Goal: Task Accomplishment & Management: Manage account settings

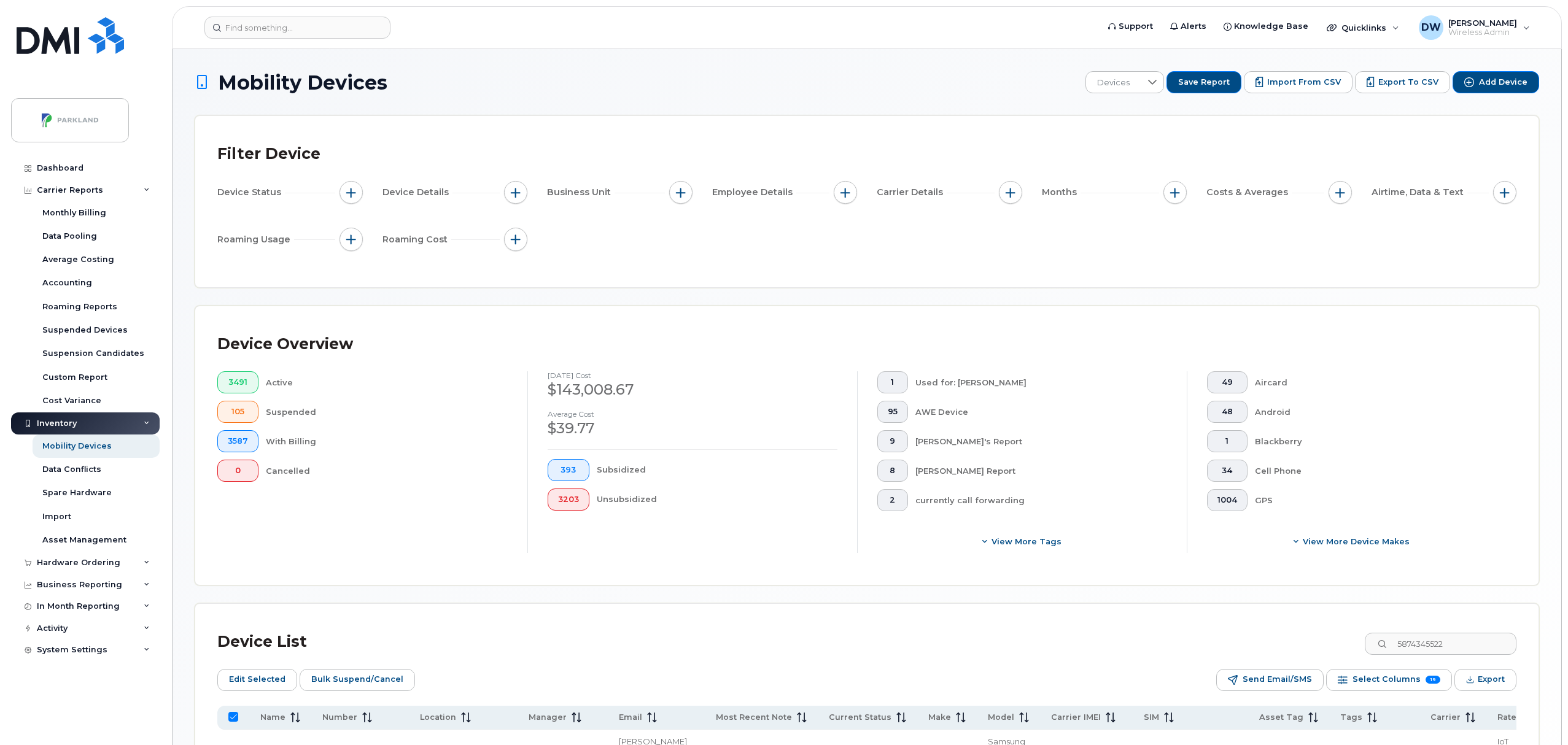
scroll to position [74, 0]
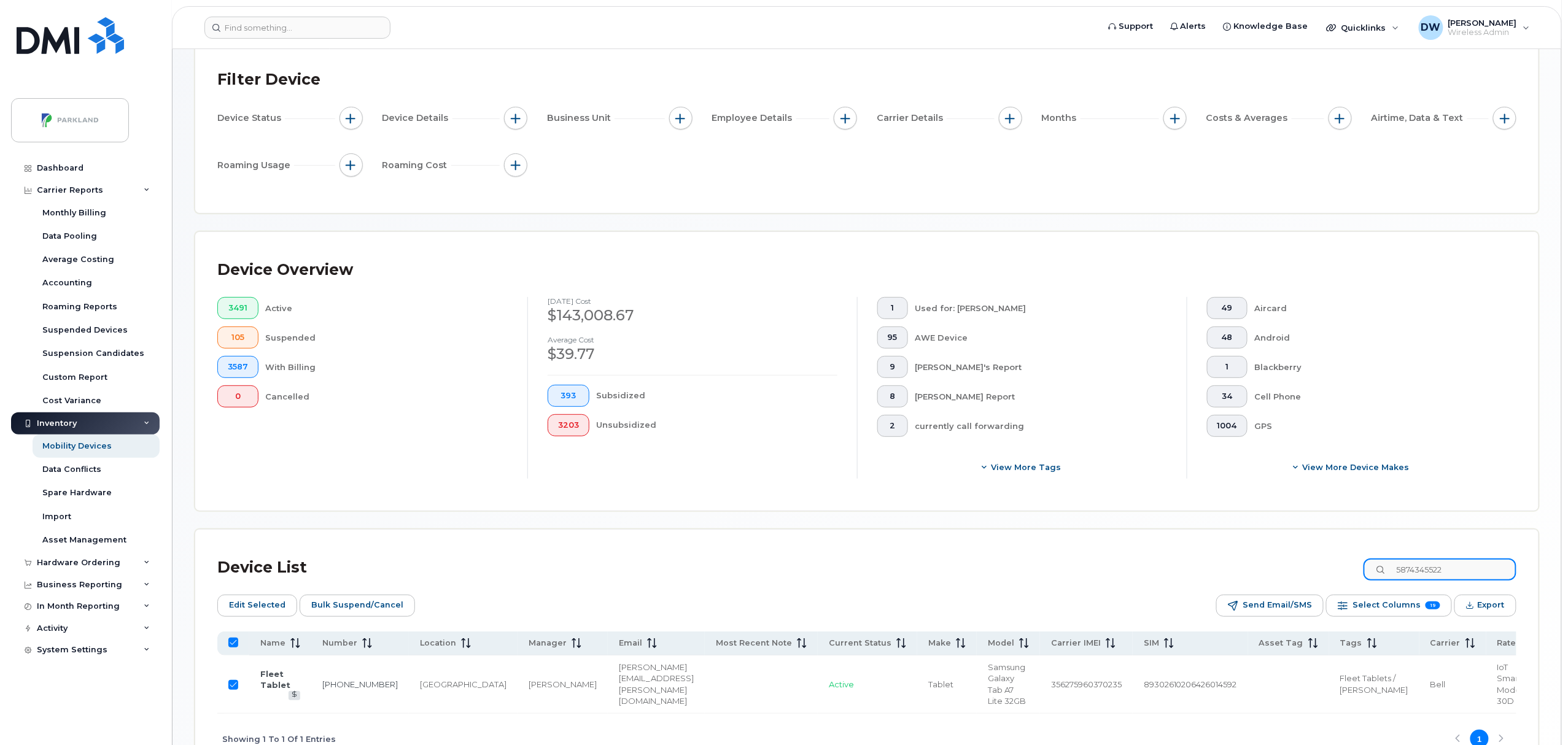
drag, startPoint x: 1471, startPoint y: 567, endPoint x: 1334, endPoint y: 563, distance: 137.1
click at [1334, 563] on div "Device List 5874345522" at bounding box center [867, 567] width 1299 height 32
type input "403"
checkbox input "false"
type input "4034777581"
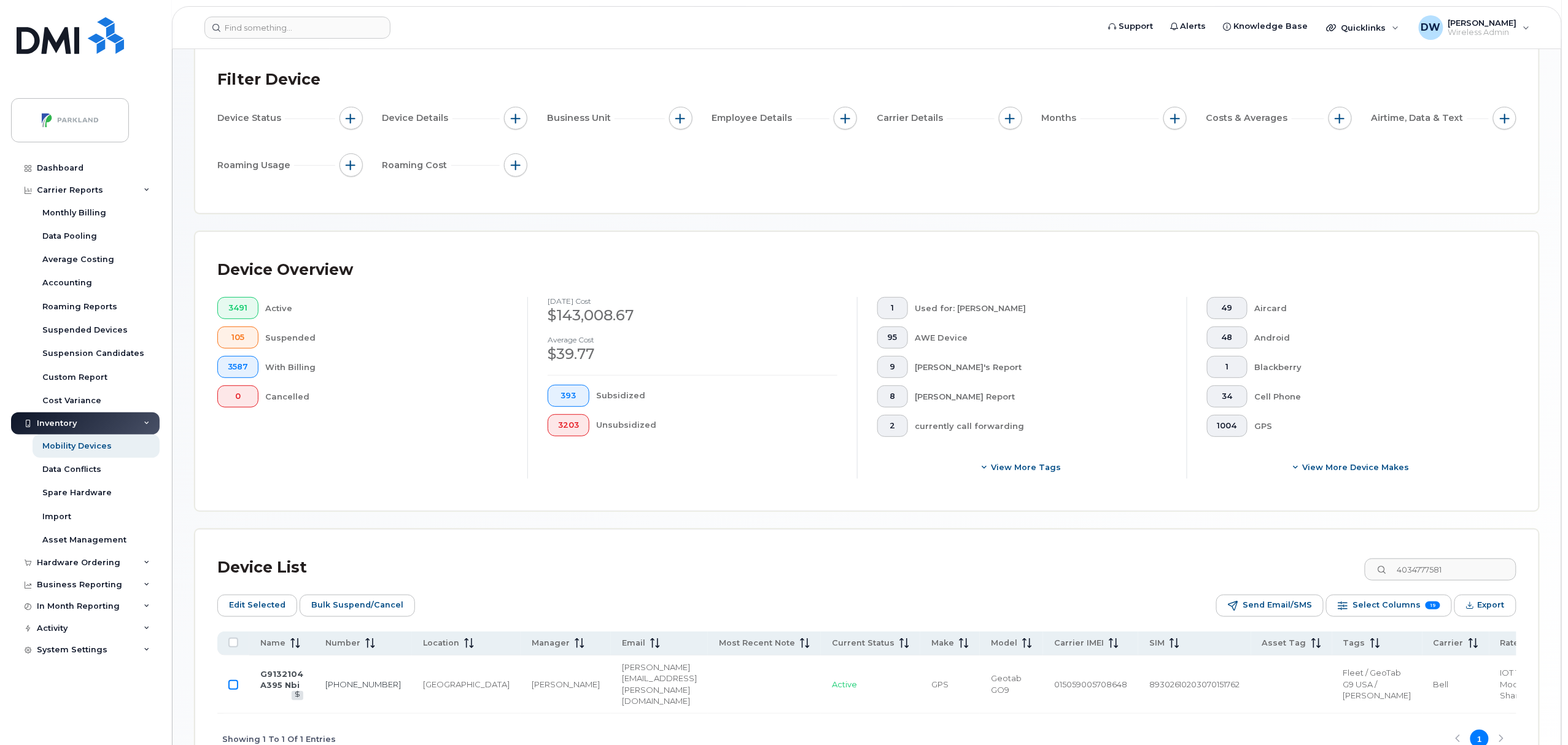
click at [234, 690] on input "Row Unselected" at bounding box center [233, 685] width 10 height 10
checkbox input "true"
drag, startPoint x: 1462, startPoint y: 573, endPoint x: 1483, endPoint y: 572, distance: 21.0
click at [1479, 572] on input "4034777581" at bounding box center [1440, 570] width 153 height 22
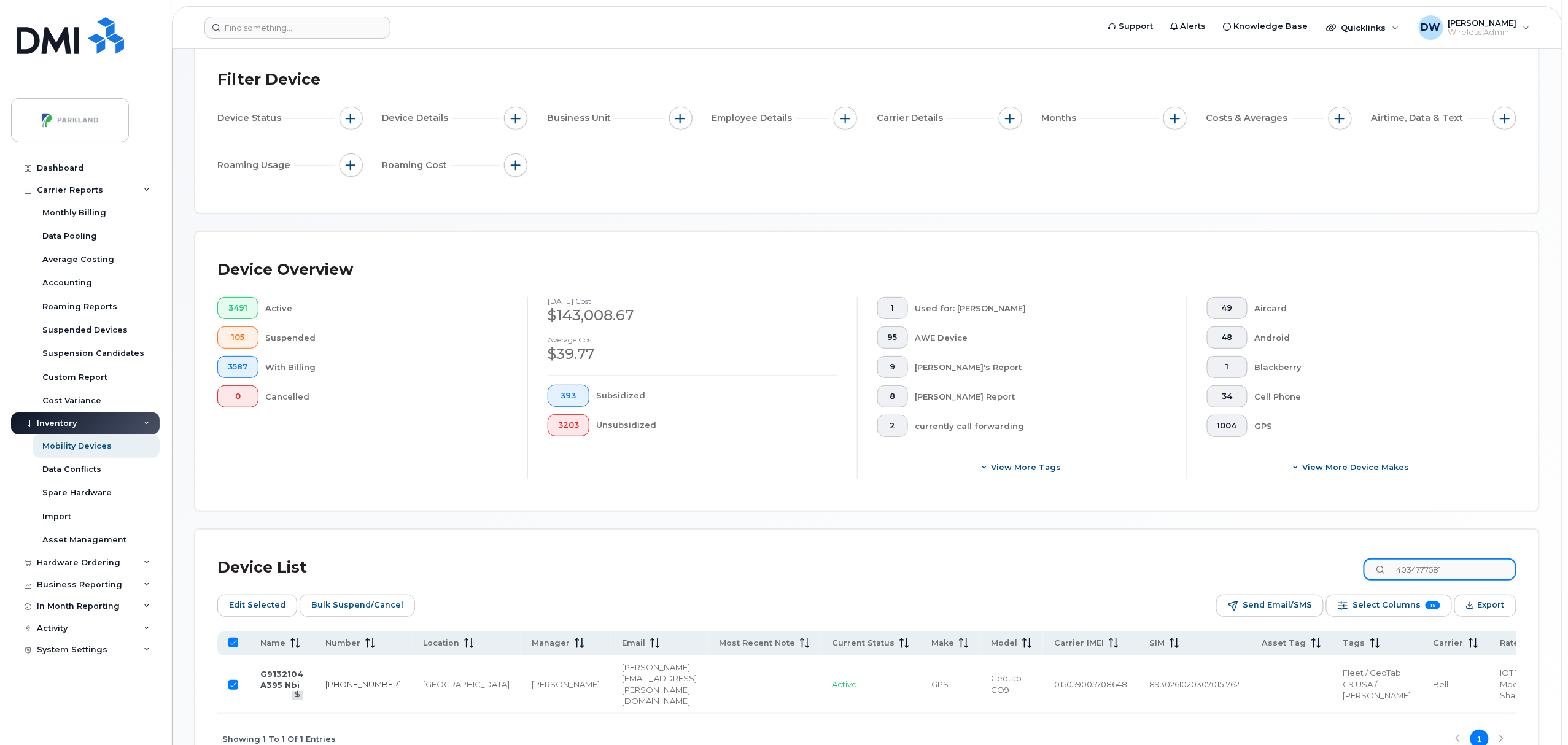
drag, startPoint x: 1483, startPoint y: 570, endPoint x: 1357, endPoint y: 570, distance: 126.0
click at [1357, 570] on div "Device List 4034777581" at bounding box center [867, 567] width 1299 height 32
type input "403"
checkbox input "false"
type input "4034630810"
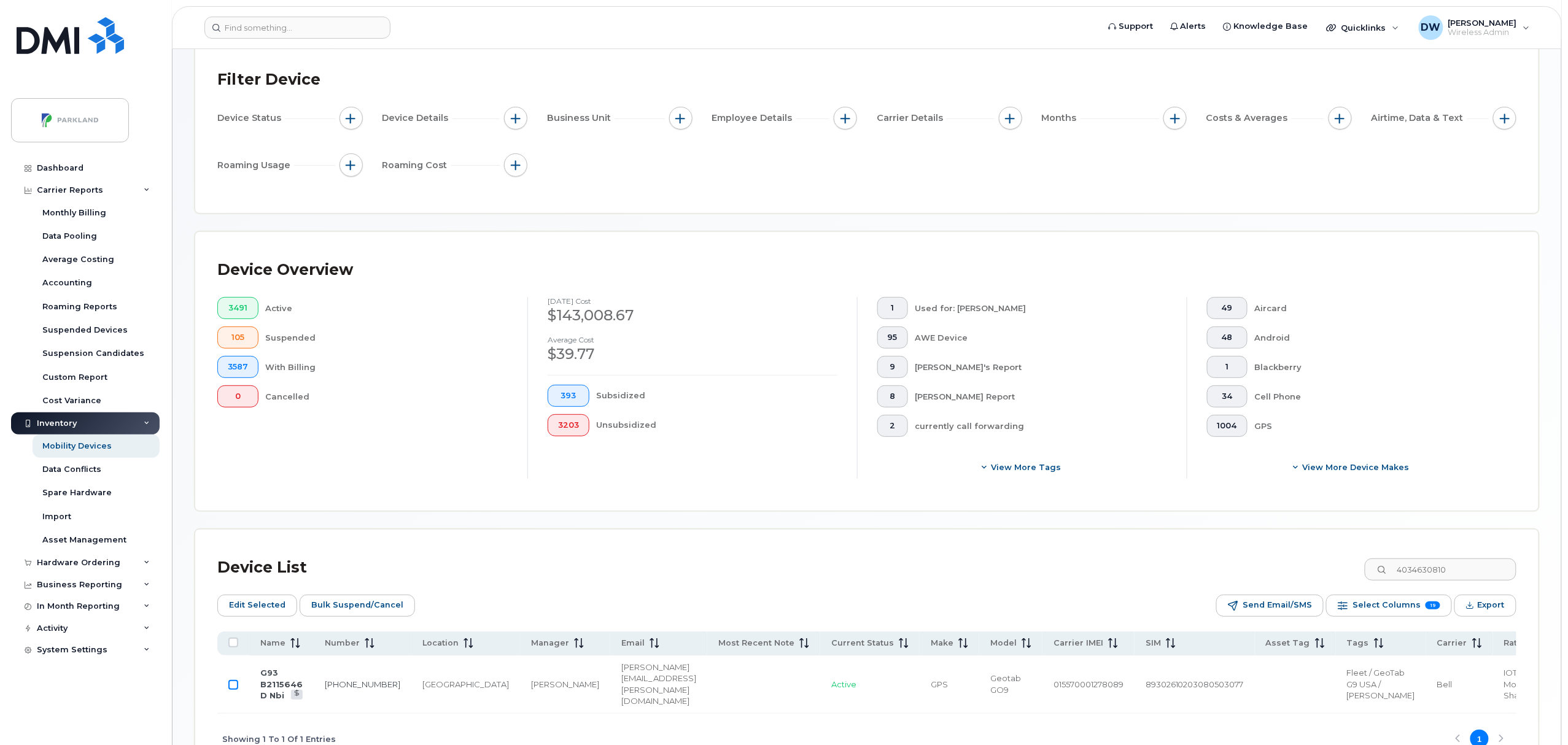
click at [233, 690] on input "Row Unselected" at bounding box center [233, 685] width 10 height 10
checkbox input "true"
click at [354, 599] on span "Bulk Suspend/Cancel" at bounding box center [357, 605] width 92 height 19
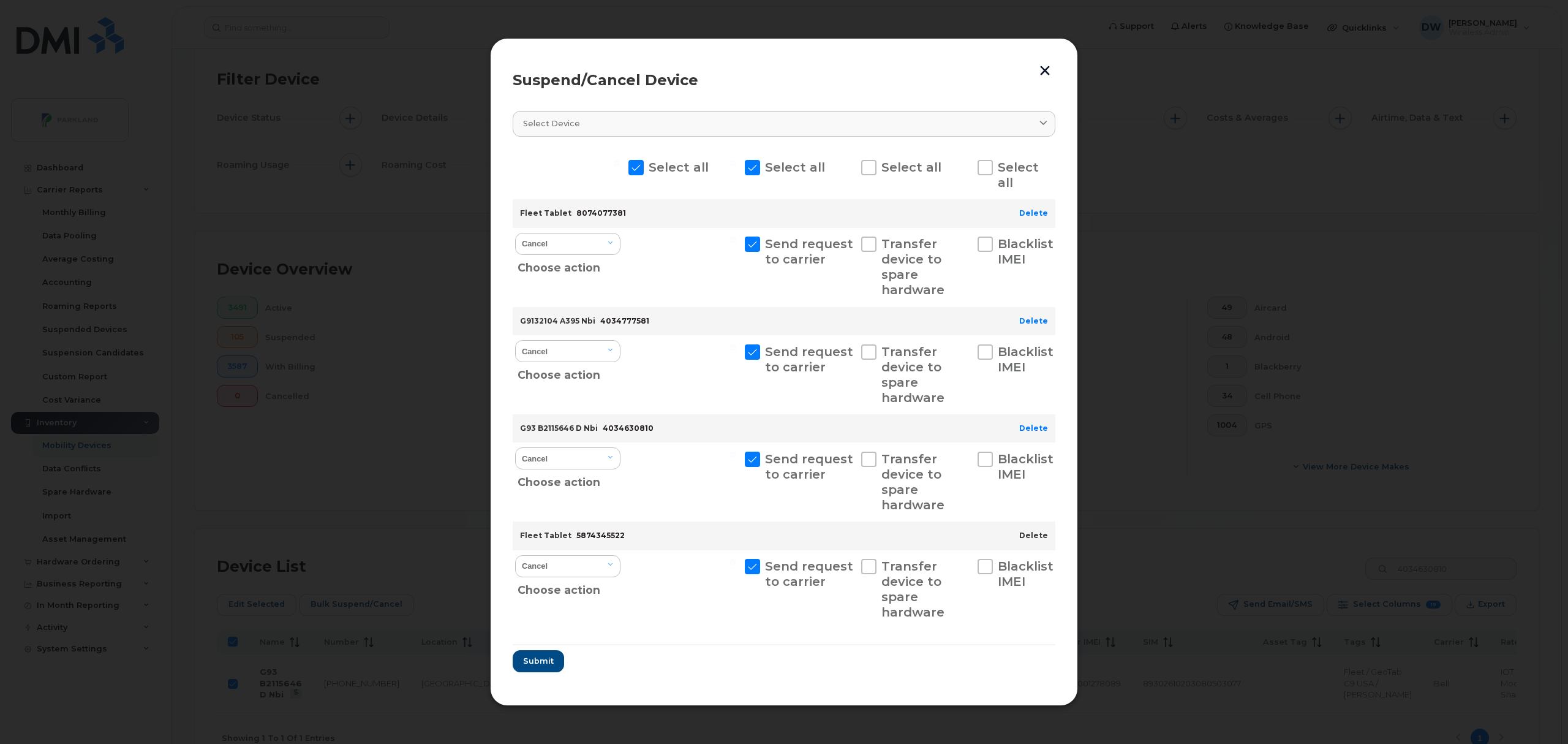
click at [1031, 532] on link "Delete" at bounding box center [1033, 536] width 29 height 9
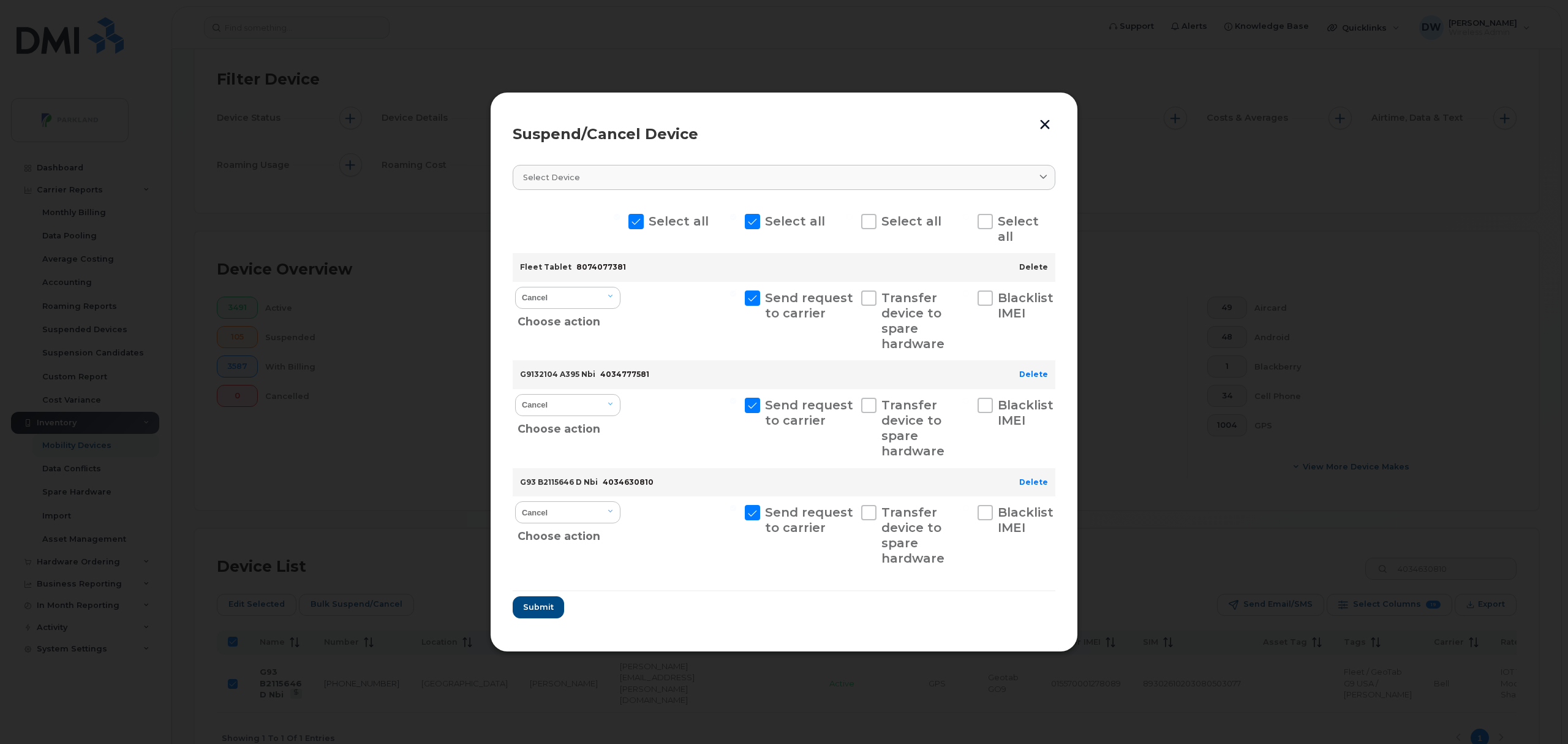
click at [1035, 267] on link "Delete" at bounding box center [1033, 267] width 29 height 9
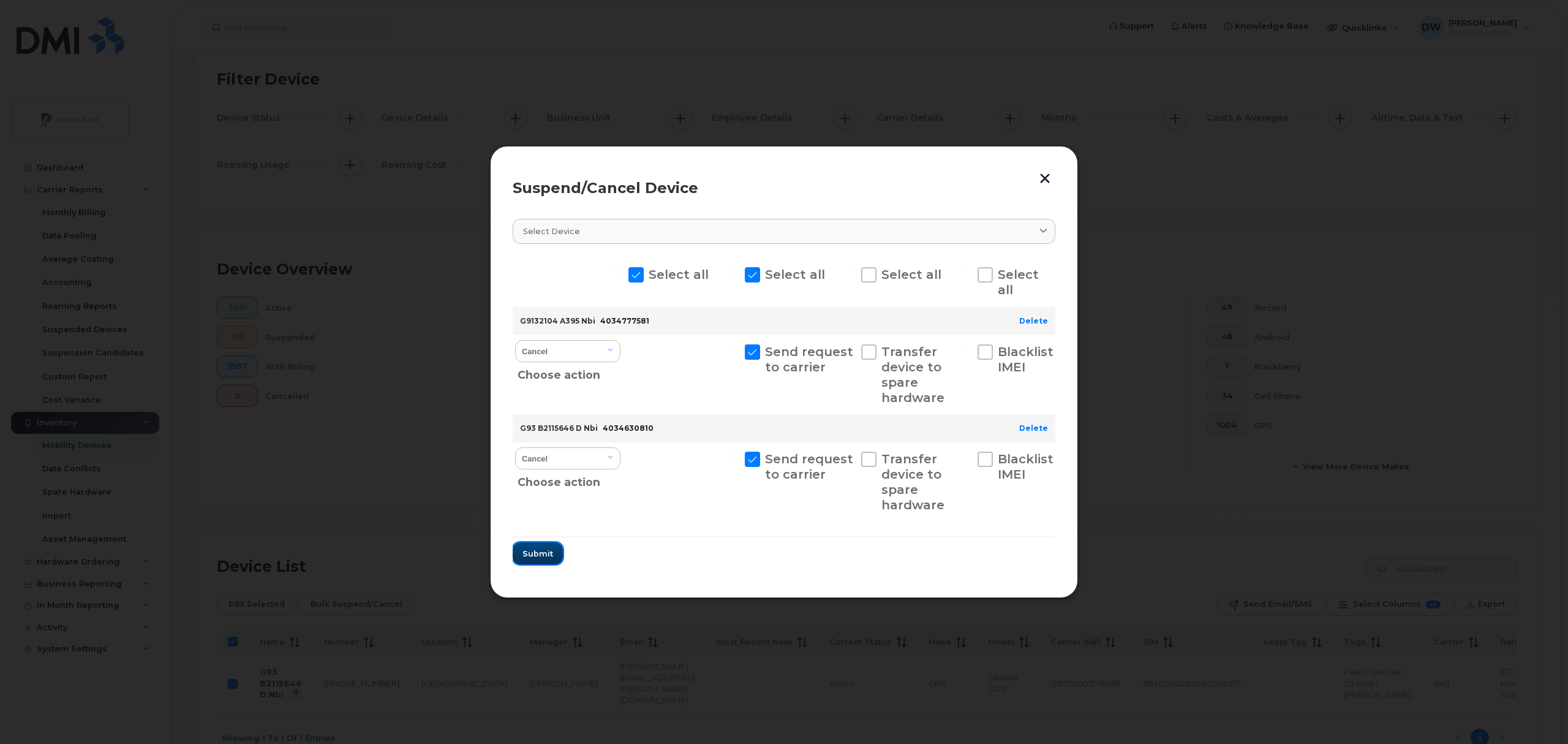
click at [537, 557] on span "Submit" at bounding box center [537, 554] width 30 height 12
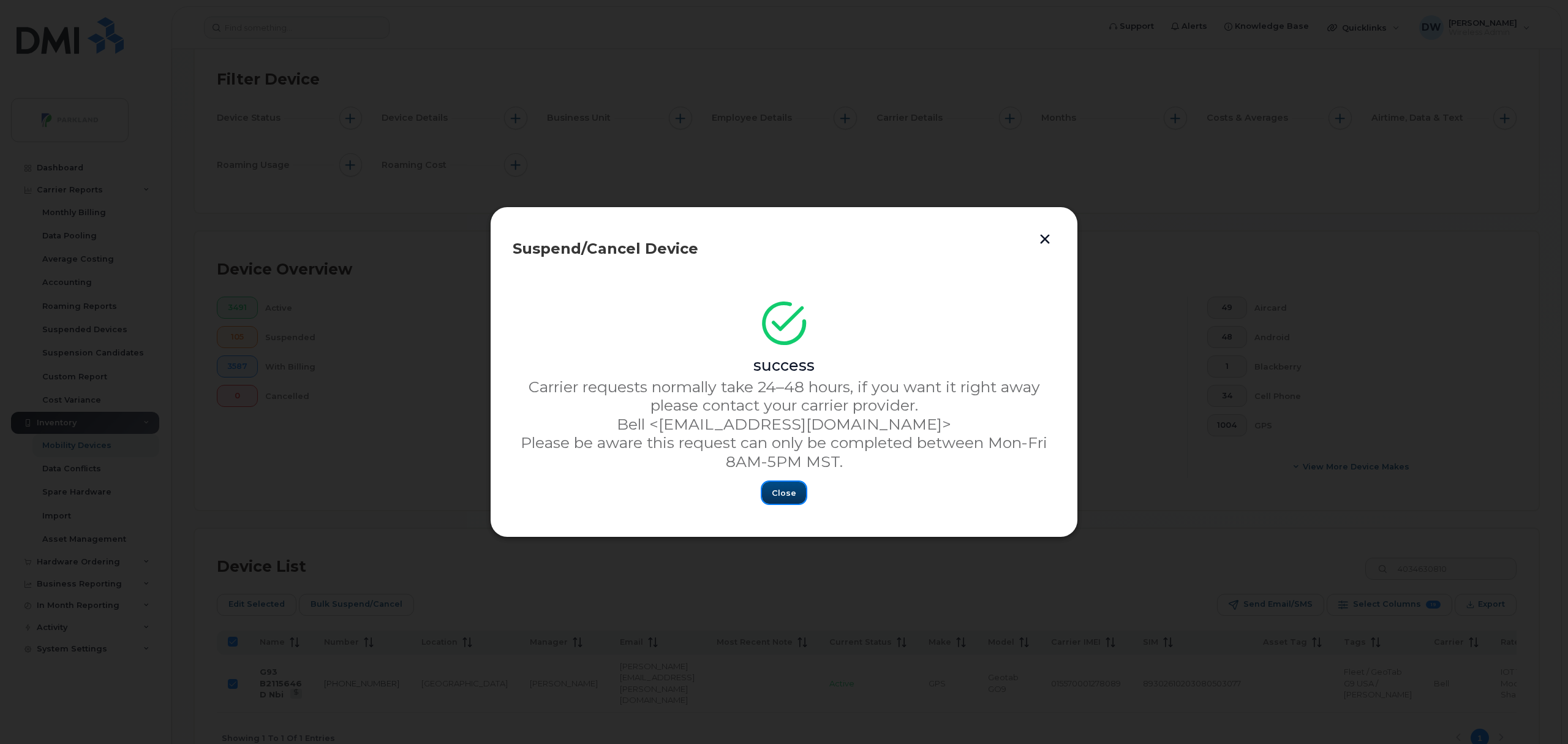
click at [797, 493] on button "Close" at bounding box center [784, 493] width 44 height 22
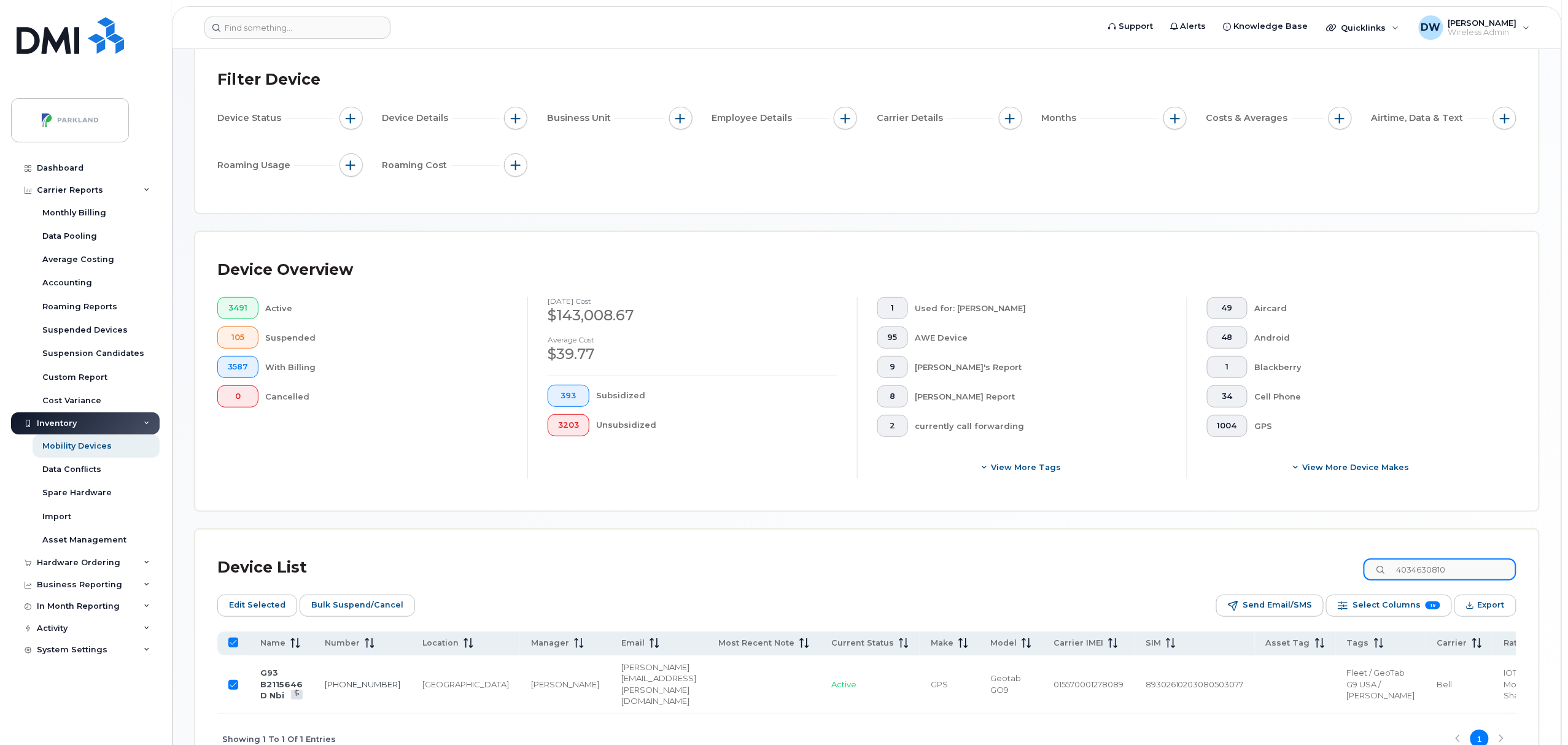
click at [1477, 574] on input "4034630810" at bounding box center [1440, 570] width 153 height 22
drag, startPoint x: 1489, startPoint y: 573, endPoint x: 1383, endPoint y: 568, distance: 106.1
click at [1383, 568] on input "4034630810" at bounding box center [1440, 570] width 153 height 22
paste input "89302610206410075138"
type input "89302610206410075138"
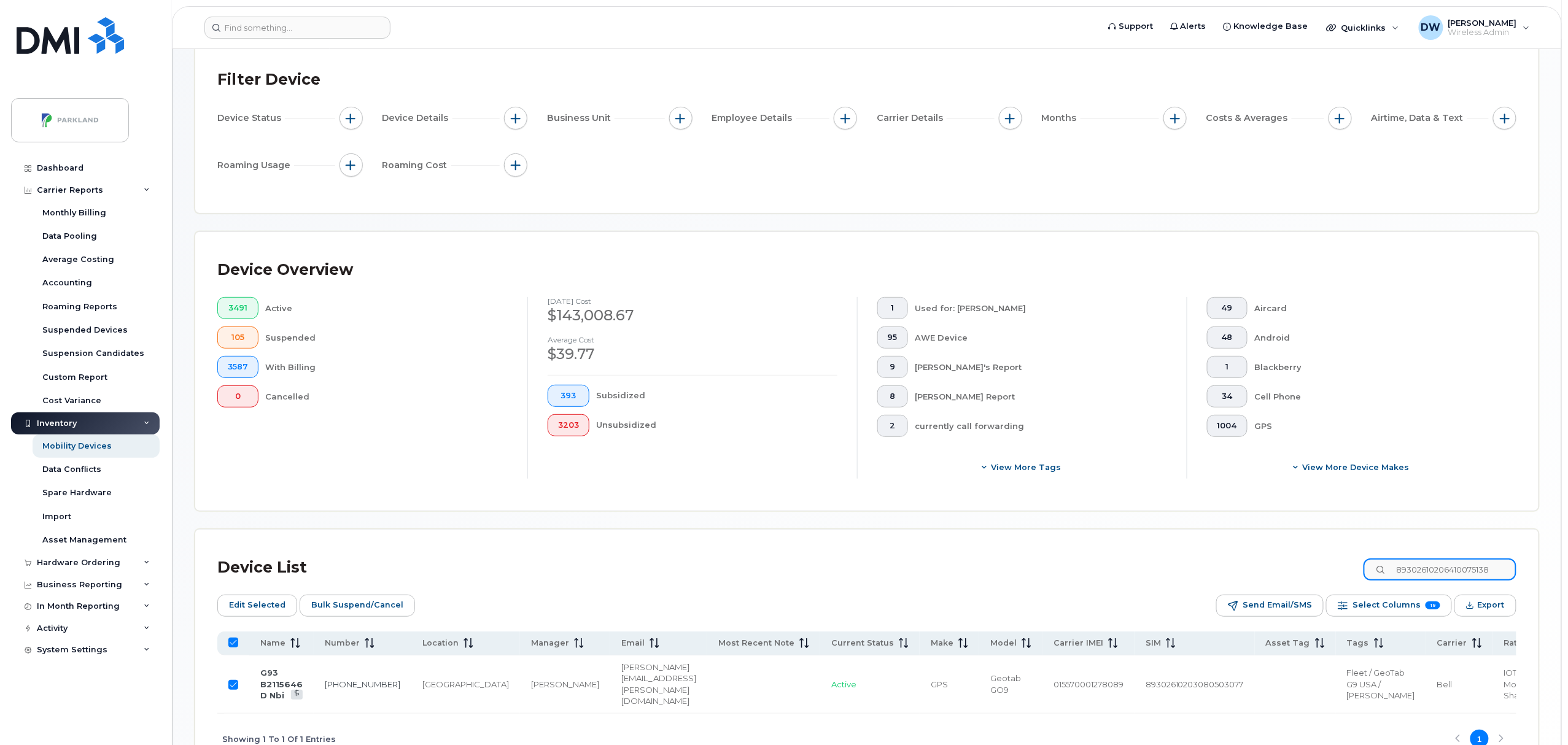
checkbox input "false"
type input "89302610206410075138"
click at [236, 690] on input "Row Unselected" at bounding box center [233, 685] width 10 height 10
checkbox input "true"
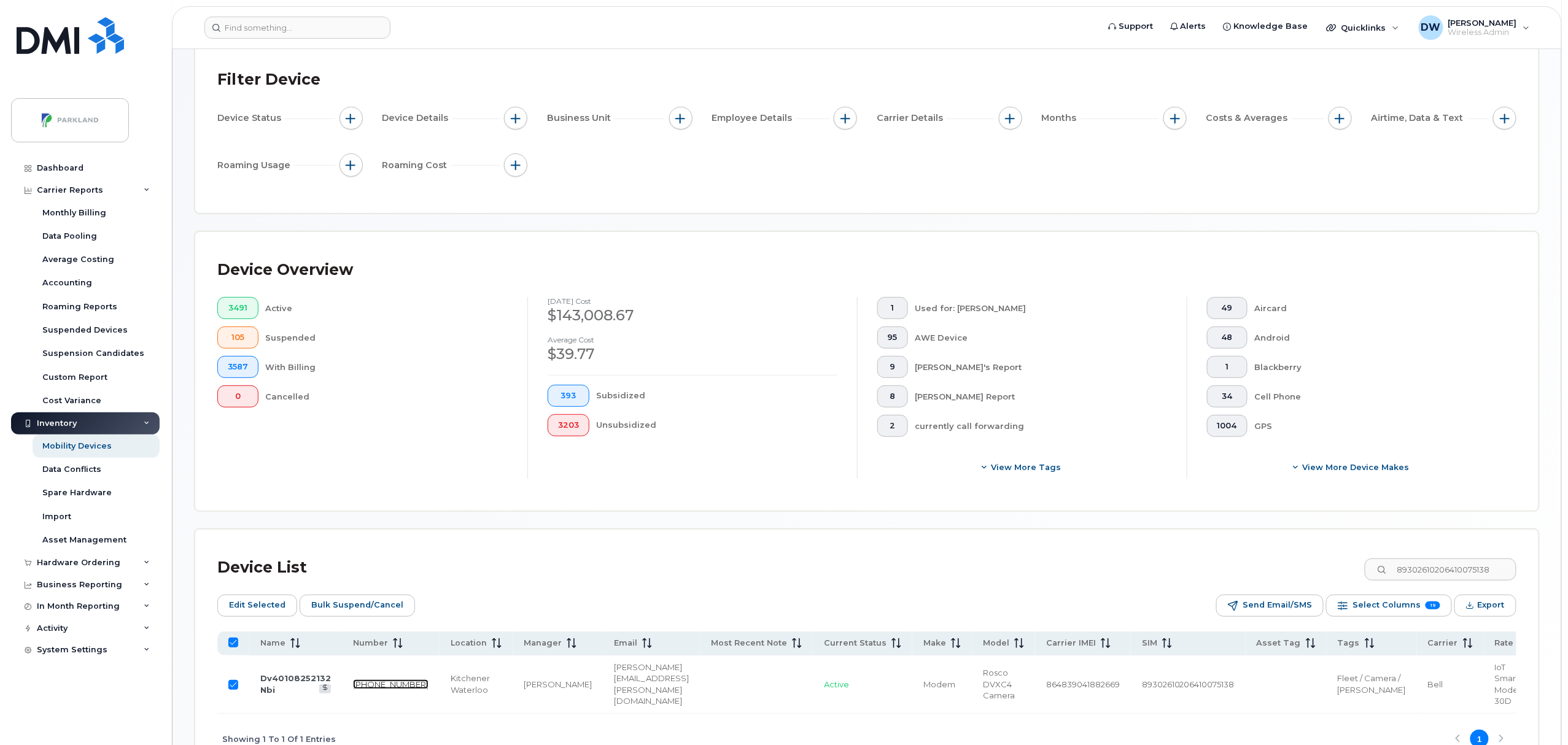
click at [361, 686] on link "519-577-4359" at bounding box center [391, 684] width 76 height 10
drag, startPoint x: 1409, startPoint y: 572, endPoint x: 1526, endPoint y: 562, distance: 117.4
click at [1526, 562] on div "Device List 89302610206410075138 Edit Selected Bulk Suspend/Cancel Send Email/S…" at bounding box center [867, 647] width 1344 height 235
type input "403"
checkbox input "false"
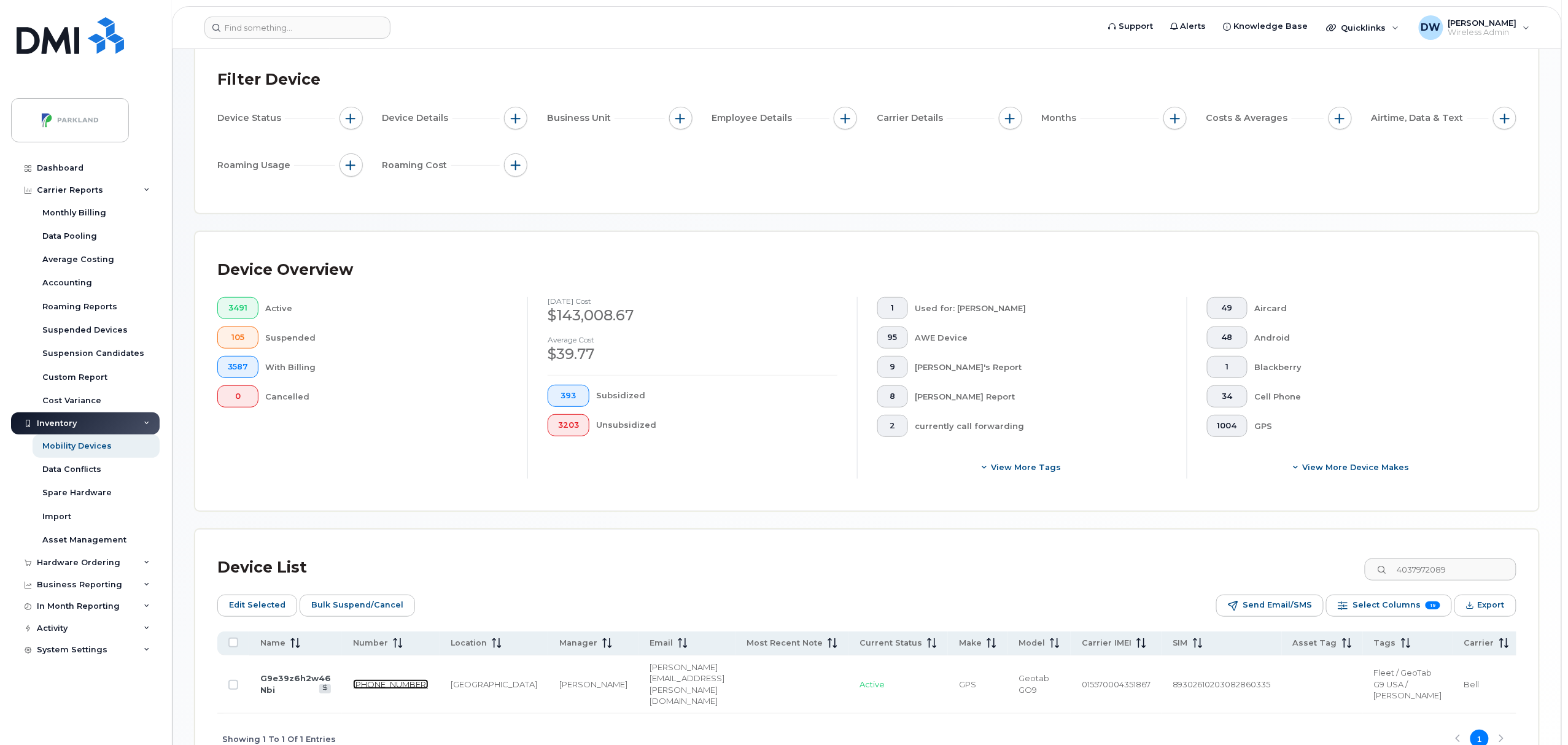
click at [359, 689] on link "403-797-2089" at bounding box center [391, 684] width 76 height 10
drag, startPoint x: 1469, startPoint y: 573, endPoint x: 1214, endPoint y: 550, distance: 256.0
click at [1214, 550] on div "Device List 4037972089 Edit Selected Bulk Suspend/Cancel Send Email/SMS Select …" at bounding box center [867, 647] width 1344 height 235
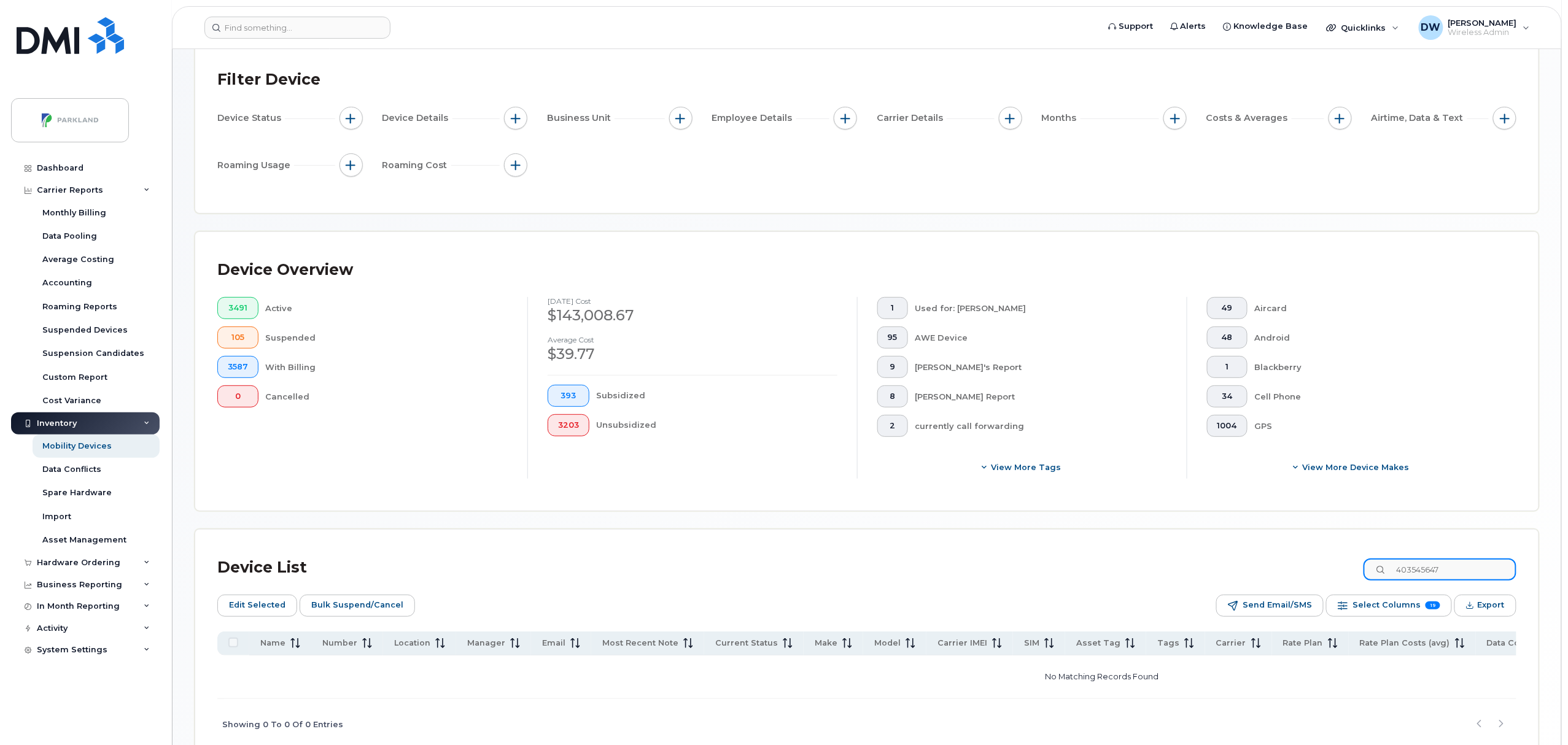
click at [1469, 565] on input "403545647" at bounding box center [1440, 570] width 153 height 22
drag, startPoint x: 1477, startPoint y: 579, endPoint x: 1410, endPoint y: 581, distance: 67.0
click at [1410, 581] on input "403545647" at bounding box center [1440, 570] width 153 height 22
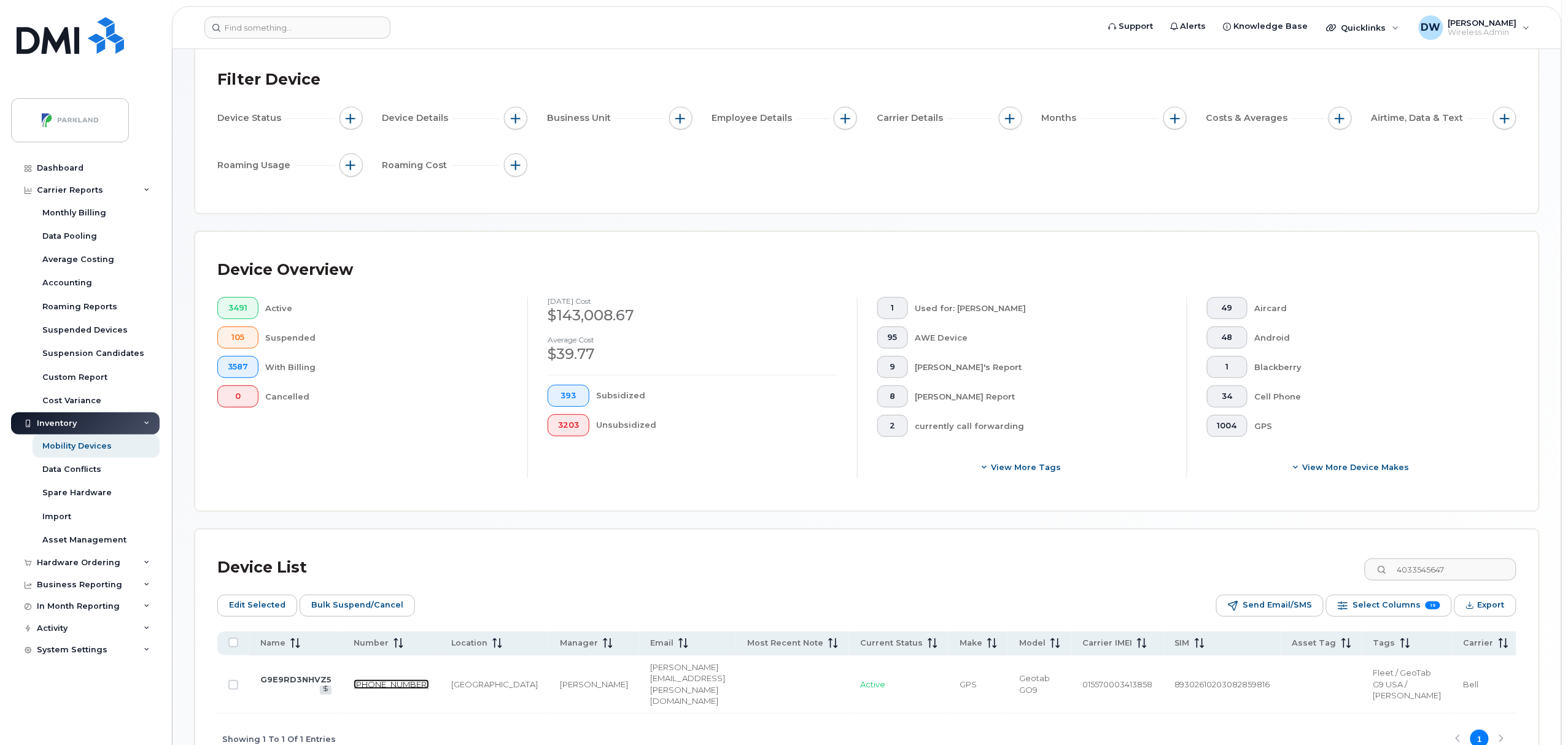
click at [360, 689] on link "403-354-5647" at bounding box center [392, 684] width 76 height 10
drag, startPoint x: 1480, startPoint y: 567, endPoint x: 1229, endPoint y: 567, distance: 251.0
click at [1229, 567] on div "Device List 4033545647" at bounding box center [867, 567] width 1299 height 32
click at [360, 689] on link "587-434-4526" at bounding box center [391, 684] width 76 height 10
drag, startPoint x: 1485, startPoint y: 572, endPoint x: 1228, endPoint y: 564, distance: 257.1
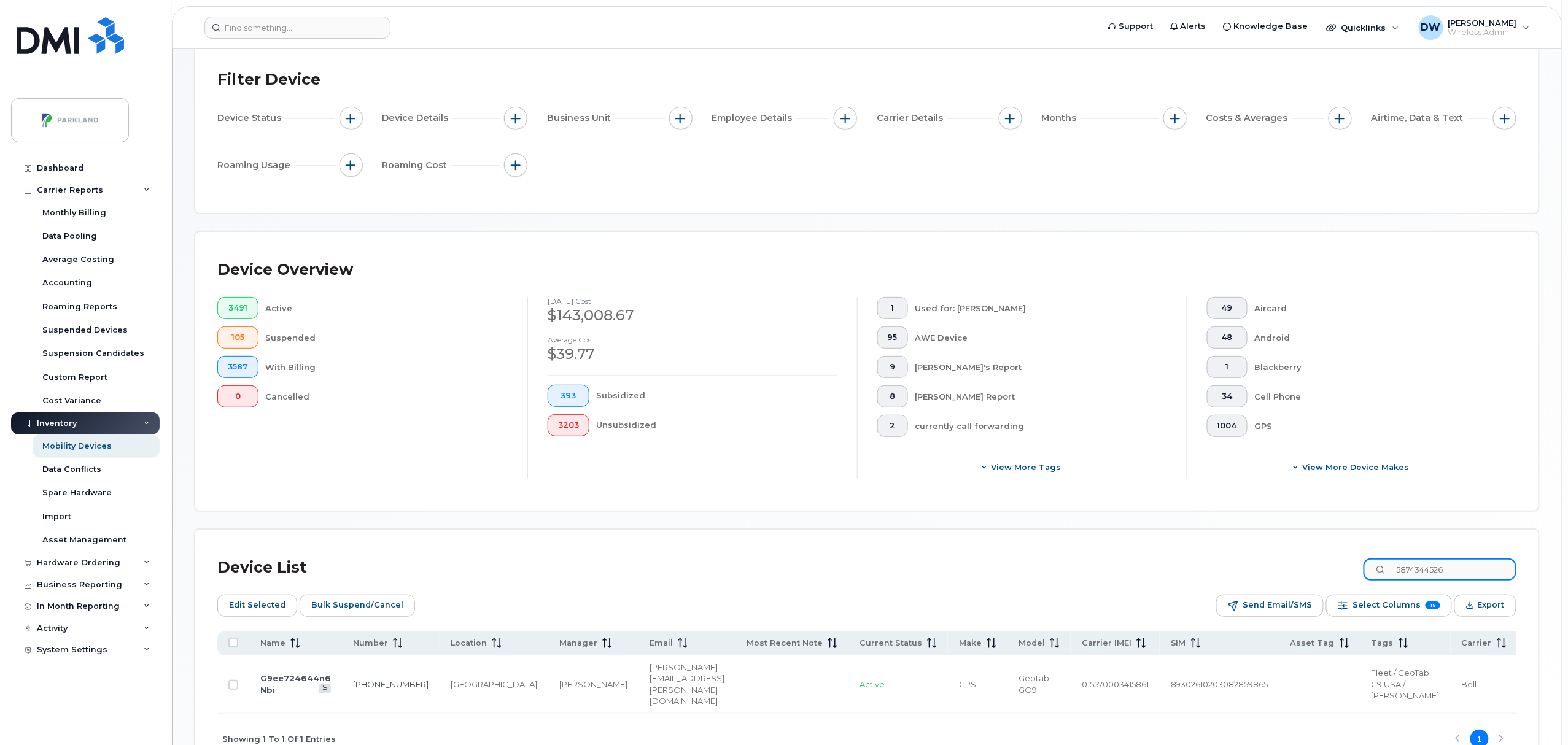
click at [1228, 564] on div "Device List 5874344526" at bounding box center [867, 567] width 1299 height 32
click at [355, 689] on link "403-796-4939" at bounding box center [386, 684] width 76 height 10
drag, startPoint x: 1475, startPoint y: 573, endPoint x: 1243, endPoint y: 553, distance: 232.9
click at [1243, 553] on div "Device List 4037964939" at bounding box center [867, 567] width 1299 height 32
click at [347, 689] on link "403-796-8167" at bounding box center [381, 684] width 76 height 10
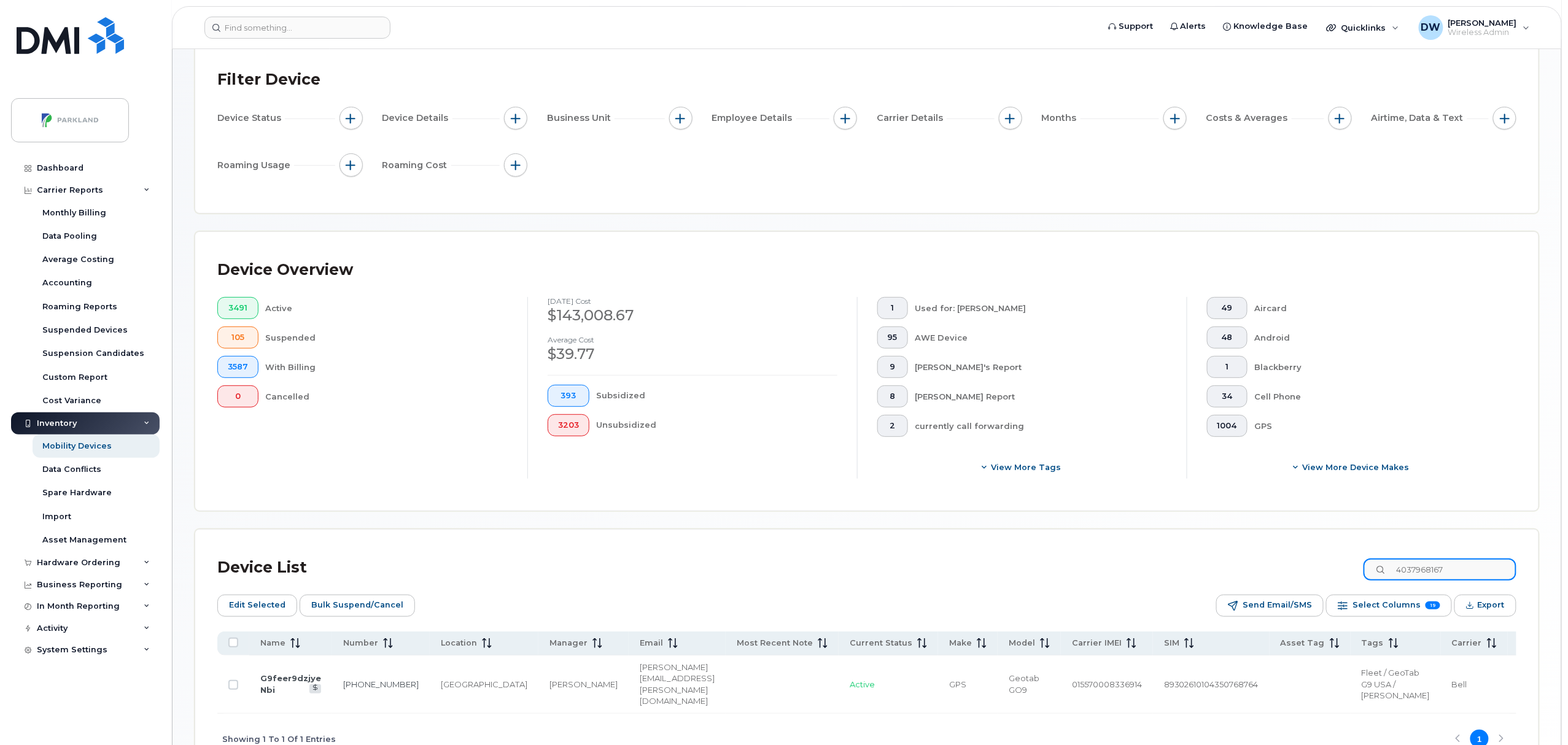
drag, startPoint x: 1469, startPoint y: 567, endPoint x: 1373, endPoint y: 562, distance: 96.1
click at [1387, 568] on input "4037968167" at bounding box center [1440, 570] width 153 height 22
click at [359, 689] on link "403-354-0297" at bounding box center [388, 684] width 76 height 10
drag, startPoint x: 1405, startPoint y: 570, endPoint x: 1516, endPoint y: 559, distance: 111.5
click at [1516, 559] on div "4033540297" at bounding box center [1440, 570] width 153 height 22
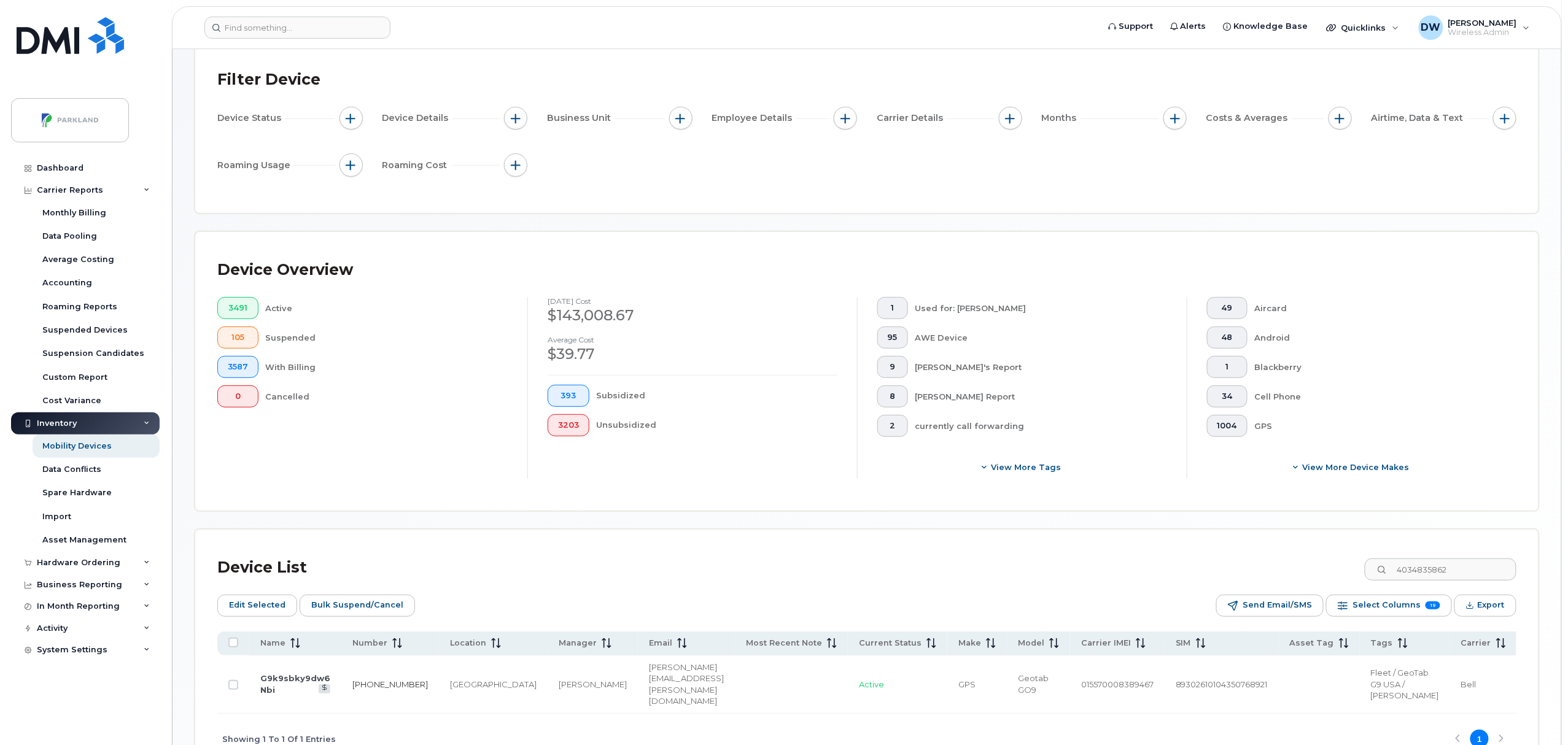
click at [360, 698] on td "403-483-5862" at bounding box center [389, 684] width 97 height 58
click at [359, 686] on link "403-483-5862" at bounding box center [390, 684] width 76 height 10
drag, startPoint x: 1480, startPoint y: 570, endPoint x: 1364, endPoint y: 566, distance: 116.1
click at [1364, 566] on div "Device List 4034835862" at bounding box center [867, 567] width 1299 height 32
click at [357, 689] on link "403-463-5925" at bounding box center [389, 684] width 76 height 10
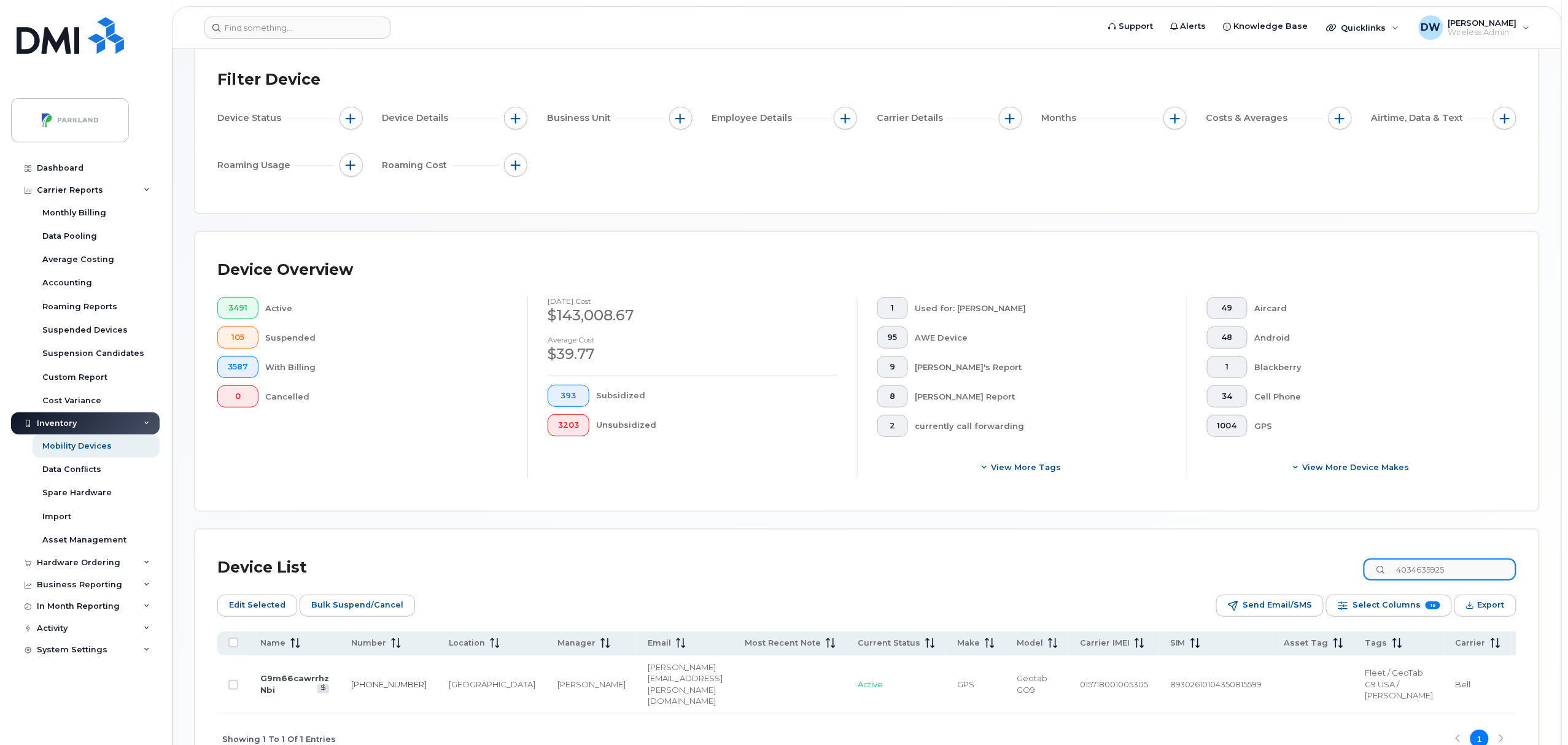
drag, startPoint x: 1475, startPoint y: 570, endPoint x: 1324, endPoint y: 561, distance: 151.3
click at [1324, 561] on div "Device List 4034635925" at bounding box center [867, 567] width 1299 height 32
click at [365, 689] on link "403-354-4049" at bounding box center [392, 684] width 76 height 10
drag, startPoint x: 1465, startPoint y: 572, endPoint x: 1339, endPoint y: 550, distance: 127.9
click at [1339, 550] on div "Device List 4033544049 Edit Selected Bulk Suspend/Cancel Send Email/SMS Select …" at bounding box center [867, 647] width 1344 height 235
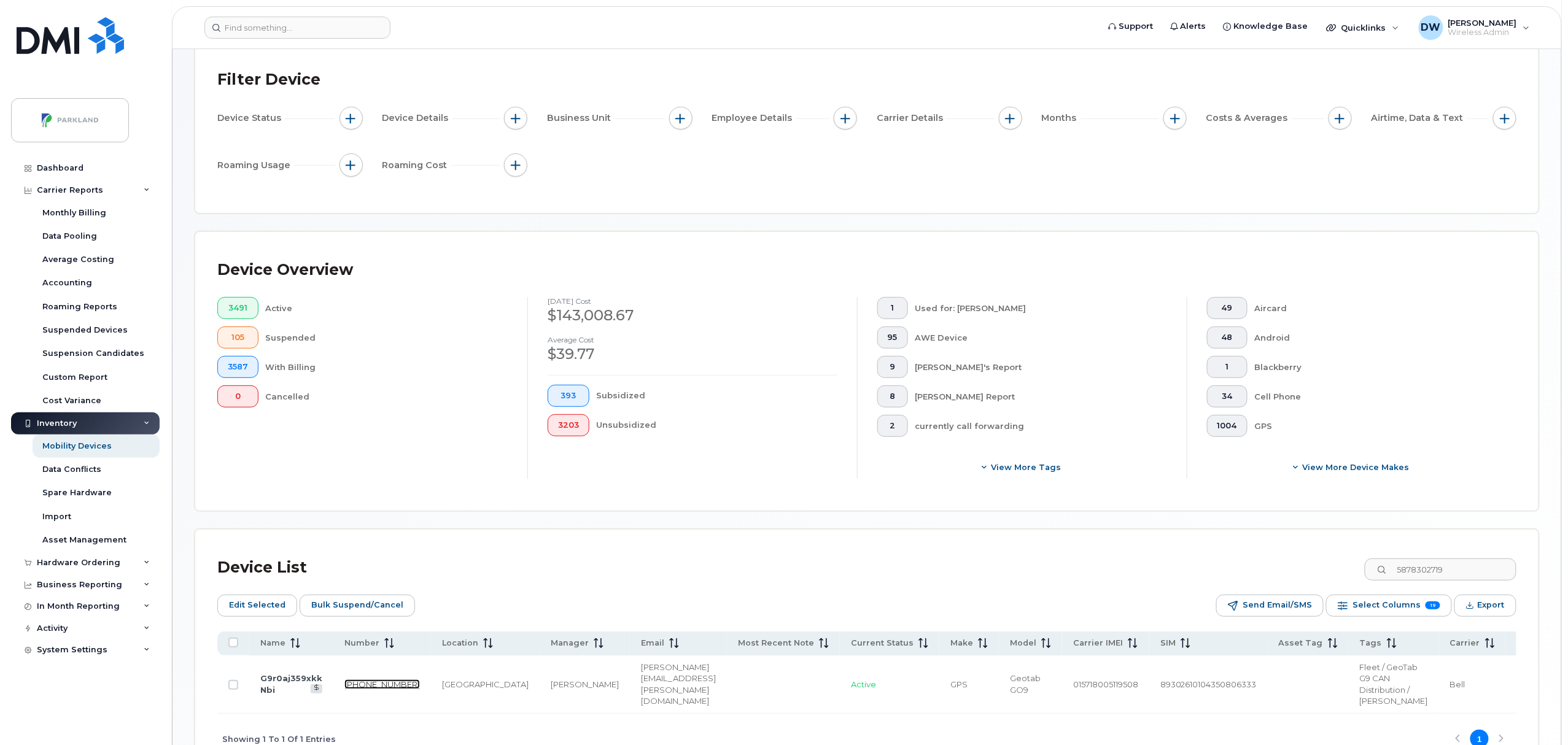
click at [354, 689] on link "587-830-2719" at bounding box center [383, 684] width 76 height 10
drag, startPoint x: 1476, startPoint y: 570, endPoint x: 1156, endPoint y: 566, distance: 320.0
click at [1156, 566] on div "Device List 5878302719" at bounding box center [867, 567] width 1299 height 32
click at [361, 686] on link "403-805-5476" at bounding box center [389, 684] width 76 height 10
click at [1465, 573] on input "4038055476" at bounding box center [1440, 570] width 153 height 22
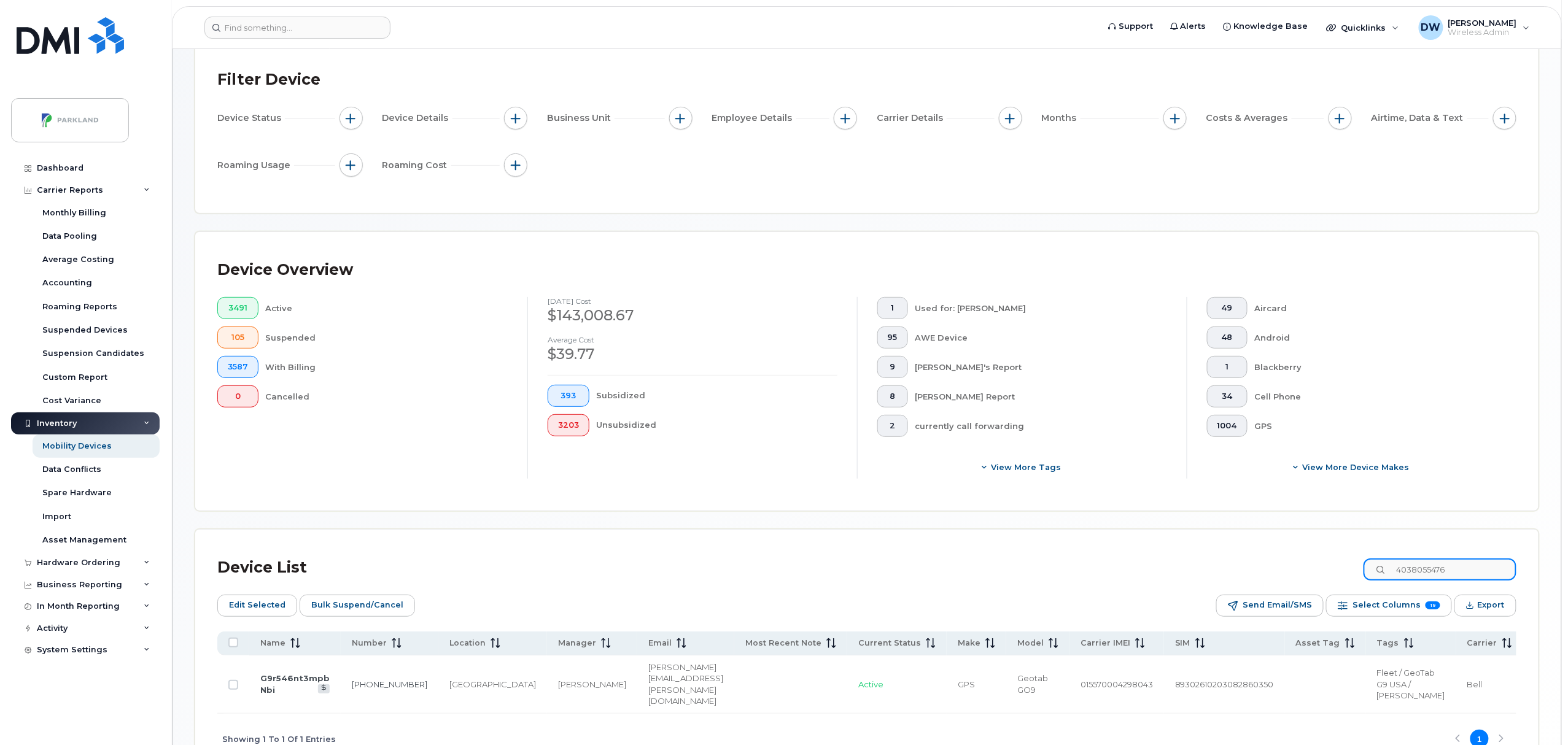
drag, startPoint x: 1486, startPoint y: 563, endPoint x: 1357, endPoint y: 570, distance: 129.2
click at [1357, 570] on div "Device List 4038055476" at bounding box center [867, 567] width 1299 height 32
click at [352, 695] on td "403-477-5351" at bounding box center [384, 684] width 97 height 58
click at [349, 689] on link "403-477-5351" at bounding box center [385, 684] width 76 height 10
drag, startPoint x: 1468, startPoint y: 570, endPoint x: 1317, endPoint y: 566, distance: 151.1
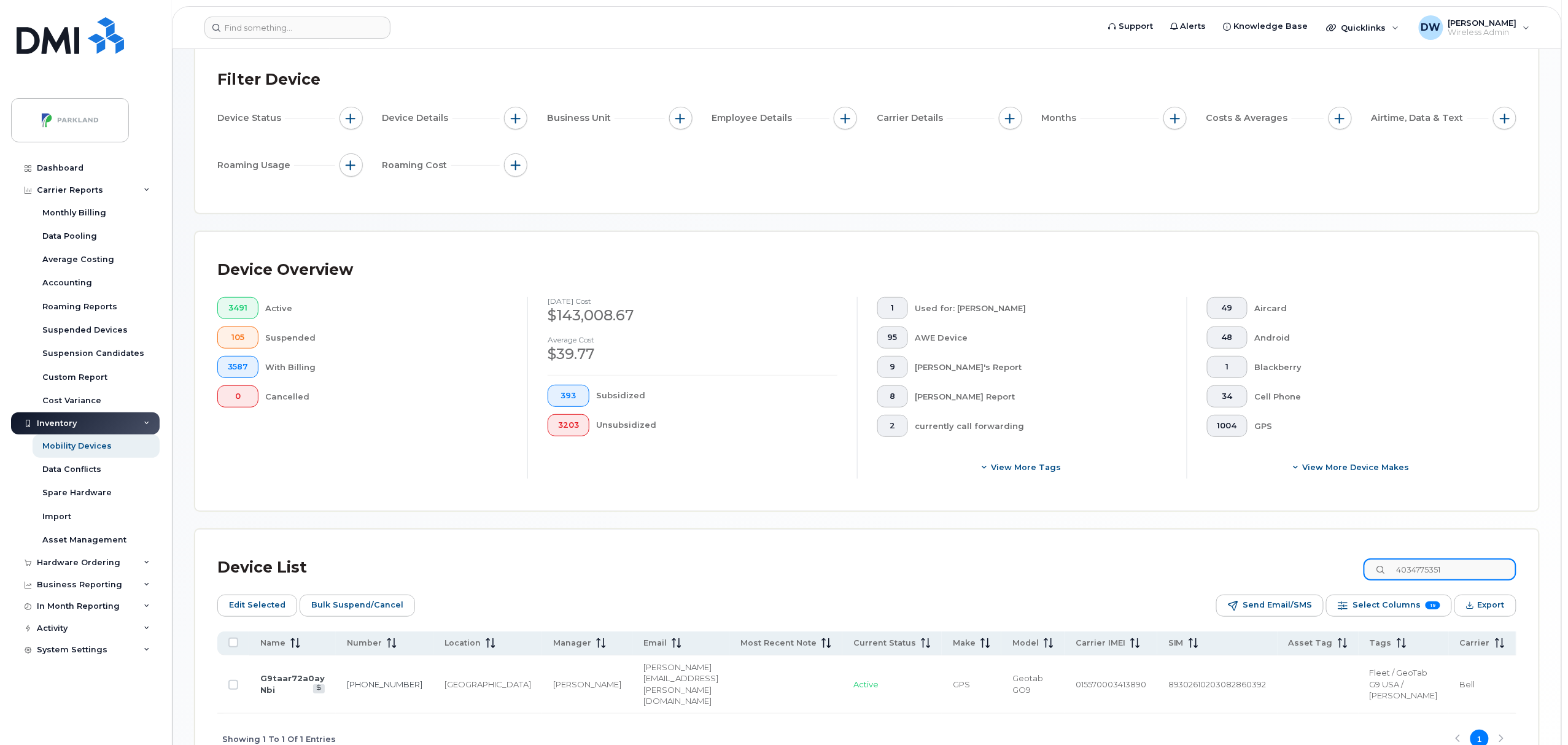
click at [1317, 566] on div "Device List 4034775351" at bounding box center [867, 567] width 1299 height 32
click at [348, 689] on link "403-477-1393" at bounding box center [383, 684] width 76 height 10
drag, startPoint x: 1474, startPoint y: 572, endPoint x: 1370, endPoint y: 565, distance: 104.2
click at [1370, 565] on div "Device List 4034771393" at bounding box center [867, 567] width 1299 height 32
click at [350, 689] on link "403-797-4983" at bounding box center [383, 684] width 76 height 10
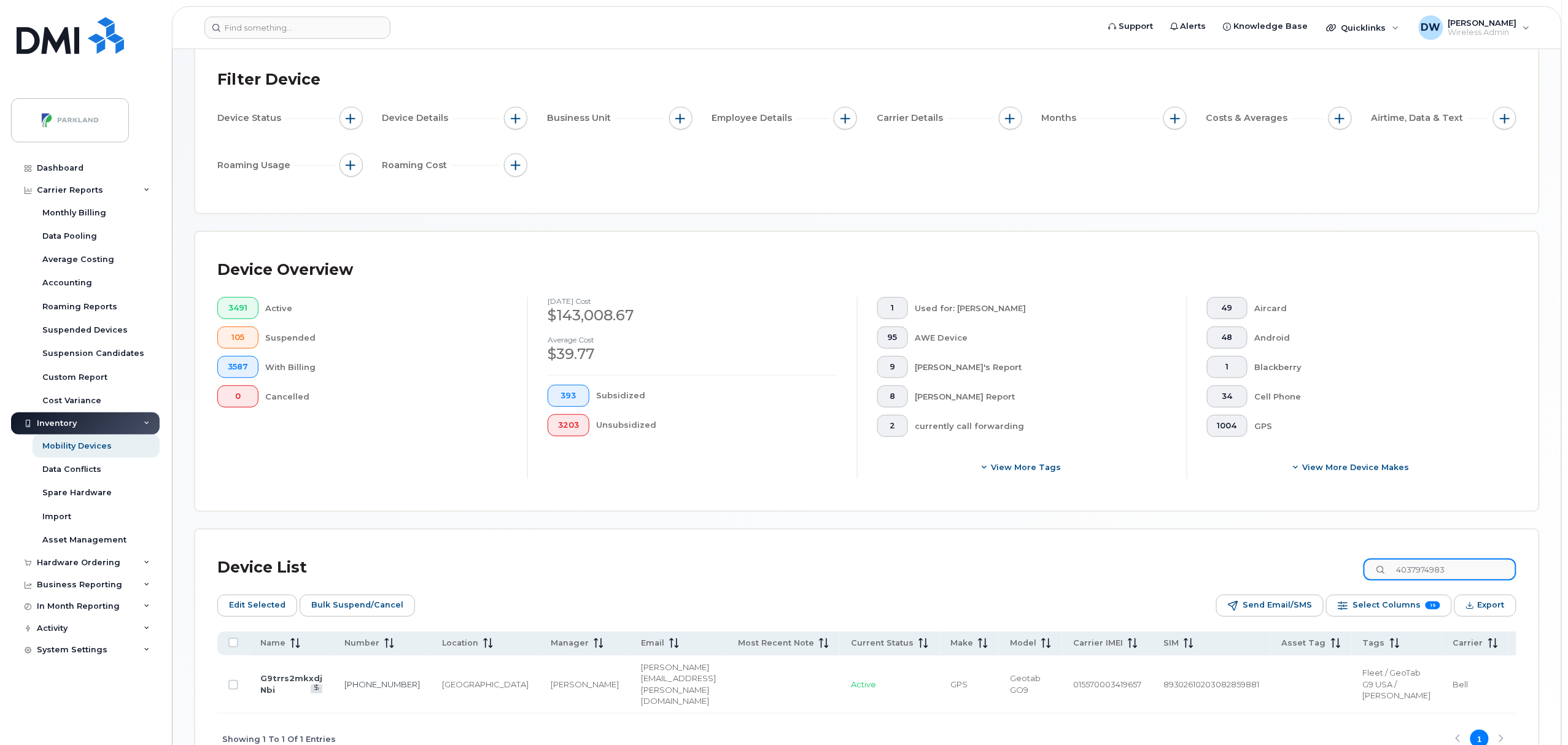
drag, startPoint x: 1475, startPoint y: 570, endPoint x: 1395, endPoint y: 573, distance: 80.1
click at [1395, 573] on div "4037974983" at bounding box center [1440, 570] width 153 height 22
click at [359, 689] on link "403-483-5157" at bounding box center [387, 684] width 76 height 10
drag, startPoint x: 1472, startPoint y: 566, endPoint x: 1344, endPoint y: 573, distance: 128.2
click at [1344, 573] on div "Device List 4034835157" at bounding box center [867, 567] width 1299 height 32
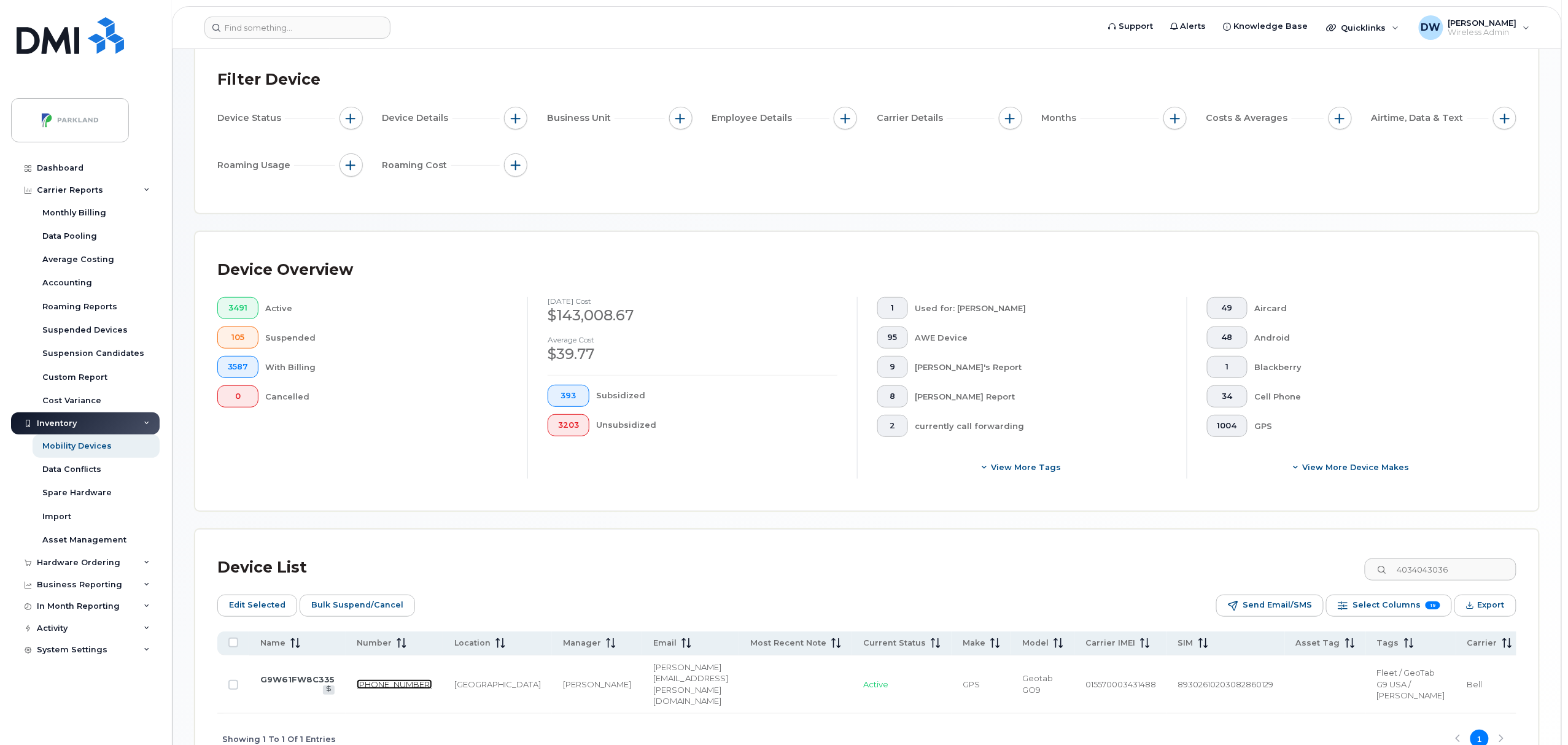
click at [371, 689] on link "403-404-3036" at bounding box center [395, 684] width 76 height 10
drag, startPoint x: 1469, startPoint y: 568, endPoint x: 1308, endPoint y: 565, distance: 161.0
click at [1308, 565] on div "Device List 4034043036" at bounding box center [867, 567] width 1299 height 32
click at [359, 689] on link "403-354-0355" at bounding box center [393, 684] width 76 height 10
drag, startPoint x: 1474, startPoint y: 567, endPoint x: 1287, endPoint y: 558, distance: 187.2
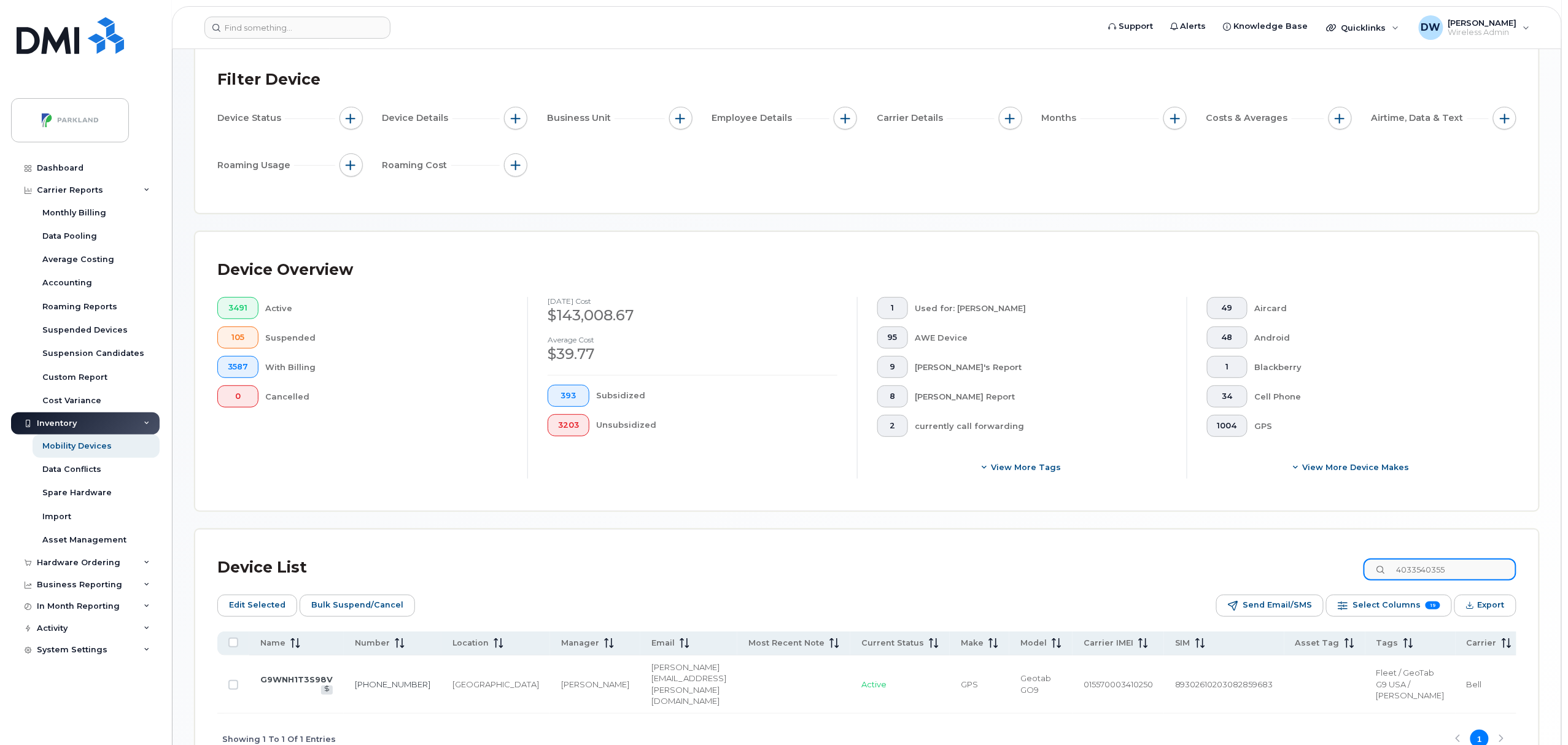
click at [1287, 558] on div "Device List 4033540355" at bounding box center [867, 567] width 1299 height 32
click at [351, 689] on link "587-830-2719" at bounding box center [383, 684] width 76 height 10
drag, startPoint x: 1472, startPoint y: 565, endPoint x: 1114, endPoint y: 533, distance: 359.4
click at [1114, 533] on div "Device List 5878302719 Edit Selected Bulk Suspend/Cancel Send Email/SMS Select …" at bounding box center [867, 647] width 1344 height 235
click at [350, 689] on link "403-585-9517" at bounding box center [386, 684] width 76 height 10
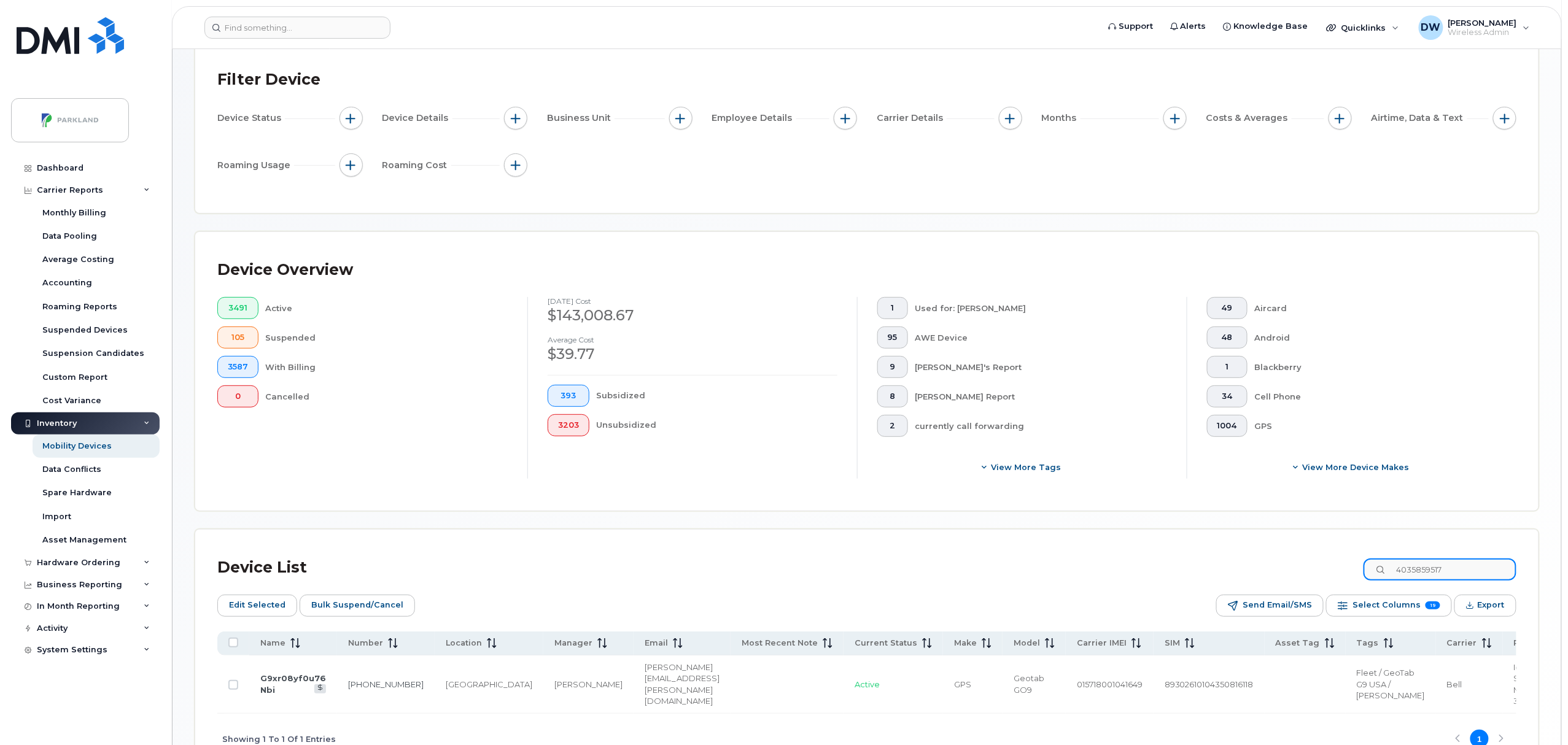
drag, startPoint x: 1469, startPoint y: 574, endPoint x: 1304, endPoint y: 573, distance: 165.0
click at [1304, 573] on div "Device List 4035859517" at bounding box center [867, 567] width 1299 height 32
click at [1443, 565] on input "4035859517" at bounding box center [1440, 570] width 153 height 22
drag, startPoint x: 1477, startPoint y: 575, endPoint x: 1359, endPoint y: 562, distance: 118.7
click at [1359, 562] on div "Device List 4035859517" at bounding box center [867, 567] width 1299 height 32
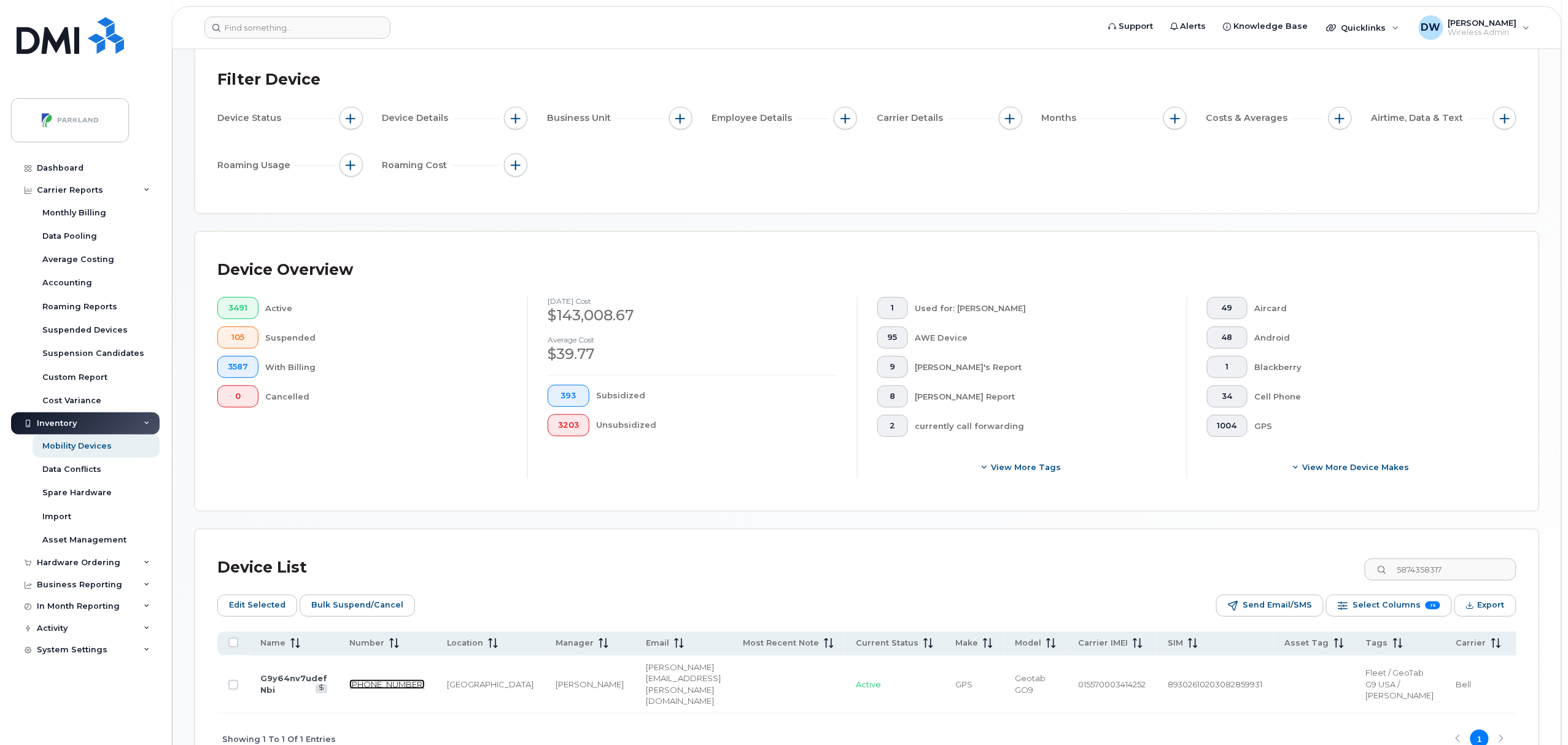
click at [356, 689] on link "587-435-8317" at bounding box center [387, 684] width 76 height 10
drag, startPoint x: 1465, startPoint y: 573, endPoint x: 1352, endPoint y: 561, distance: 113.6
click at [1352, 561] on div "Device List 5874358317" at bounding box center [867, 567] width 1299 height 32
click at [363, 689] on link "403-463-5847" at bounding box center [394, 684] width 76 height 10
drag, startPoint x: 1472, startPoint y: 567, endPoint x: 1214, endPoint y: 548, distance: 258.7
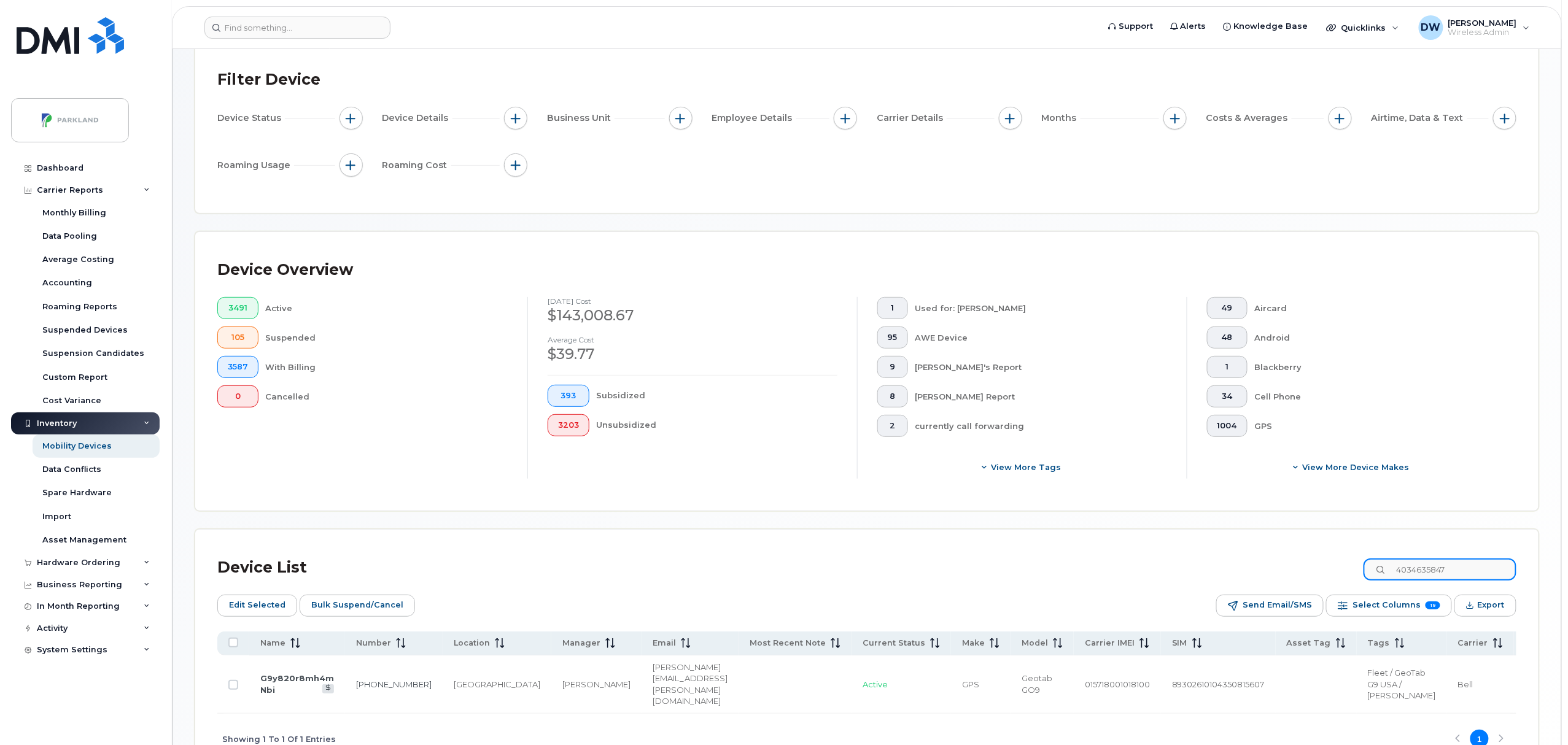
click at [1214, 548] on div "Device List 4034635847 Edit Selected Bulk Suspend/Cancel Send Email/SMS Select …" at bounding box center [867, 647] width 1344 height 235
click at [363, 689] on link "403-479-3810" at bounding box center [387, 684] width 76 height 10
drag, startPoint x: 1476, startPoint y: 570, endPoint x: 1312, endPoint y: 556, distance: 164.6
click at [1312, 556] on div "Device List 4034793810" at bounding box center [867, 567] width 1299 height 32
click at [365, 689] on link "403-404-8618" at bounding box center [394, 684] width 76 height 10
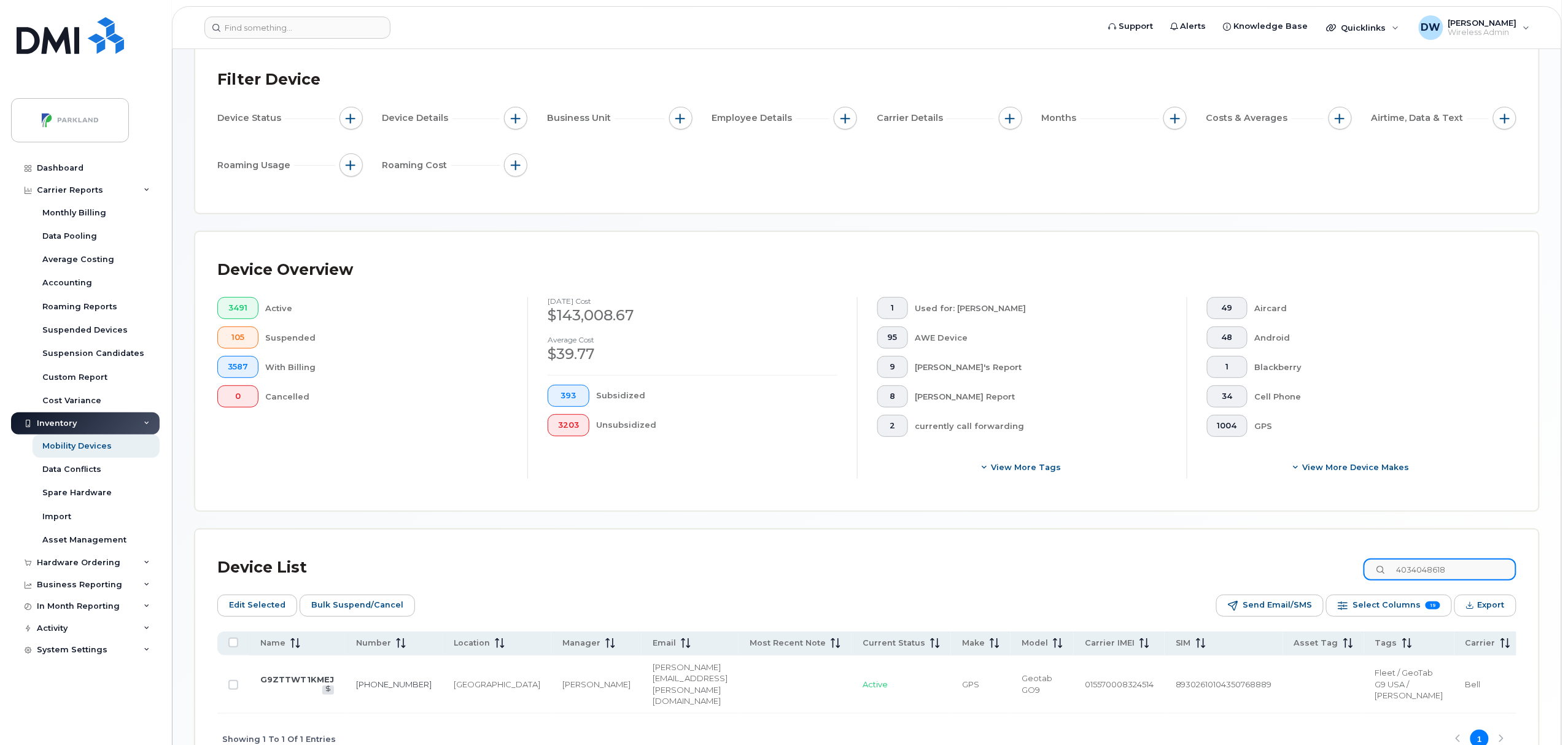
drag, startPoint x: 1480, startPoint y: 572, endPoint x: 1298, endPoint y: 563, distance: 182.2
click at [1298, 563] on div "Device List 4034048618" at bounding box center [867, 567] width 1299 height 32
click at [363, 683] on link "403-465-4841" at bounding box center [386, 684] width 76 height 10
drag, startPoint x: 1467, startPoint y: 570, endPoint x: 1332, endPoint y: 556, distance: 135.7
click at [1332, 556] on div "Device List 4034654841" at bounding box center [867, 567] width 1299 height 32
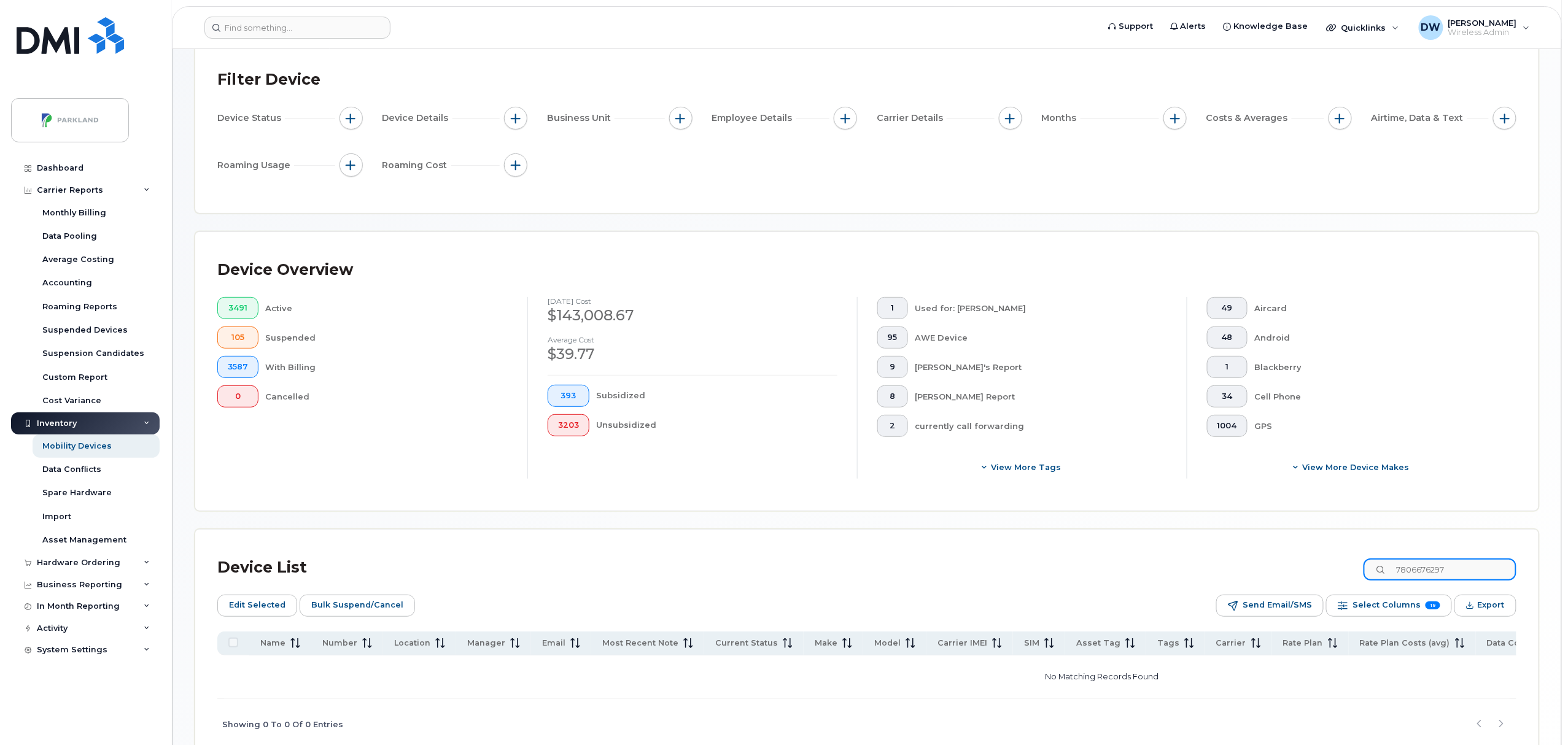
drag, startPoint x: 1468, startPoint y: 570, endPoint x: 1381, endPoint y: 573, distance: 87.1
click at [1381, 573] on input "7806676297" at bounding box center [1440, 570] width 153 height 22
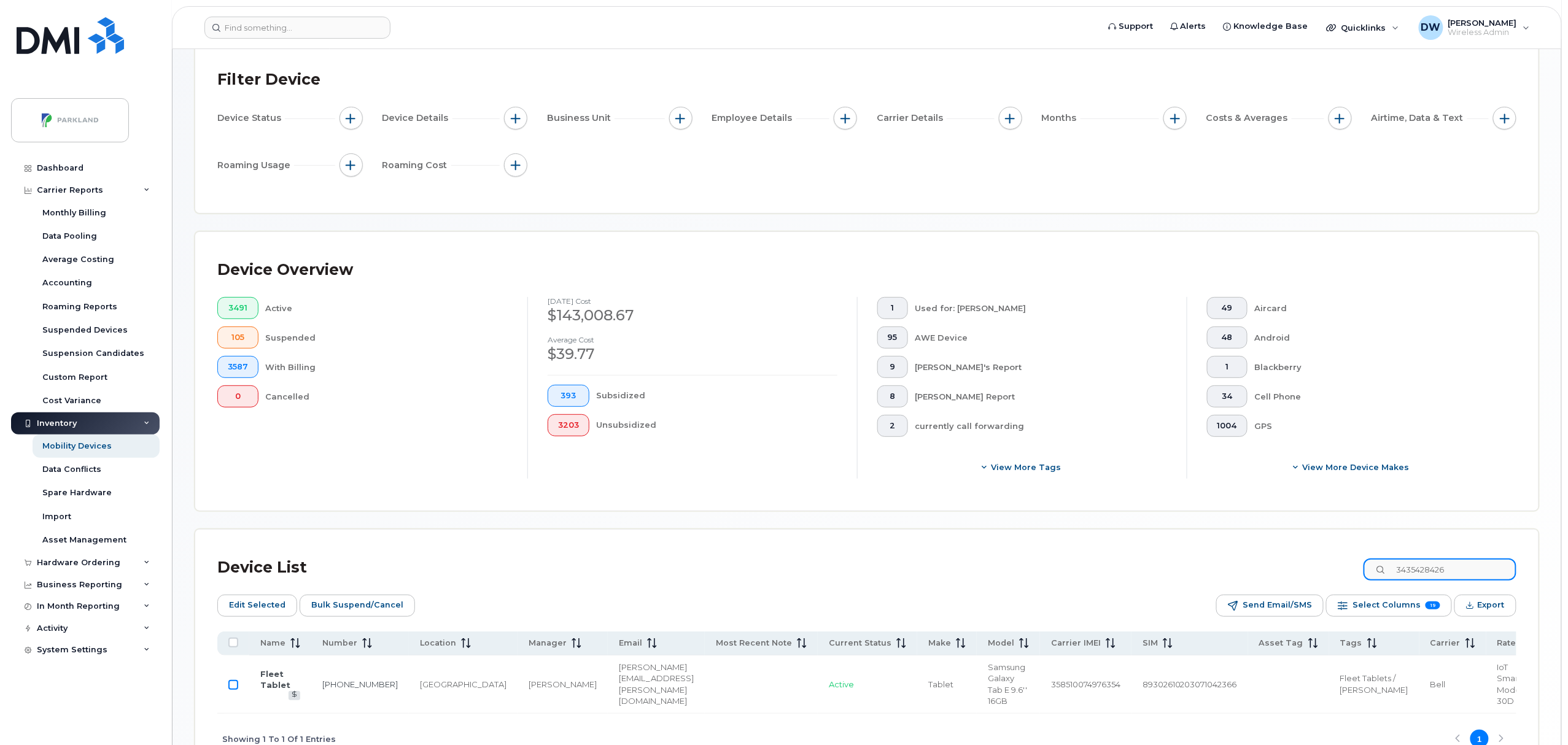
type input "3435428426"
click at [236, 687] on input "Row Unselected" at bounding box center [233, 685] width 10 height 10
checkbox input "true"
drag, startPoint x: 1482, startPoint y: 578, endPoint x: 1367, endPoint y: 565, distance: 115.7
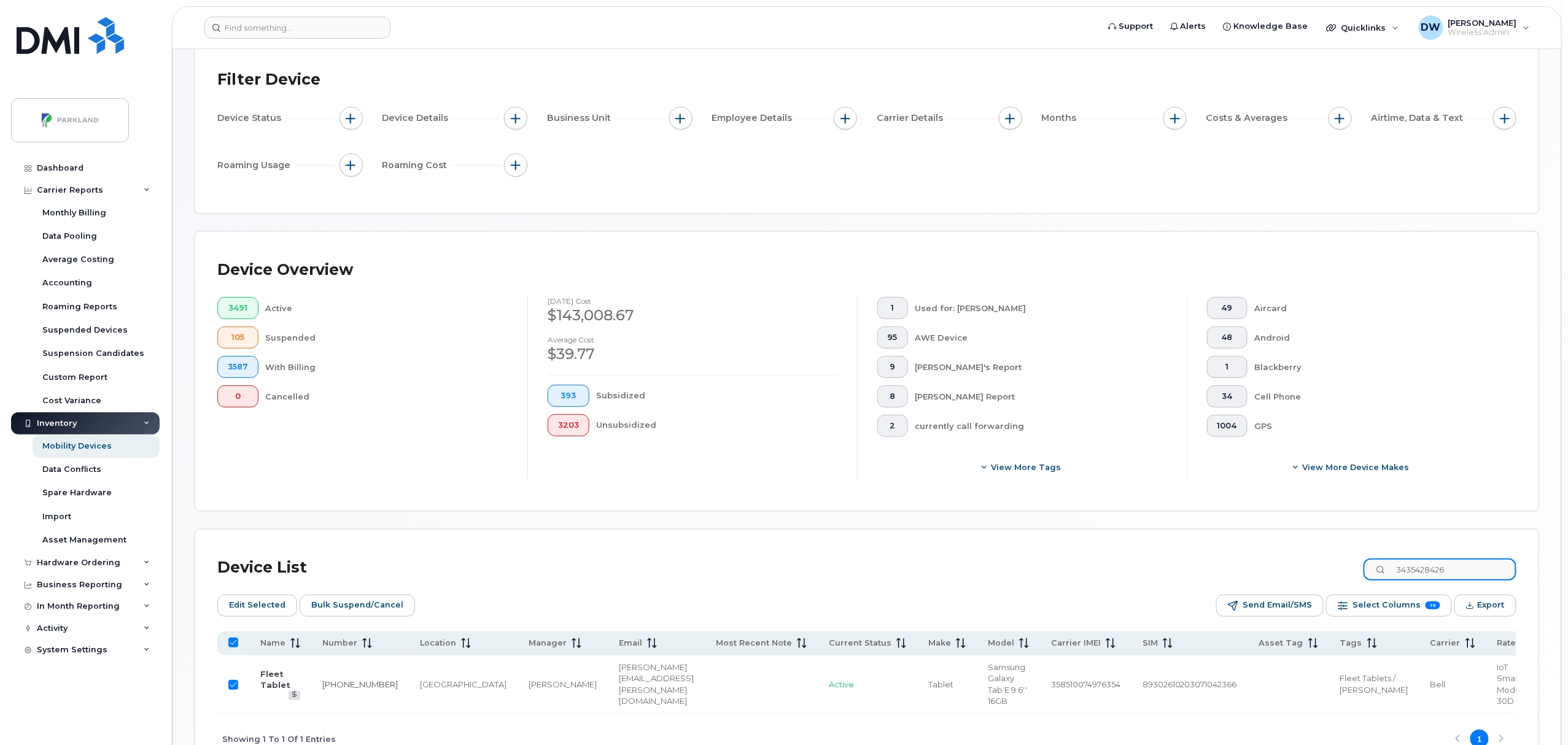
click at [1369, 565] on div "Device List 3435428426" at bounding box center [867, 567] width 1299 height 32
type input "403"
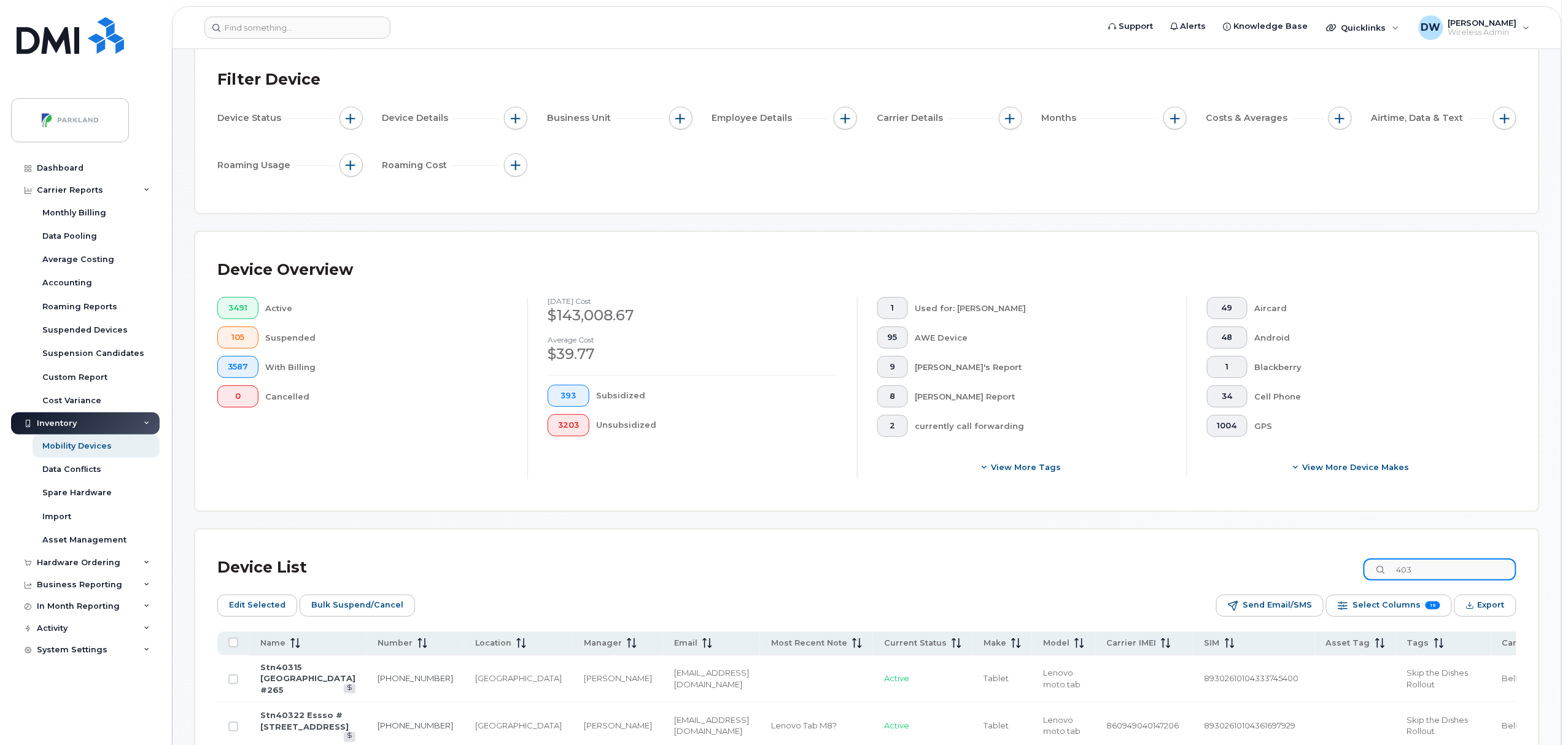
checkbox input "false"
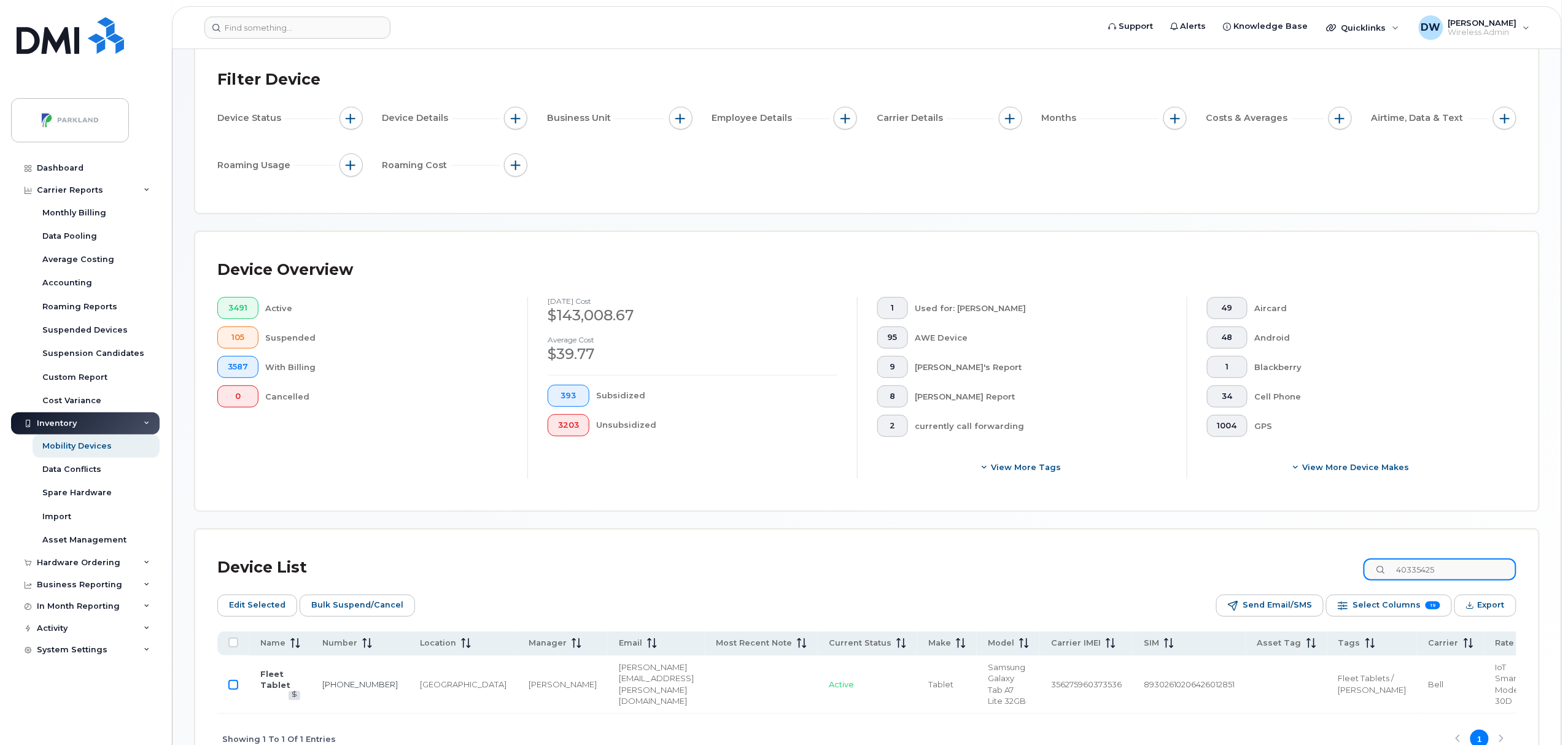
type input "40335425"
click at [235, 686] on input "Row Unselected" at bounding box center [233, 685] width 10 height 10
checkbox input "true"
click at [1464, 574] on input "40335425" at bounding box center [1440, 570] width 153 height 22
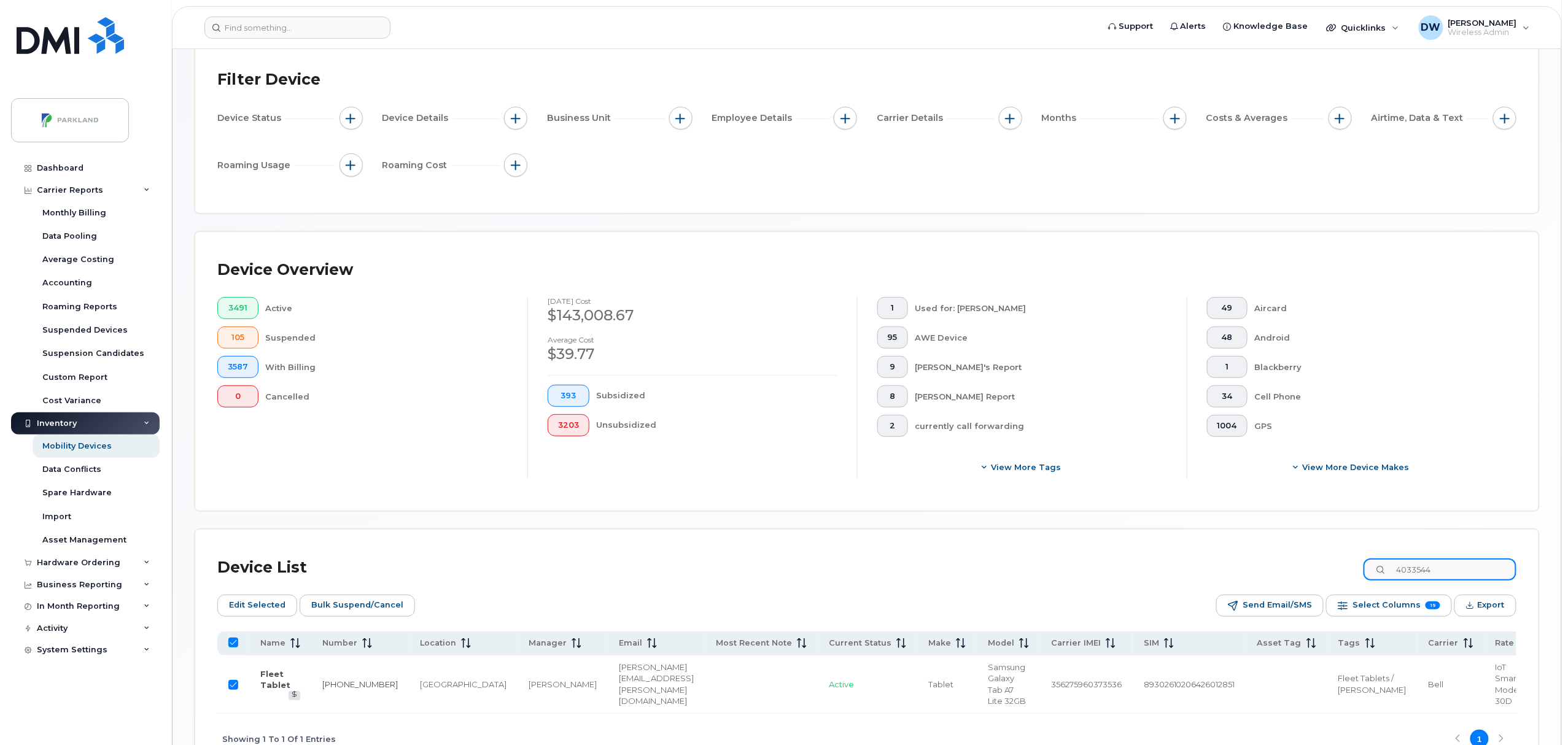
type input "40335445"
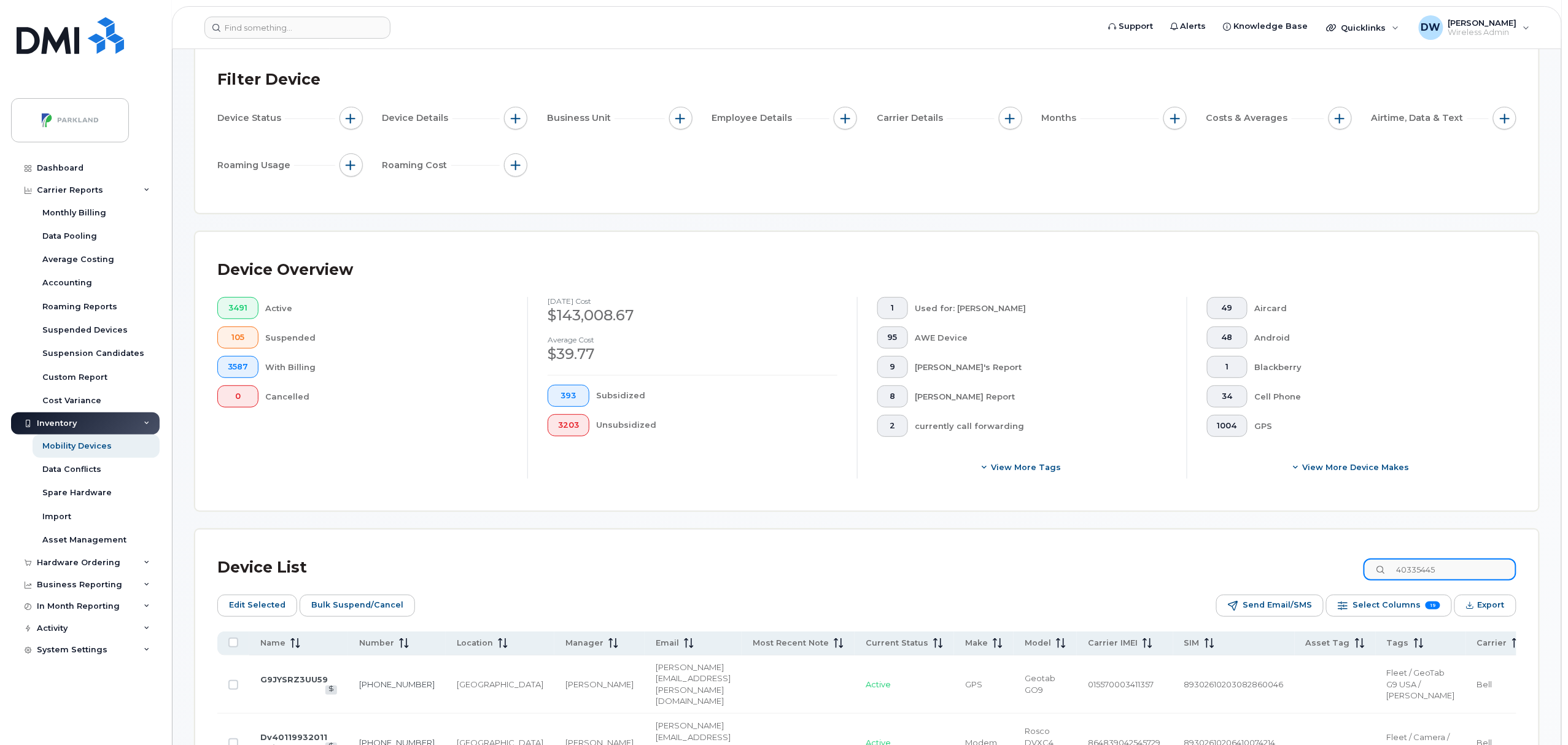
checkbox input "false"
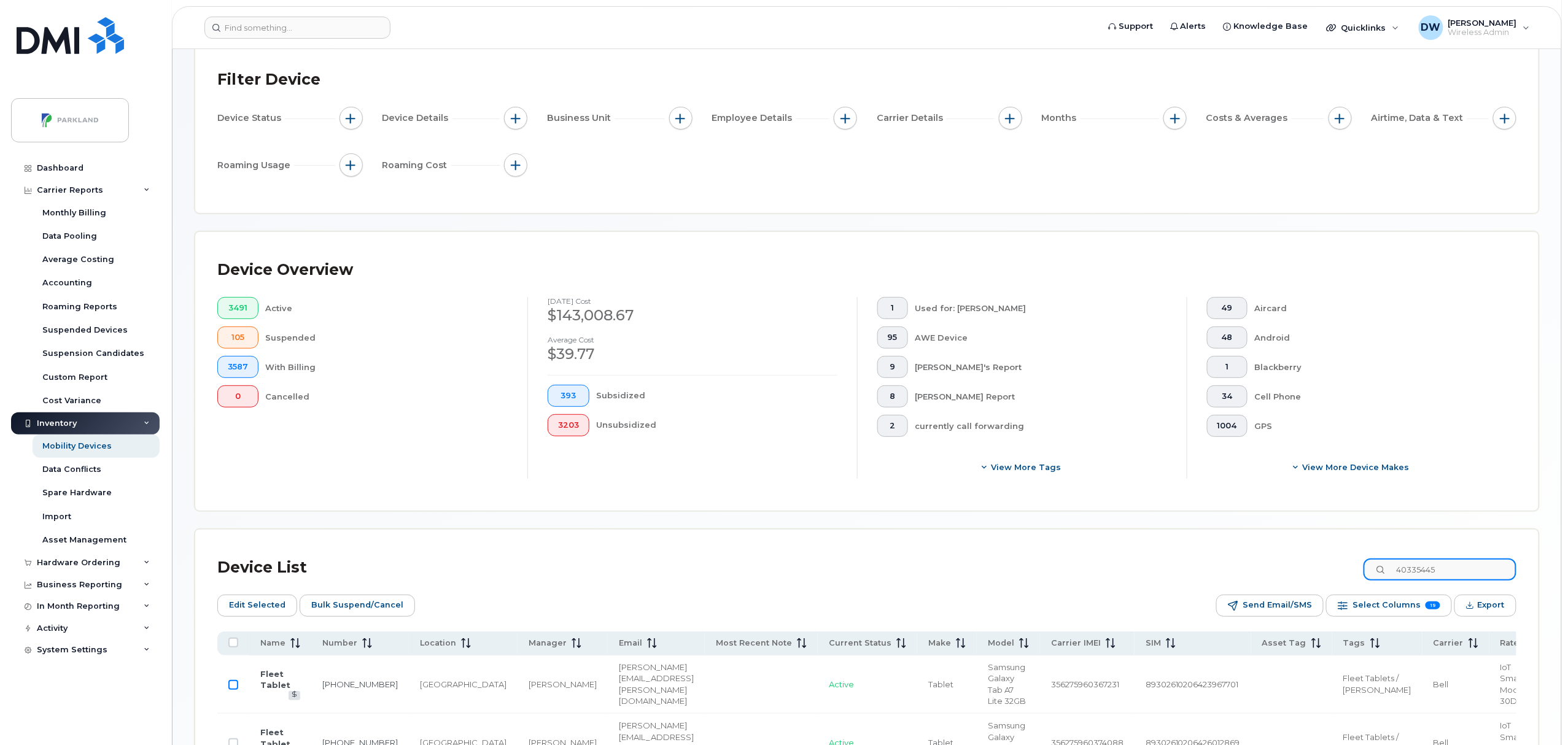
type input "40335445"
click at [233, 686] on input "Row Unselected" at bounding box center [233, 685] width 10 height 10
checkbox input "true"
click at [344, 605] on span "Bulk Suspend/Cancel" at bounding box center [357, 605] width 92 height 19
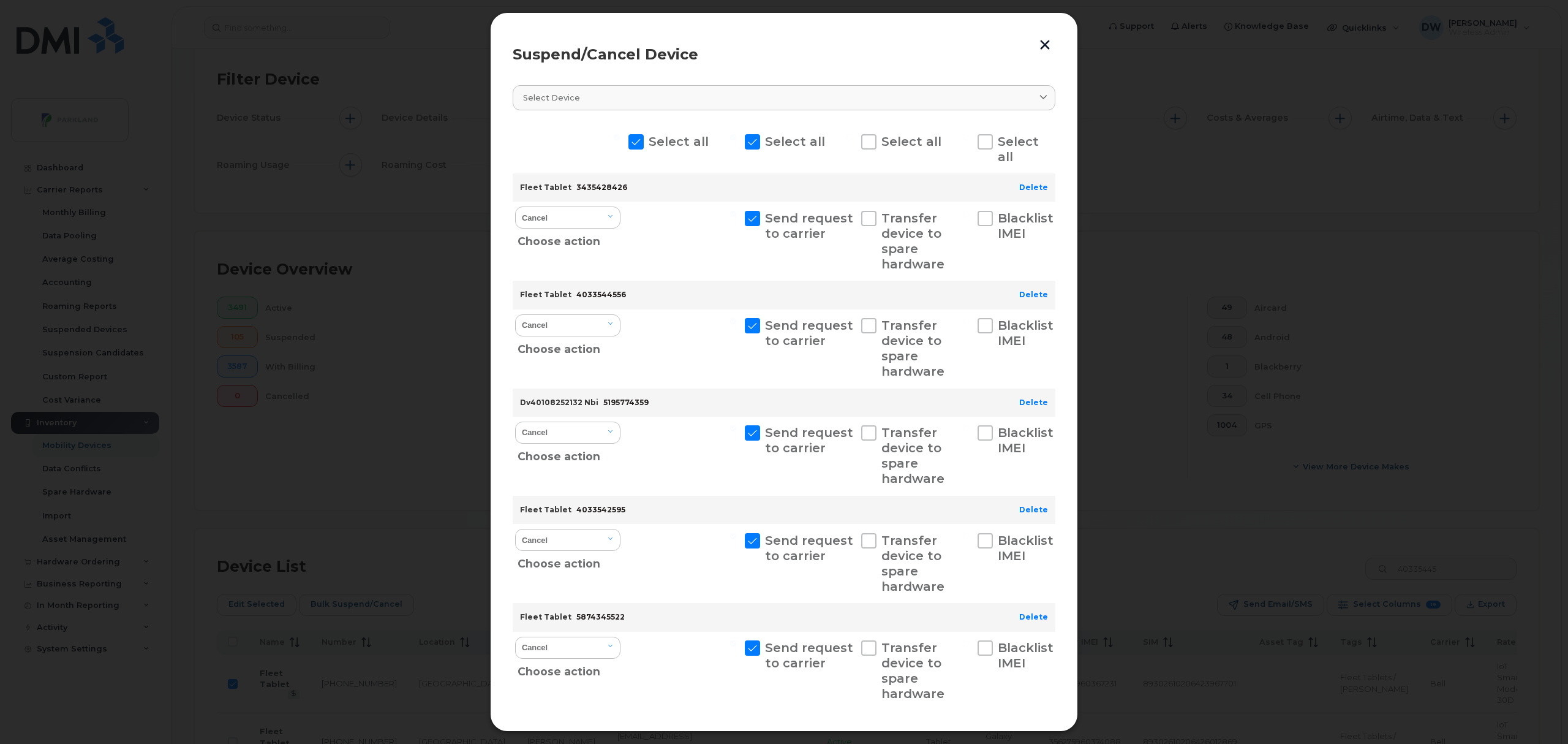
click at [1042, 41] on button "button" at bounding box center [1045, 44] width 19 height 20
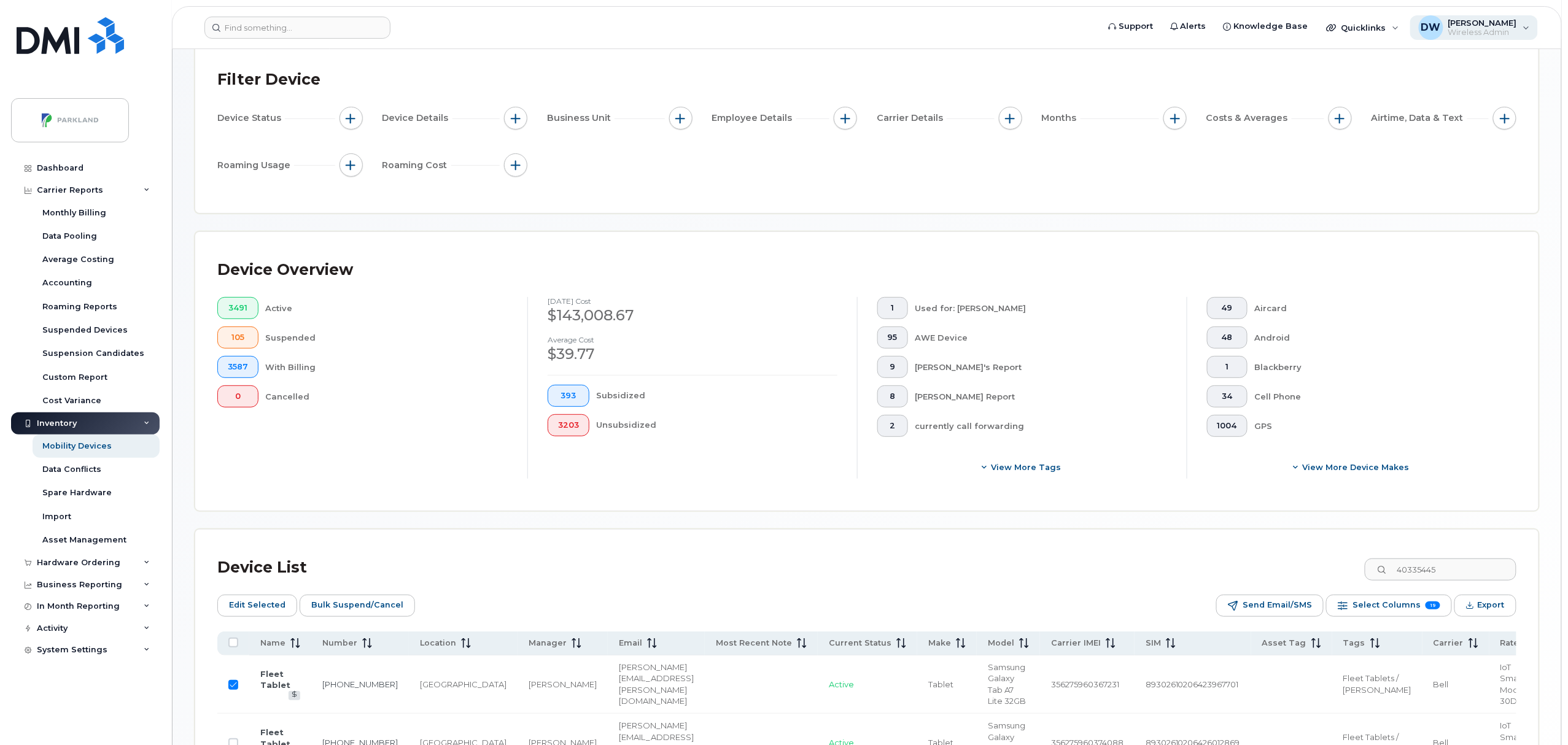
click at [1477, 27] on span "Wireless Admin" at bounding box center [1483, 32] width 69 height 10
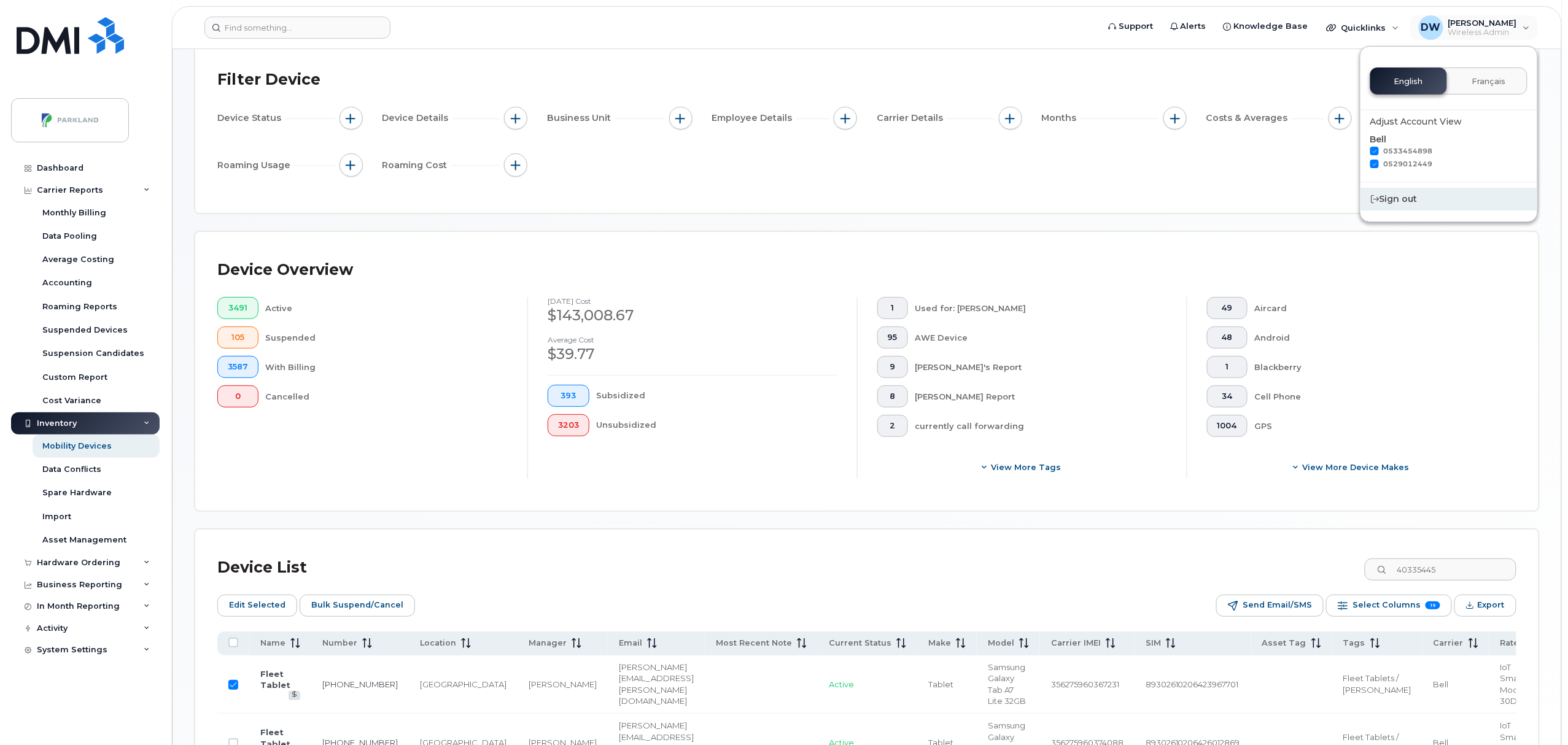
click at [1396, 200] on div "Sign out" at bounding box center [1449, 199] width 177 height 23
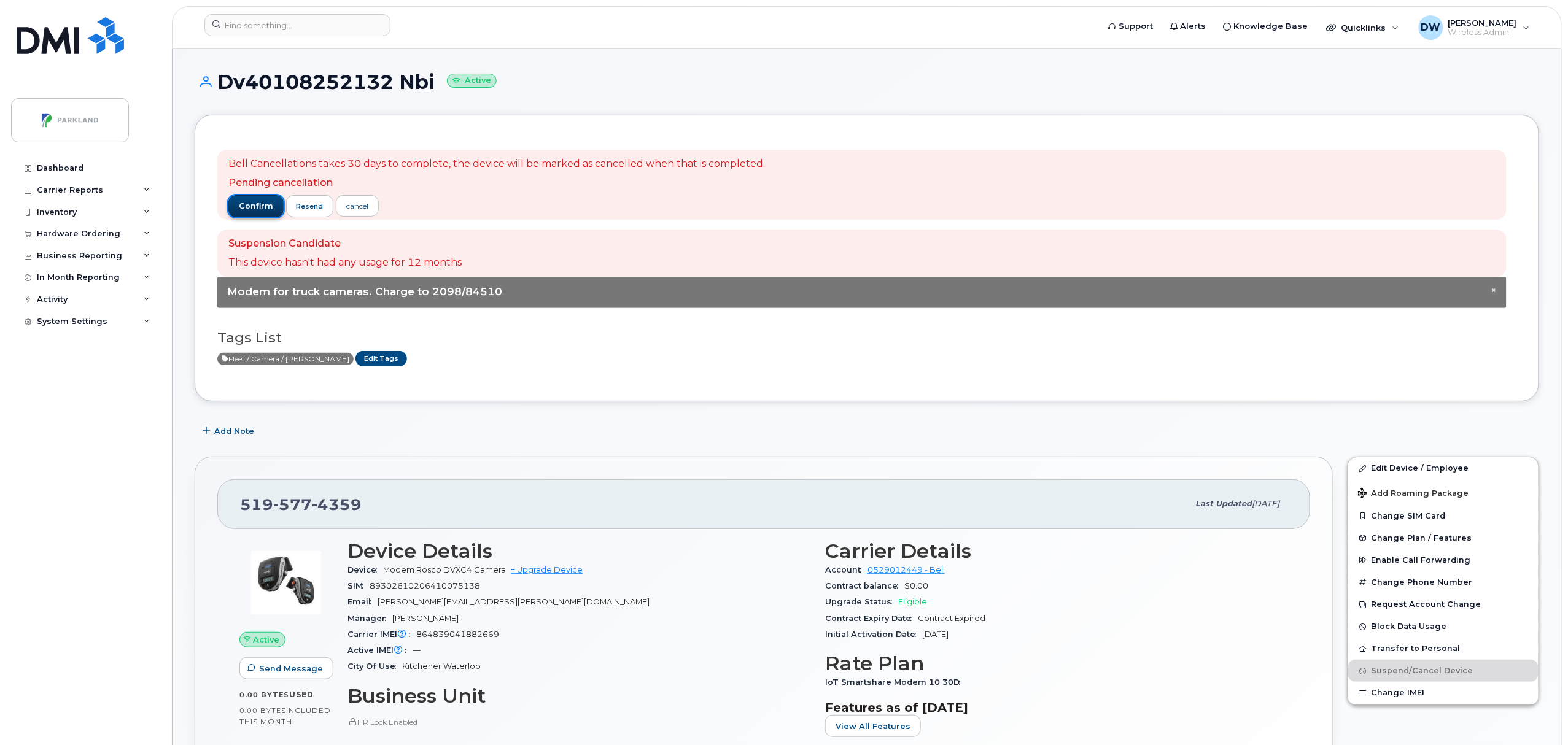
click at [253, 207] on span "confirm" at bounding box center [256, 206] width 34 height 11
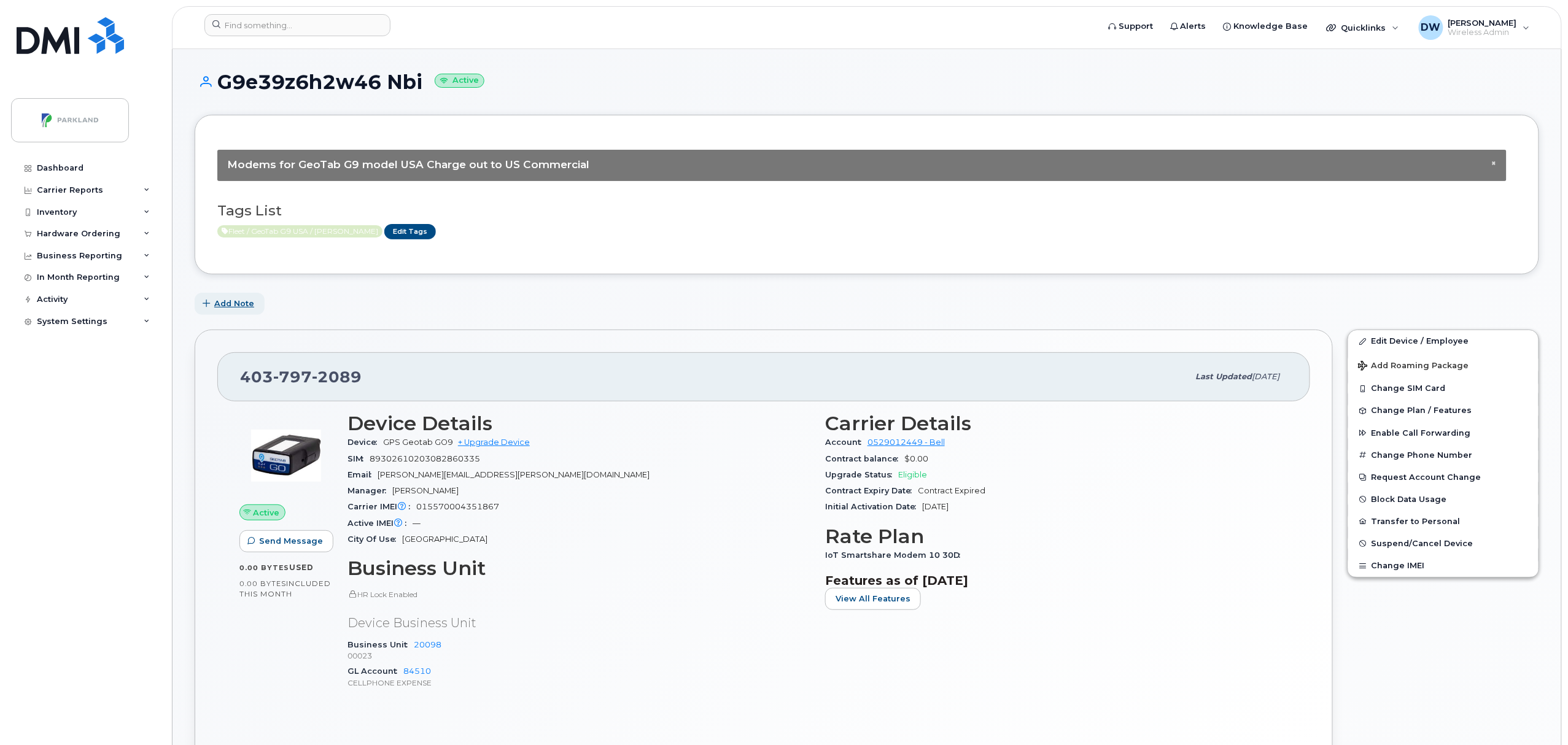
click at [227, 303] on span "Add Note" at bounding box center [234, 304] width 40 height 12
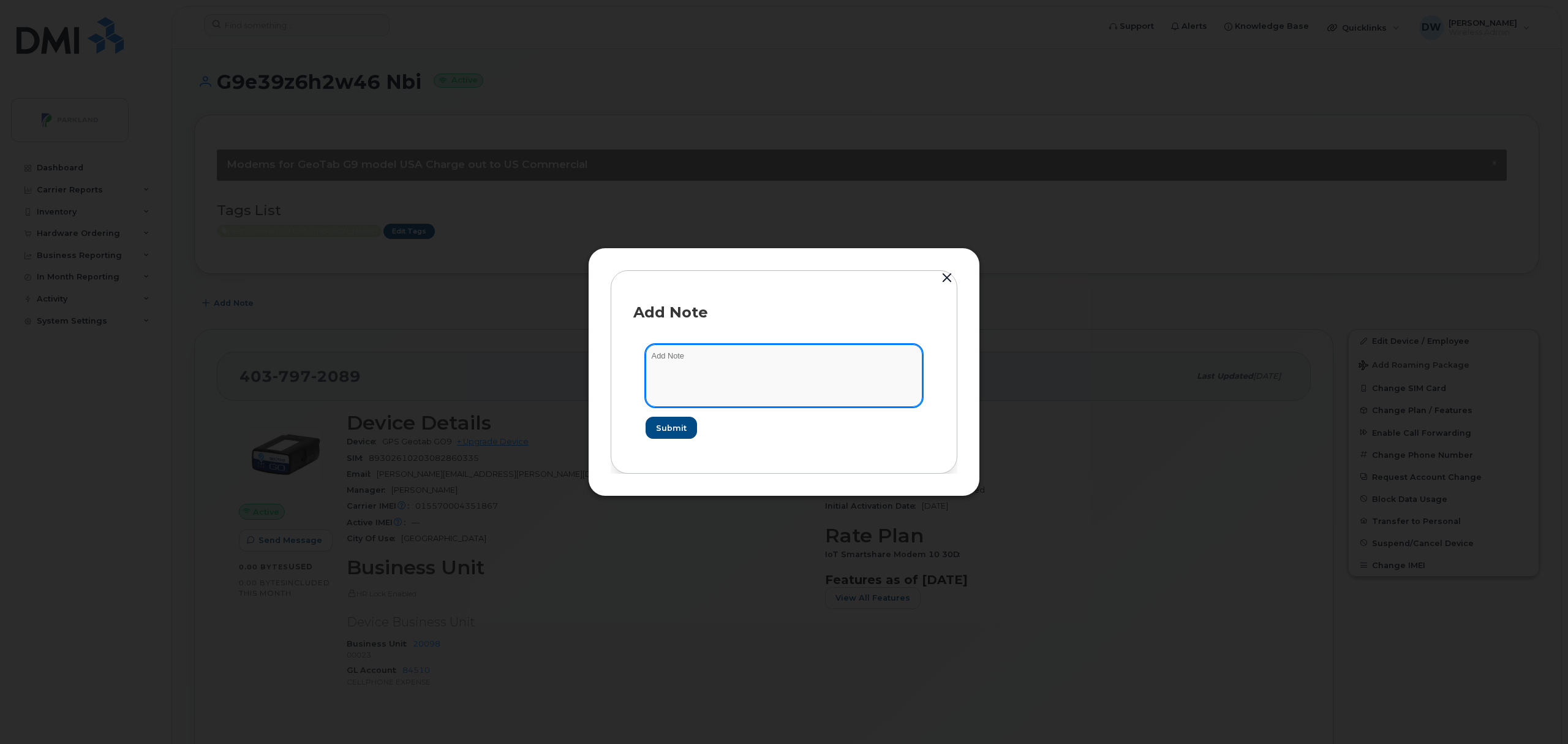
click at [724, 366] on textarea at bounding box center [784, 375] width 277 height 62
type textarea "Unit TW235"
click at [672, 424] on span "Submit" at bounding box center [670, 428] width 30 height 12
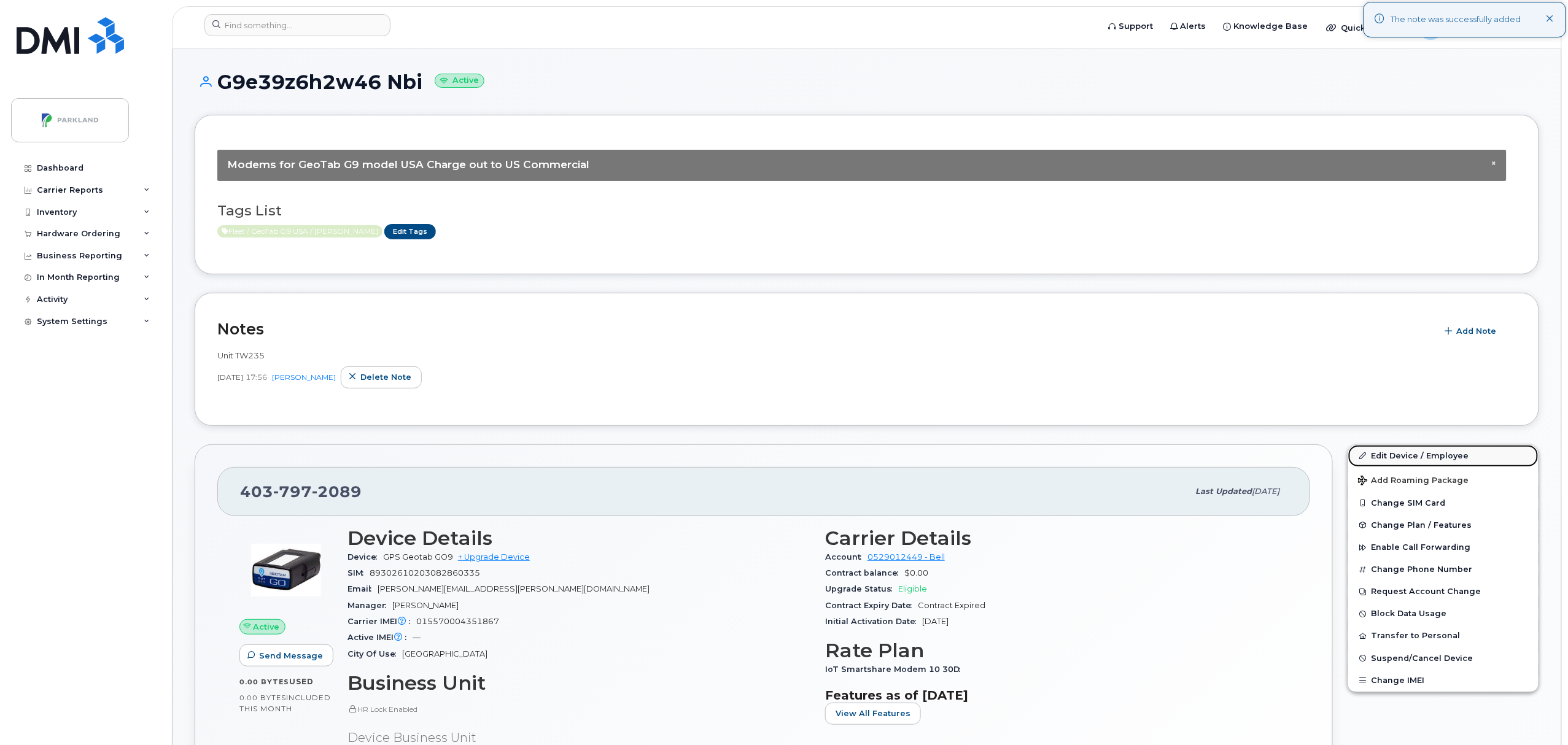
click at [1394, 455] on link "Edit Device / Employee" at bounding box center [1444, 456] width 190 height 22
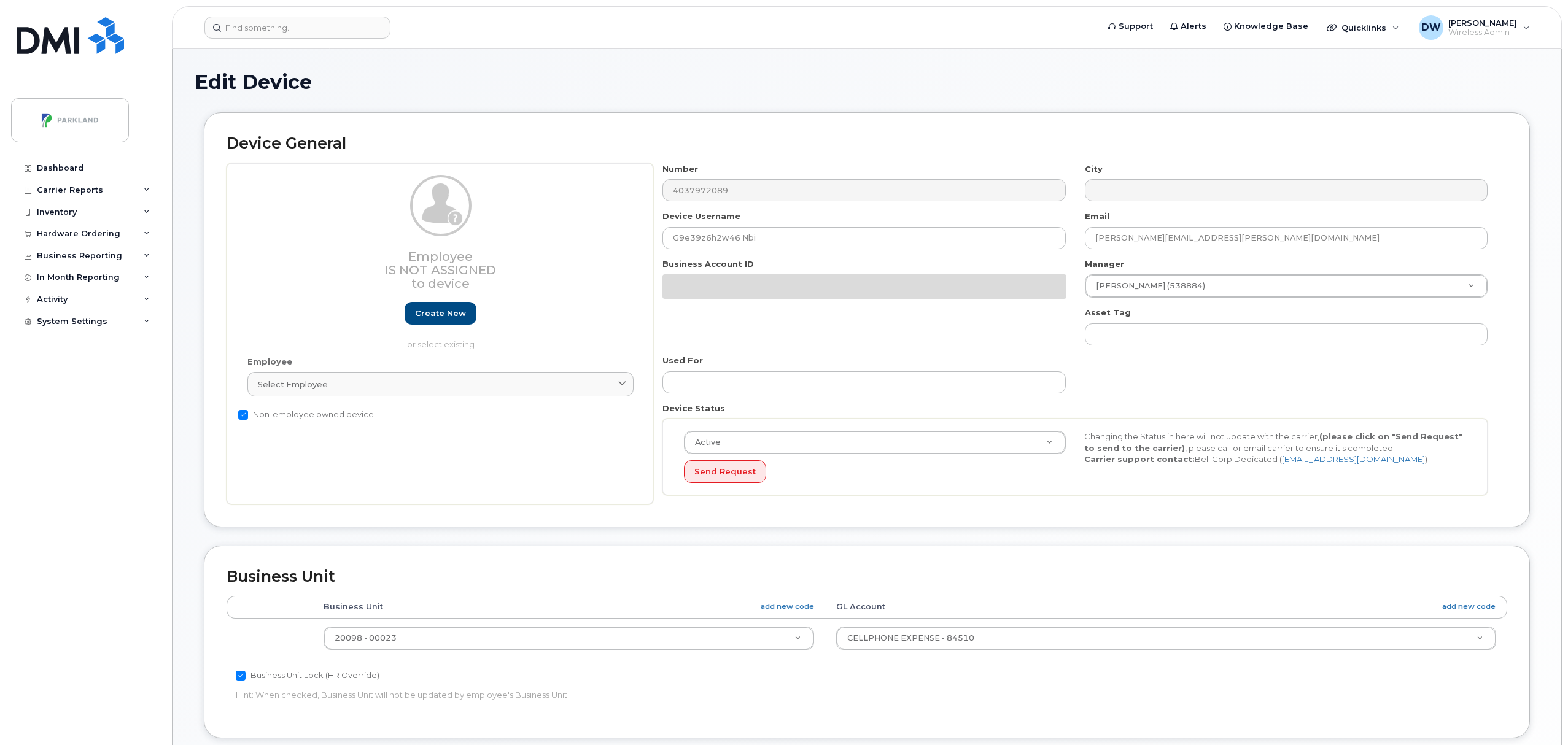
select select "1386637"
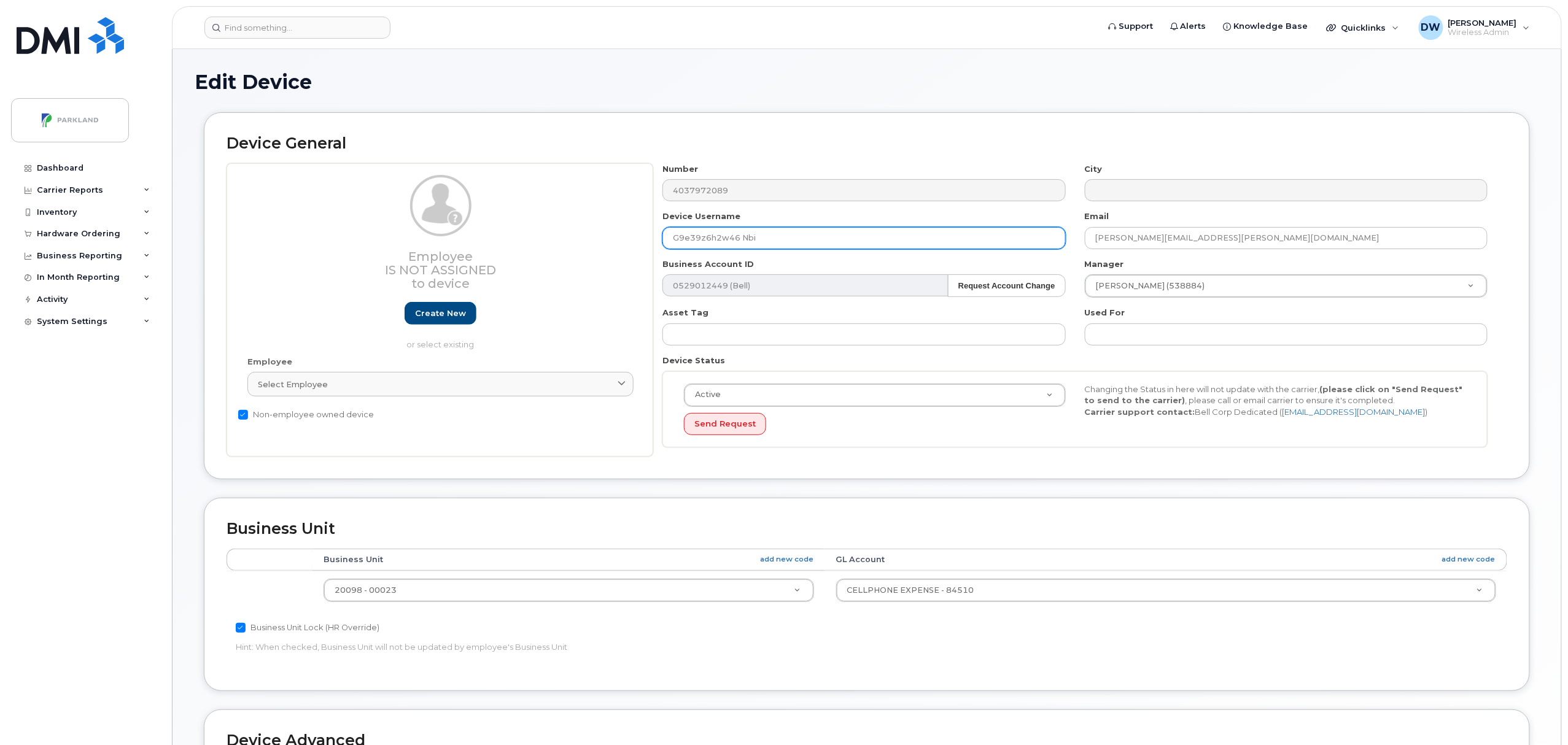
click at [688, 239] on input "G9e39z6h2w46 Nbi" at bounding box center [864, 238] width 403 height 22
click at [704, 237] on input "G9E39z6h2w46 Nbi" at bounding box center [864, 238] width 403 height 22
click at [716, 241] on input "G9E39Z6h2w46 Nbi" at bounding box center [864, 238] width 403 height 22
click at [730, 241] on input "G9E39Z6H2w46 Nbi" at bounding box center [864, 238] width 403 height 22
drag, startPoint x: 743, startPoint y: 241, endPoint x: 798, endPoint y: 239, distance: 55.0
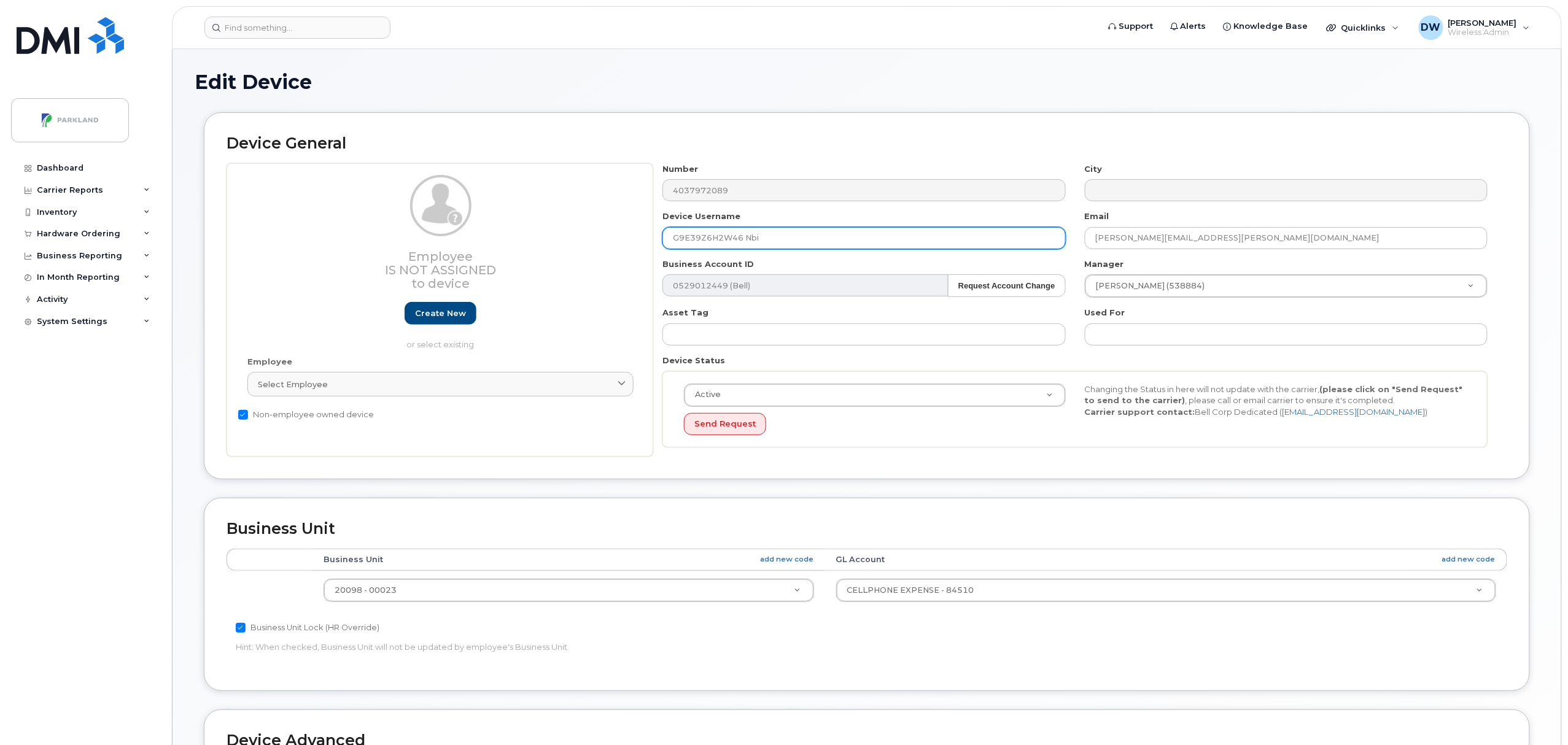
click at [798, 239] on input "G9E39Z6H2W46 Nbi" at bounding box center [864, 238] width 403 height 22
type input "G9E39Z6H2W46"
click at [1564, 708] on body "Support Alerts Knowledge Base Quicklinks Suspend / Cancel Device Change SIM Car…" at bounding box center [784, 538] width 1568 height 1076
click at [1568, 708] on body "Support Alerts Knowledge Base Quicklinks Suspend / Cancel Device Change SIM Car…" at bounding box center [784, 538] width 1568 height 1076
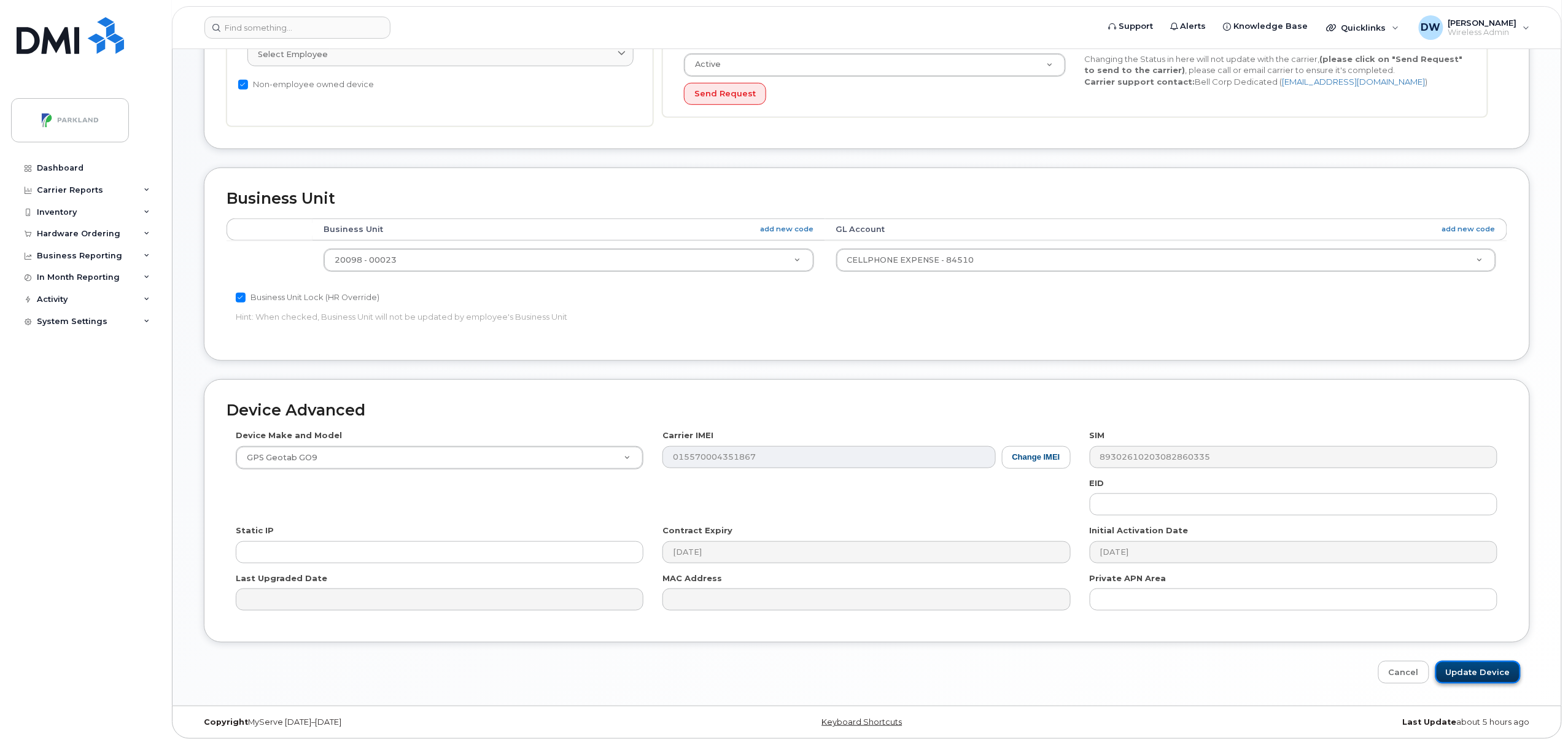
click at [1485, 668] on input "Update Device" at bounding box center [1478, 672] width 85 height 23
type input "Saving..."
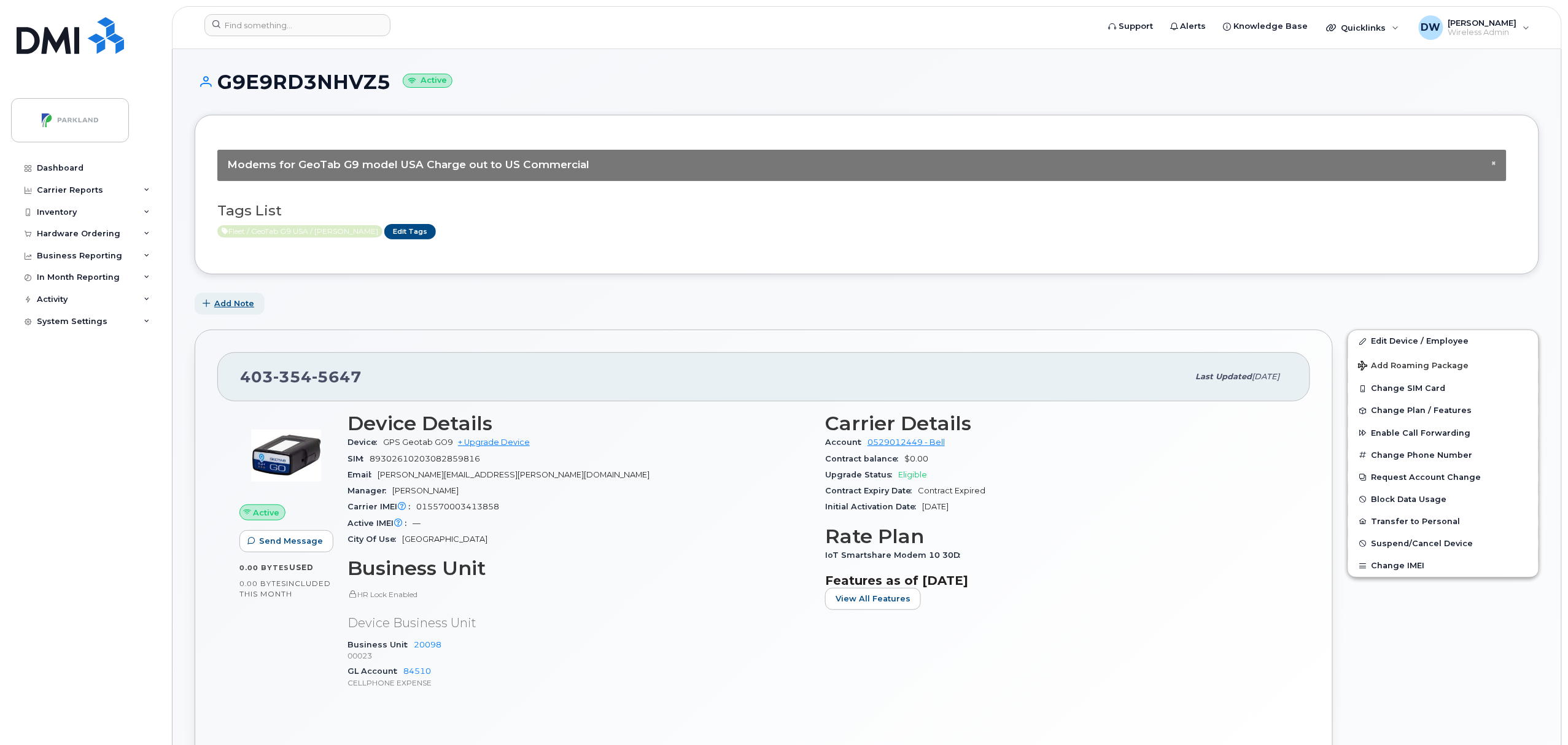
click at [227, 302] on span "Add Note" at bounding box center [234, 304] width 40 height 12
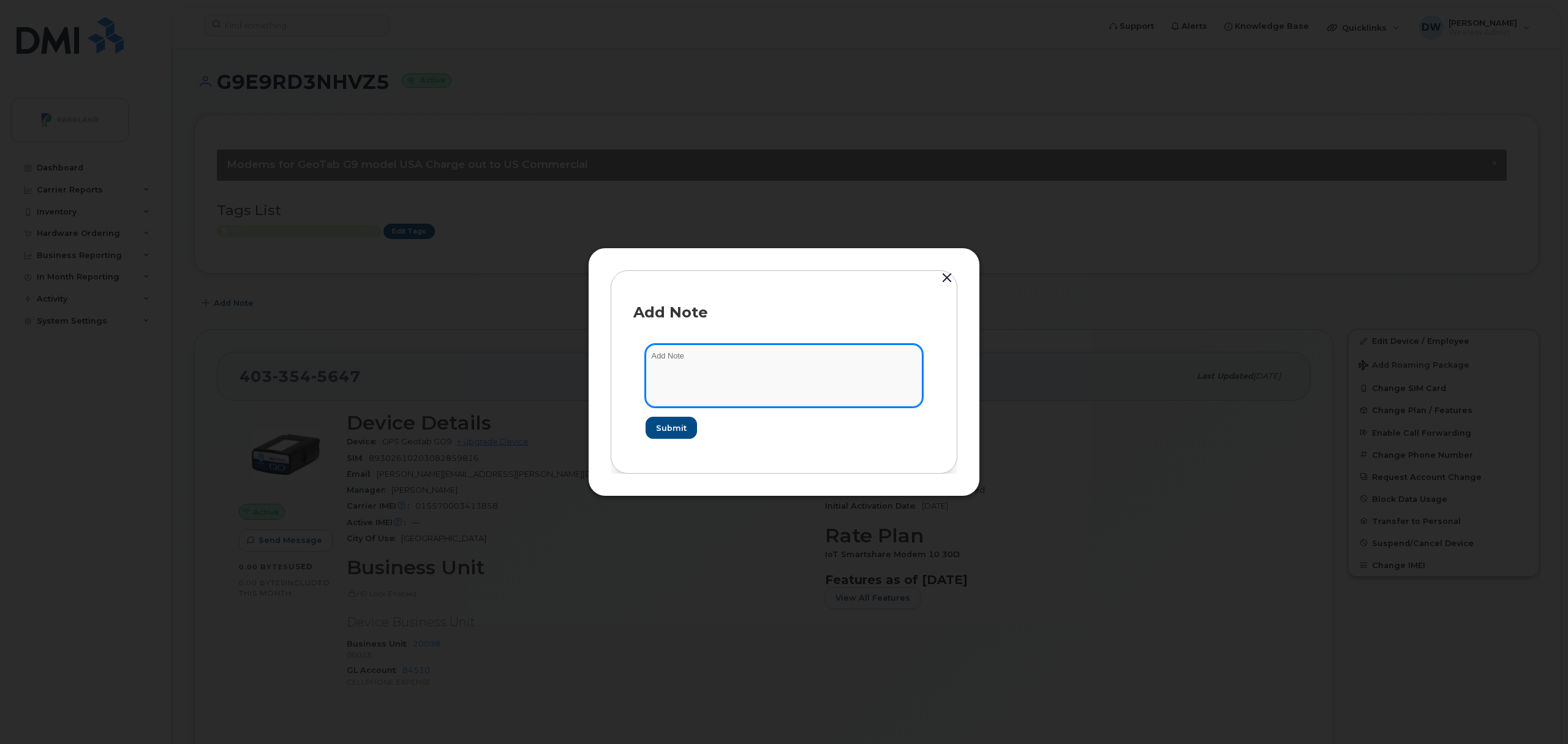
click at [692, 362] on textarea at bounding box center [784, 375] width 277 height 62
type textarea "Unit T226"
click at [669, 429] on span "Submit" at bounding box center [670, 428] width 30 height 12
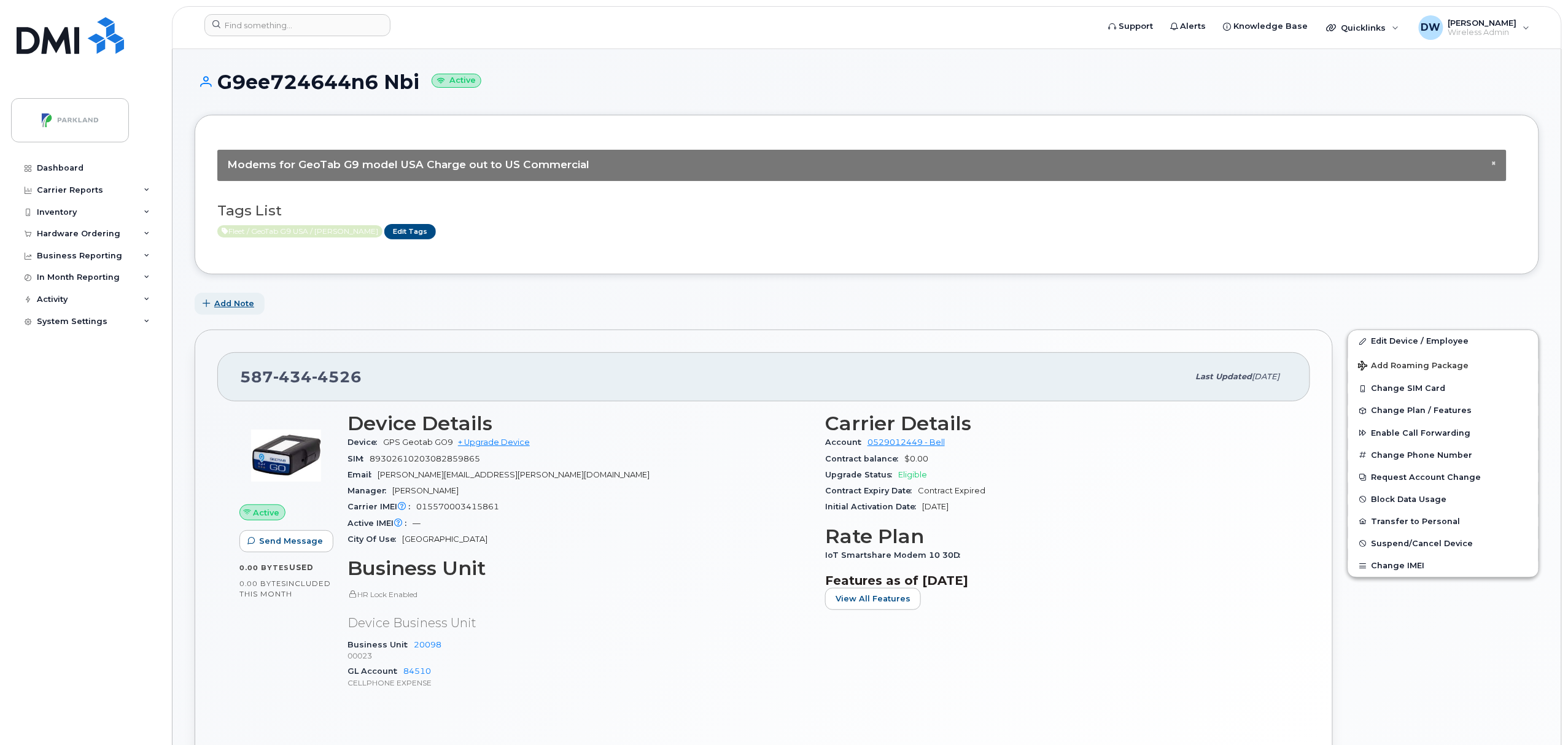
click at [232, 307] on span "Add Note" at bounding box center [234, 304] width 40 height 12
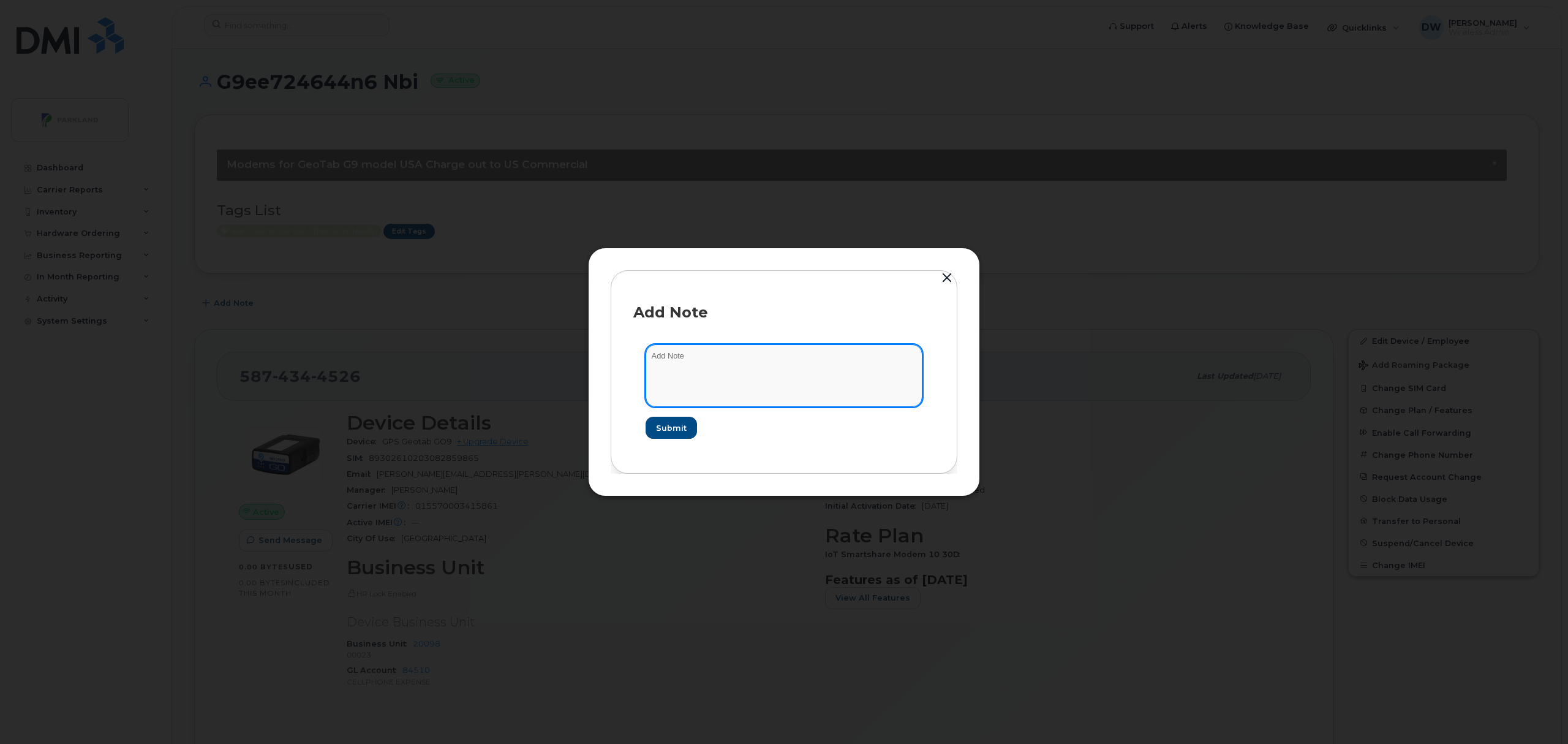
click at [767, 370] on textarea at bounding box center [784, 375] width 277 height 62
click at [946, 276] on button "button" at bounding box center [947, 278] width 19 height 17
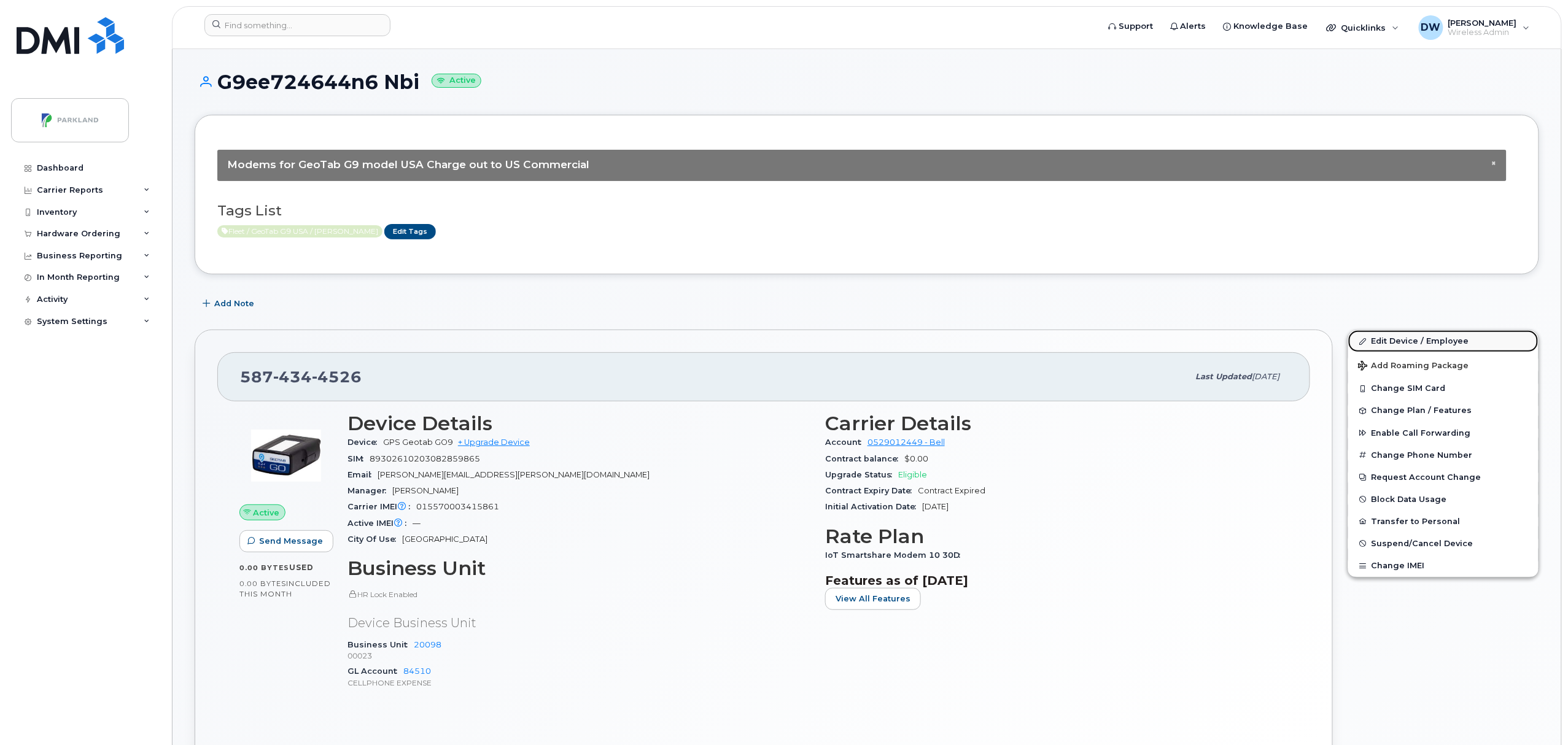
click at [1387, 342] on link "Edit Device / Employee" at bounding box center [1444, 342] width 190 height 22
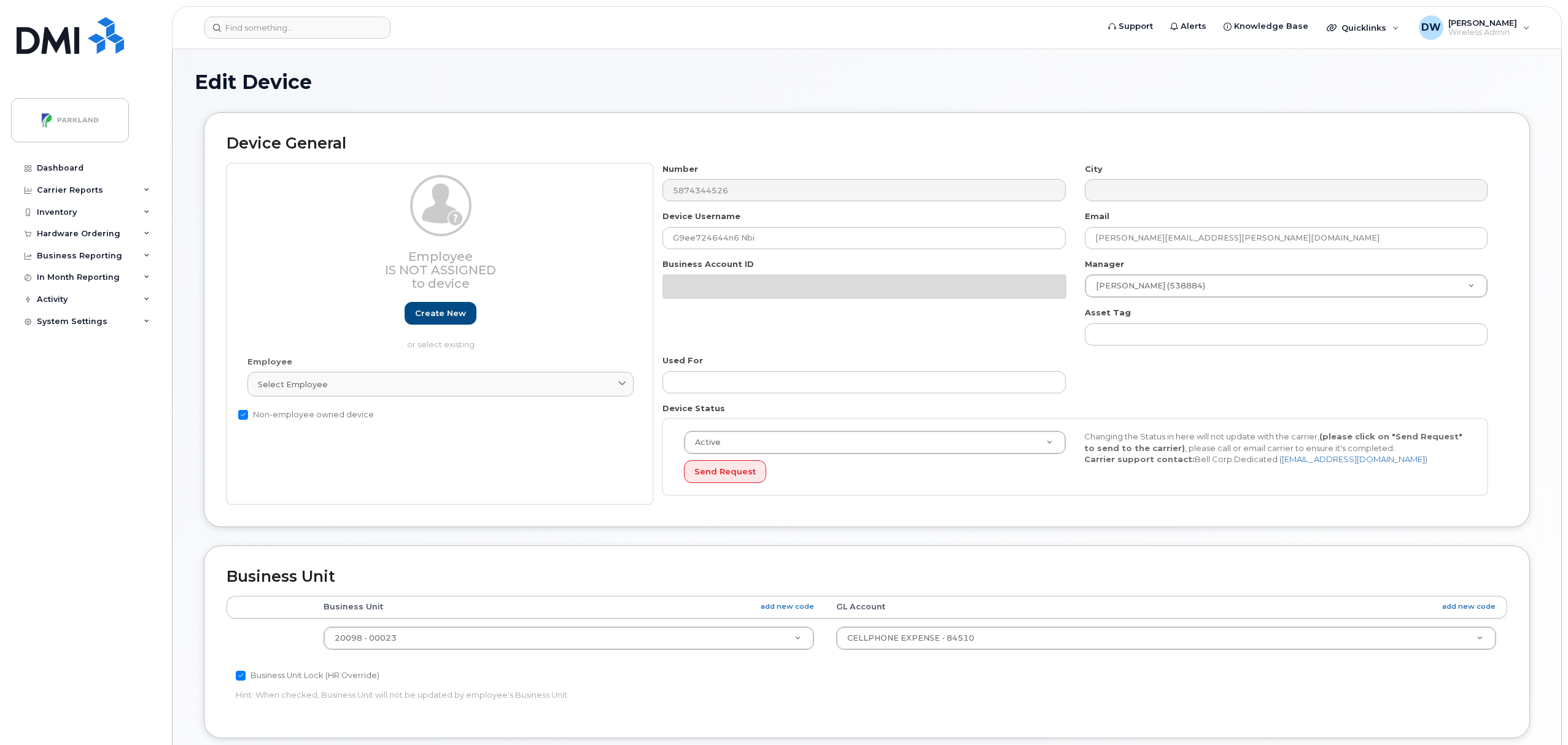
select select "1386637"
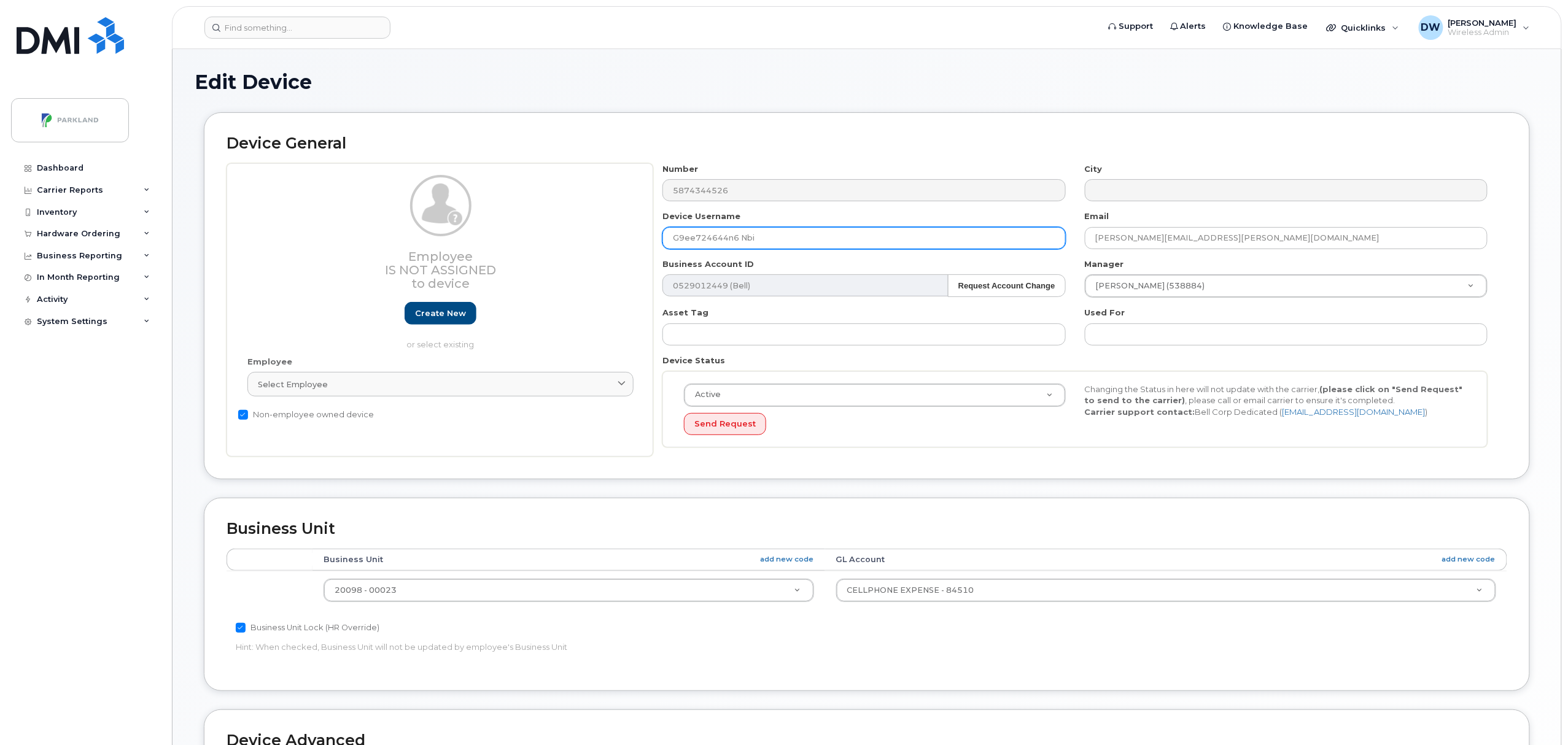
drag, startPoint x: 693, startPoint y: 241, endPoint x: 685, endPoint y: 241, distance: 8.0
click at [685, 241] on input "G9ee724644n6 Nbi" at bounding box center [864, 238] width 403 height 22
drag, startPoint x: 728, startPoint y: 241, endPoint x: 734, endPoint y: 239, distance: 6.3
click at [734, 239] on input "G9EE724644n6 Nbi" at bounding box center [864, 238] width 403 height 22
drag, startPoint x: 739, startPoint y: 238, endPoint x: 819, endPoint y: 237, distance: 80.0
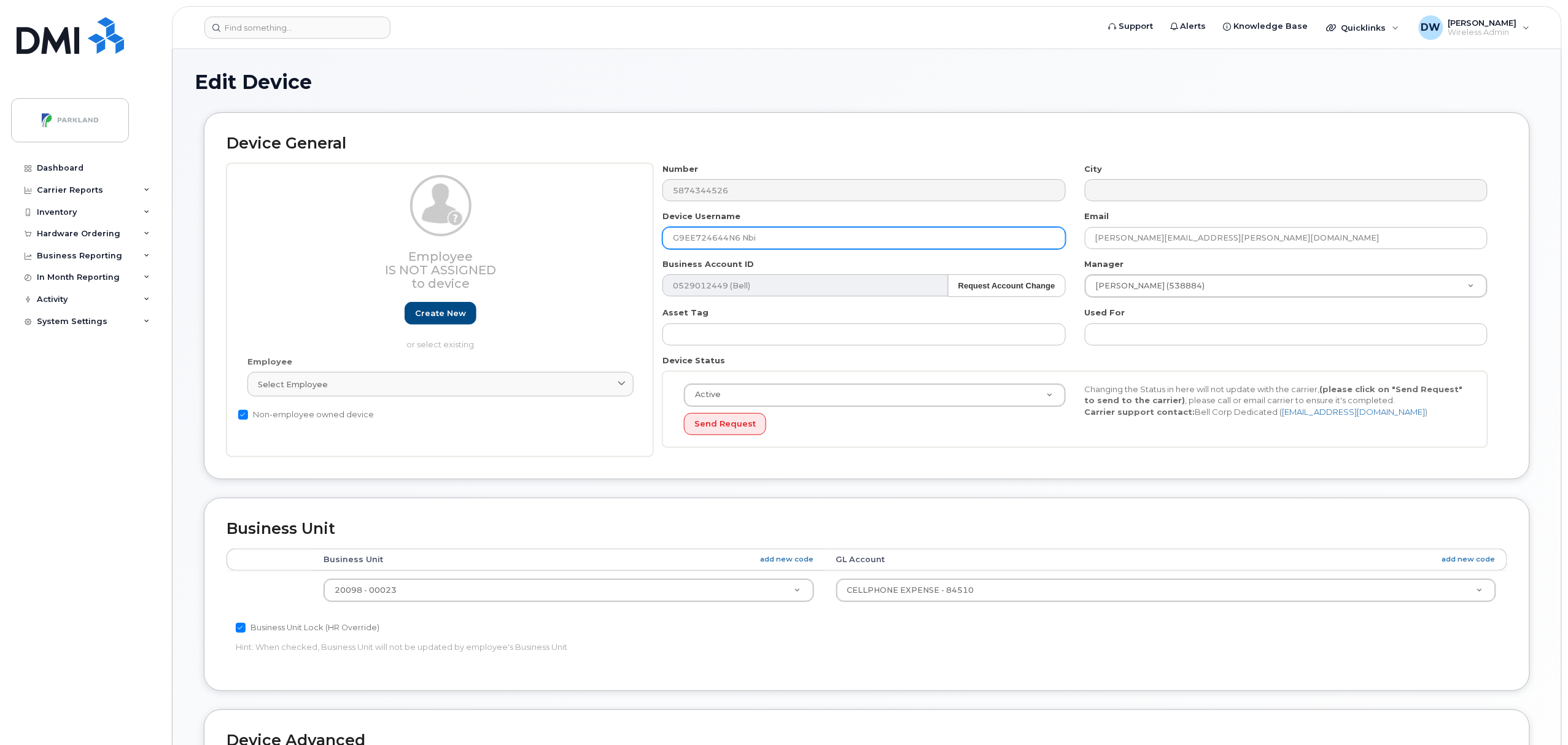
click at [819, 237] on input "G9EE724644N6 Nbi" at bounding box center [864, 238] width 403 height 22
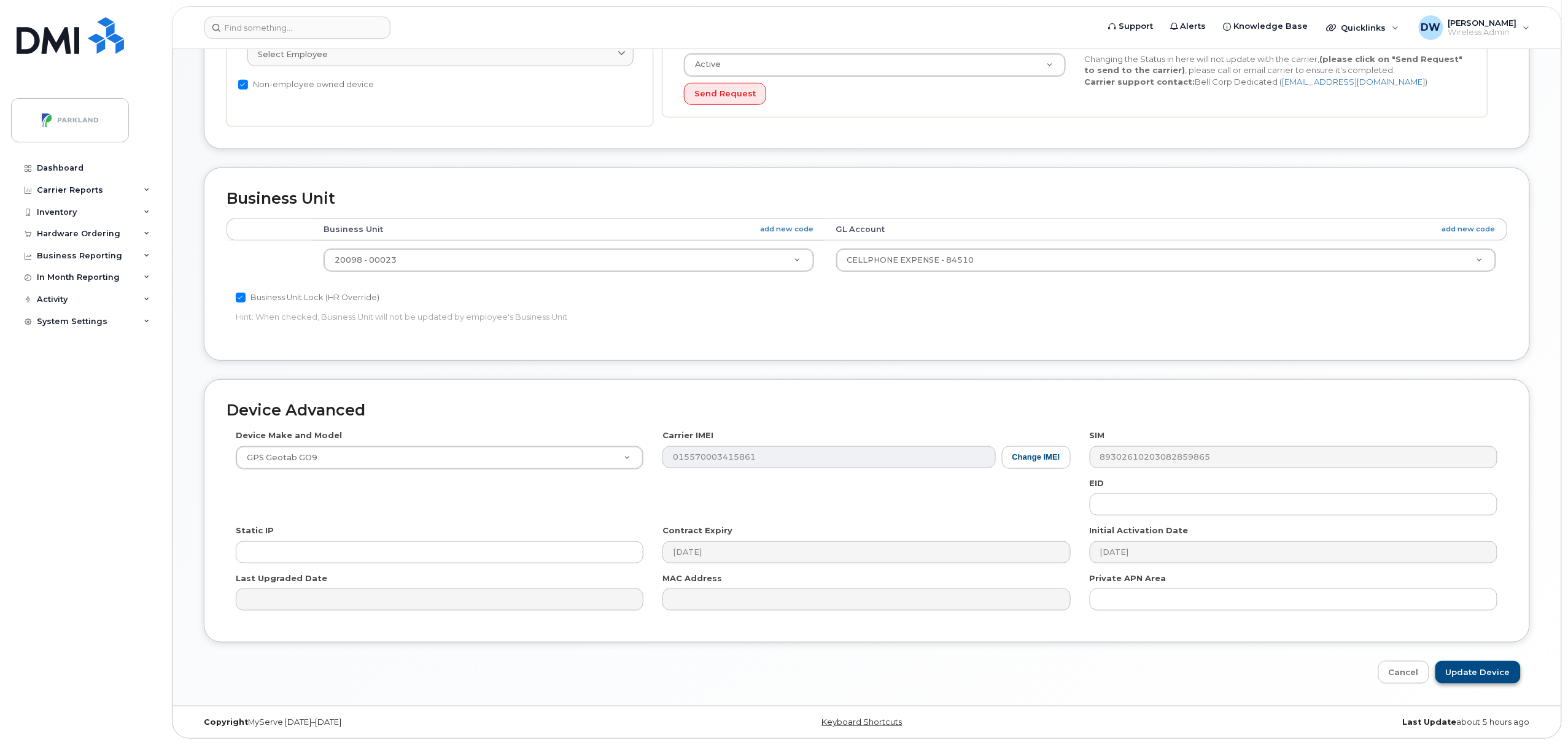
type input "G9EE724644N6"
click at [1485, 673] on input "Update Device" at bounding box center [1478, 672] width 85 height 23
type input "Saving..."
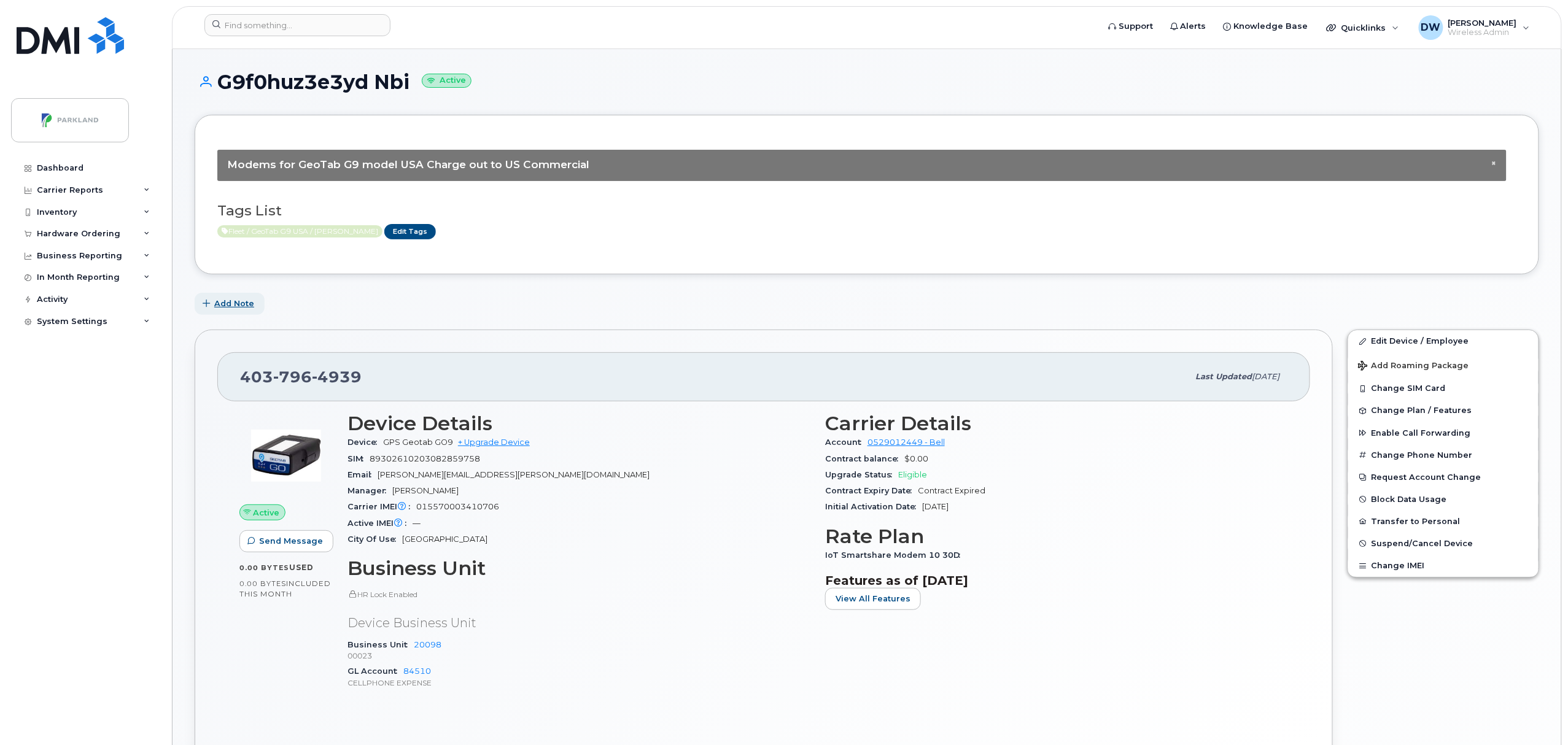
click at [239, 307] on span "Add Note" at bounding box center [234, 304] width 40 height 12
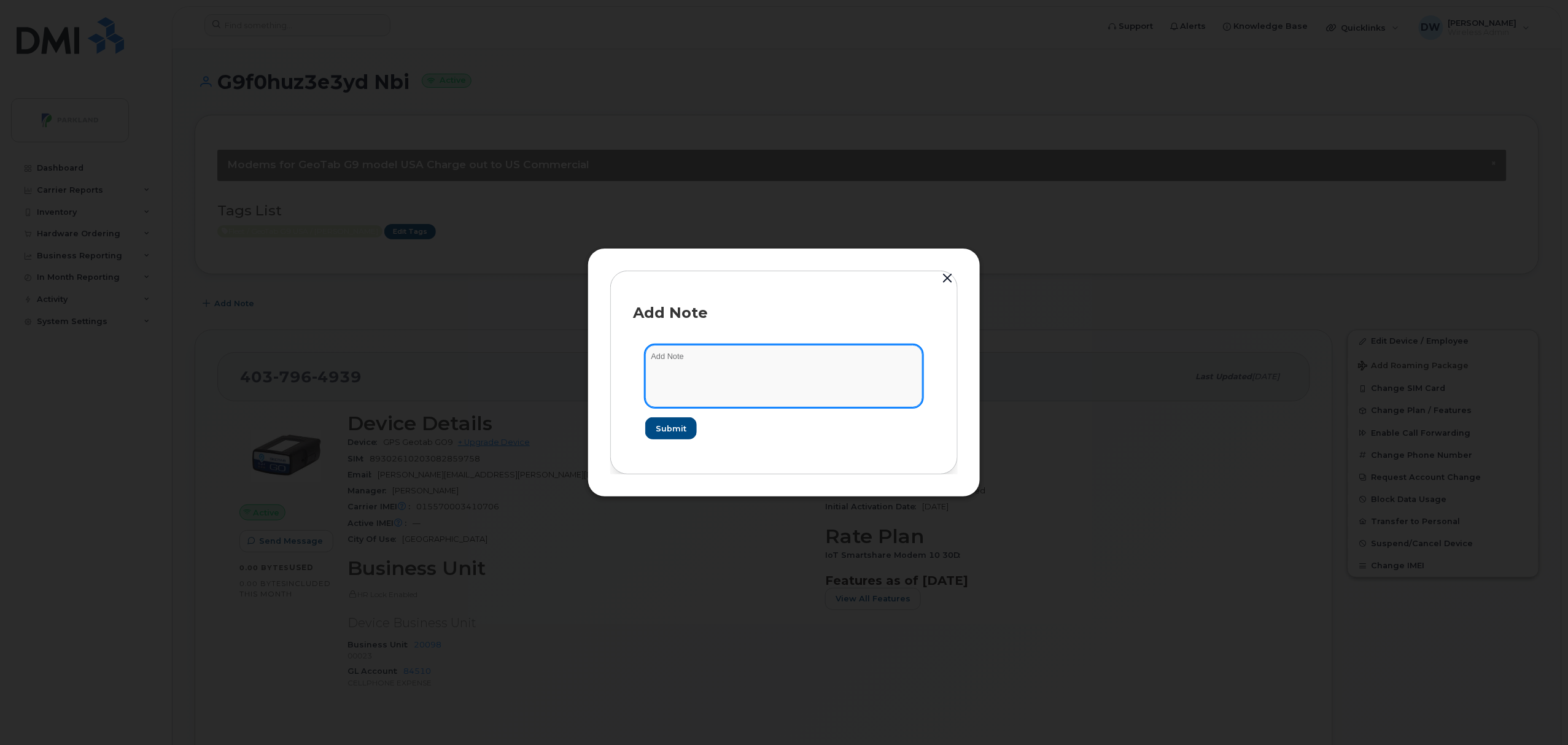
click at [785, 361] on textarea at bounding box center [783, 376] width 277 height 62
type textarea "Unit T193"
click at [678, 431] on span "Submit" at bounding box center [670, 429] width 30 height 12
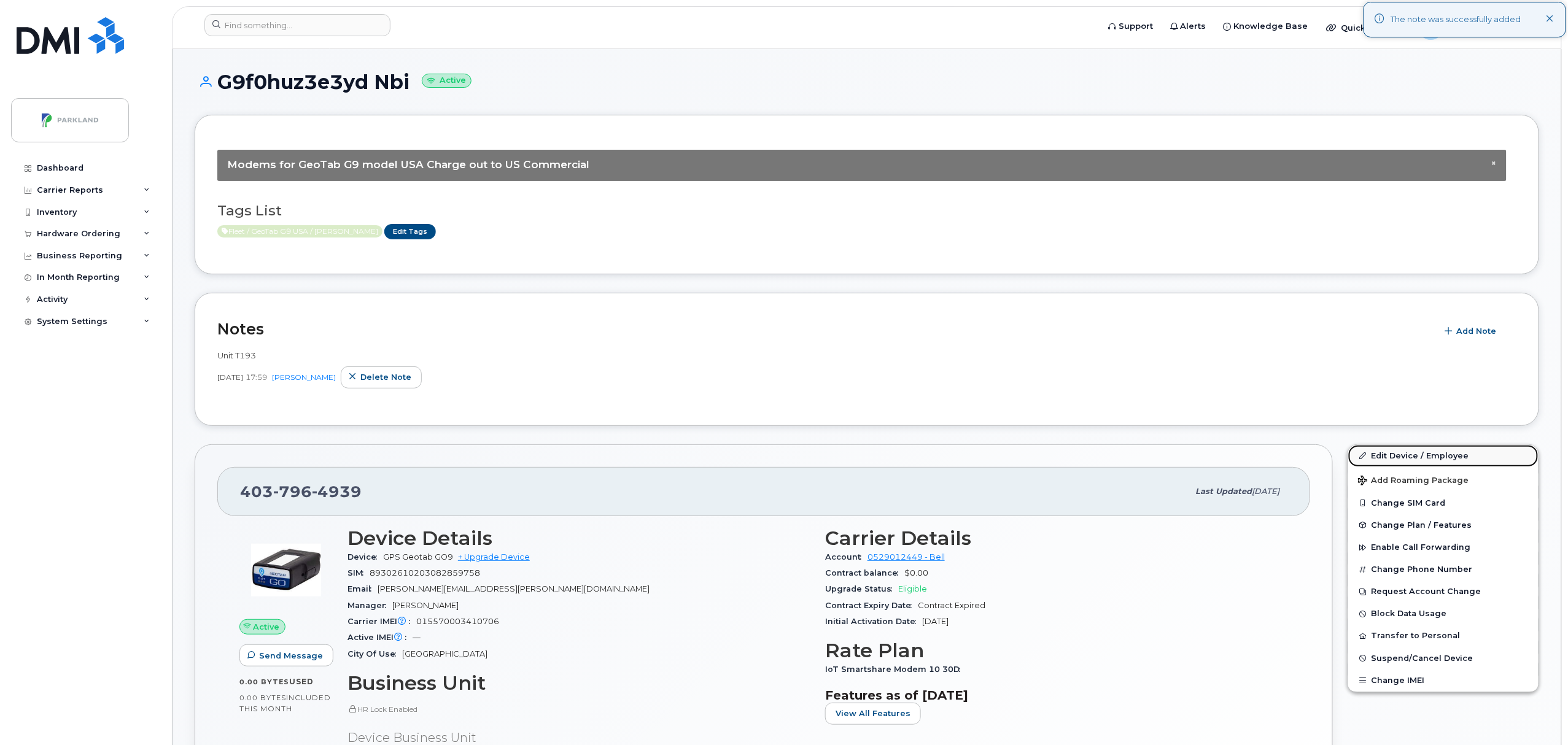
click at [1418, 458] on link "Edit Device / Employee" at bounding box center [1444, 456] width 190 height 22
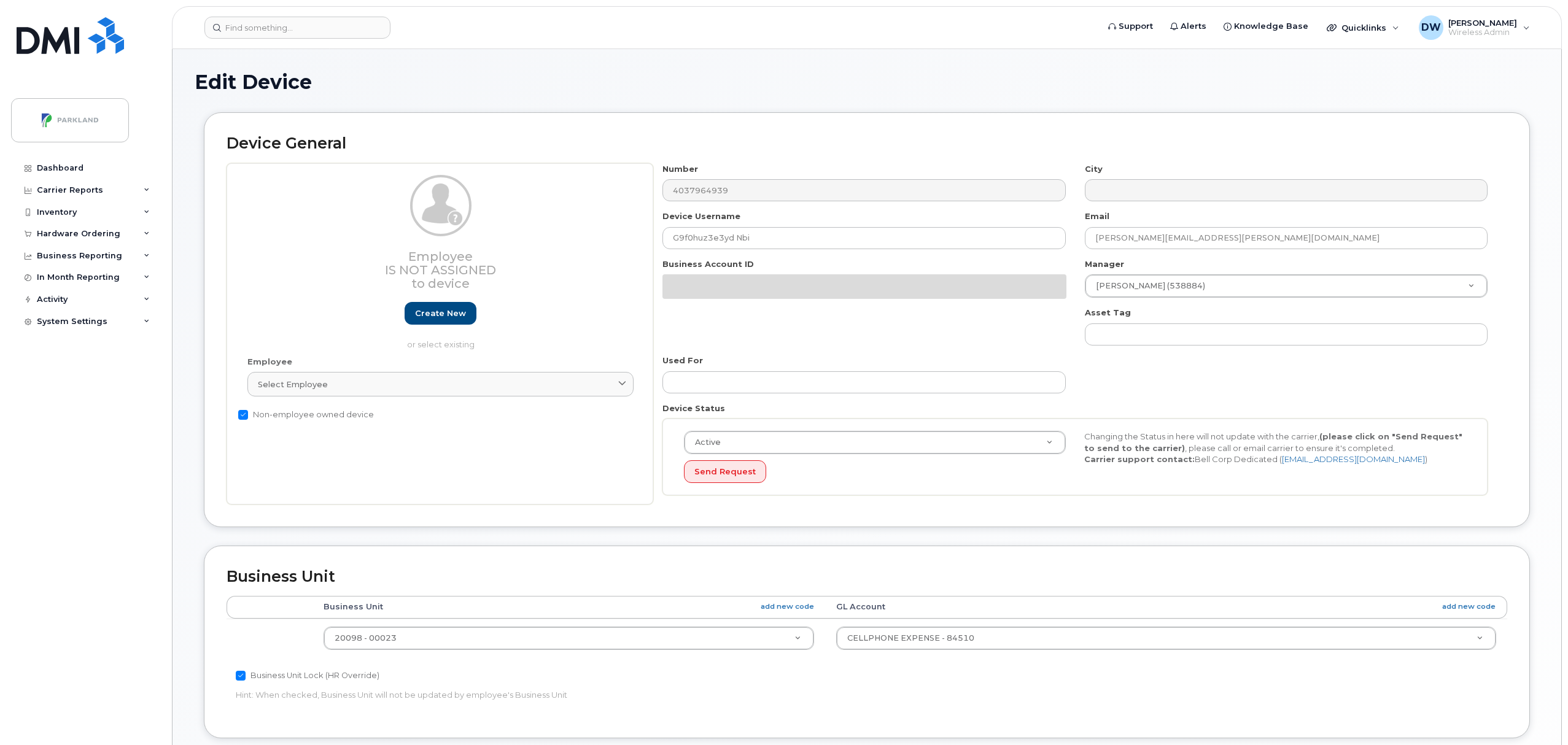
select select "1386637"
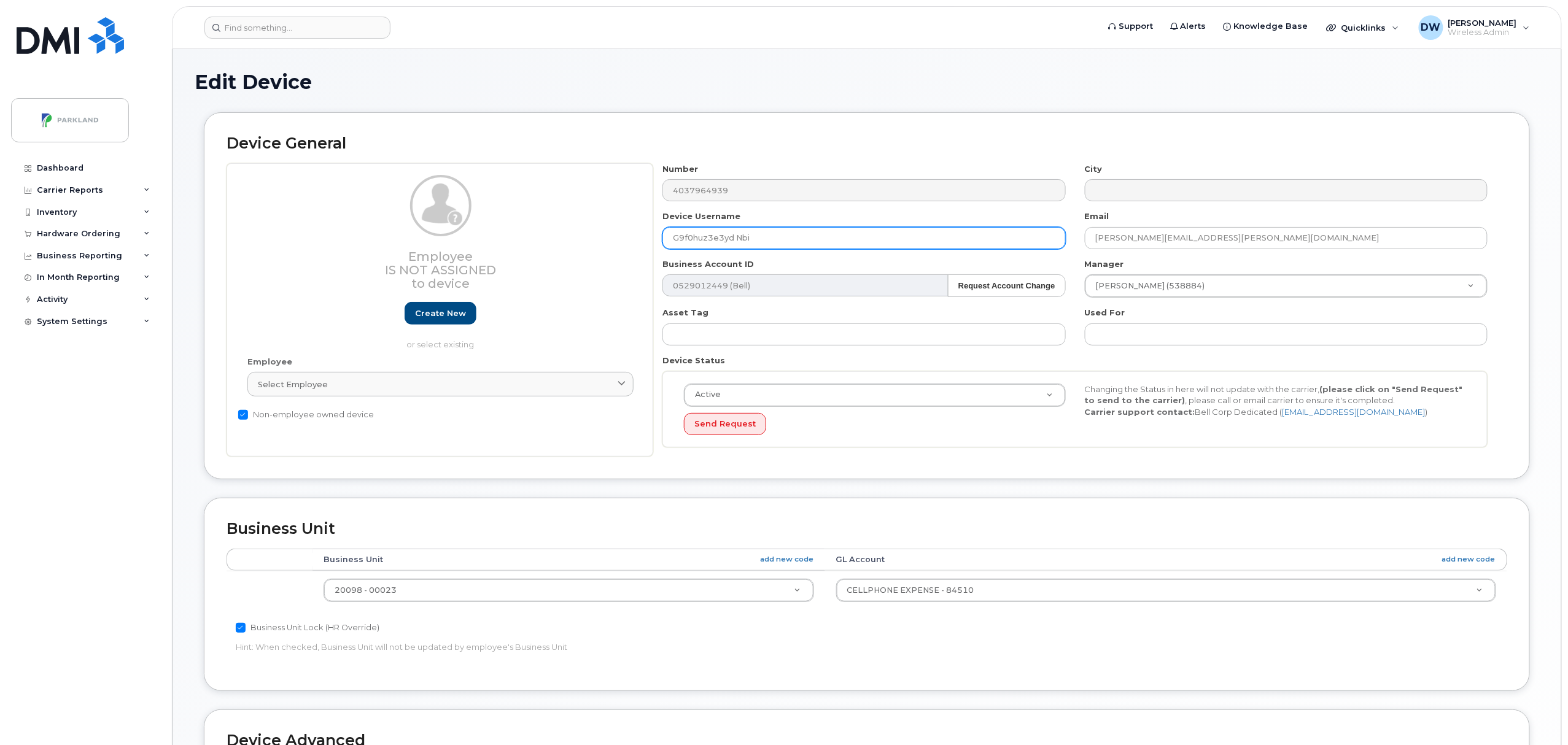
click at [688, 241] on input "G9f0huz3e3yd Nbi" at bounding box center [864, 238] width 403 height 22
drag, startPoint x: 696, startPoint y: 238, endPoint x: 709, endPoint y: 238, distance: 13.0
click at [709, 238] on input "G9F0huz3e3yd Nbi" at bounding box center [864, 238] width 403 height 22
click at [722, 238] on input "G9F0HUZ3e3yd Nbi" at bounding box center [864, 238] width 403 height 22
drag, startPoint x: 730, startPoint y: 239, endPoint x: 737, endPoint y: 239, distance: 7.0
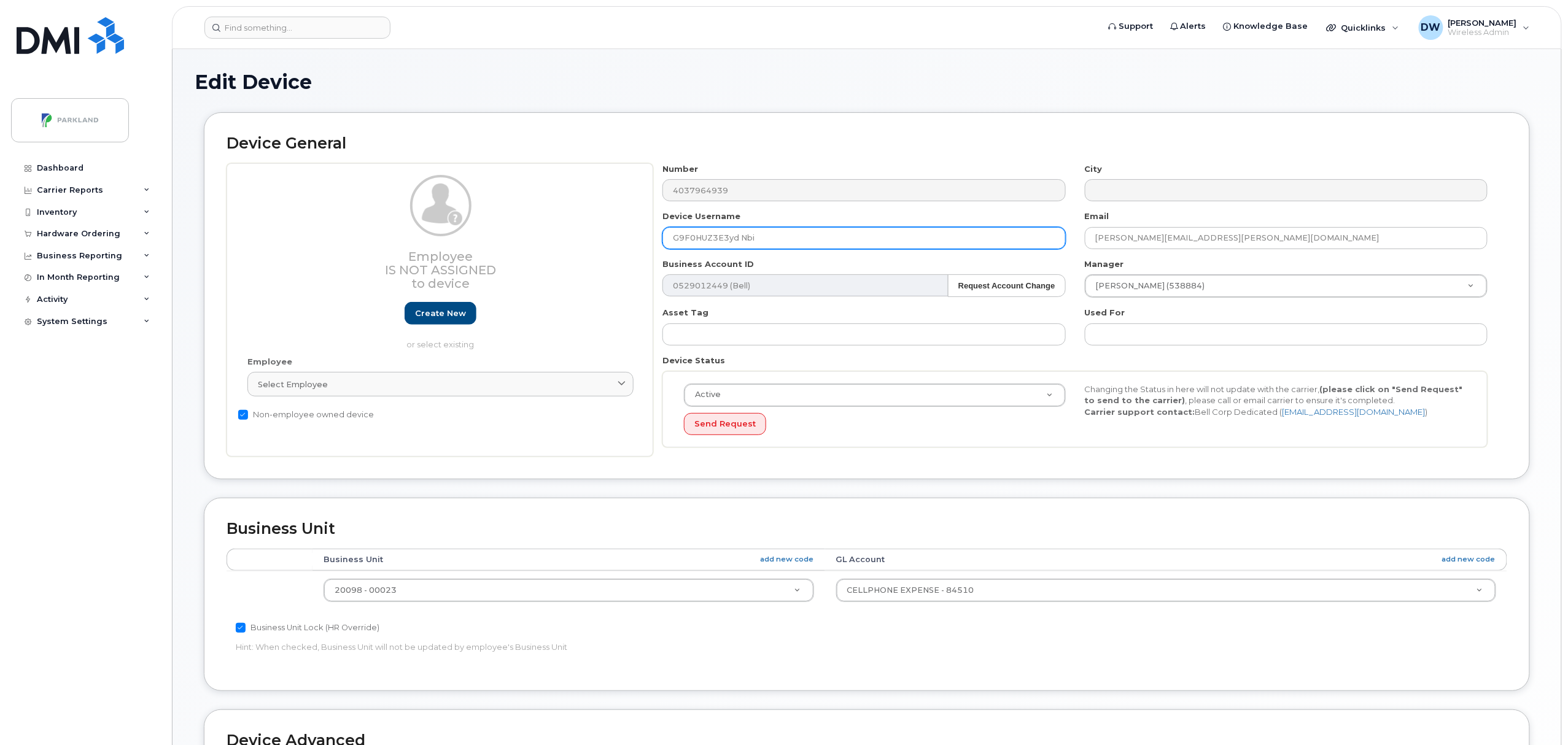
click at [737, 239] on input "G9F0HUZ3E3yd Nbi" at bounding box center [864, 238] width 403 height 22
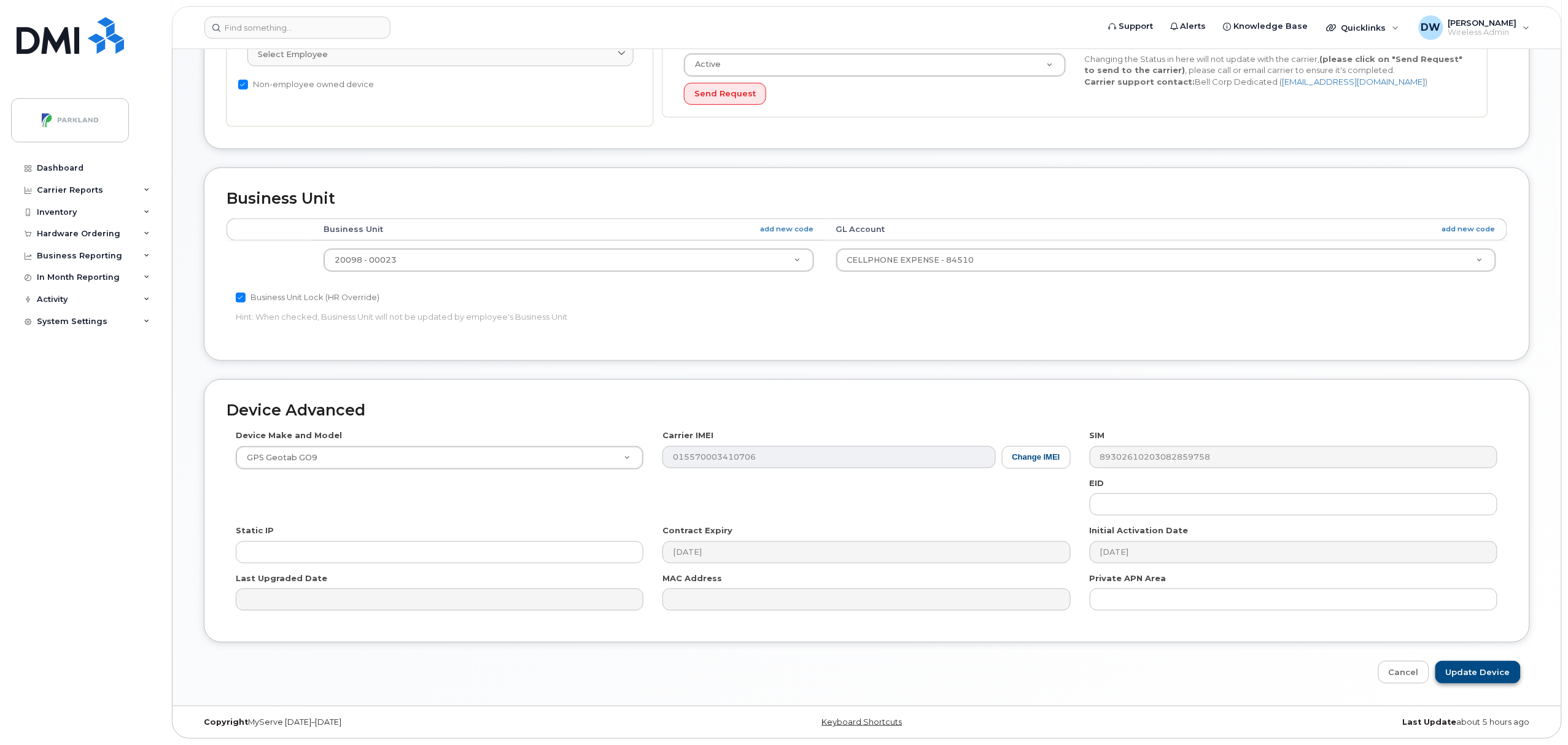
type input "G9F0HUZ3E3YD"
click at [1479, 671] on input "Update Device" at bounding box center [1478, 672] width 85 height 23
type input "Saving..."
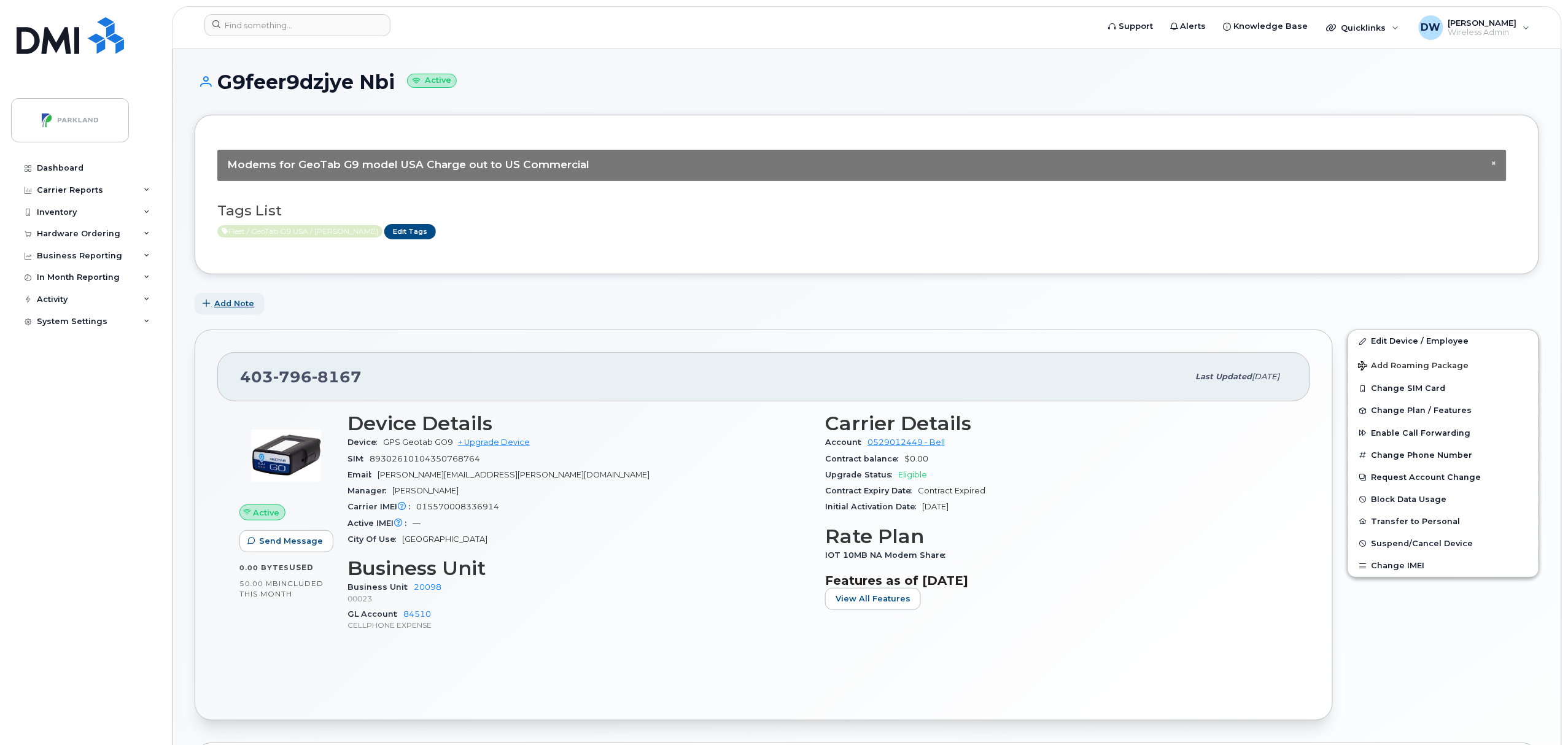
click at [235, 300] on span "Add Note" at bounding box center [234, 304] width 40 height 12
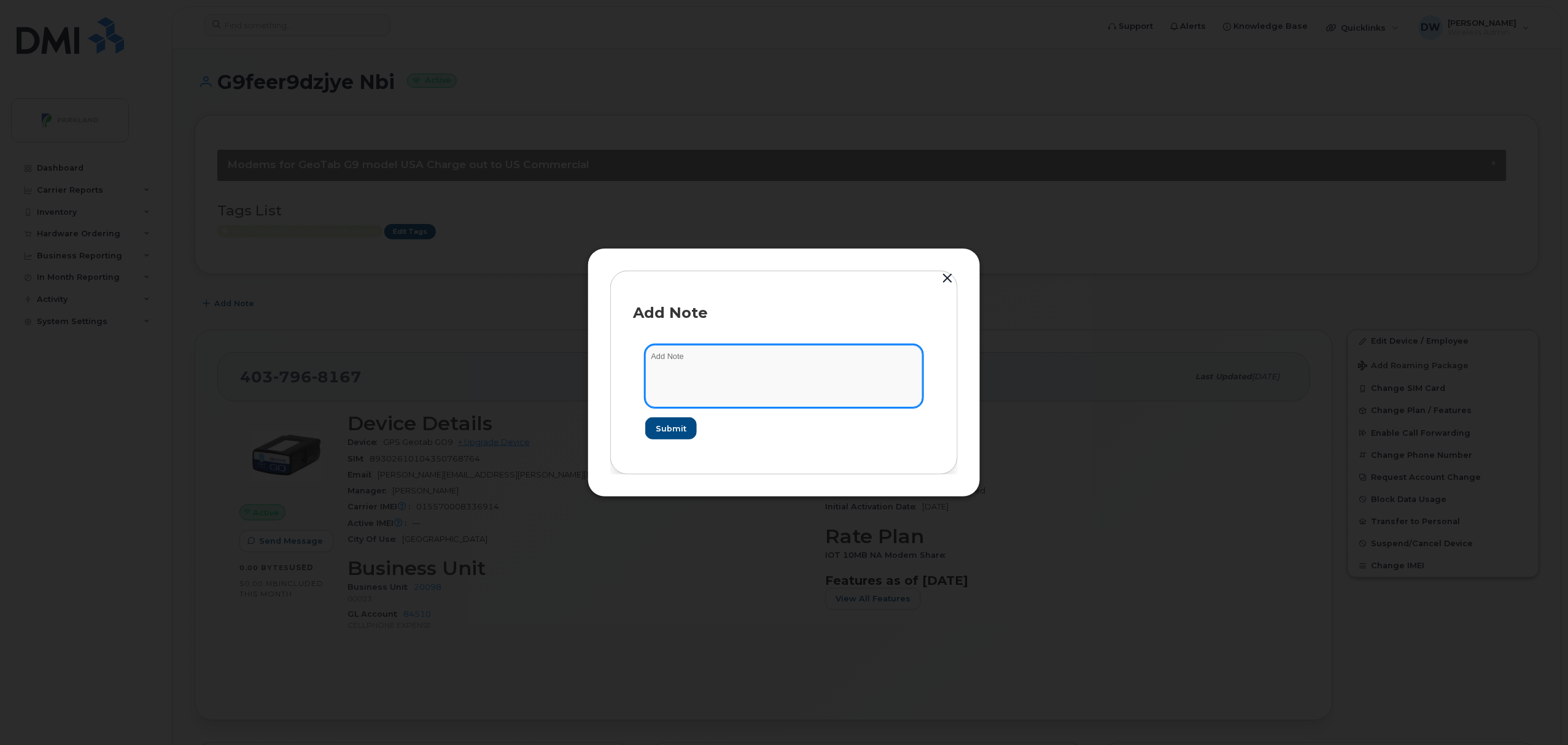
click at [737, 362] on textarea at bounding box center [783, 376] width 277 height 62
type textarea "Unit TW2310"
click at [670, 429] on span "Submit" at bounding box center [670, 429] width 30 height 12
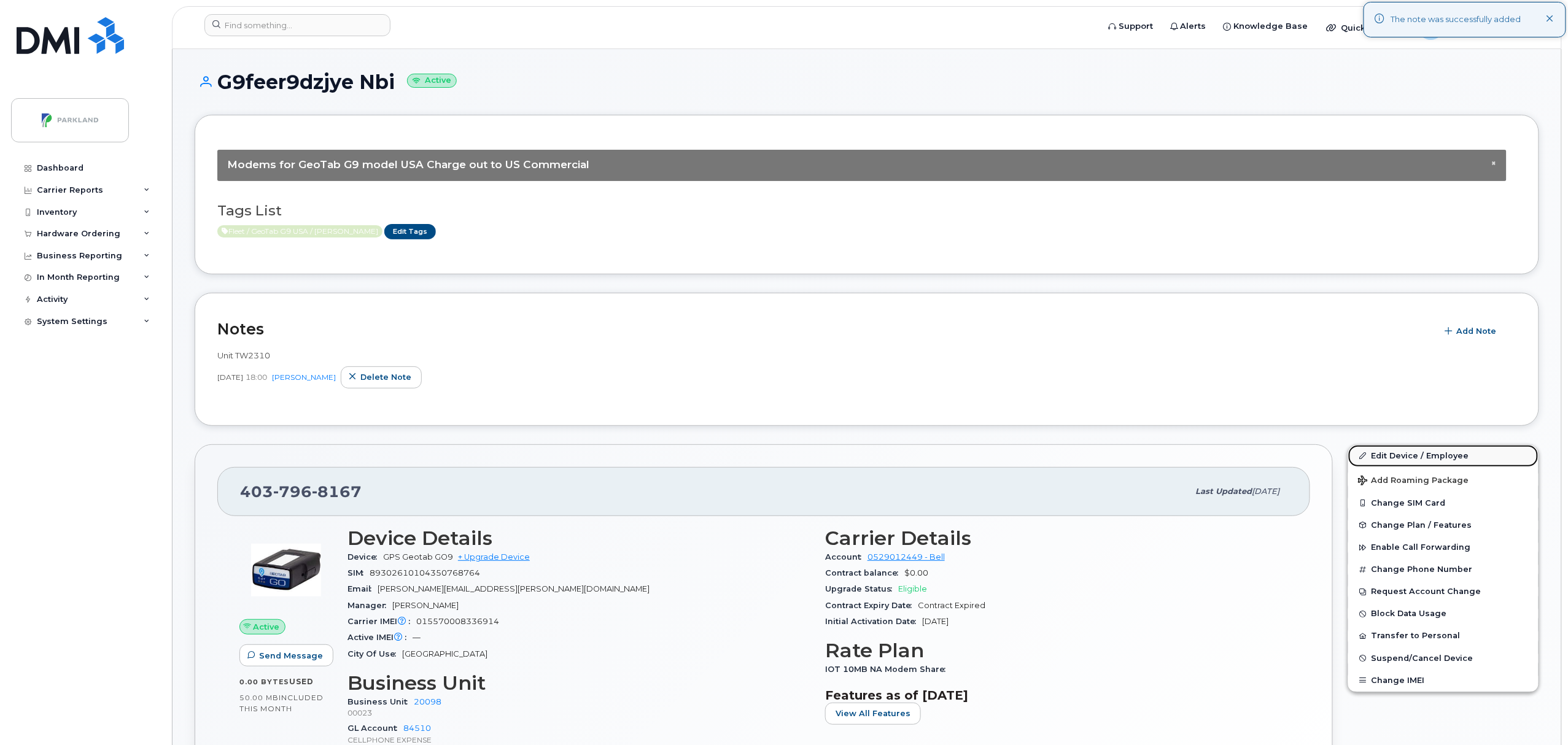
click at [1405, 454] on link "Edit Device / Employee" at bounding box center [1444, 456] width 190 height 22
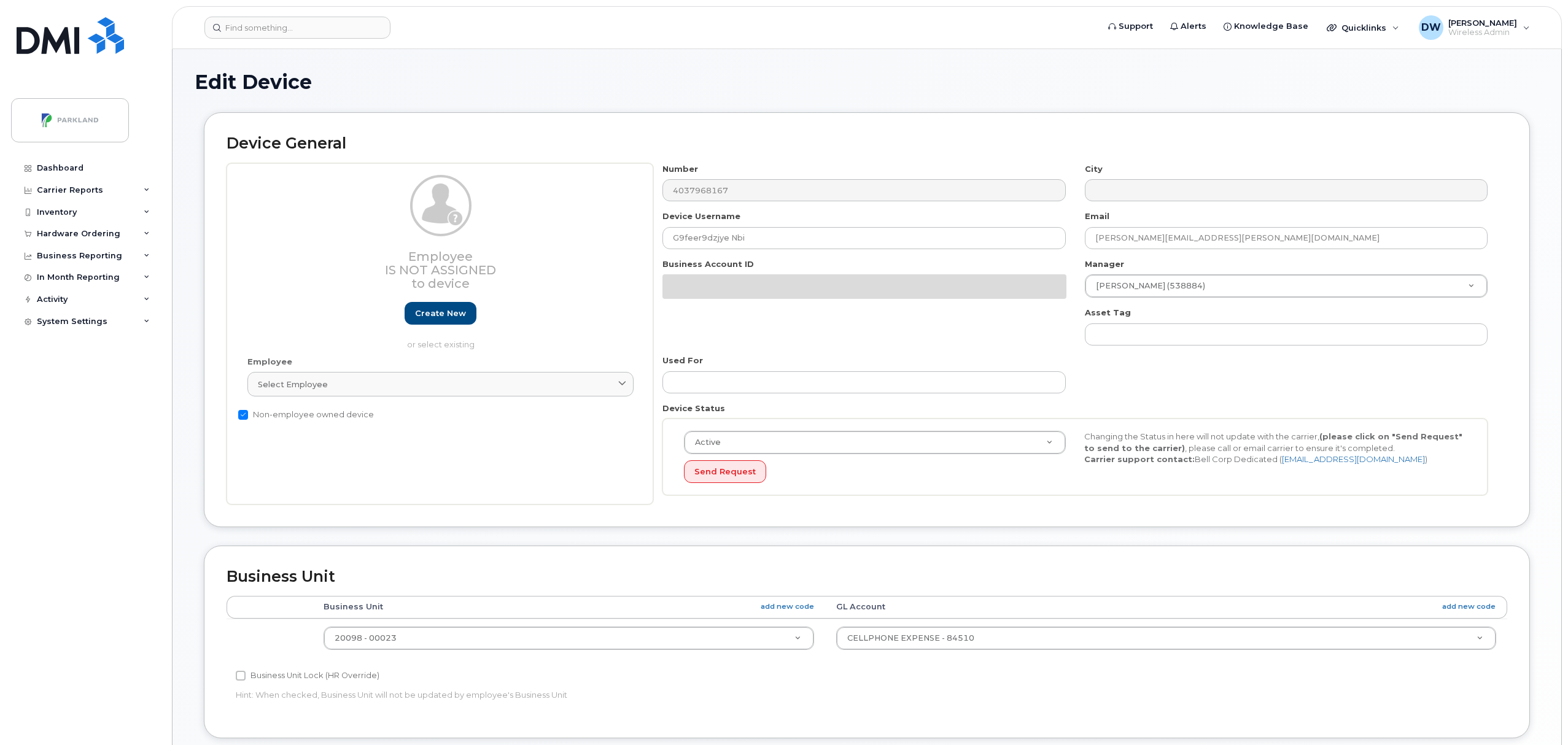
select select "1386637"
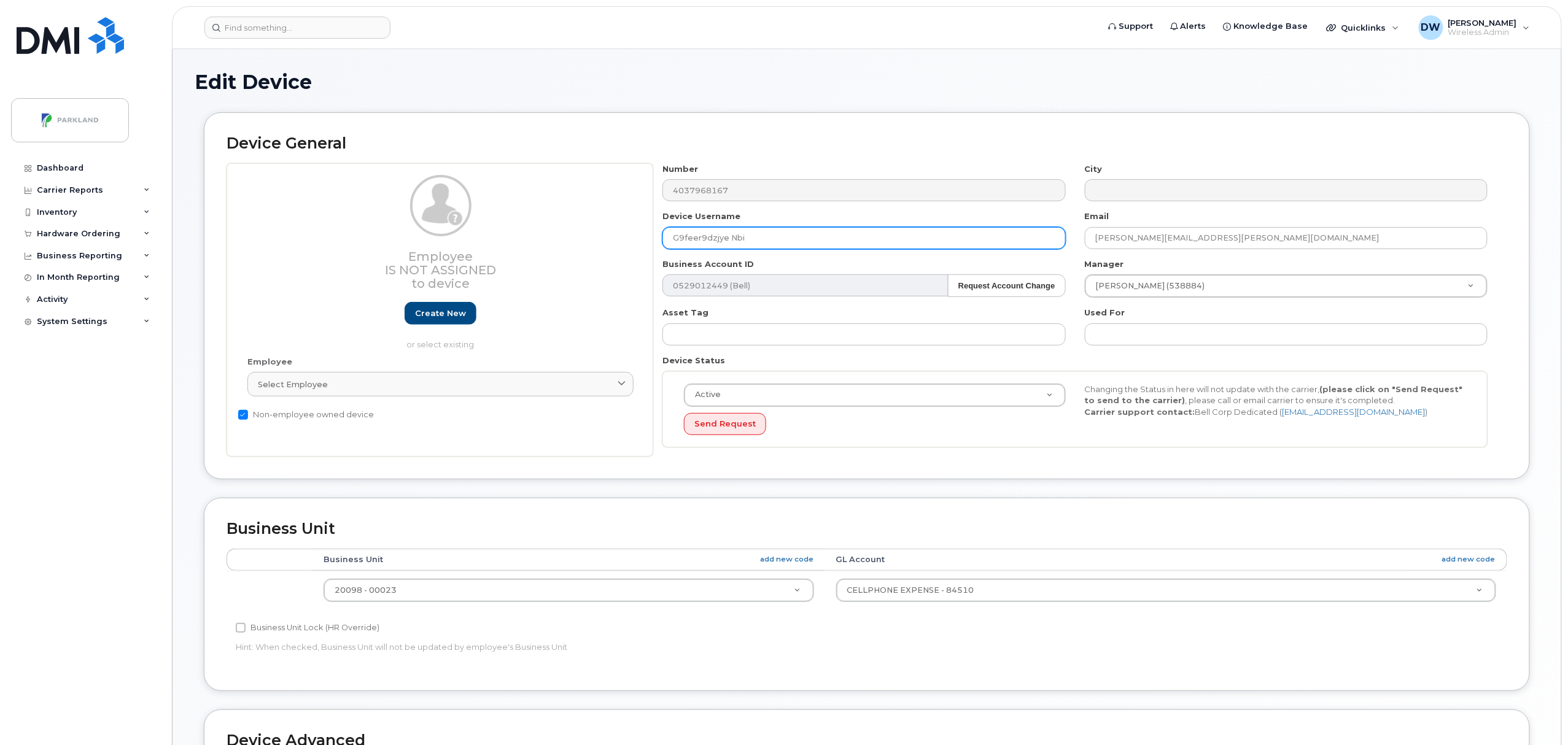
drag, startPoint x: 690, startPoint y: 243, endPoint x: 700, endPoint y: 242, distance: 10.0
click at [700, 242] on input "G9feer9dzjye Nbi" at bounding box center [864, 238] width 403 height 22
drag, startPoint x: 710, startPoint y: 242, endPoint x: 723, endPoint y: 243, distance: 13.0
click at [723, 243] on input "G9fEER9dzjye Nbi" at bounding box center [864, 238] width 403 height 22
click at [725, 243] on input "G9fEER9dzjye Nbi" at bounding box center [864, 238] width 403 height 22
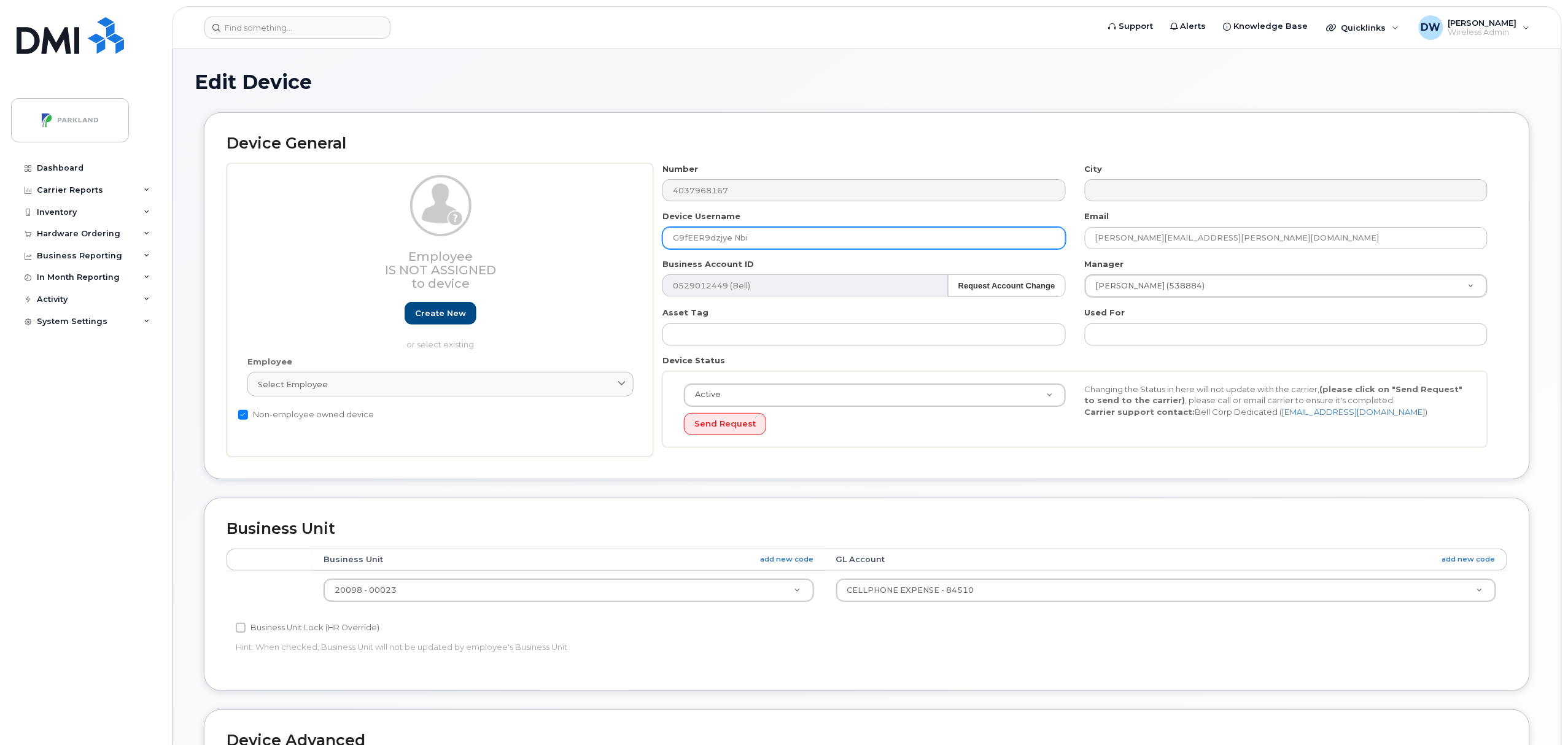
drag, startPoint x: 710, startPoint y: 241, endPoint x: 774, endPoint y: 241, distance: 64.0
click at [774, 241] on input "G9fEER9dzjye Nbi" at bounding box center [864, 238] width 403 height 22
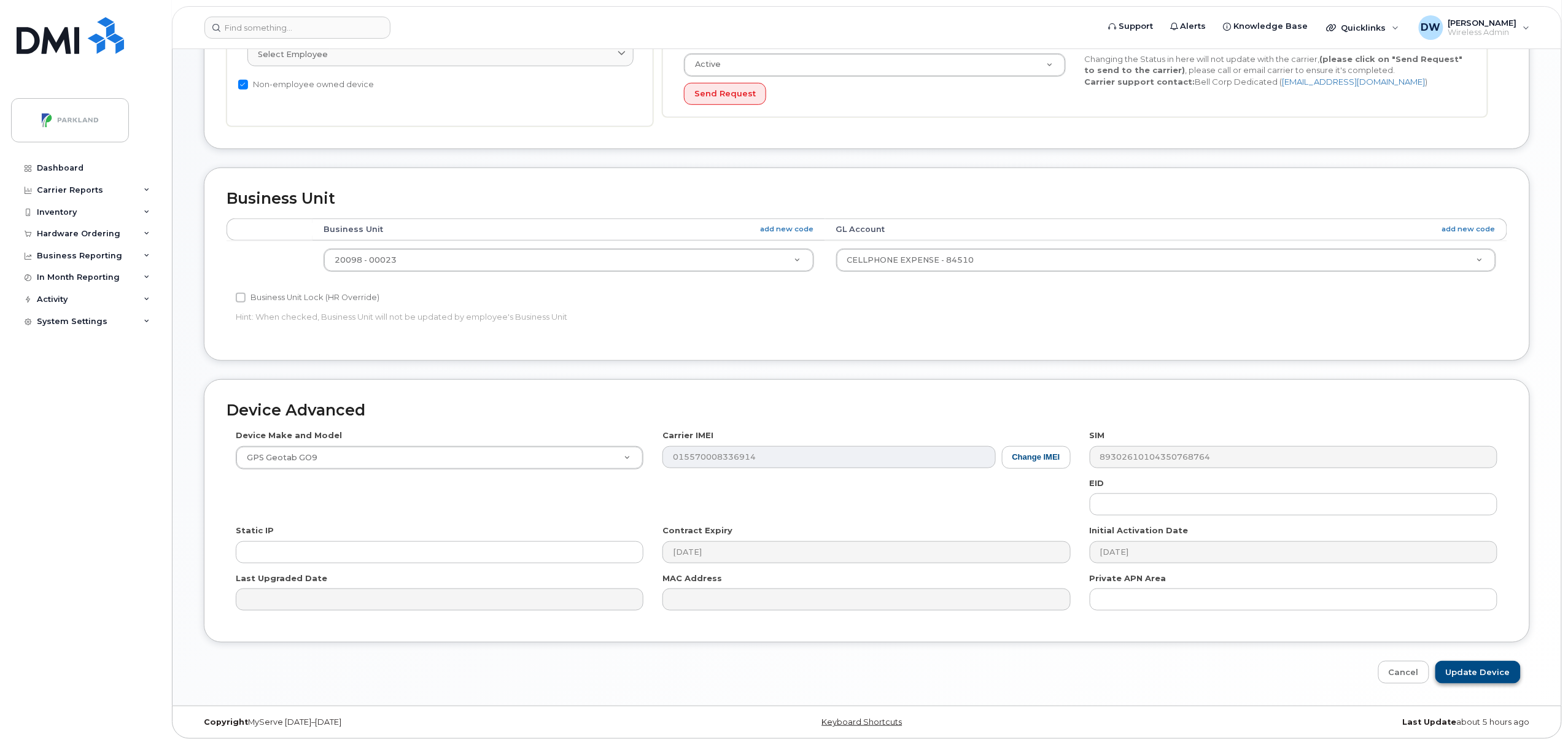
type input "G9fEER9DZJYE"
click at [1484, 674] on input "Update Device" at bounding box center [1478, 672] width 85 height 23
type input "Saving..."
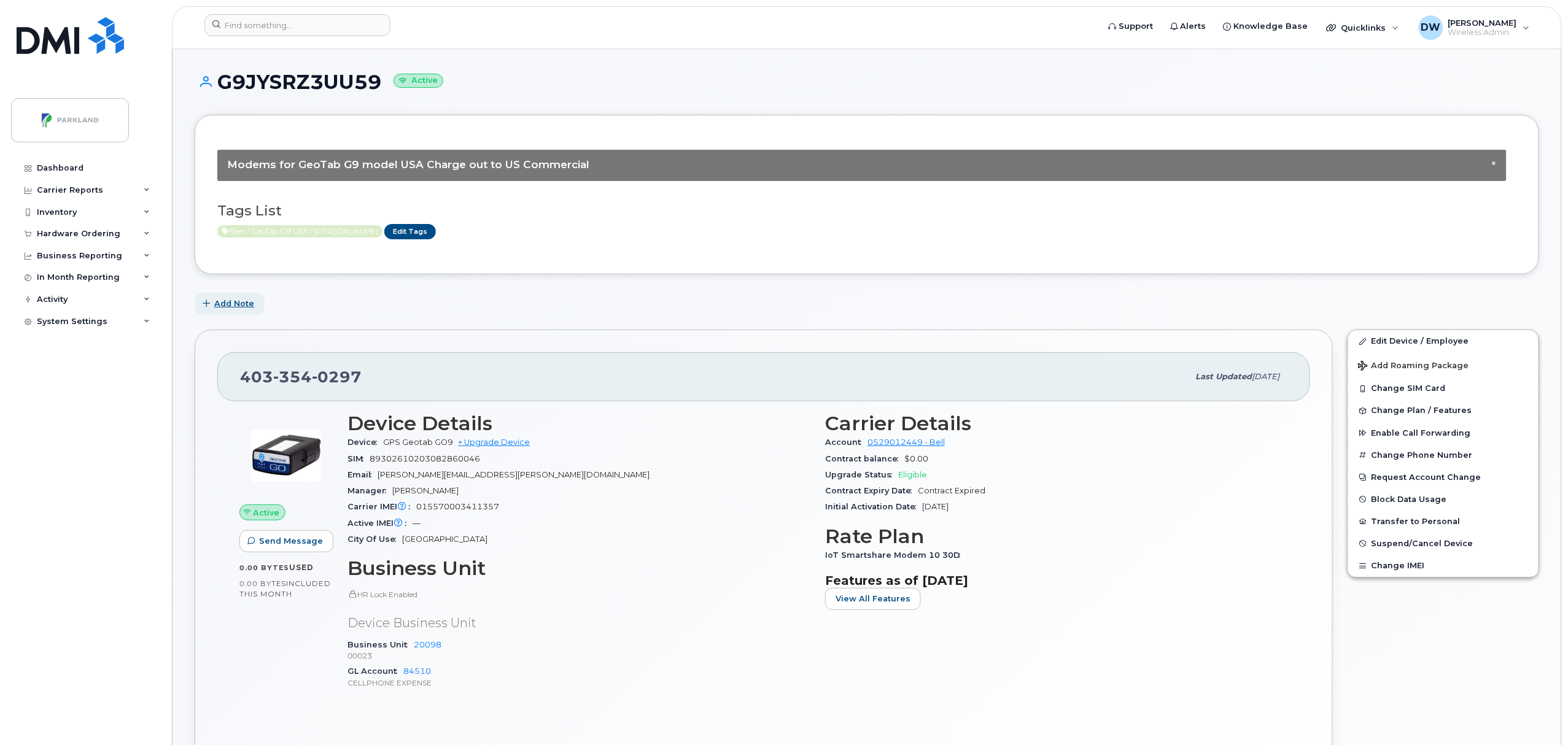
click at [241, 302] on span "Add Note" at bounding box center [234, 304] width 40 height 12
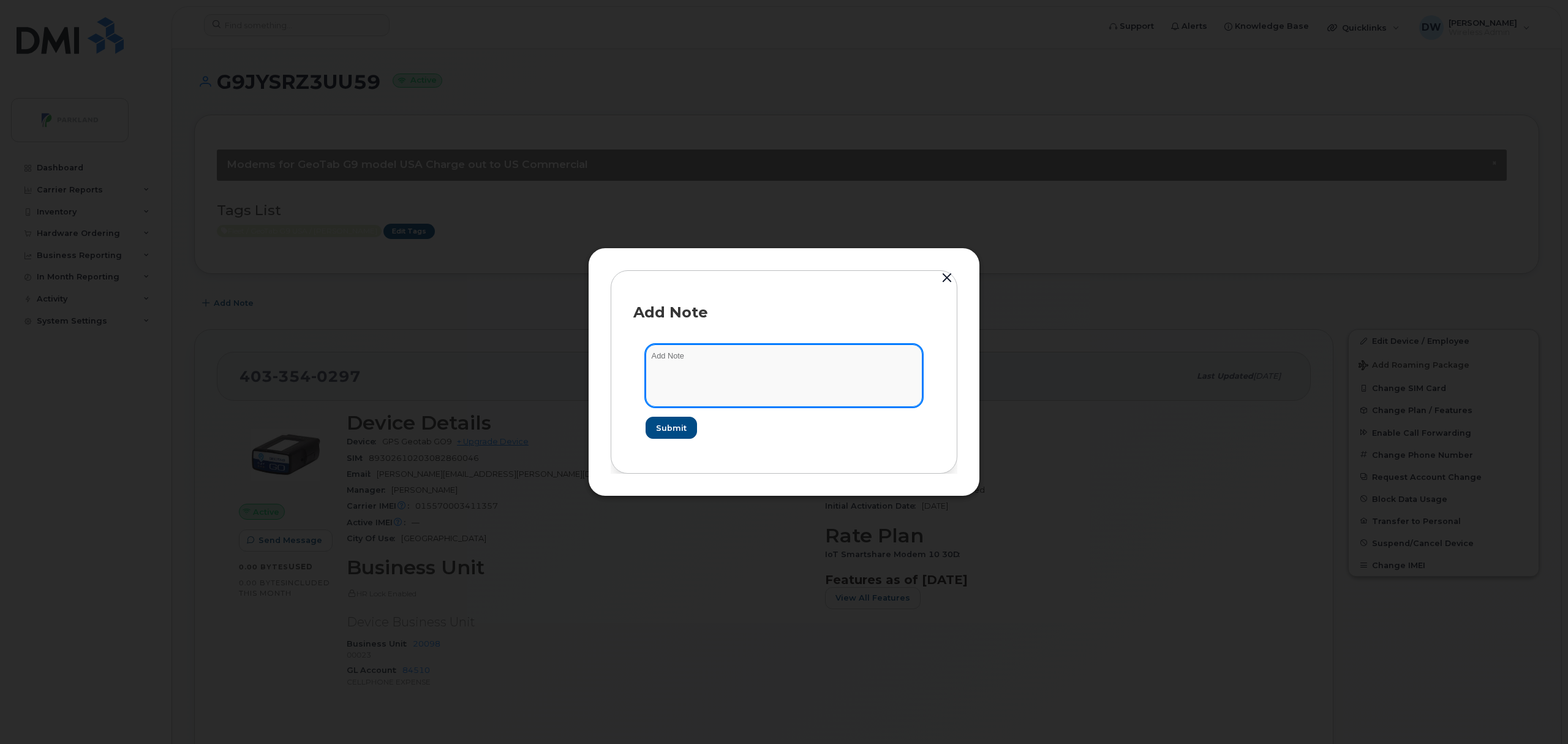
click at [704, 363] on textarea at bounding box center [784, 375] width 277 height 62
type textarea "Unit T234"
click at [672, 432] on span "Submit" at bounding box center [670, 428] width 30 height 12
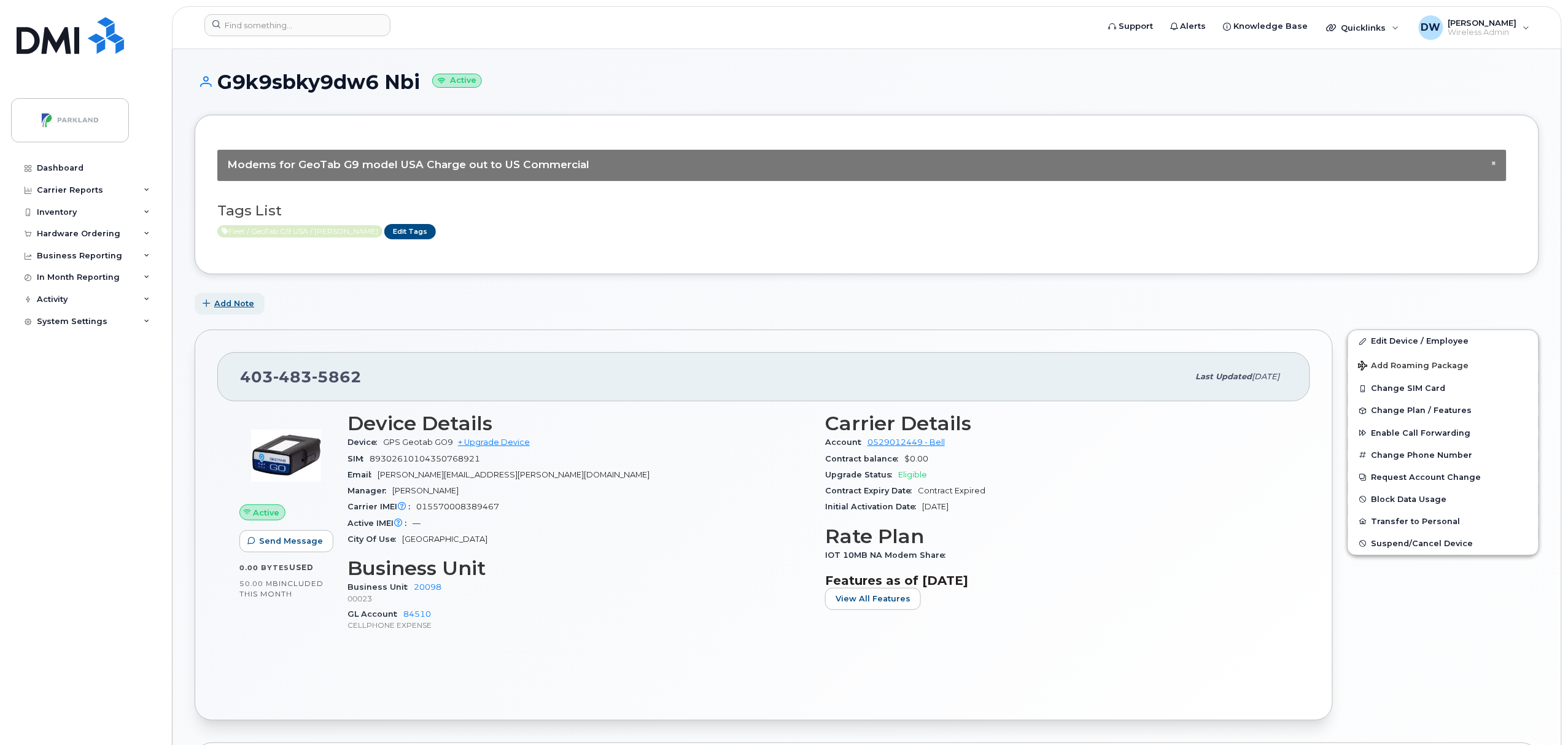
click at [241, 305] on span "Add Note" at bounding box center [234, 304] width 40 height 12
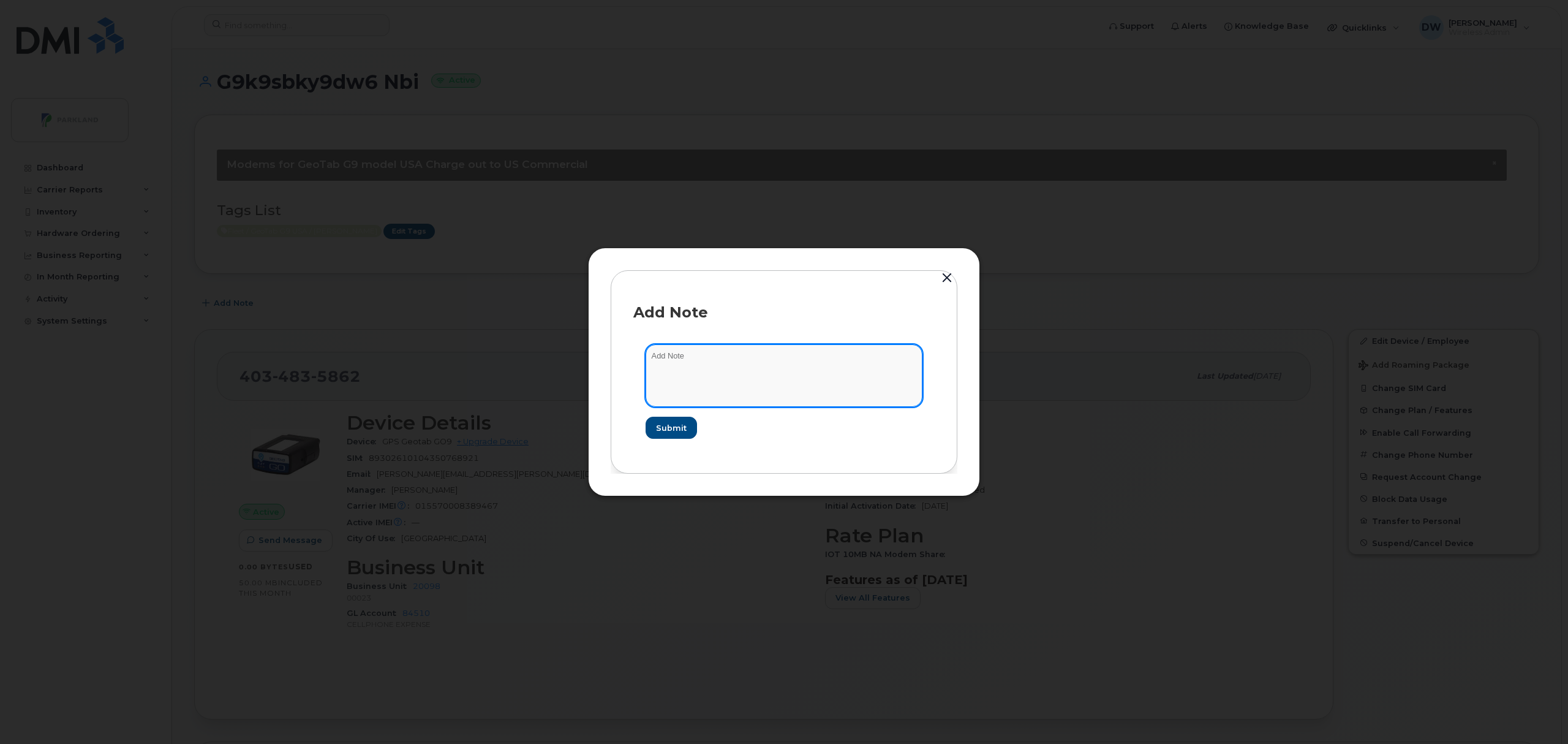
click at [701, 372] on textarea at bounding box center [784, 375] width 277 height 62
type textarea "Unit T2312"
click at [661, 425] on span "Submit" at bounding box center [669, 428] width 30 height 12
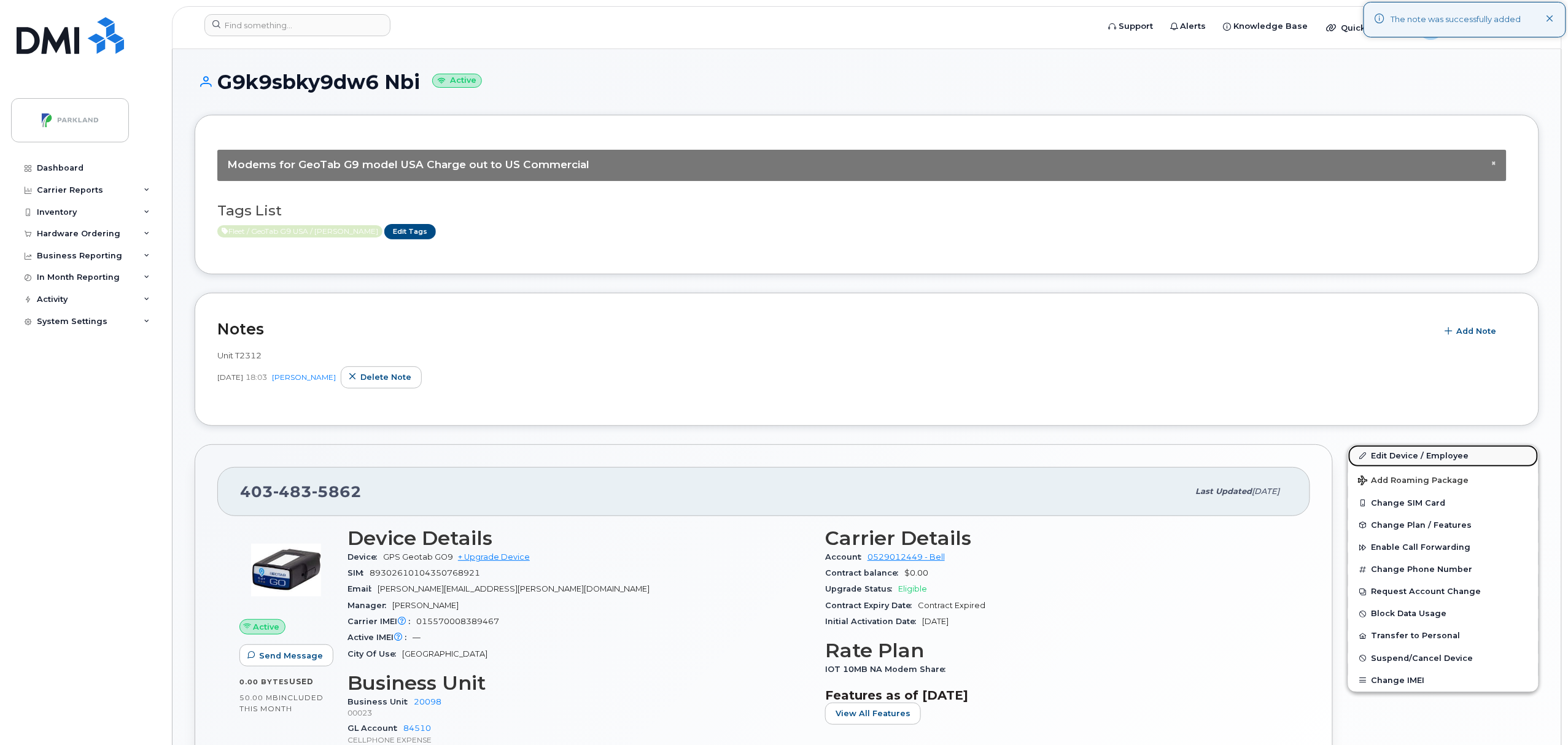
click at [1411, 458] on link "Edit Device / Employee" at bounding box center [1444, 456] width 190 height 22
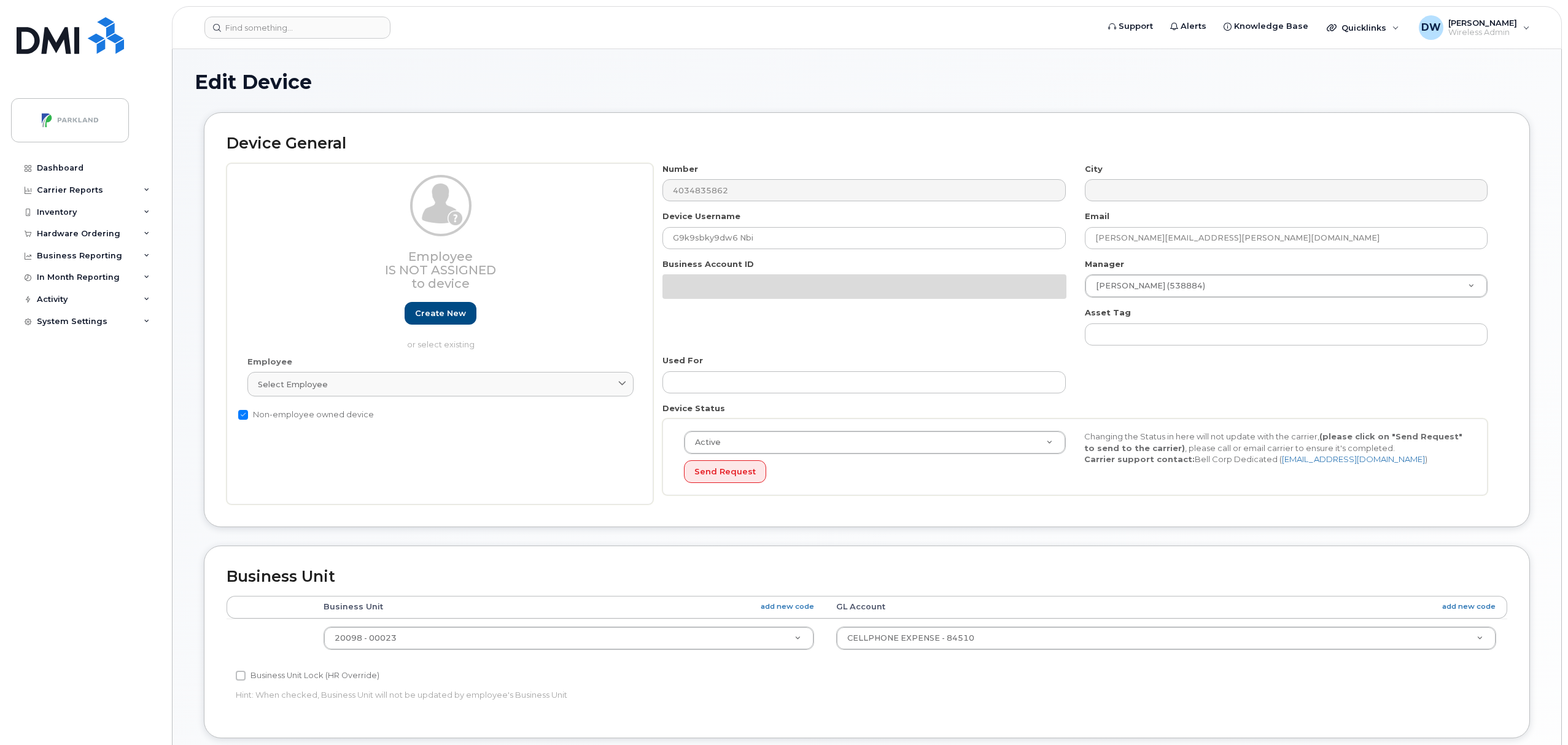
select select "1386637"
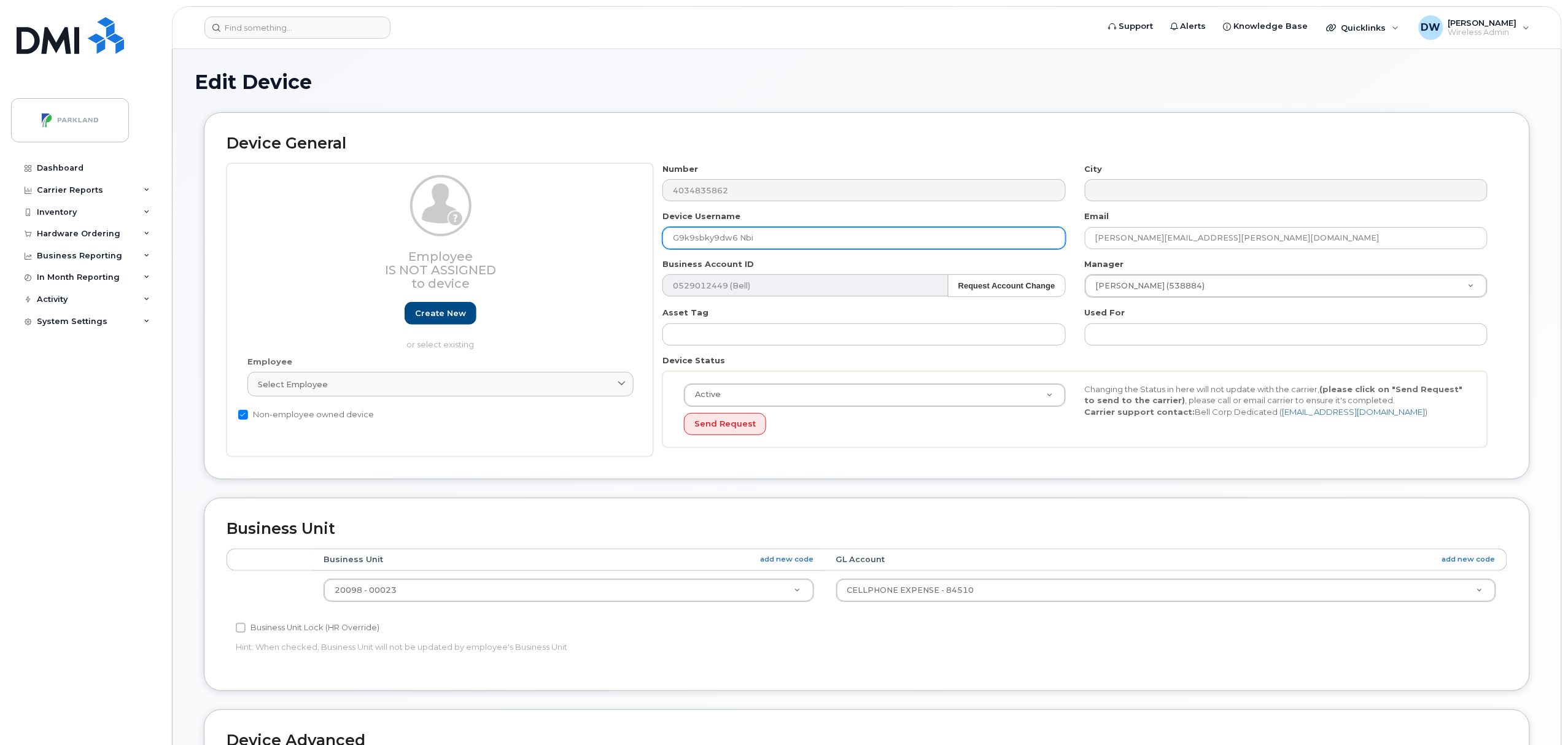
click at [688, 239] on input "G9k9sbky9dw6 Nbi" at bounding box center [864, 238] width 403 height 22
drag, startPoint x: 695, startPoint y: 239, endPoint x: 713, endPoint y: 241, distance: 18.1
click at [713, 241] on input "G9K9sbky9dw6 Nbi" at bounding box center [864, 238] width 403 height 22
drag, startPoint x: 722, startPoint y: 236, endPoint x: 733, endPoint y: 236, distance: 11.0
click at [733, 236] on input "G9K9SBKY9dw6 Nbi" at bounding box center [864, 238] width 403 height 22
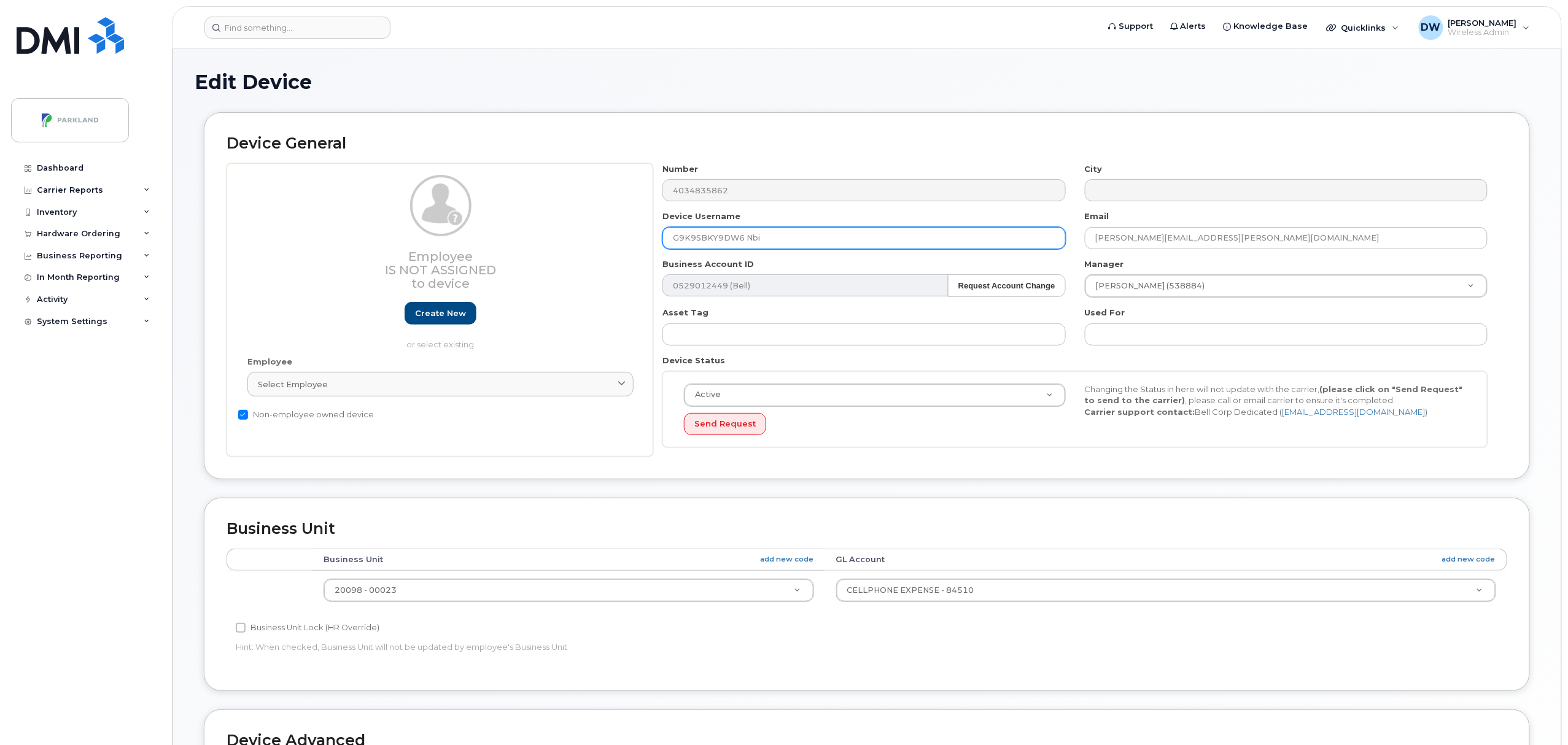
drag, startPoint x: 742, startPoint y: 236, endPoint x: 786, endPoint y: 238, distance: 44.0
click at [786, 238] on input "G9K9SBKY9DW6 Nbi" at bounding box center [864, 238] width 403 height 22
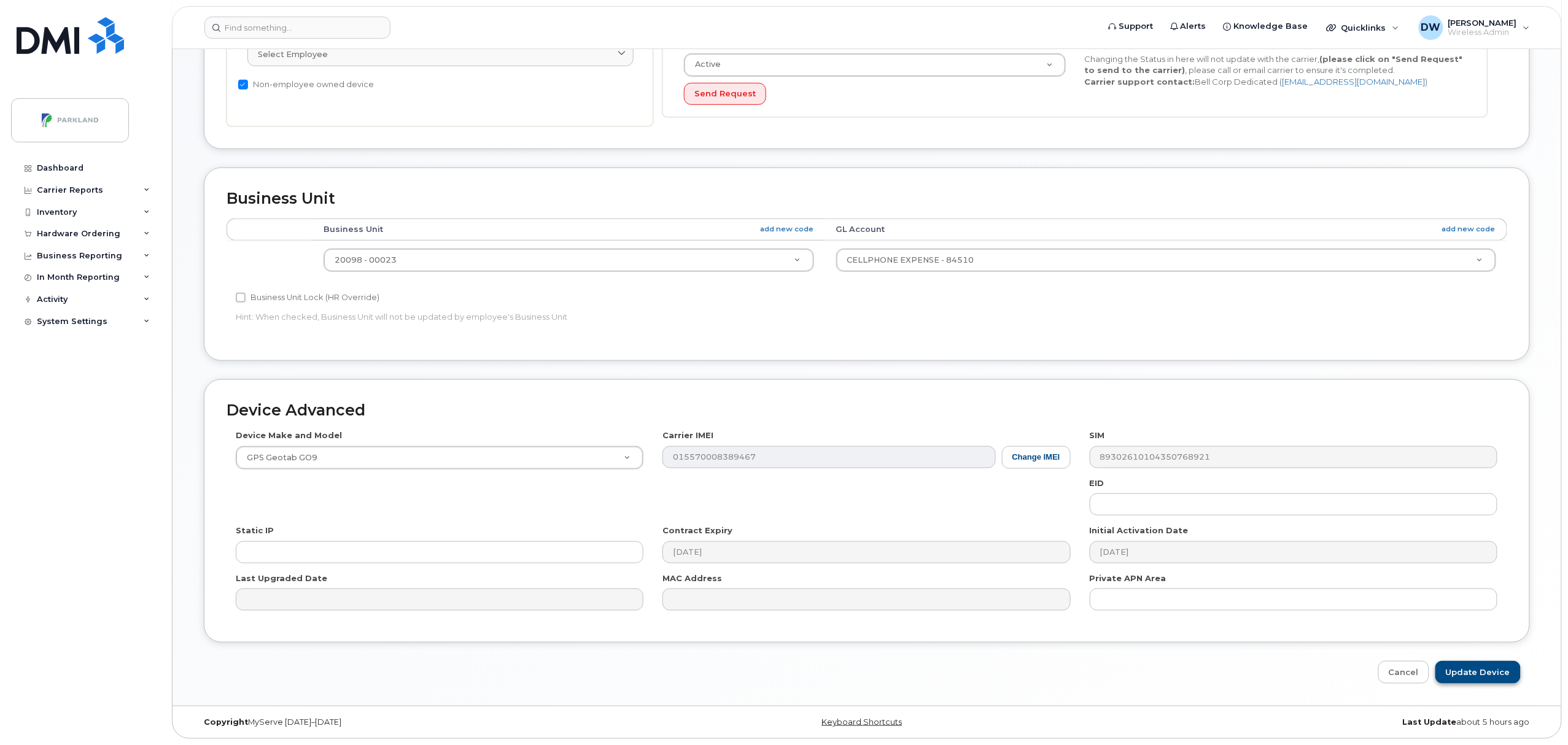
type input "G9K9SBKY9DW6"
click at [1485, 670] on input "Update Device" at bounding box center [1478, 672] width 85 height 23
type input "Saving..."
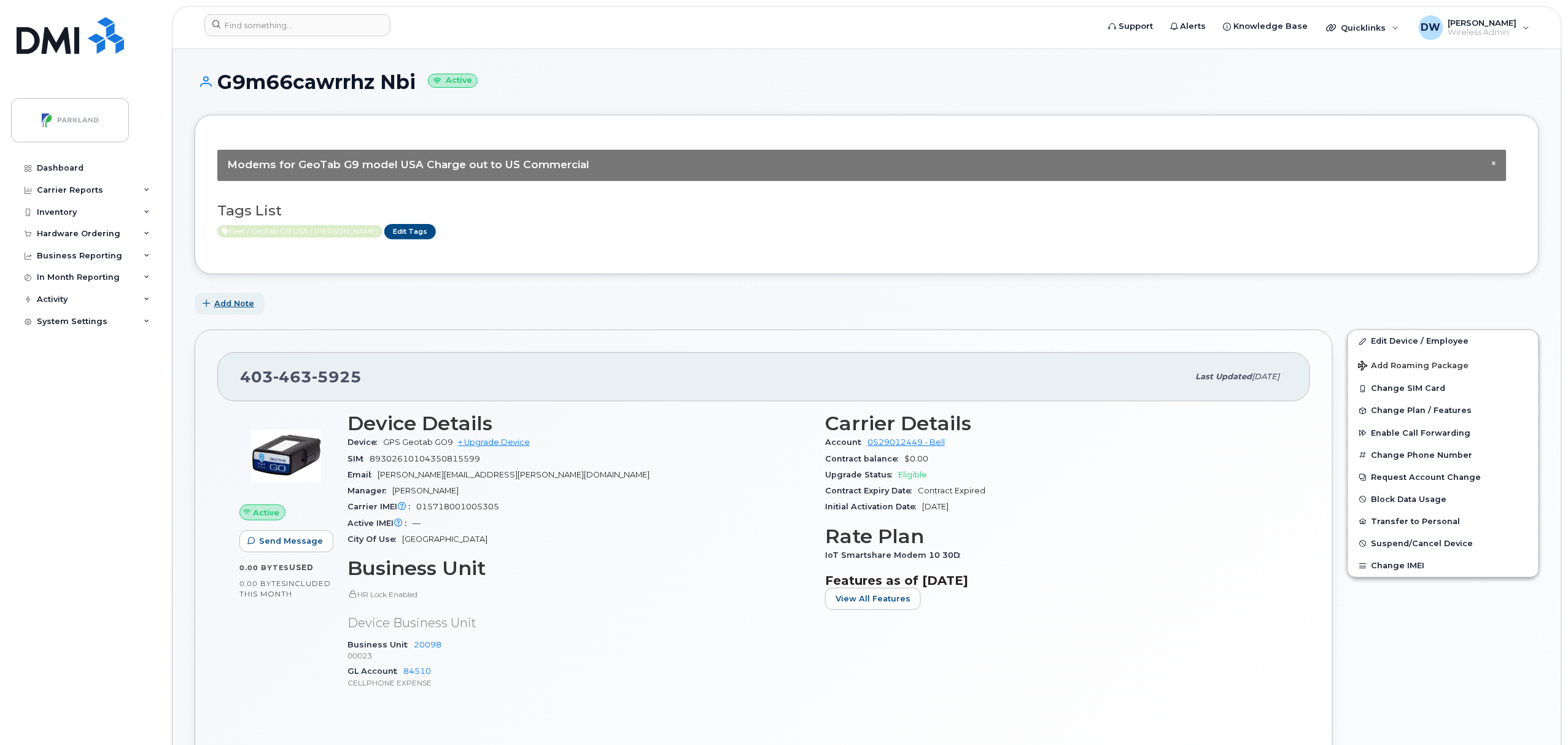
click at [243, 305] on span "Add Note" at bounding box center [234, 304] width 40 height 12
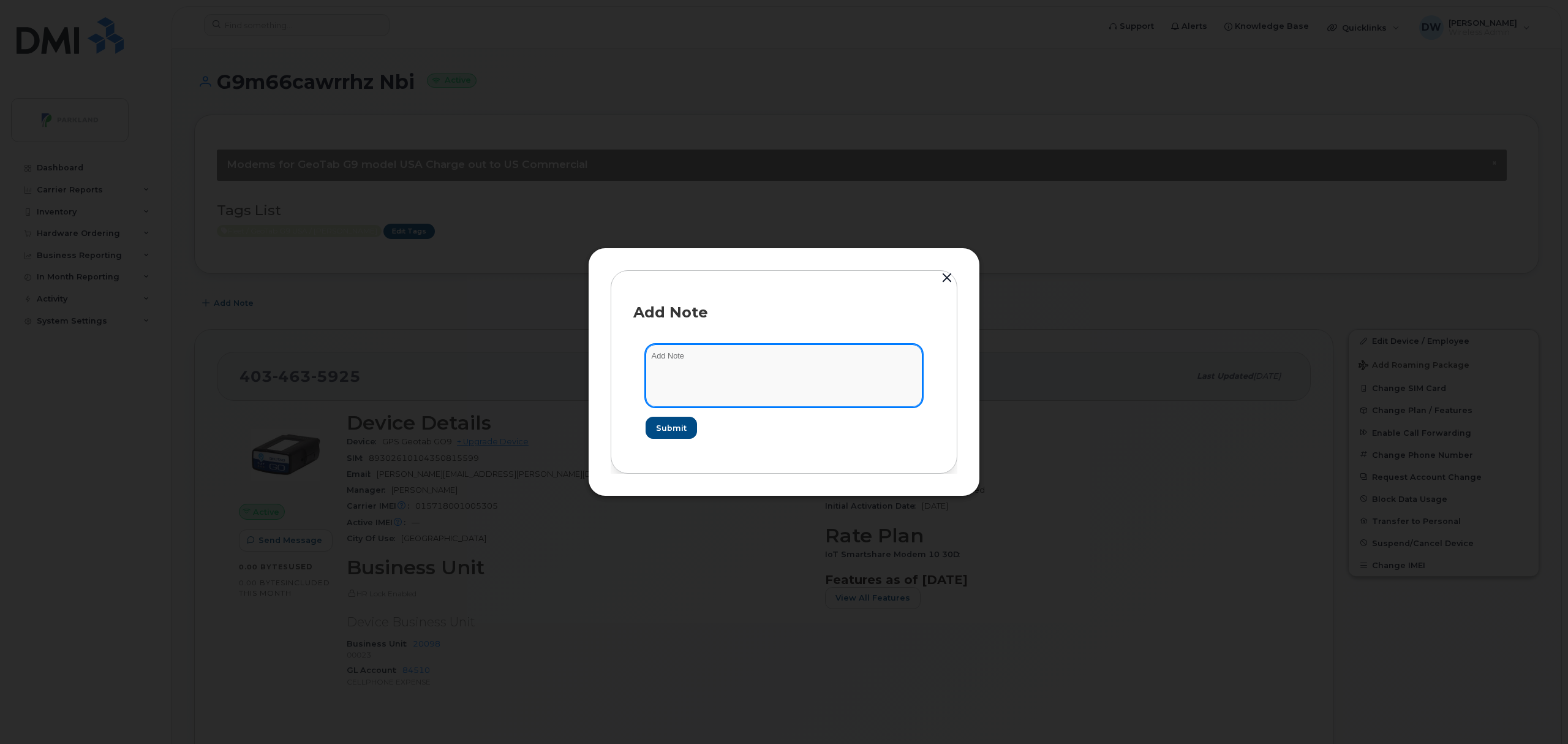
click at [718, 370] on textarea at bounding box center [784, 375] width 277 height 62
type textarea "Unit T237-272-510"
click at [672, 428] on span "Submit" at bounding box center [670, 428] width 30 height 12
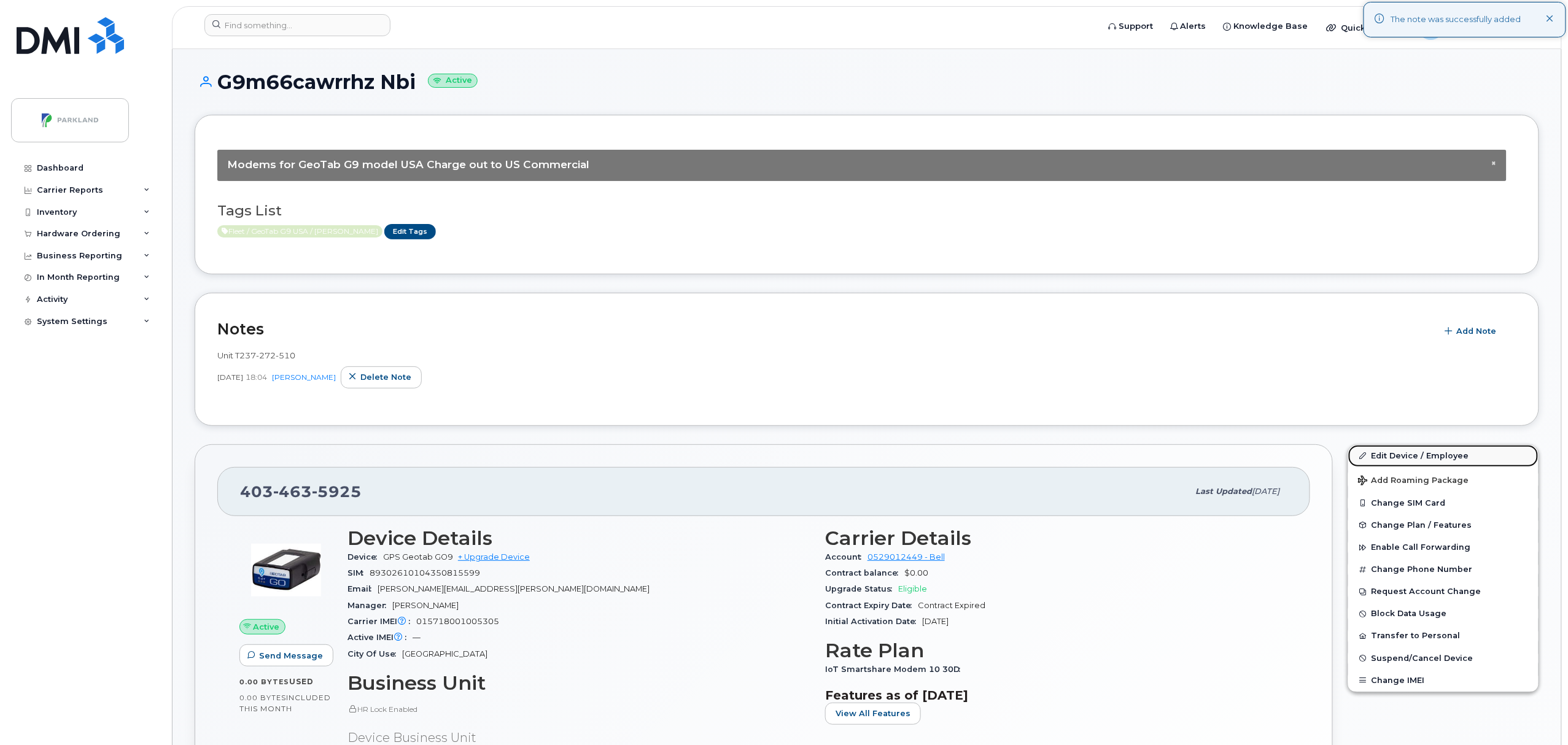
click at [1389, 455] on link "Edit Device / Employee" at bounding box center [1444, 456] width 190 height 22
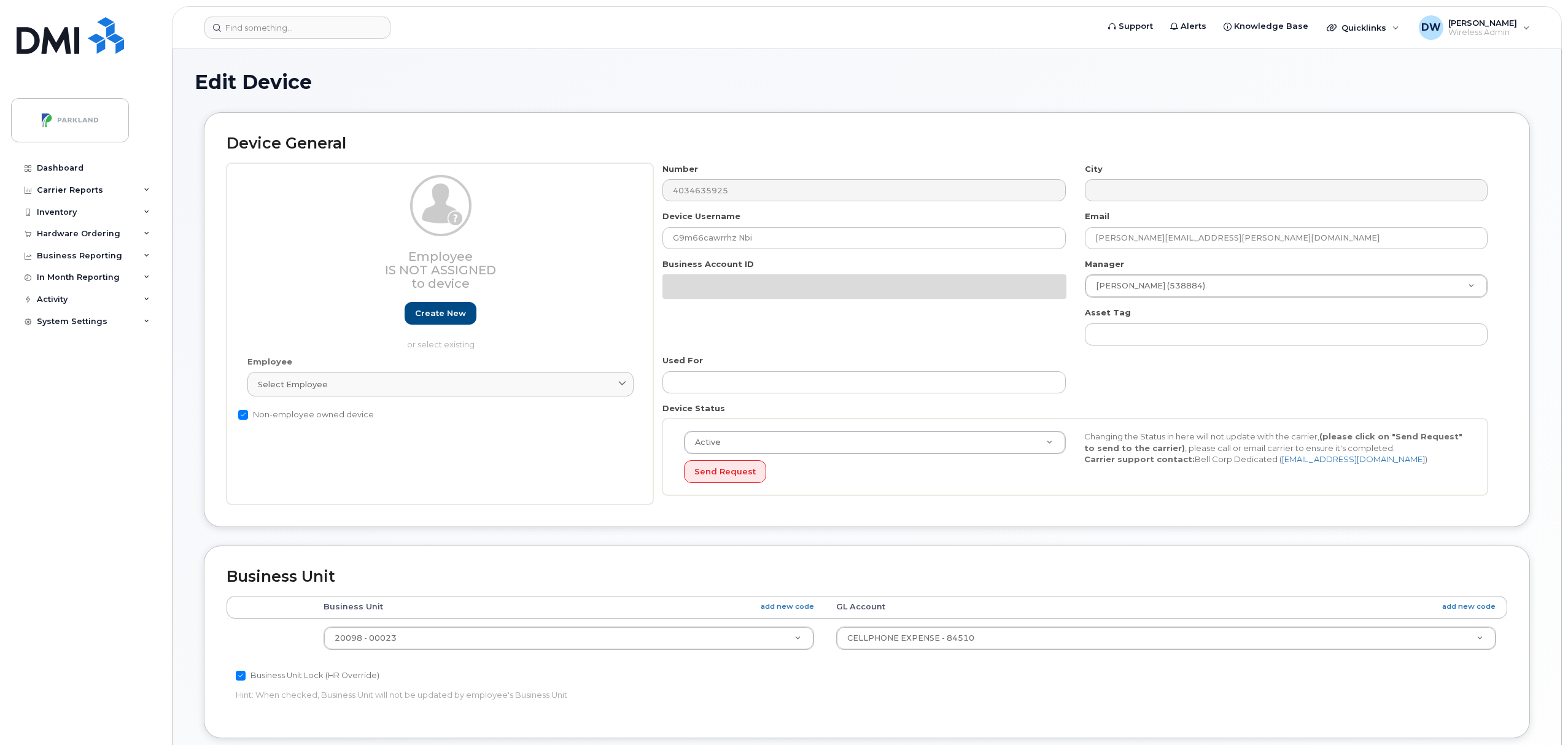
select select "1386637"
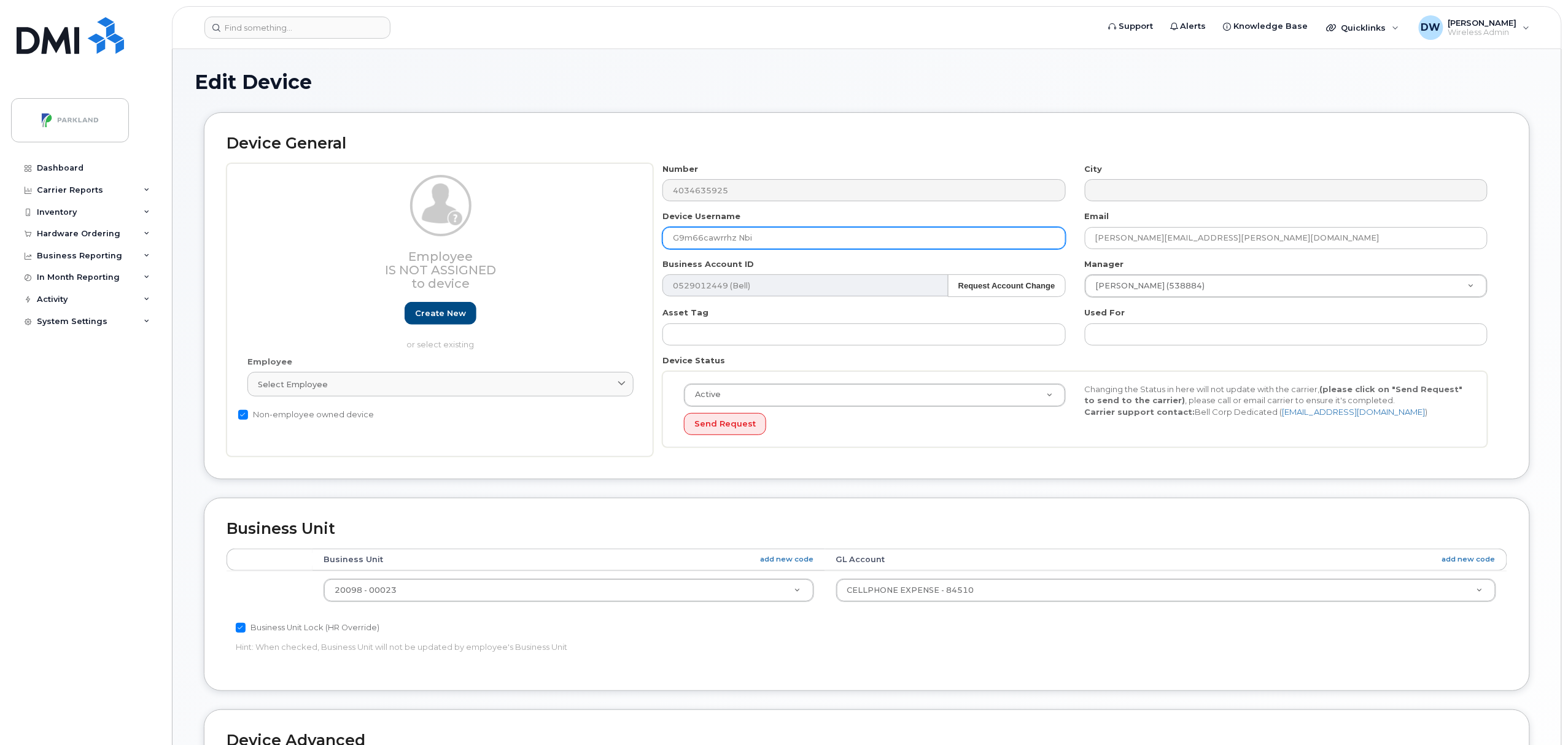
drag, startPoint x: 684, startPoint y: 244, endPoint x: 691, endPoint y: 242, distance: 7.3
click at [691, 242] on input "G9m66cawrrhz Nbi" at bounding box center [864, 238] width 403 height 22
drag, startPoint x: 703, startPoint y: 241, endPoint x: 719, endPoint y: 241, distance: 16.0
click at [719, 241] on input "G9M66cawrrhz Nbi" at bounding box center [864, 238] width 403 height 22
drag, startPoint x: 723, startPoint y: 235, endPoint x: 737, endPoint y: 237, distance: 14.1
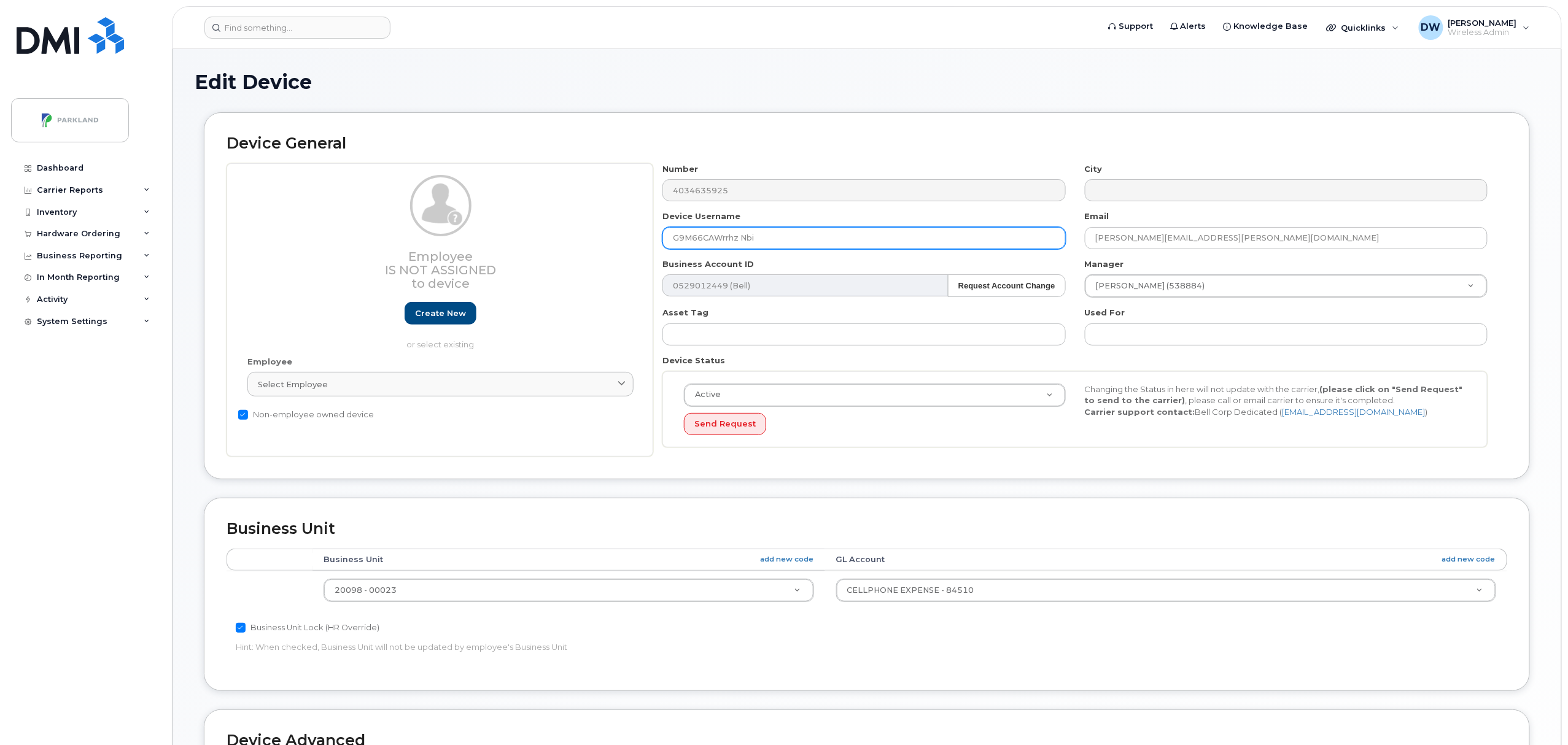
click at [737, 237] on input "G9M66CAWrrhz Nbi" at bounding box center [864, 238] width 403 height 22
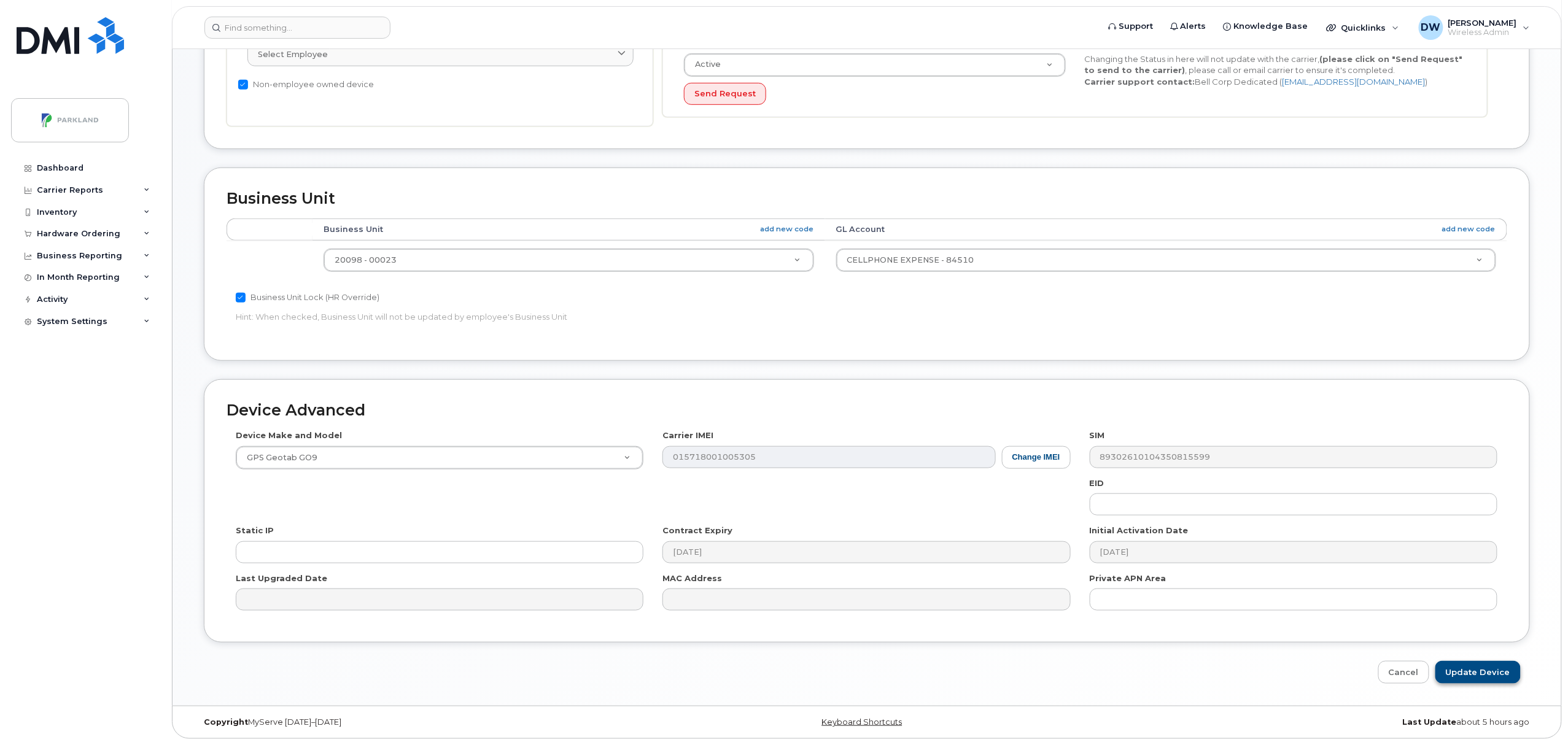
type input "G9M66CAWRRHZ"
click at [1486, 671] on input "Update Device" at bounding box center [1478, 672] width 85 height 23
type input "Saving..."
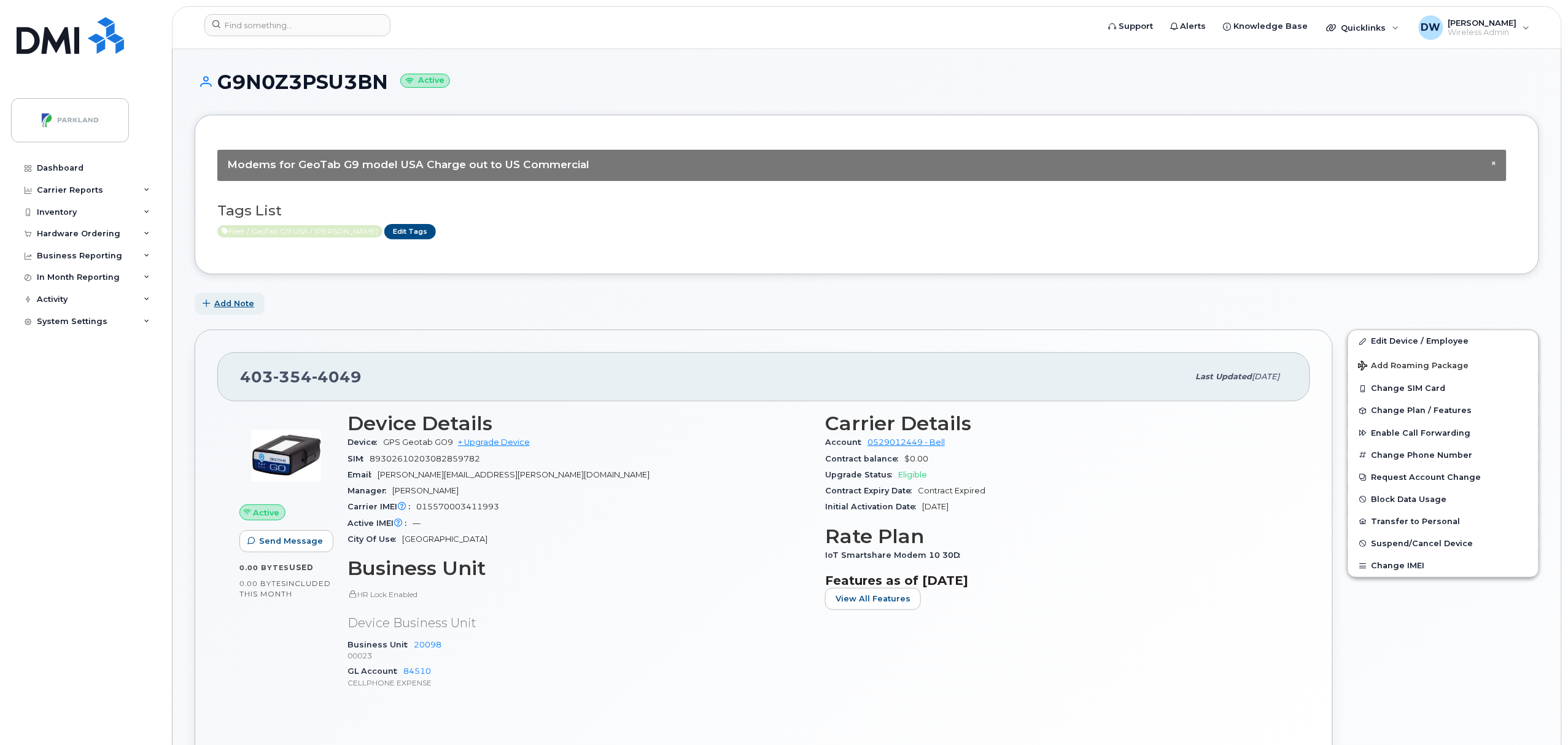
click at [222, 302] on span "Add Note" at bounding box center [234, 304] width 40 height 12
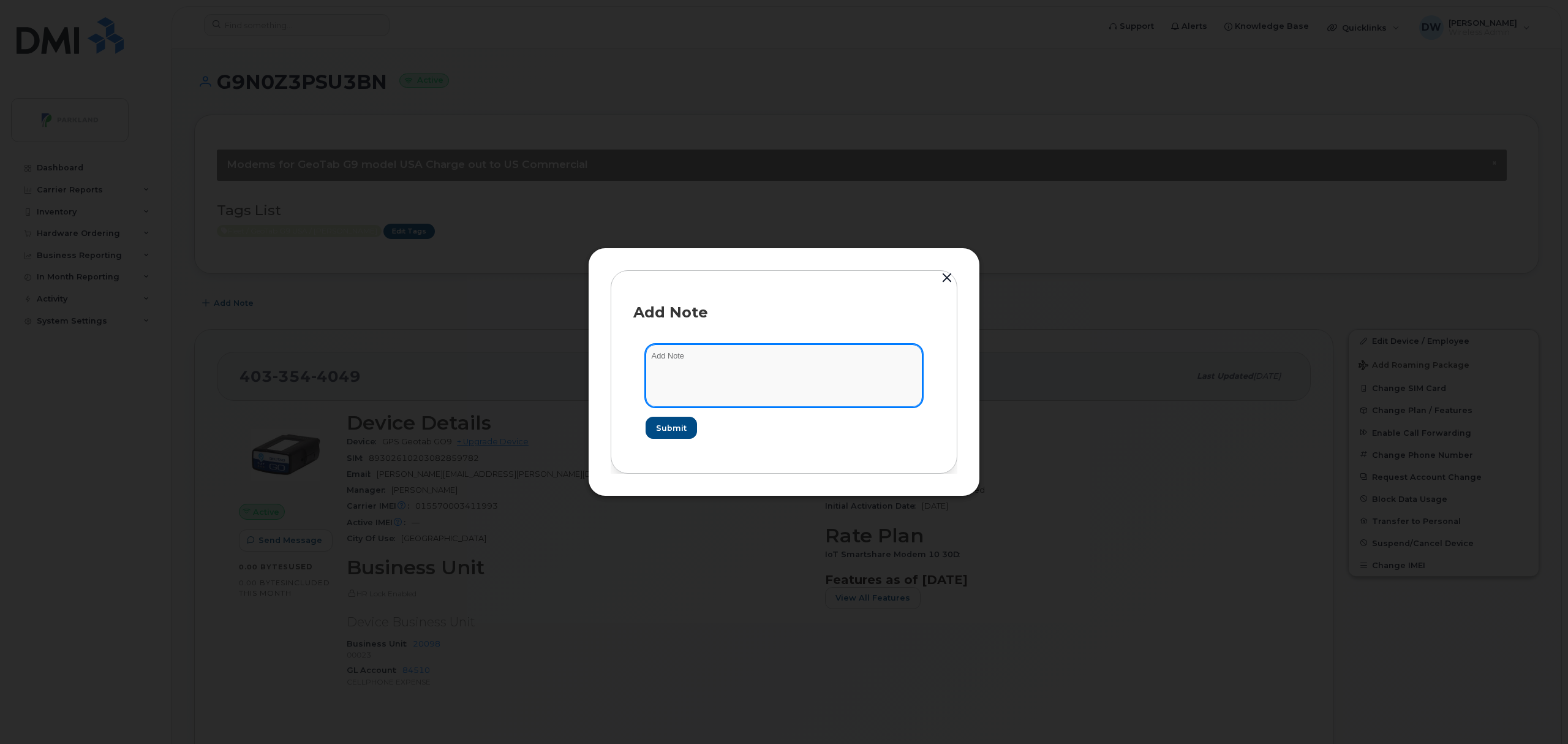
click at [672, 366] on textarea at bounding box center [784, 375] width 277 height 62
type textarea "Unit T221"
click at [665, 425] on span "Submit" at bounding box center [670, 428] width 30 height 12
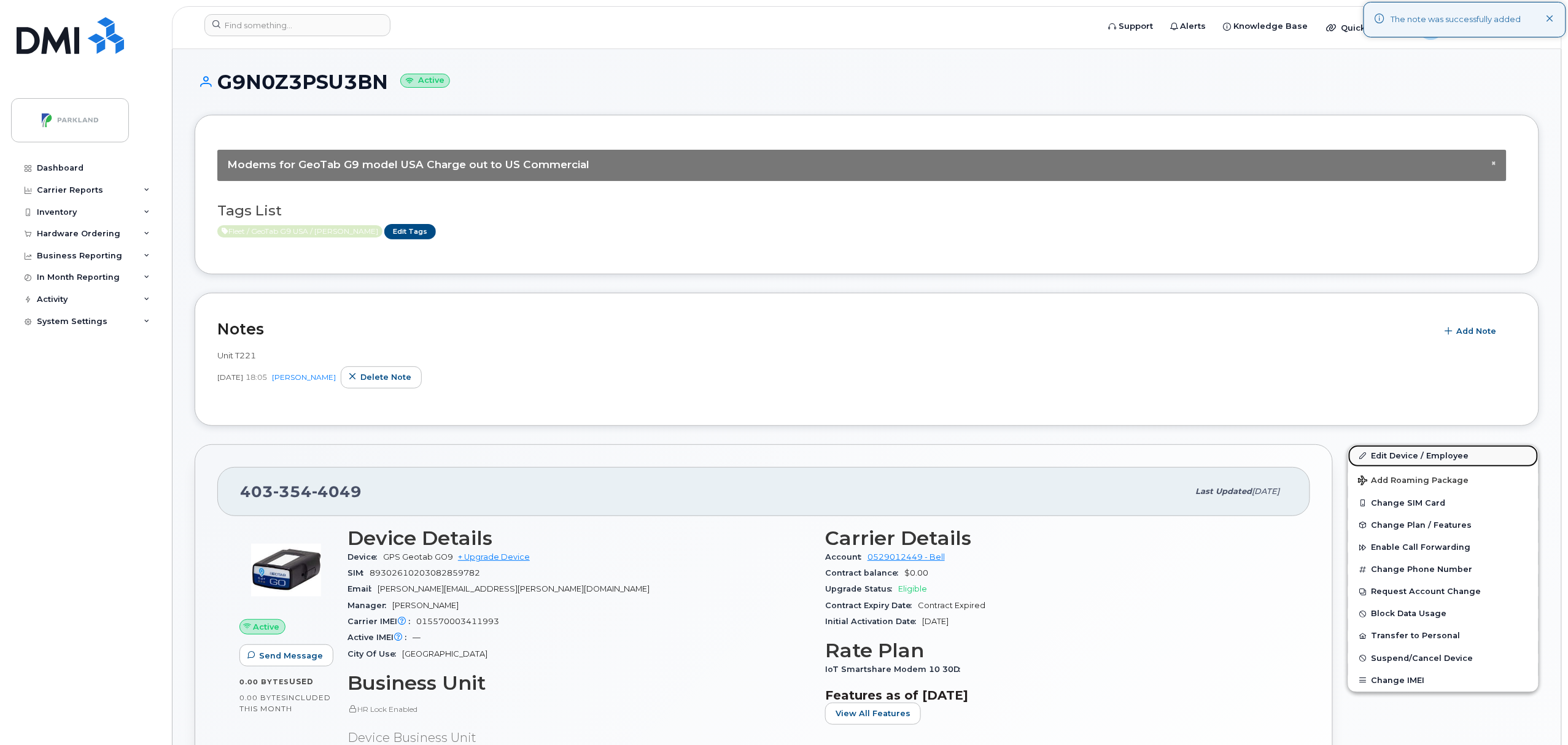
click at [1413, 457] on link "Edit Device / Employee" at bounding box center [1444, 456] width 190 height 22
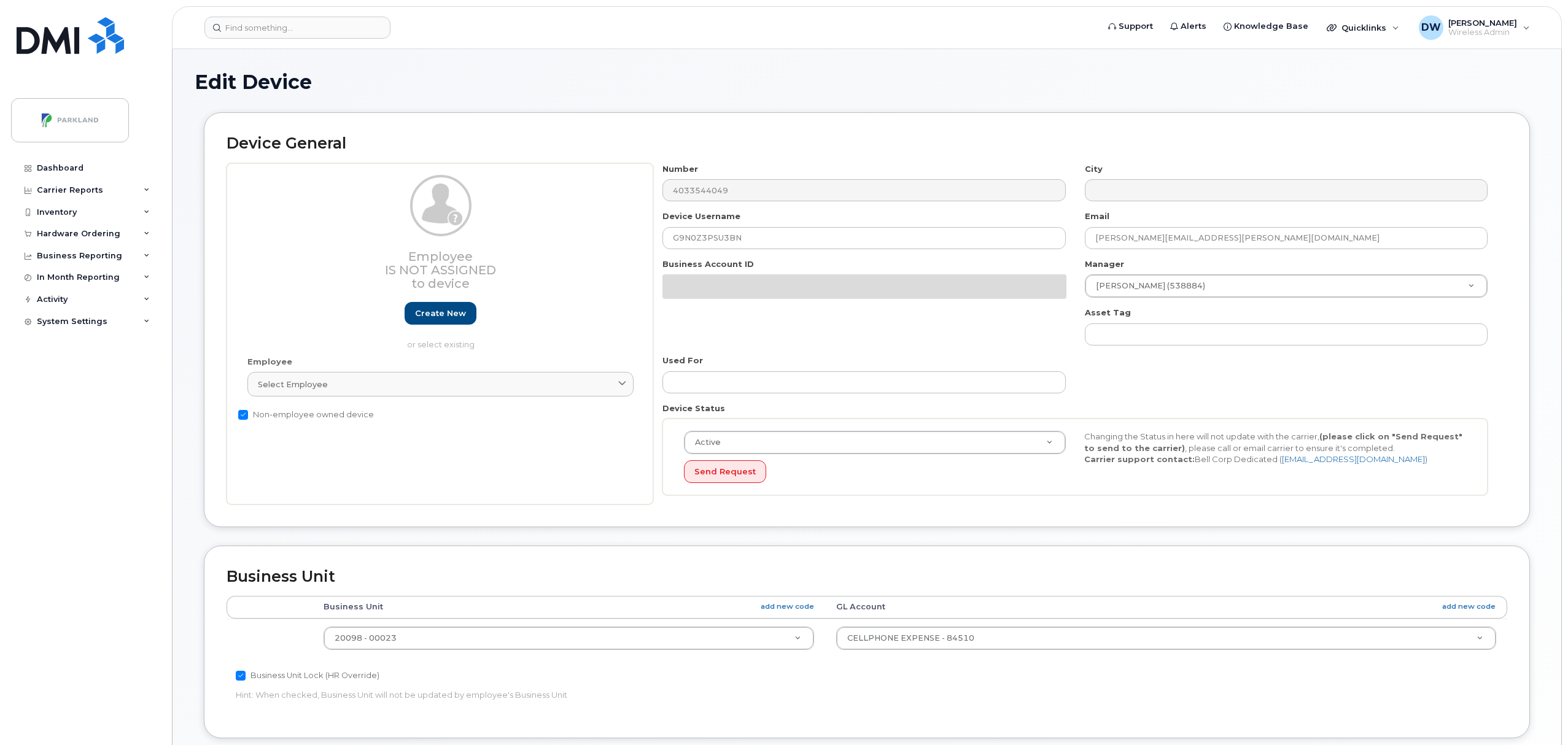
select select "1386637"
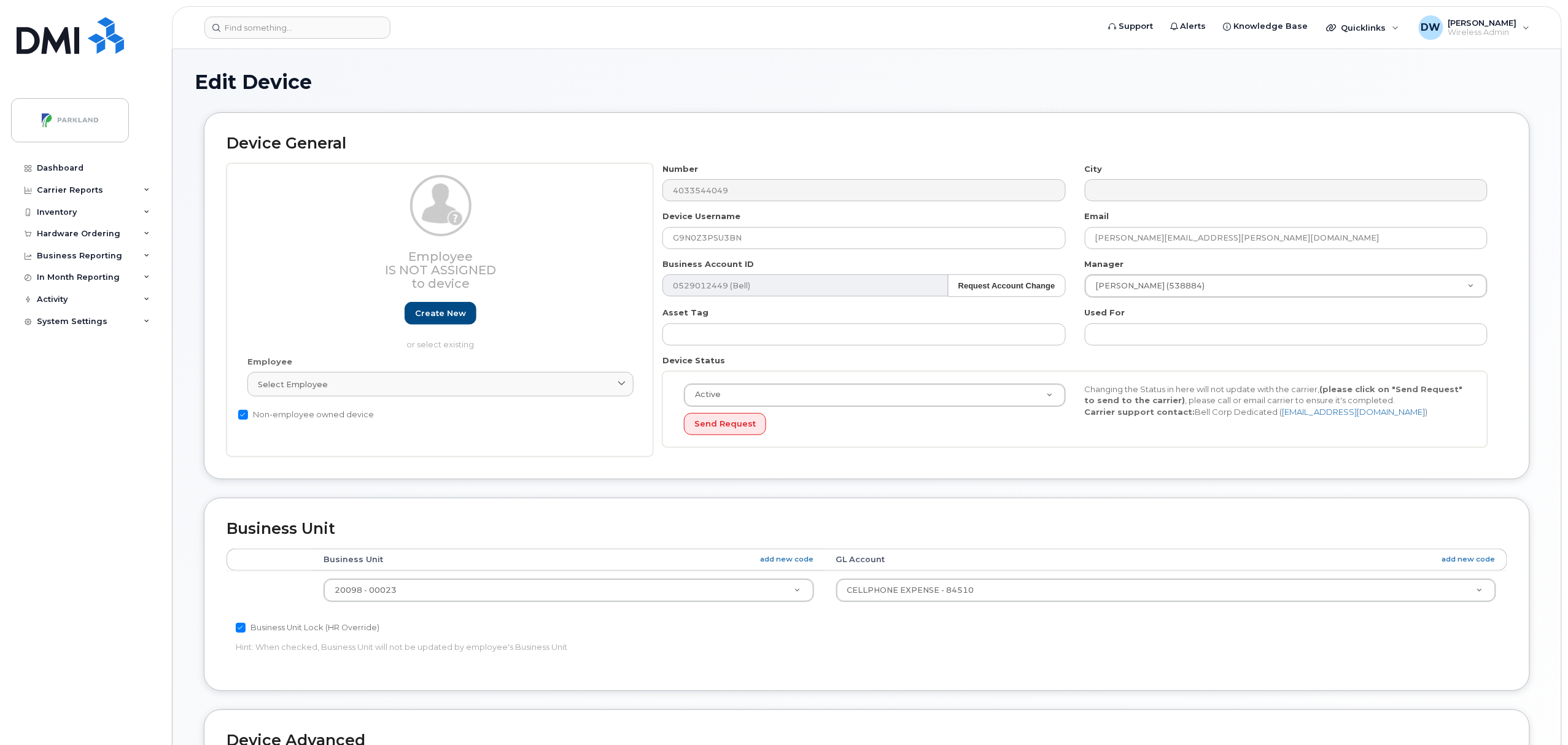
scroll to position [334, 0]
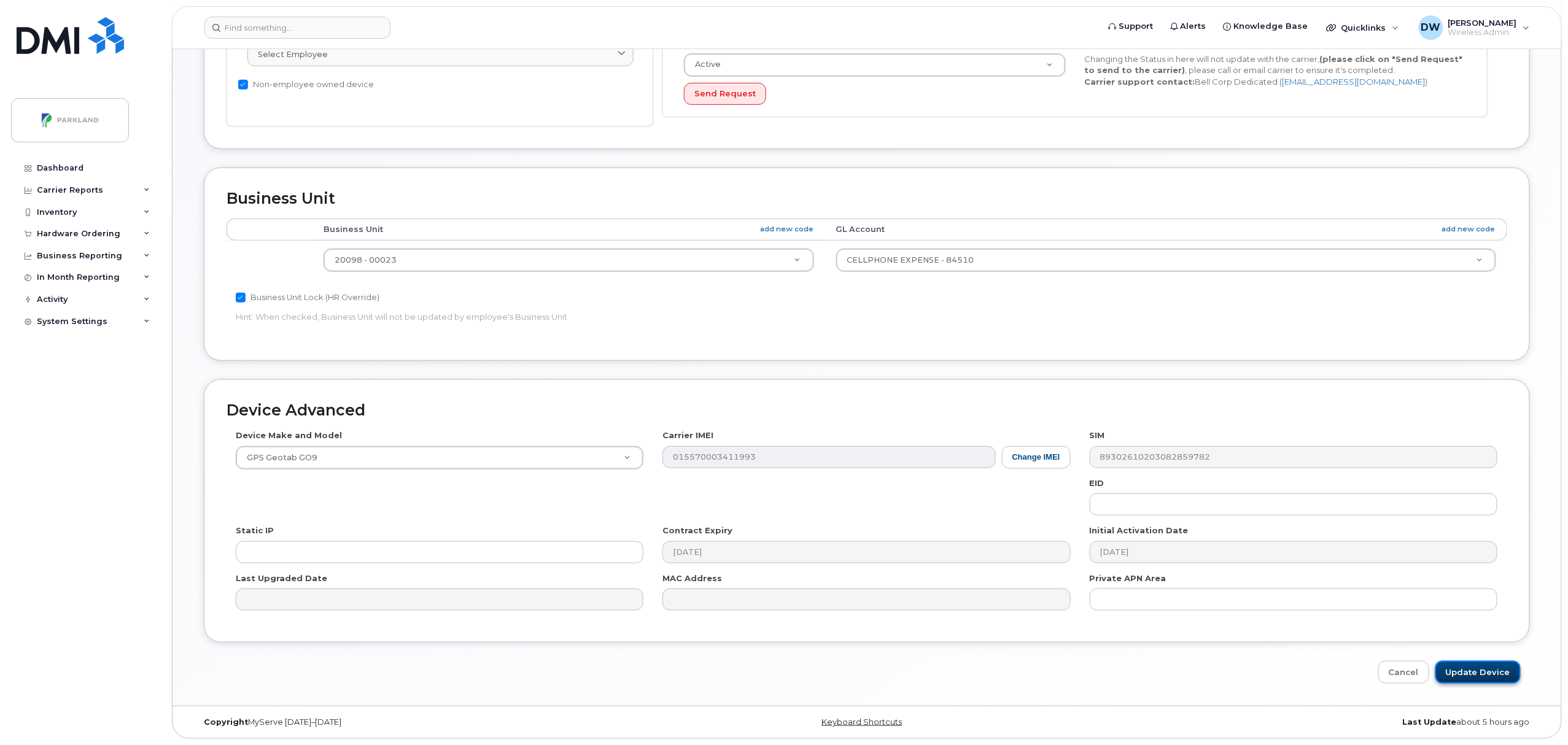
click at [1472, 666] on input "Update Device" at bounding box center [1478, 672] width 85 height 23
type input "Saving..."
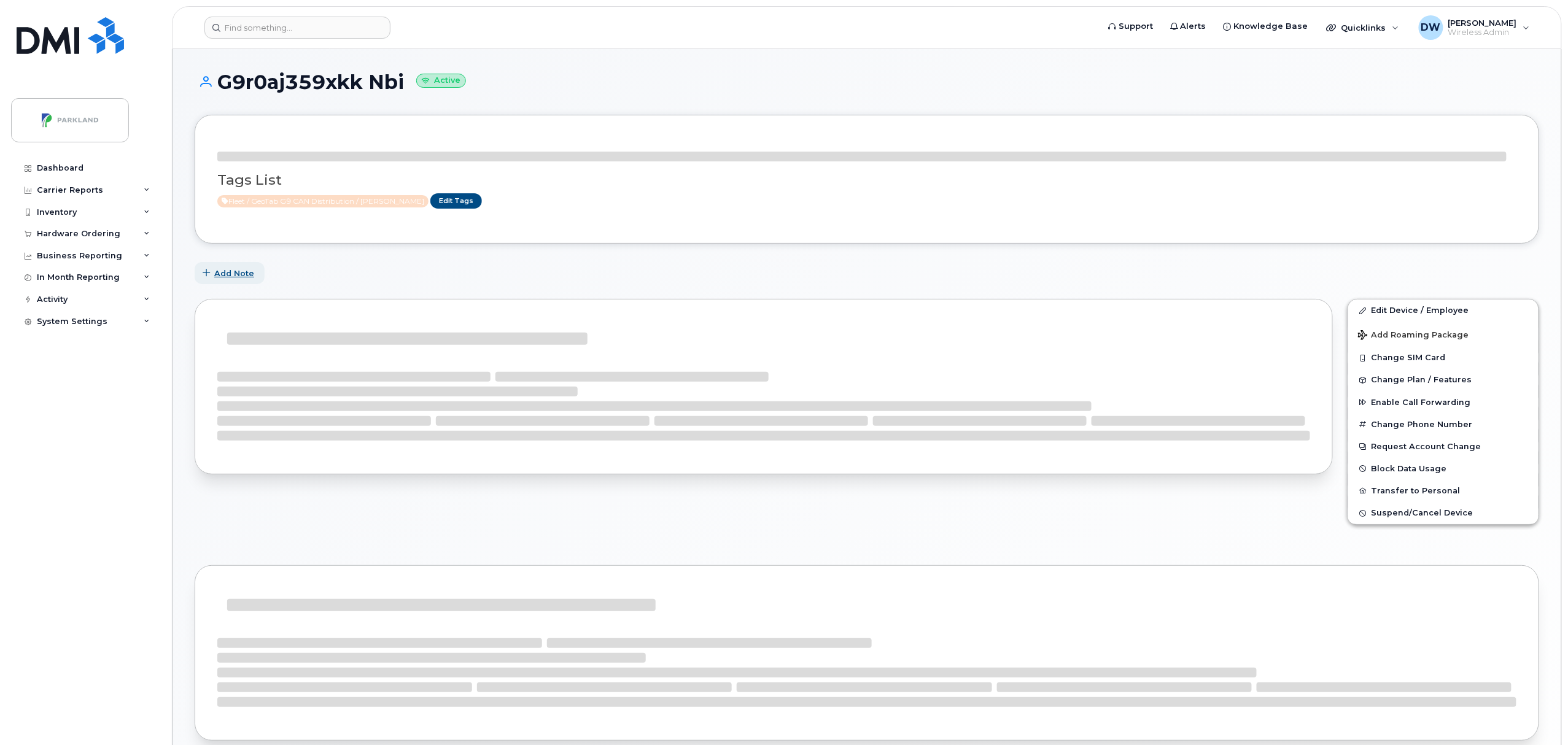
click at [227, 263] on button "Add Note" at bounding box center [230, 273] width 70 height 22
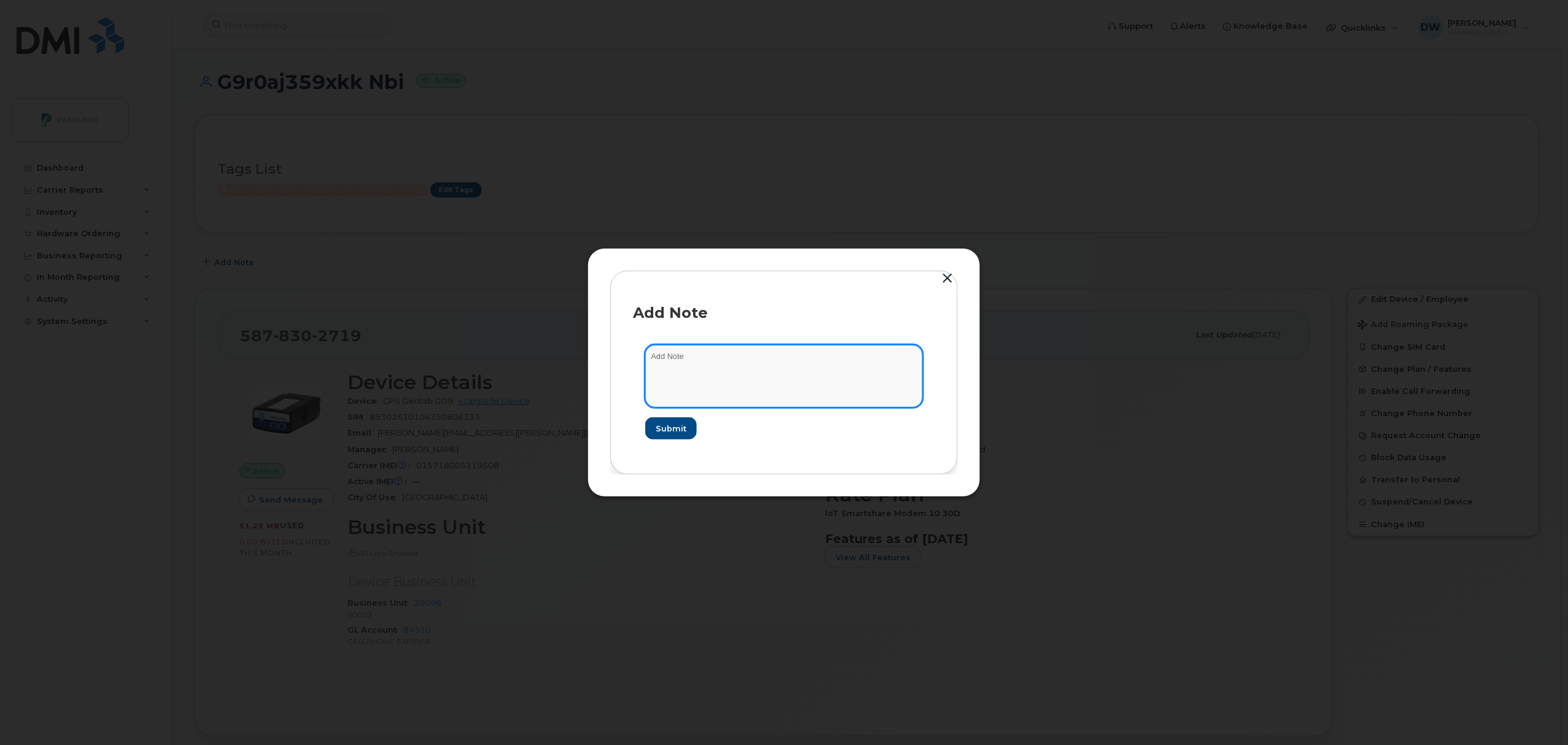
click at [693, 356] on textarea at bounding box center [783, 376] width 277 height 62
type textarea "Boss 87"
click at [670, 427] on span "Submit" at bounding box center [670, 429] width 30 height 12
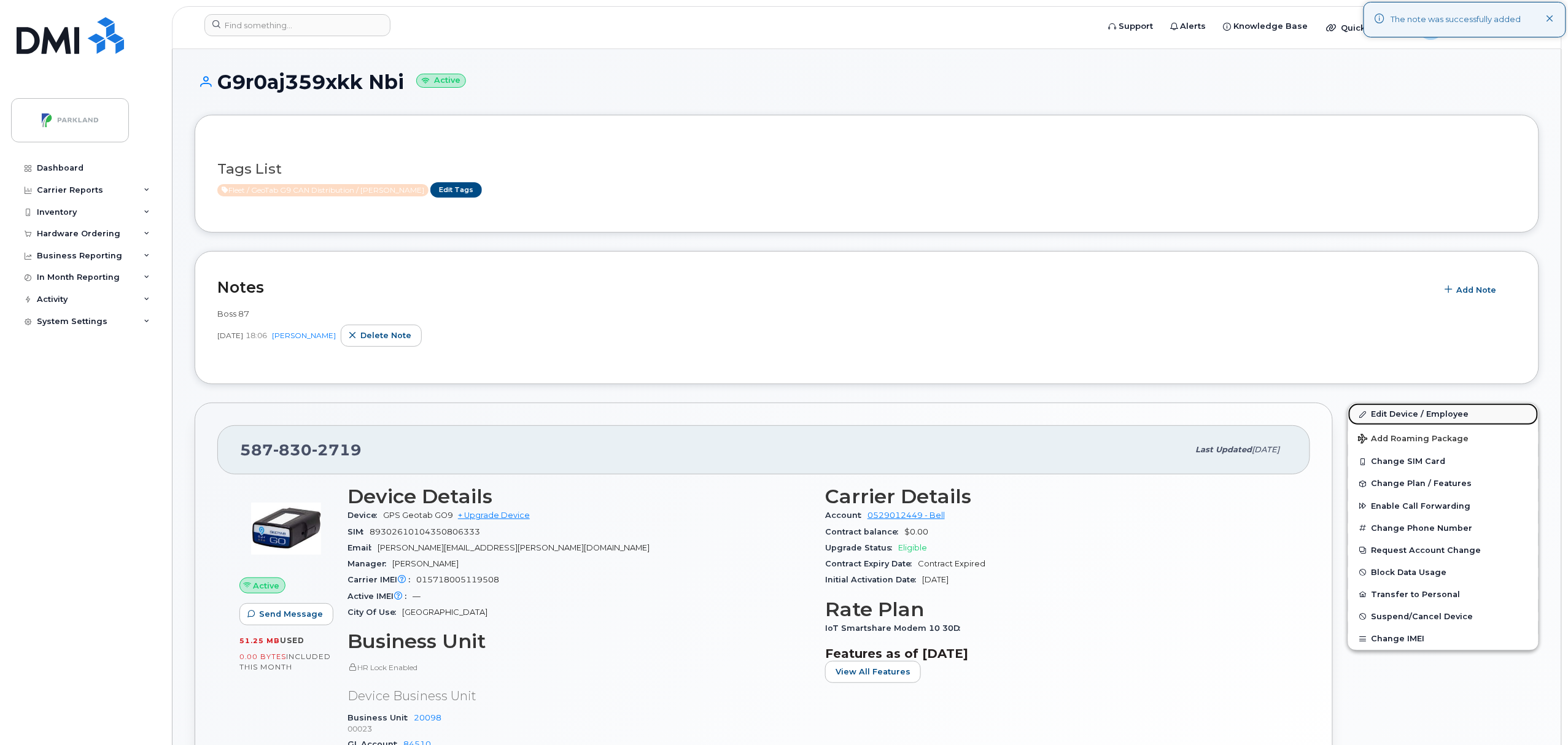
click at [1413, 417] on link "Edit Device / Employee" at bounding box center [1444, 414] width 190 height 22
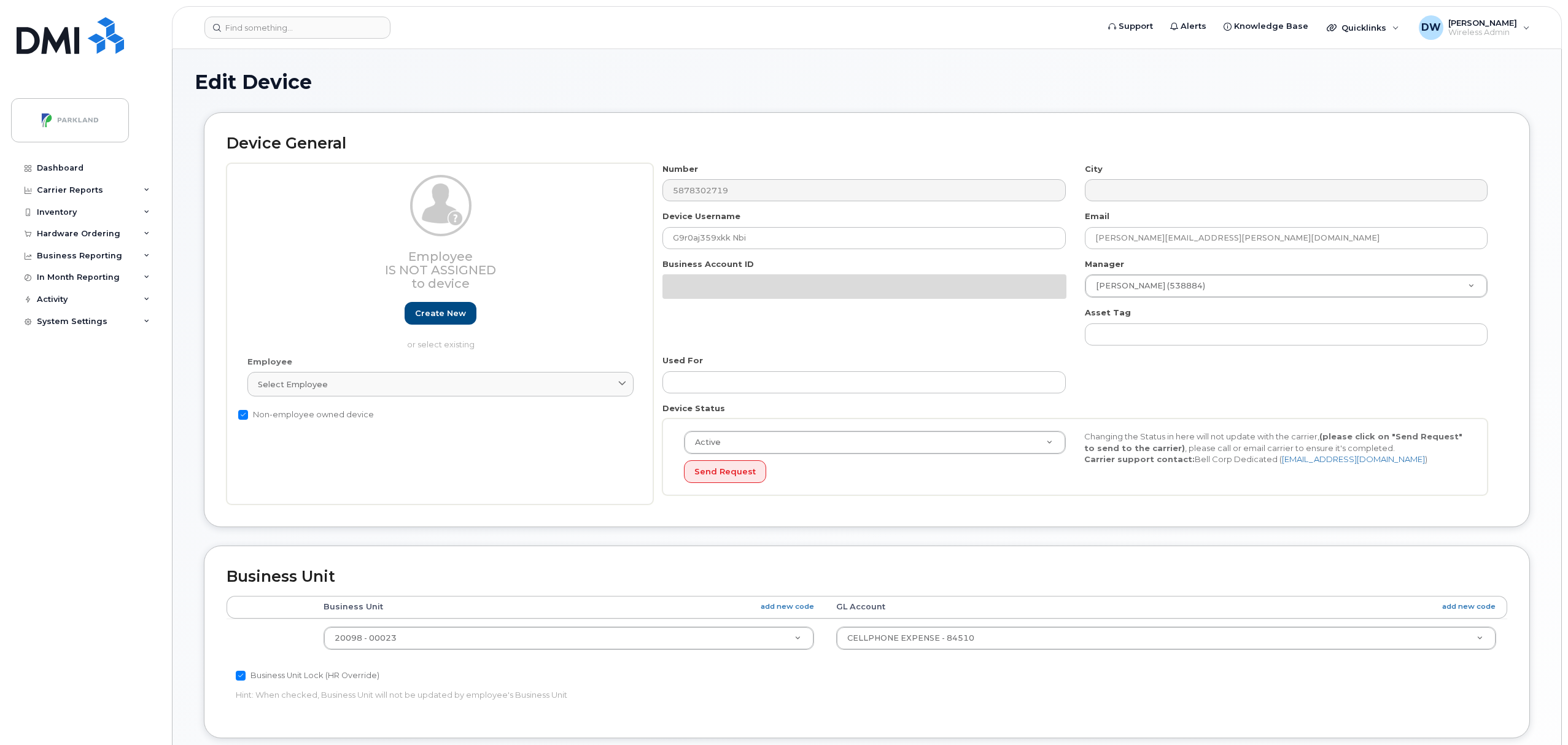
select select "1386637"
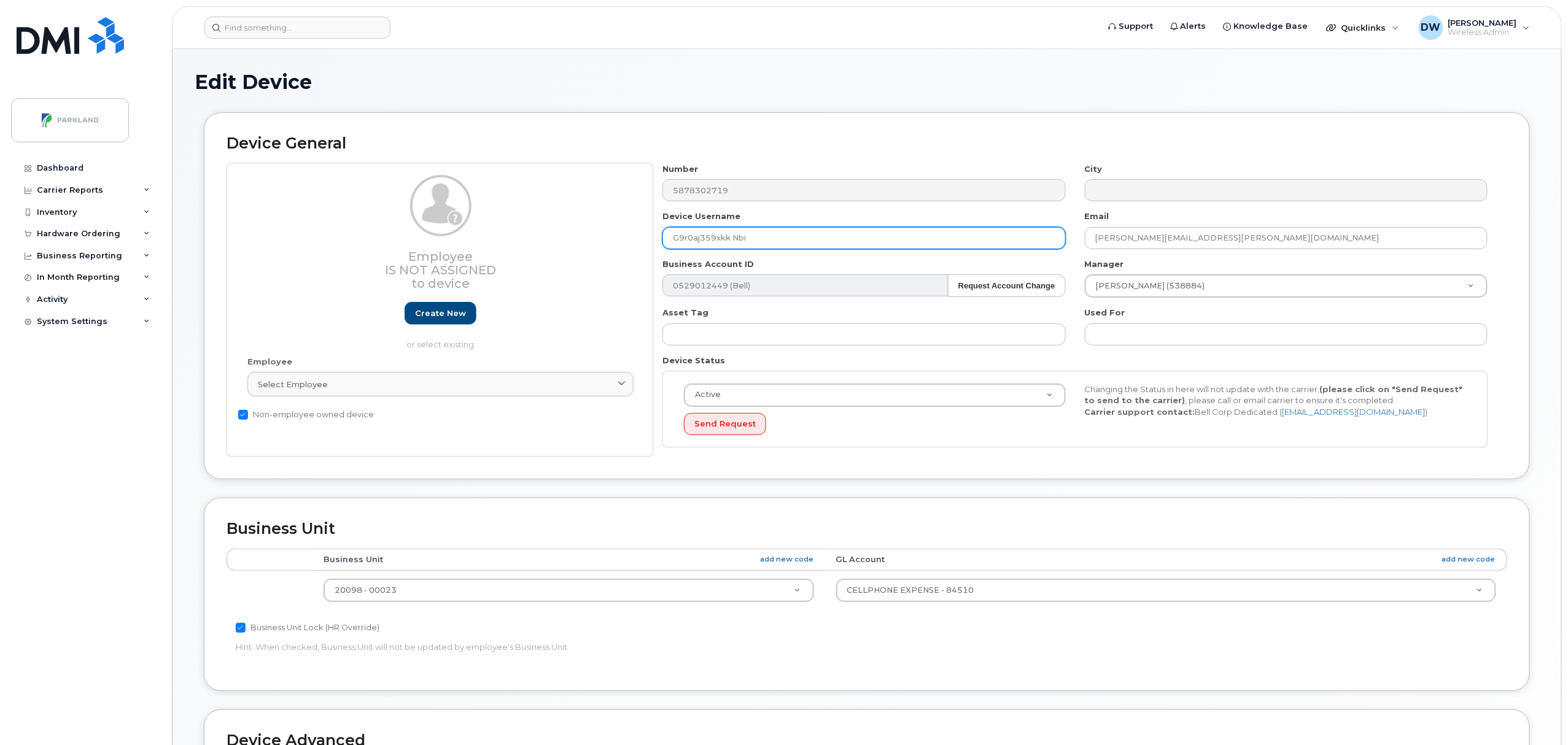
click at [688, 241] on input "G9r0aj359xkk Nbi" at bounding box center [864, 238] width 403 height 22
drag, startPoint x: 695, startPoint y: 235, endPoint x: 703, endPoint y: 235, distance: 8.0
click at [703, 235] on input "G9R0aj359xkk Nbi" at bounding box center [864, 238] width 403 height 22
drag, startPoint x: 722, startPoint y: 242, endPoint x: 737, endPoint y: 247, distance: 15.8
click at [737, 246] on input "G9R0AJ359xkk Nbi" at bounding box center [864, 238] width 403 height 22
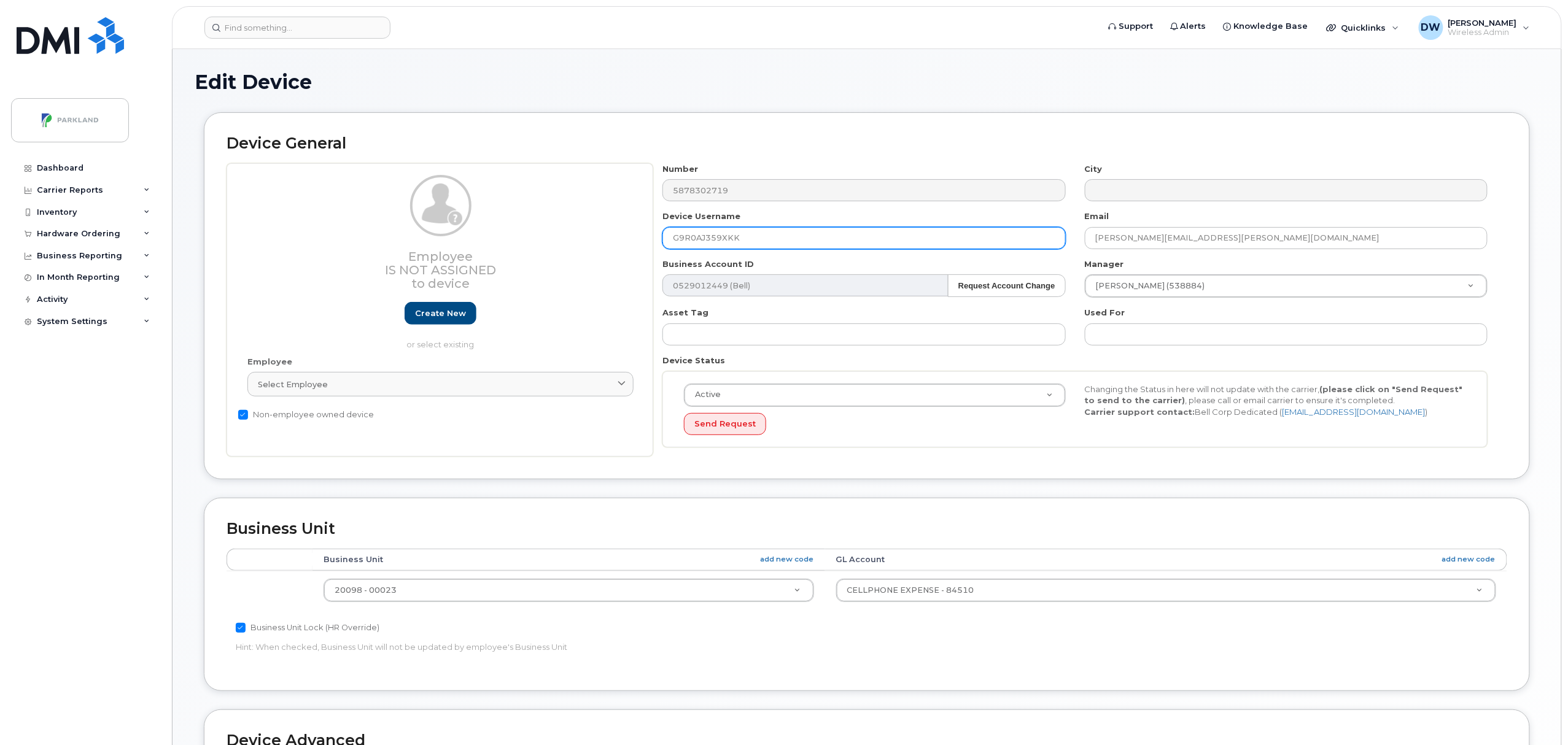
scroll to position [334, 0]
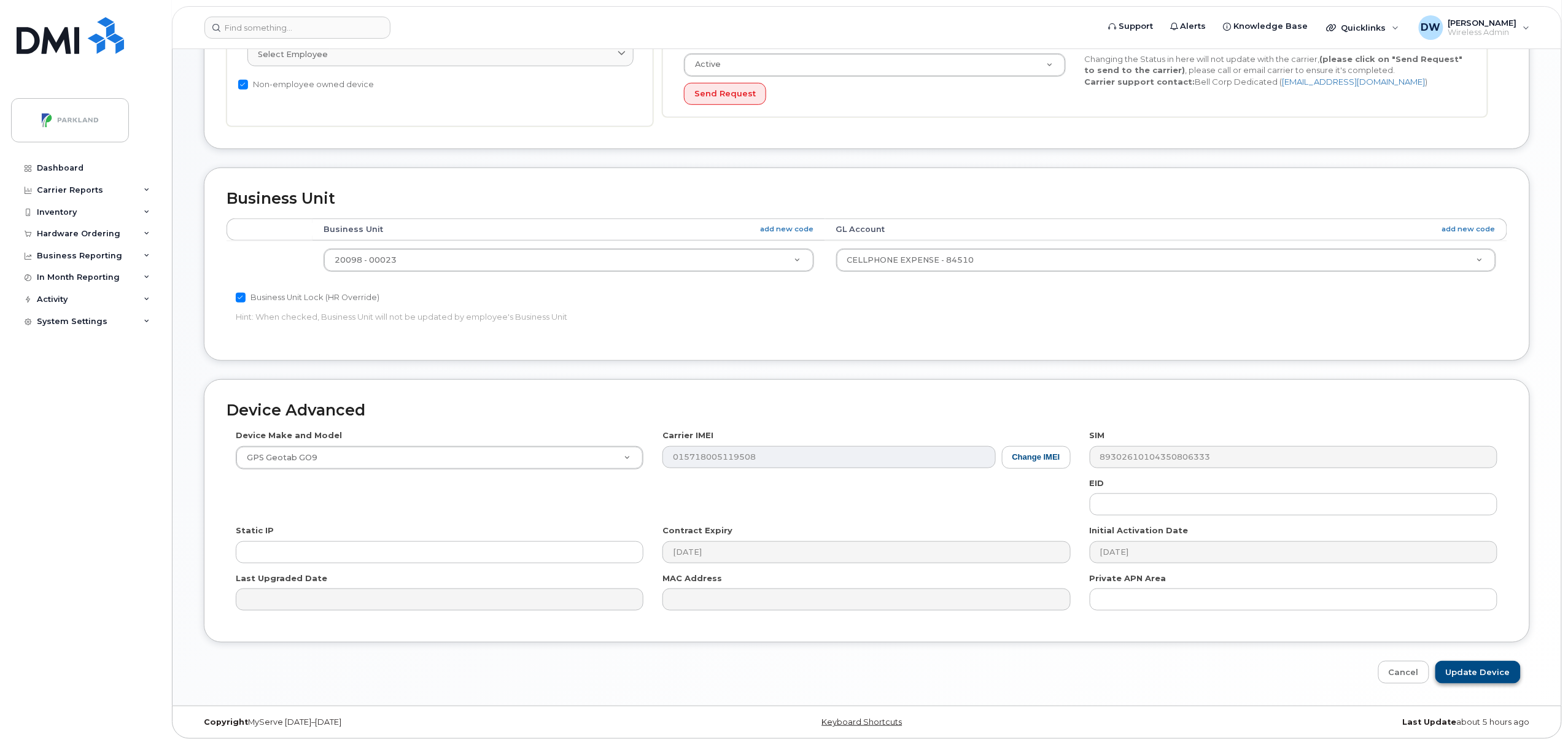
type input "G9R0AJ359XKK"
click at [1454, 666] on input "Update Device" at bounding box center [1478, 672] width 85 height 23
type input "Saving..."
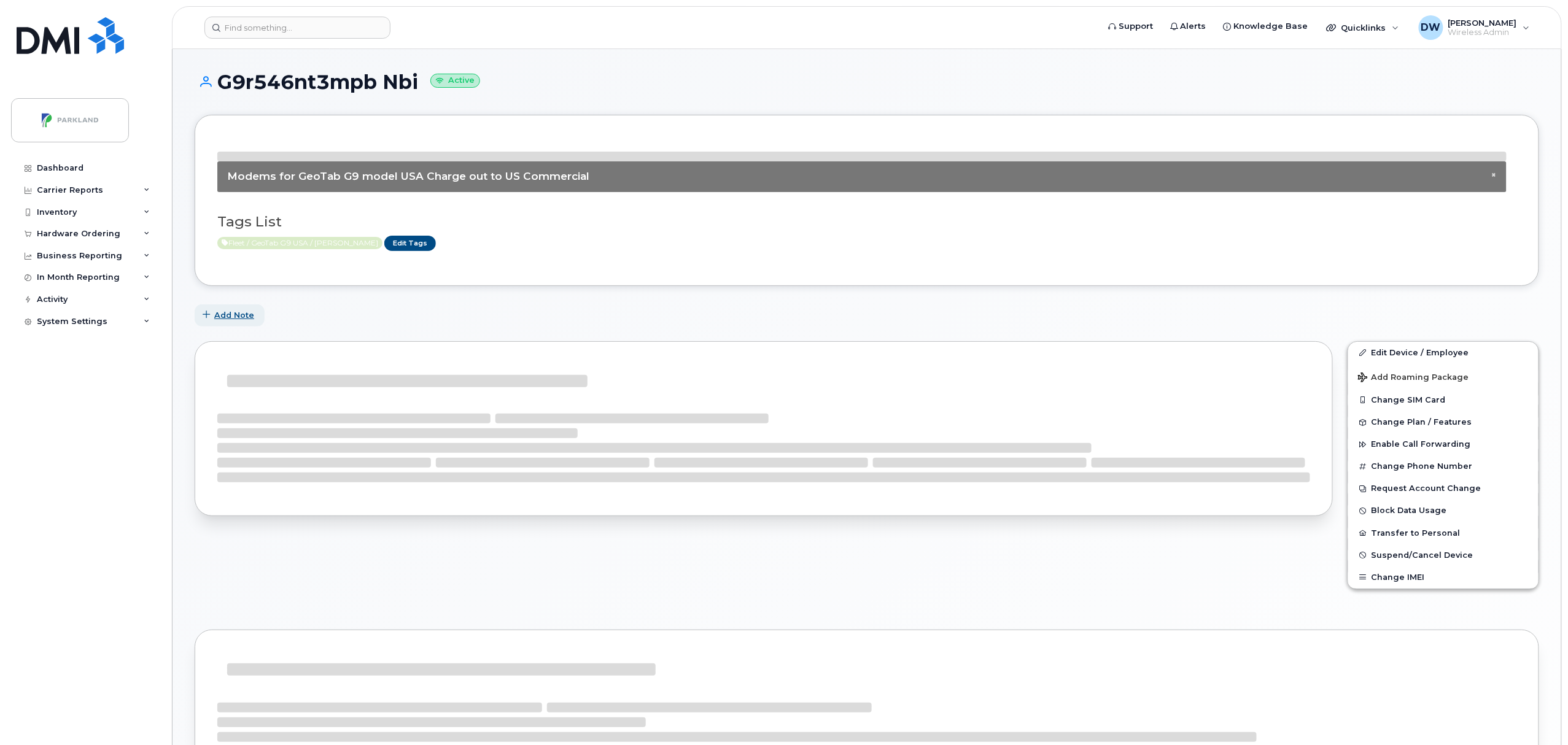
click at [227, 310] on span "Add Note" at bounding box center [234, 315] width 40 height 12
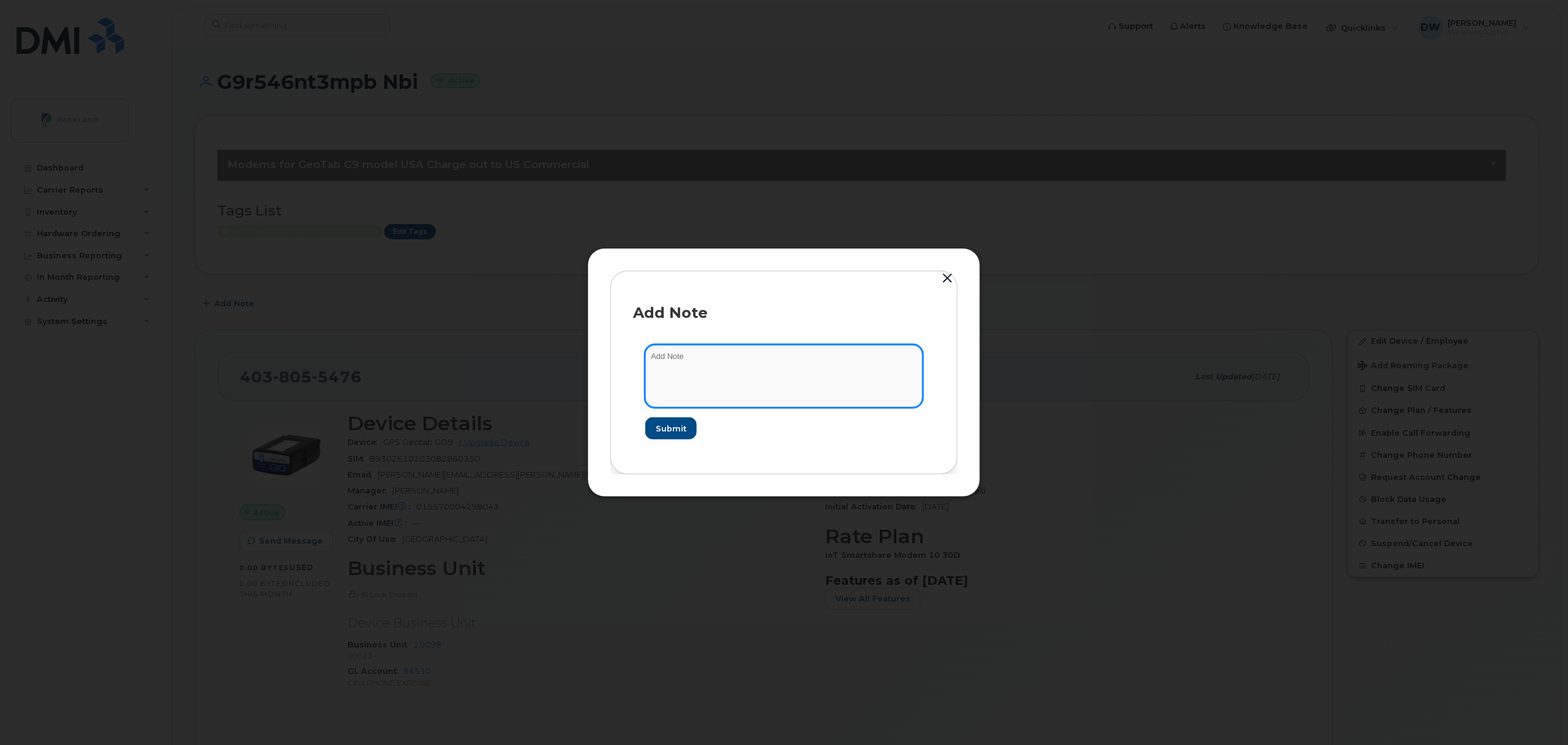
click at [751, 366] on textarea at bounding box center [783, 376] width 277 height 62
type textarea "Unit TW2311"
click at [673, 425] on span "Submit" at bounding box center [670, 429] width 30 height 12
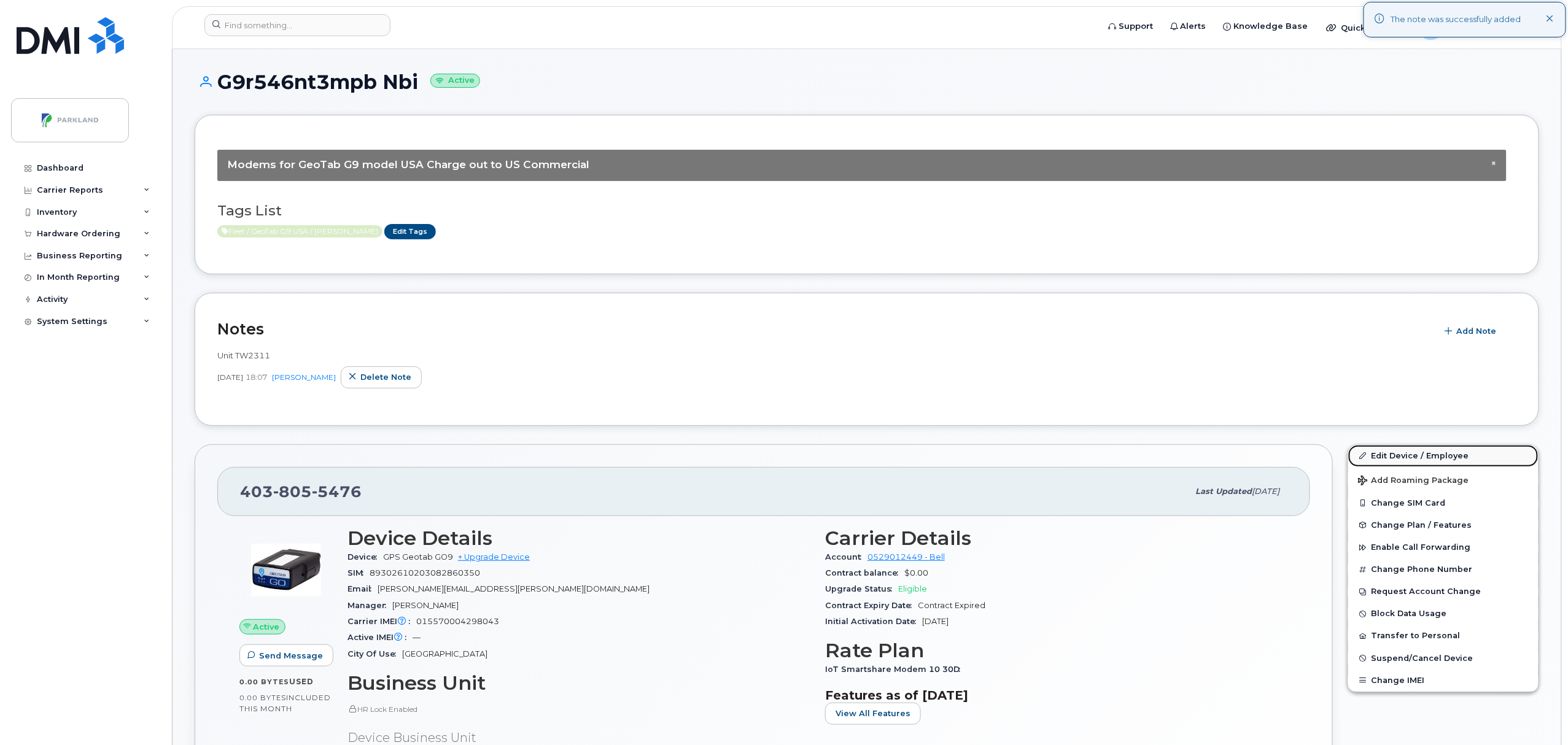
click at [1407, 458] on link "Edit Device / Employee" at bounding box center [1444, 456] width 190 height 22
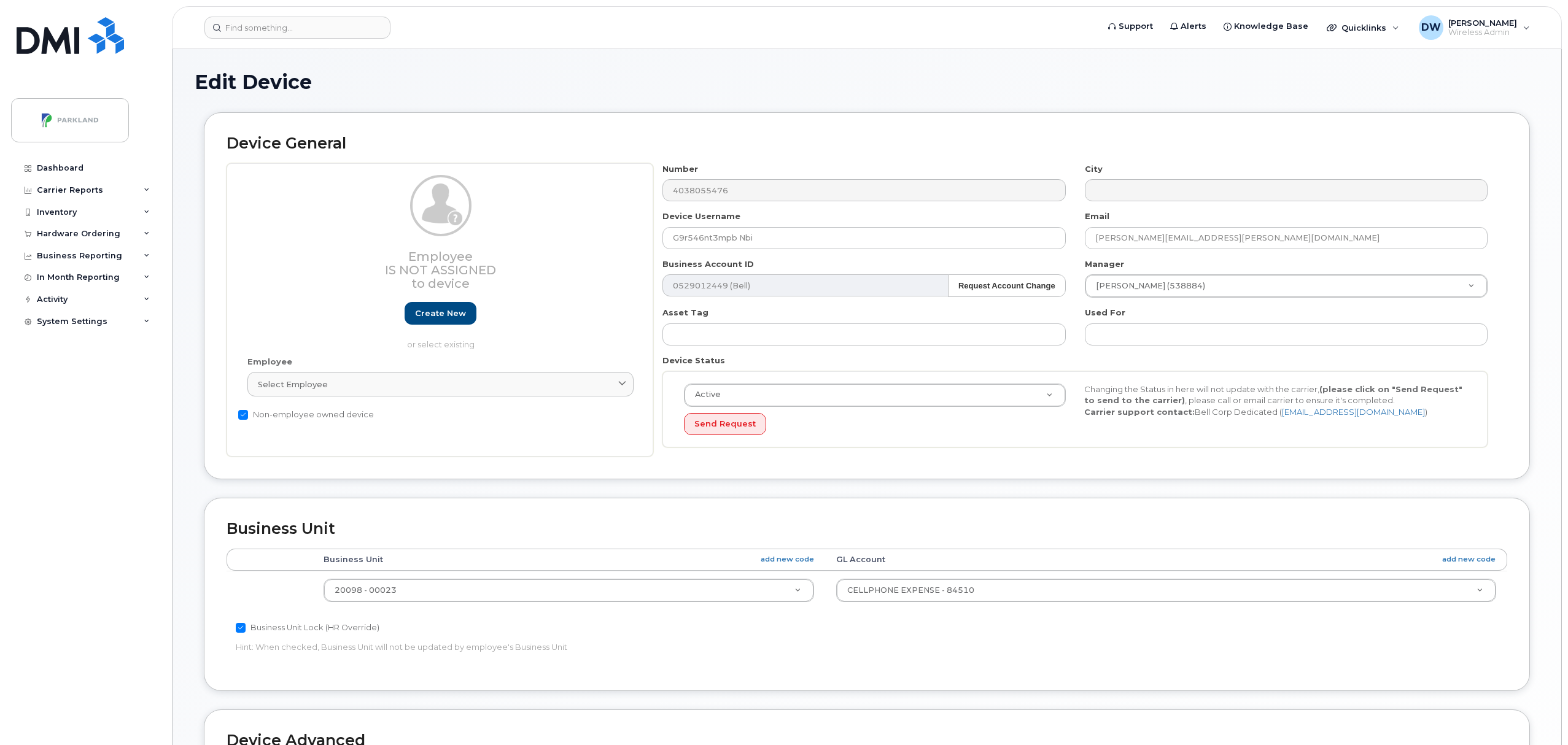
select select "1386637"
click at [690, 241] on input "G9r546nt3mpb Nbi" at bounding box center [864, 238] width 403 height 22
drag, startPoint x: 706, startPoint y: 239, endPoint x: 716, endPoint y: 239, distance: 10.0
click at [716, 239] on input "G9R546nt3mpb Nbi" at bounding box center [864, 238] width 403 height 22
drag, startPoint x: 723, startPoint y: 239, endPoint x: 742, endPoint y: 241, distance: 19.1
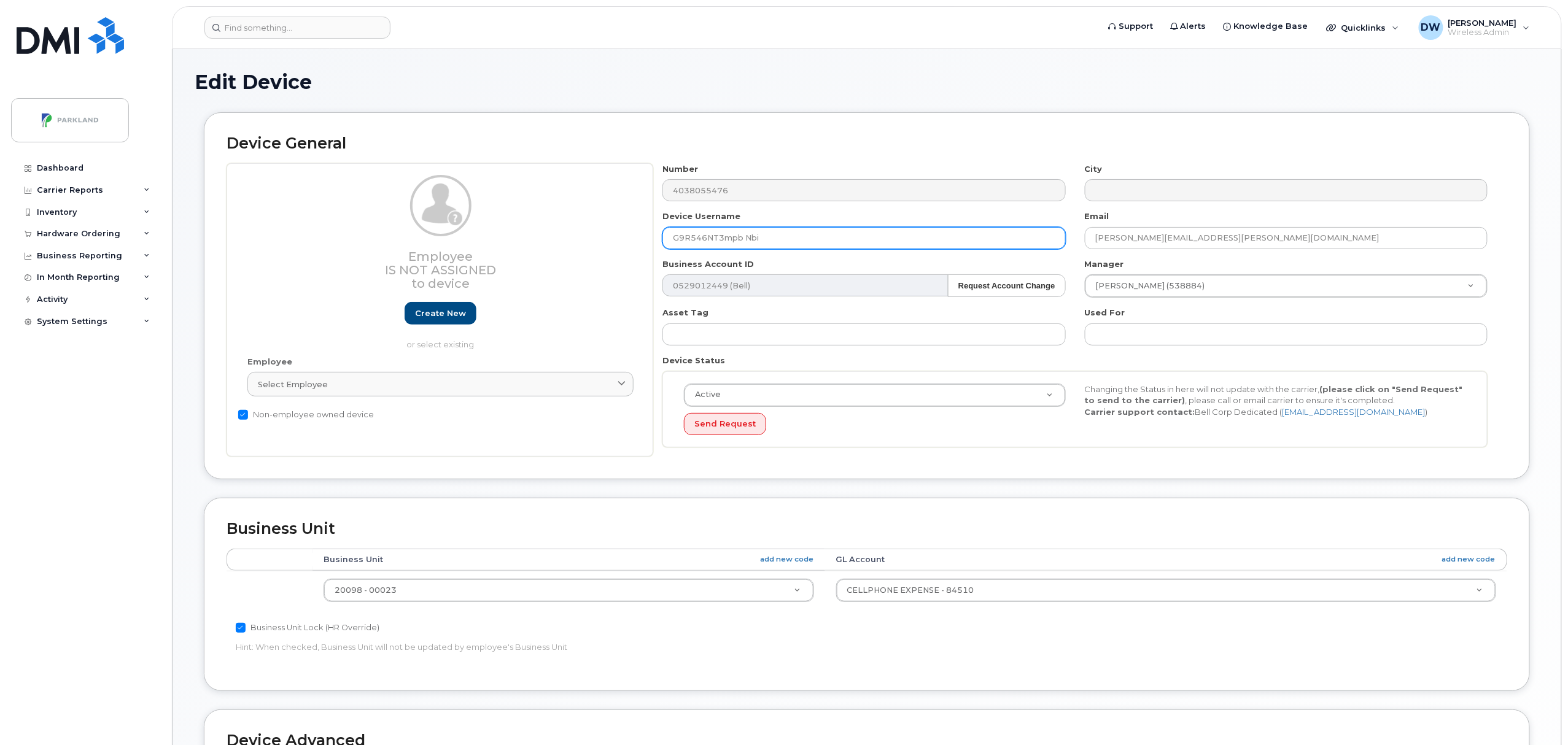
click at [742, 241] on input "G9R546NT3mpb Nbi" at bounding box center [864, 238] width 403 height 22
type input "G9R546NT3MPB"
click body "Support Alerts Knowledge Base Quicklinks Suspend / Cancel Device Change SIM Car…"
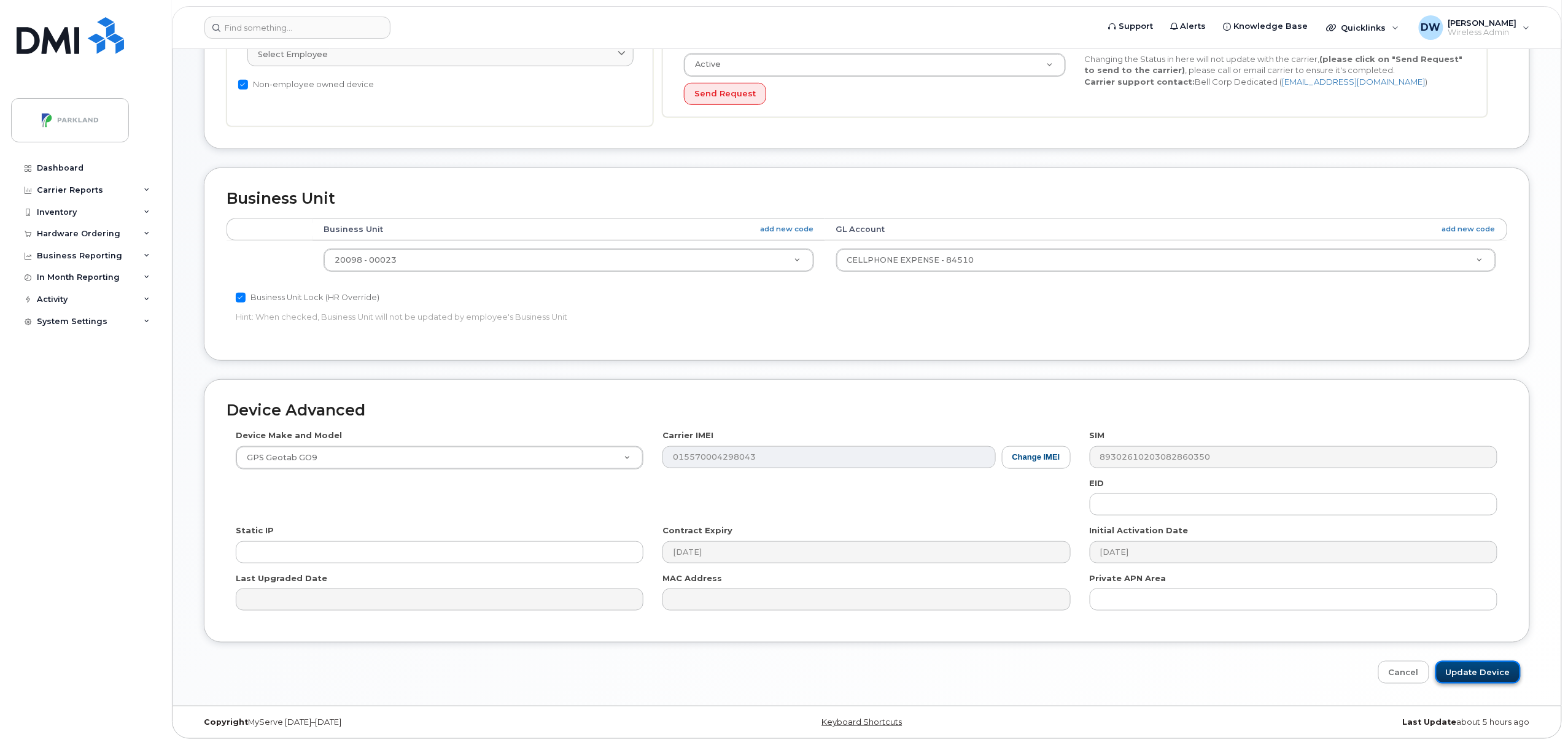
click input "Update Device"
type input "Saving..."
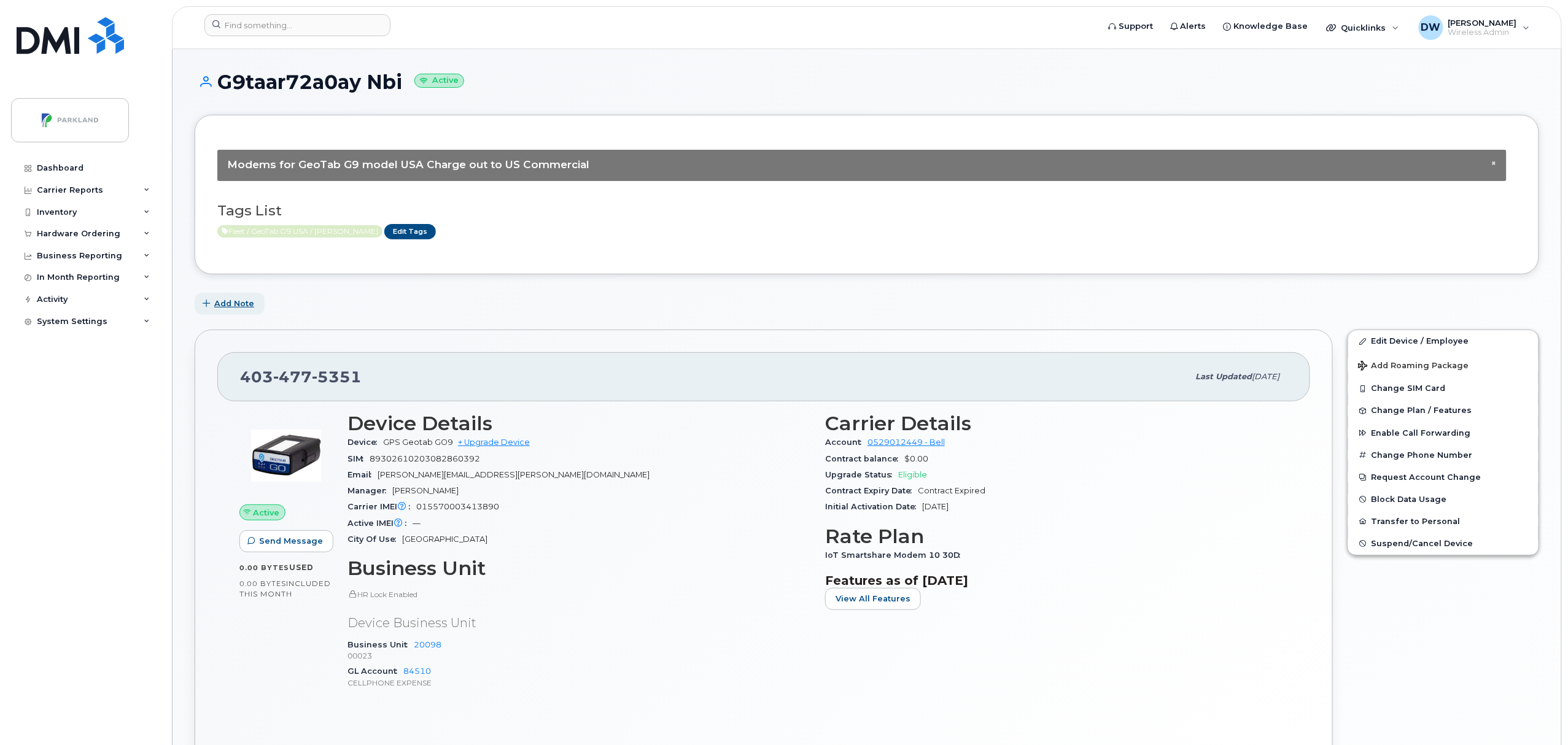
click at [249, 305] on span "Add Note" at bounding box center [234, 304] width 40 height 12
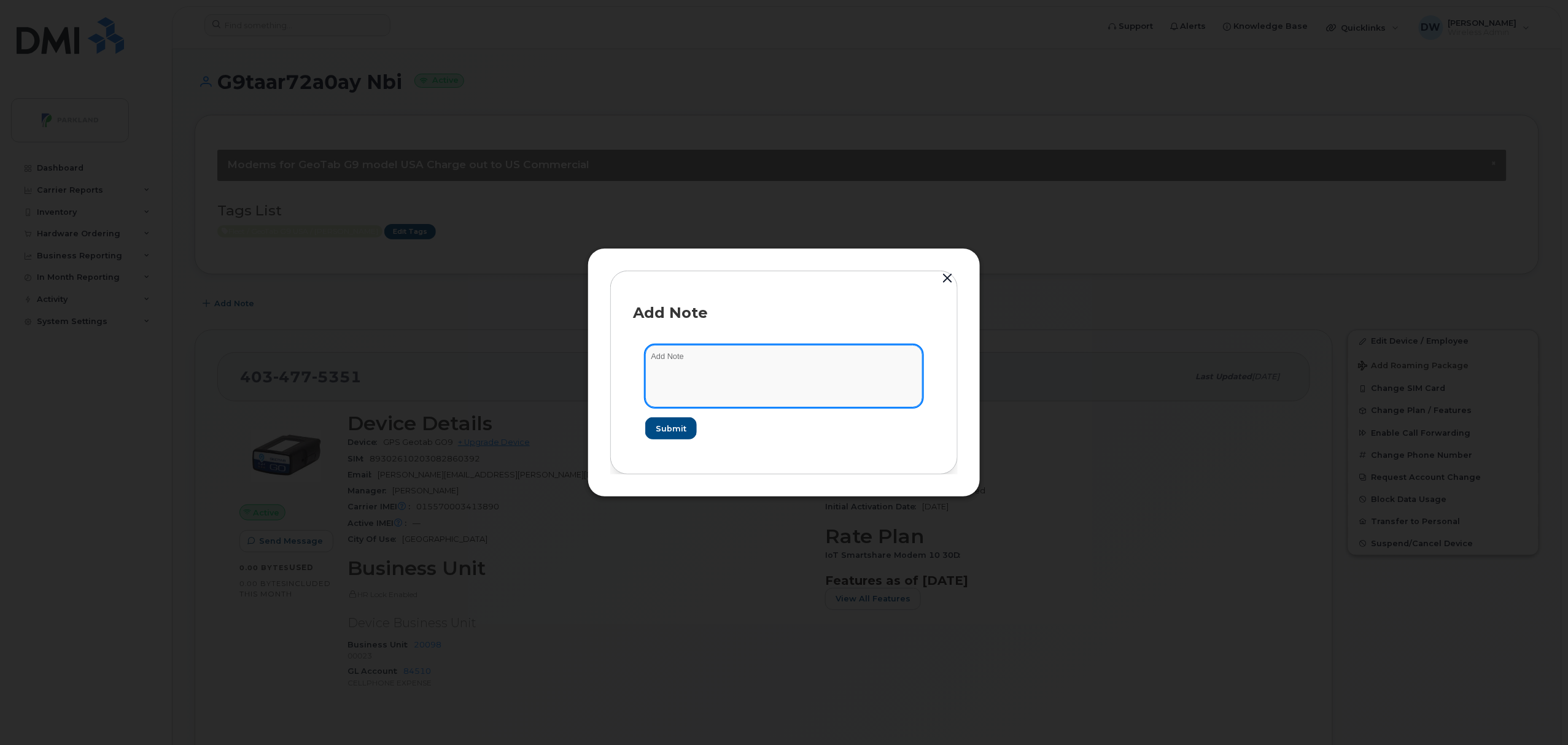
click at [673, 363] on textarea at bounding box center [783, 376] width 277 height 62
type textarea "Unit T231"
click at [672, 426] on span "Submit" at bounding box center [670, 429] width 30 height 12
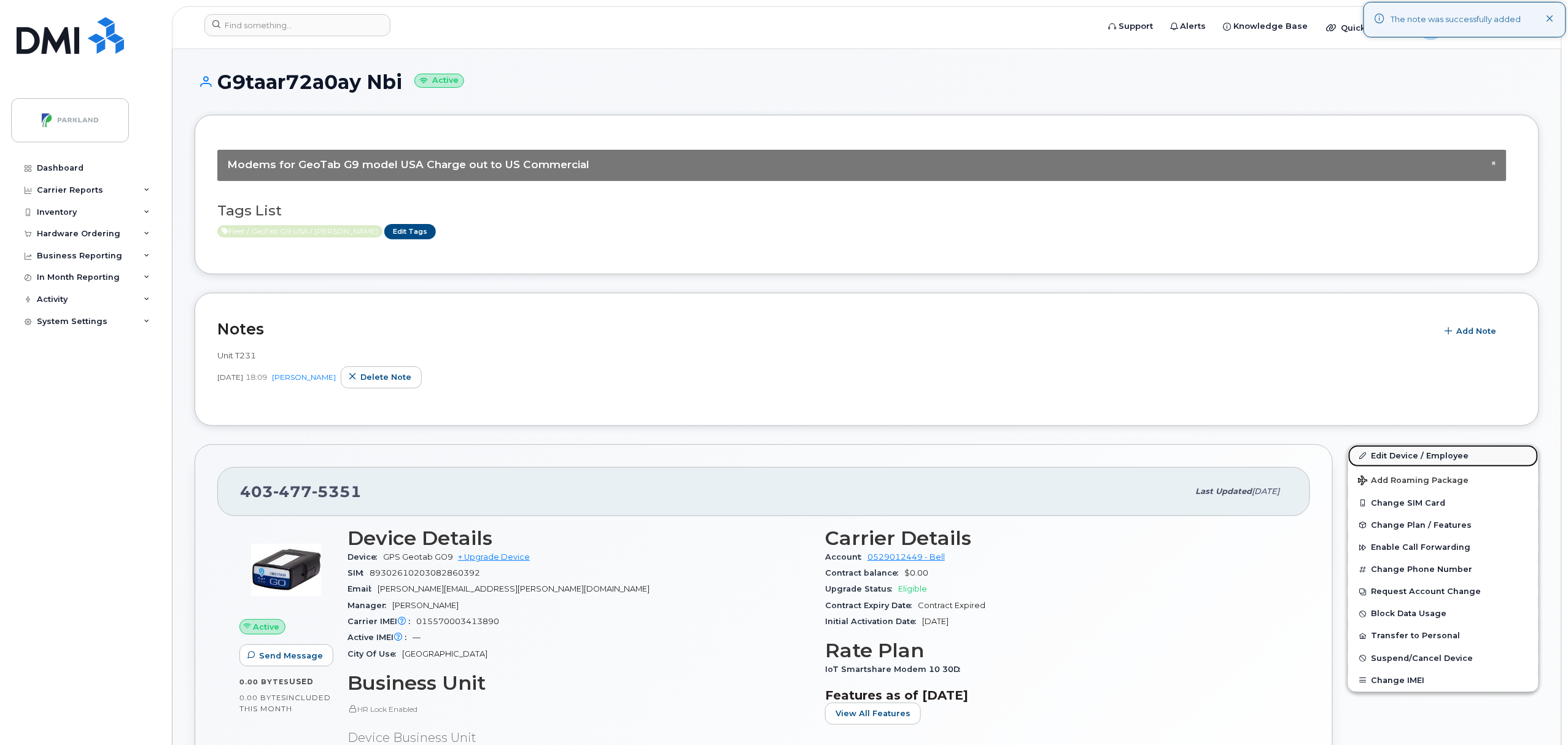
click at [1417, 455] on link "Edit Device / Employee" at bounding box center [1444, 456] width 190 height 22
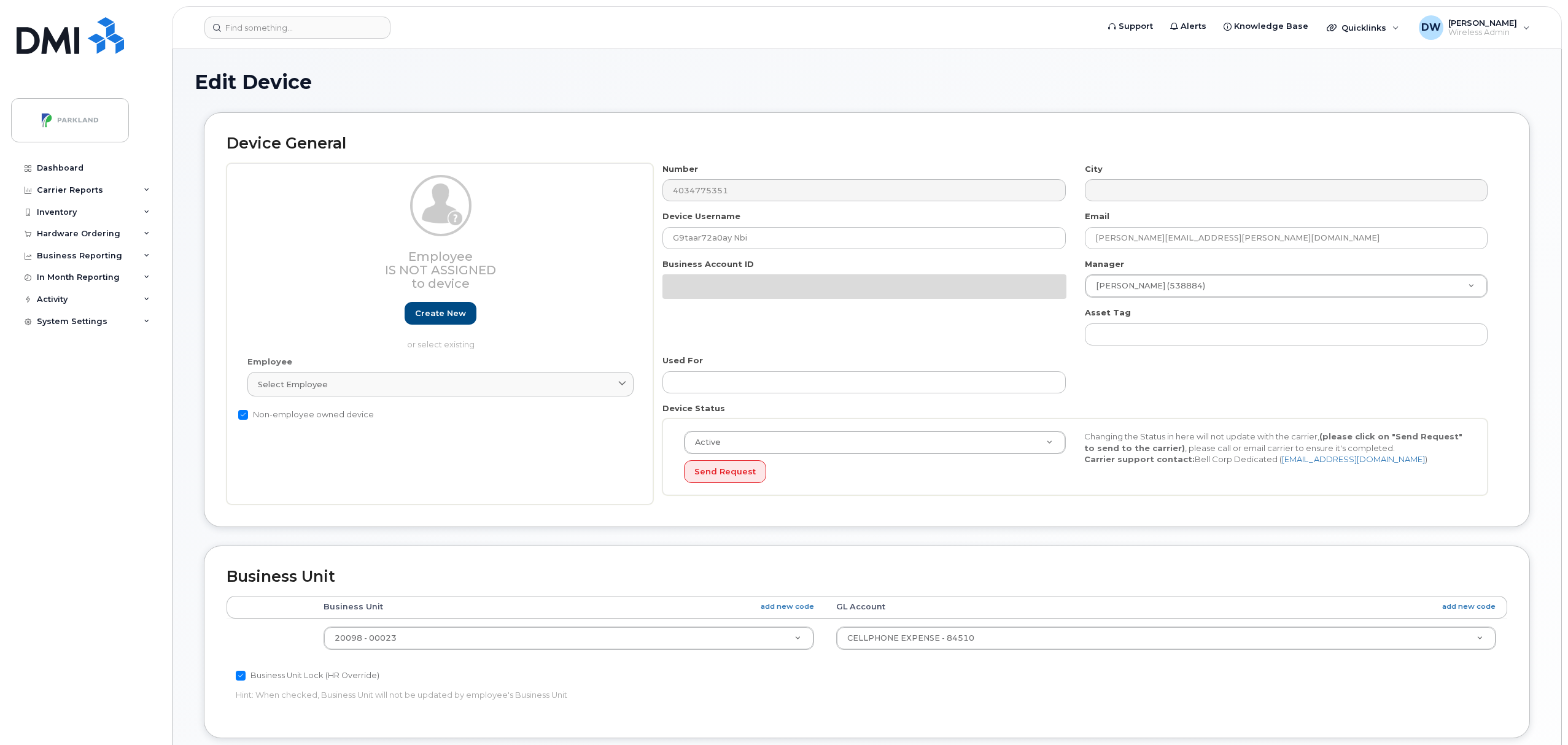
select select "1386637"
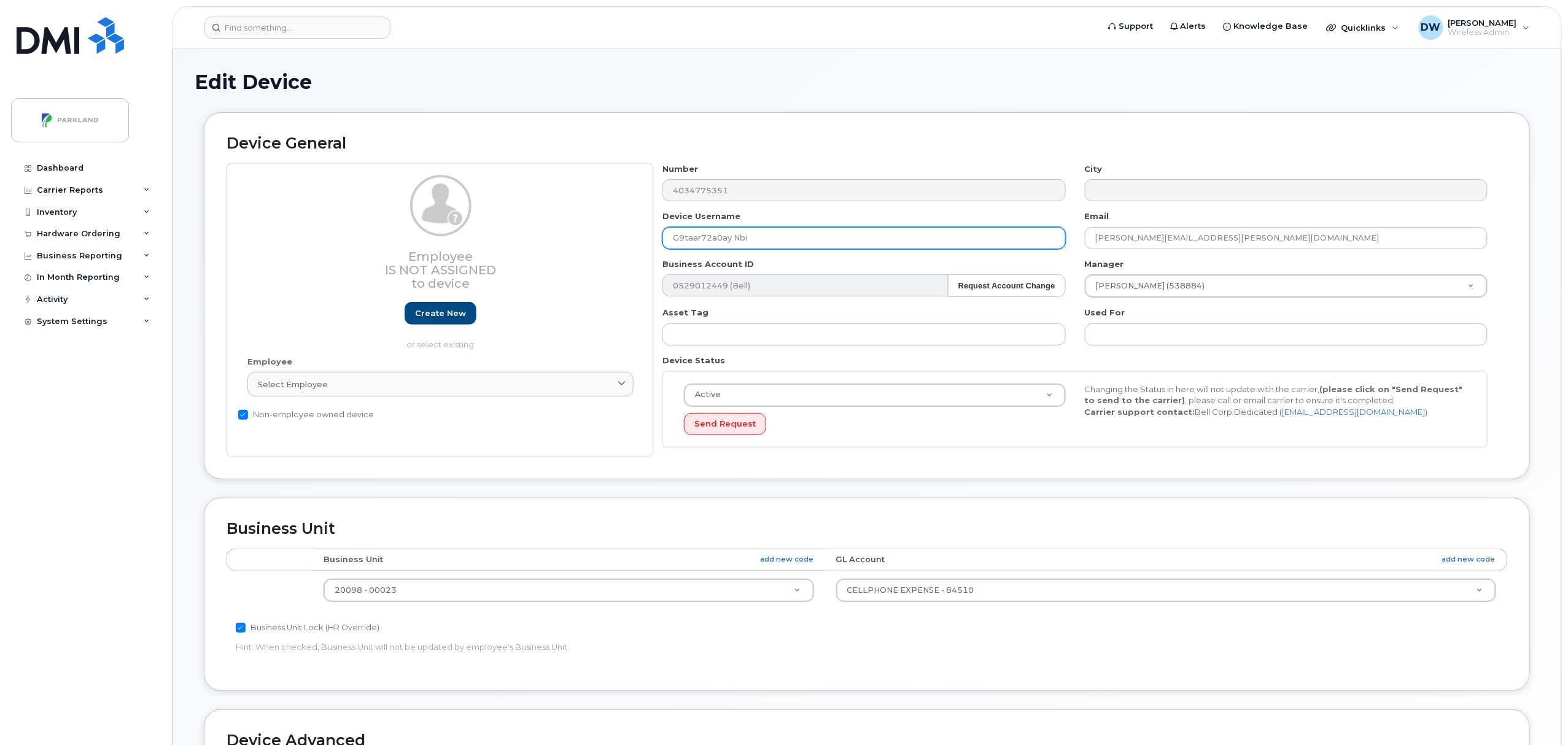
drag, startPoint x: 684, startPoint y: 241, endPoint x: 702, endPoint y: 241, distance: 18.0
click at [702, 241] on input "G9taar72a0ay Nbi" at bounding box center [864, 238] width 403 height 22
click at [720, 241] on input "G9TAAR72a0ay Nbi" at bounding box center [864, 238] width 403 height 22
drag, startPoint x: 728, startPoint y: 242, endPoint x: 738, endPoint y: 241, distance: 10.0
click at [738, 241] on input "G9TAAR72A0ay Nbi" at bounding box center [864, 238] width 403 height 22
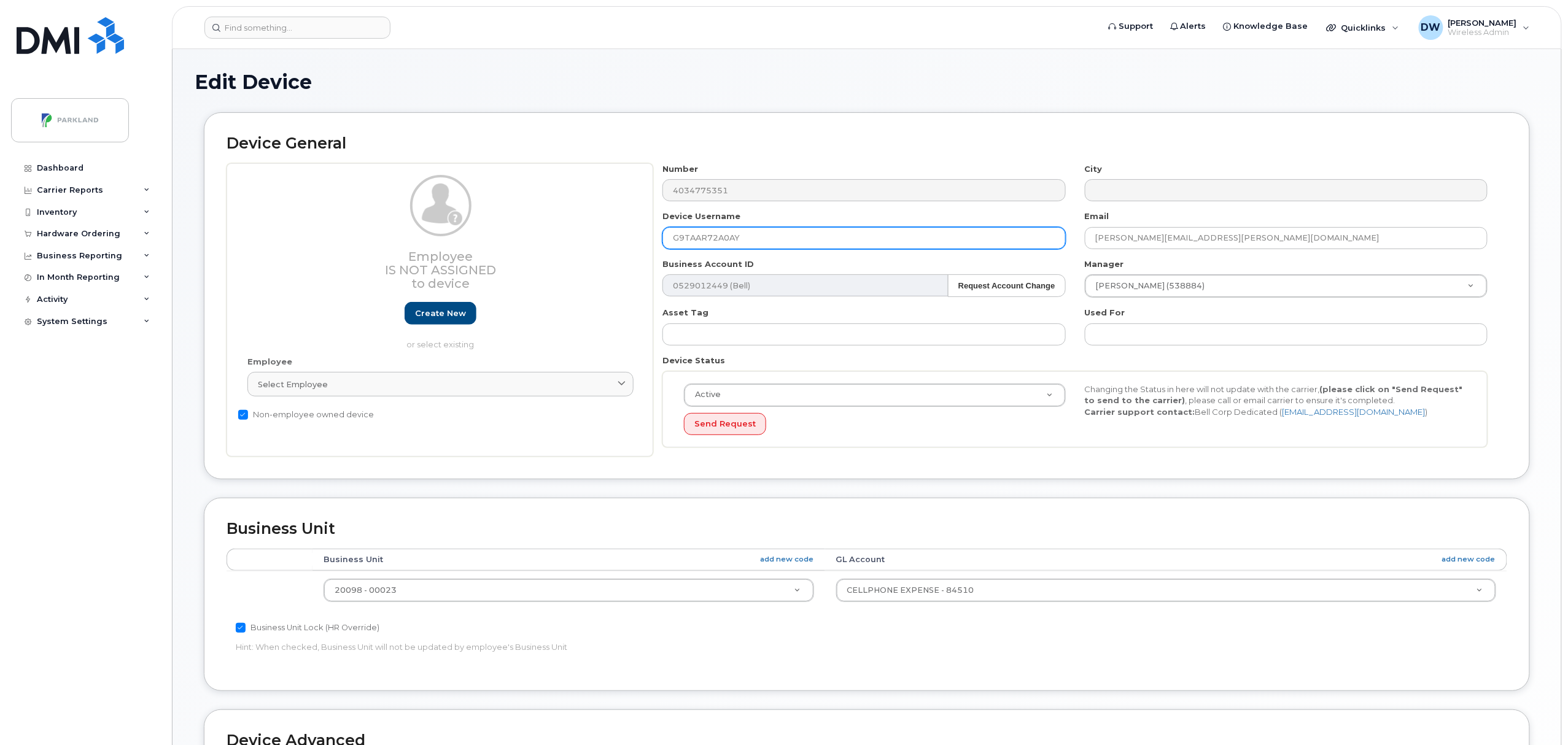
scroll to position [334, 0]
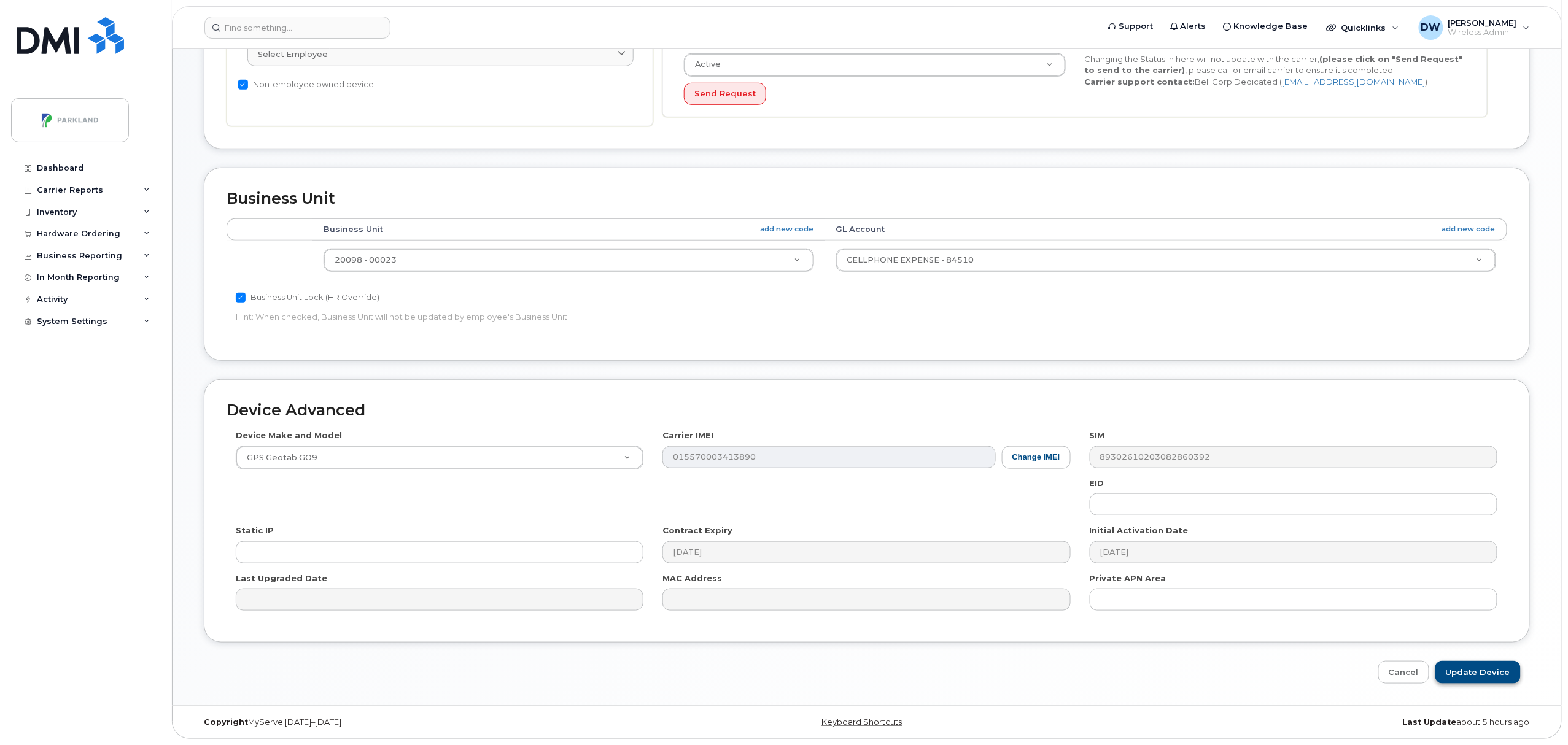
type input "G9TAAR72A0AY"
click at [1502, 666] on input "Update Device" at bounding box center [1478, 672] width 85 height 23
type input "Saving..."
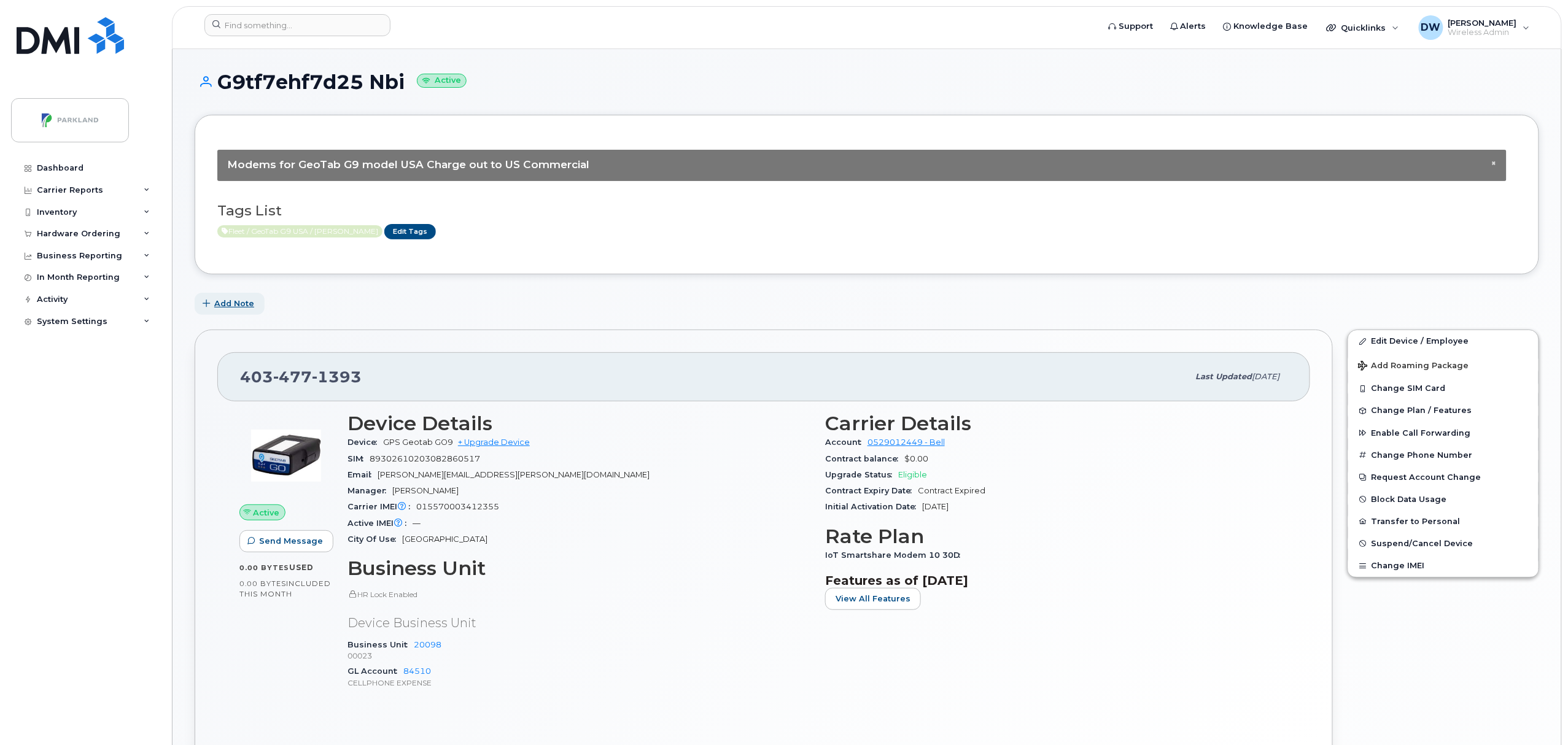
click at [232, 303] on span "Add Note" at bounding box center [234, 304] width 40 height 12
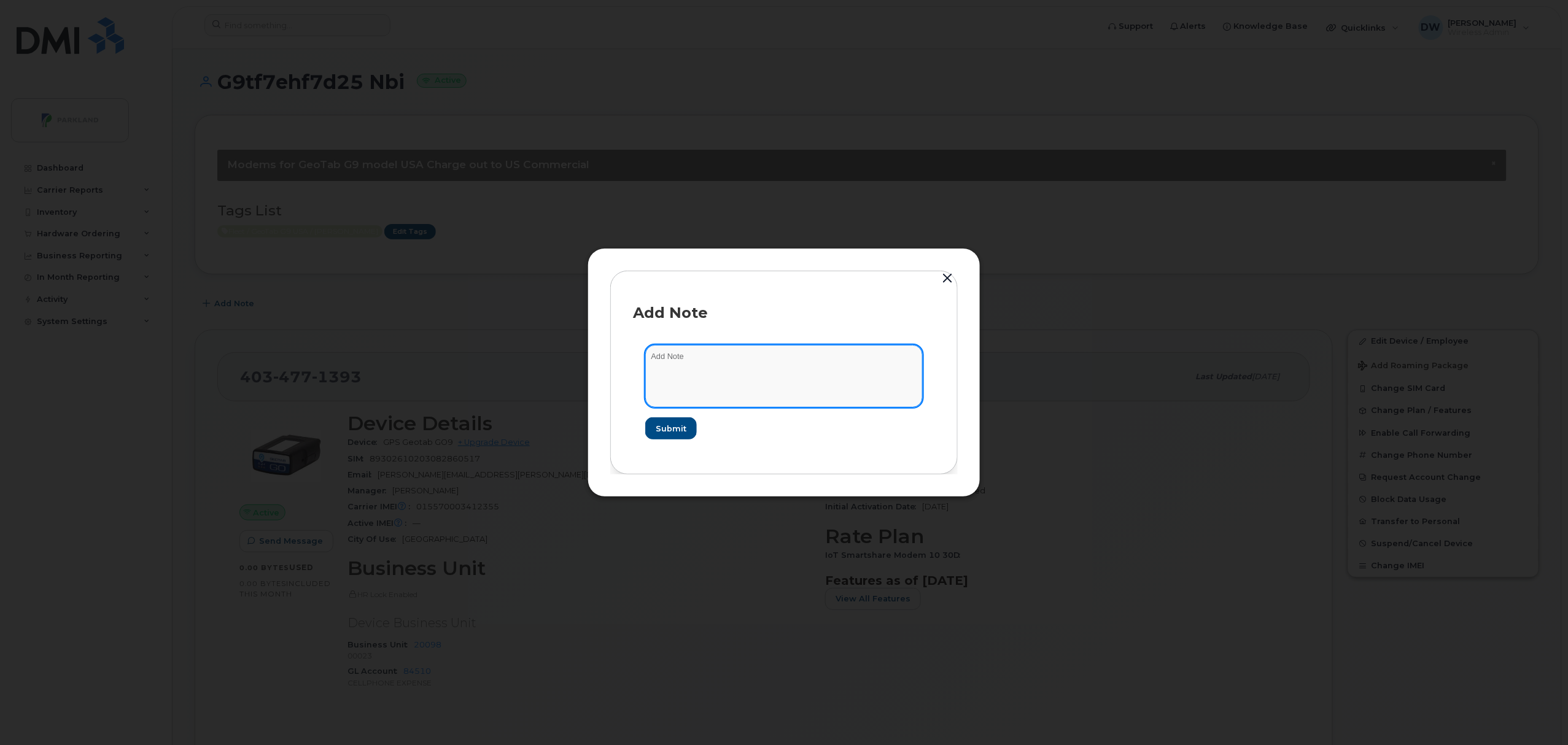
click at [702, 365] on textarea at bounding box center [783, 376] width 277 height 62
type textarea "Unit FB221"
click at [676, 426] on span "Submit" at bounding box center [670, 429] width 30 height 12
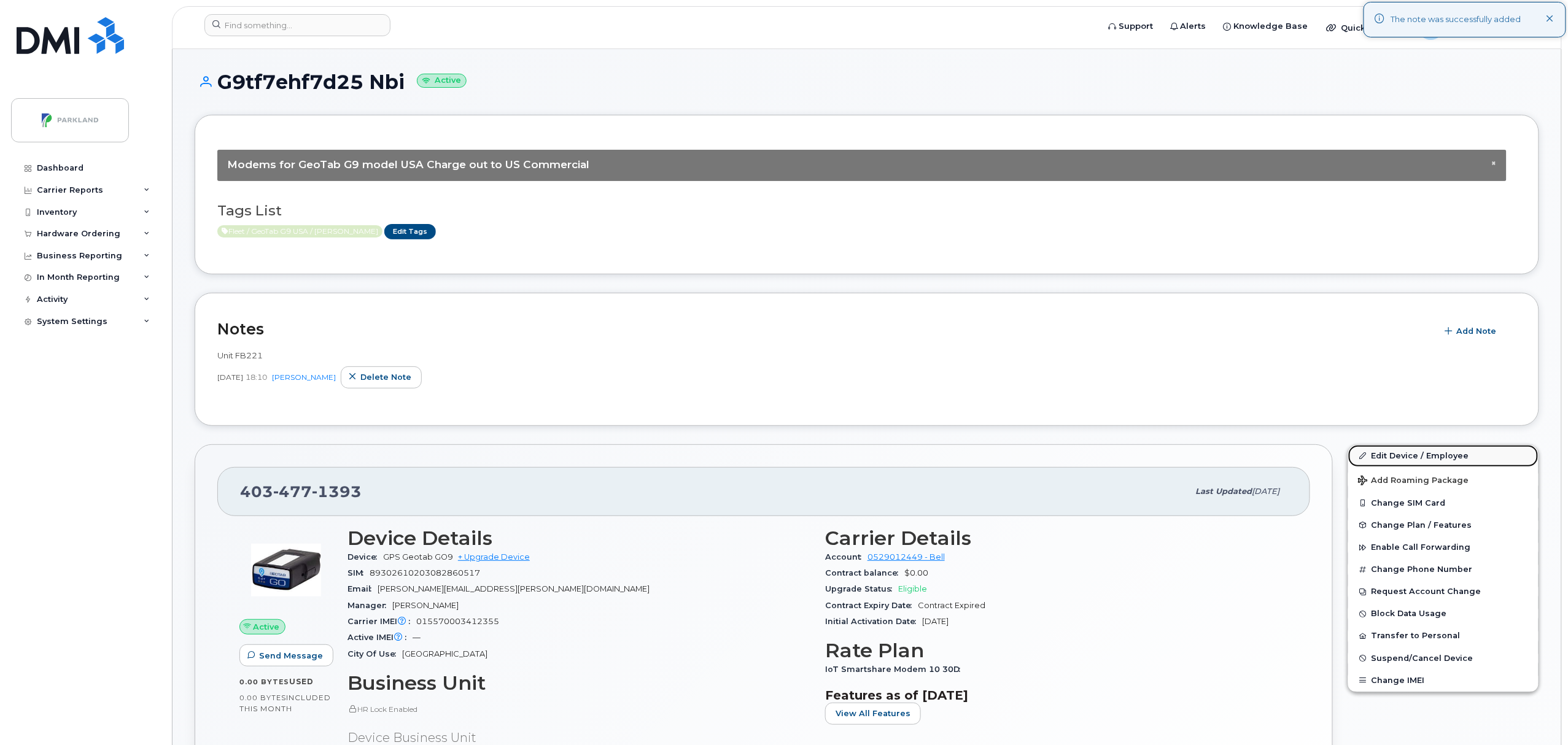
click at [1430, 455] on link "Edit Device / Employee" at bounding box center [1444, 456] width 190 height 22
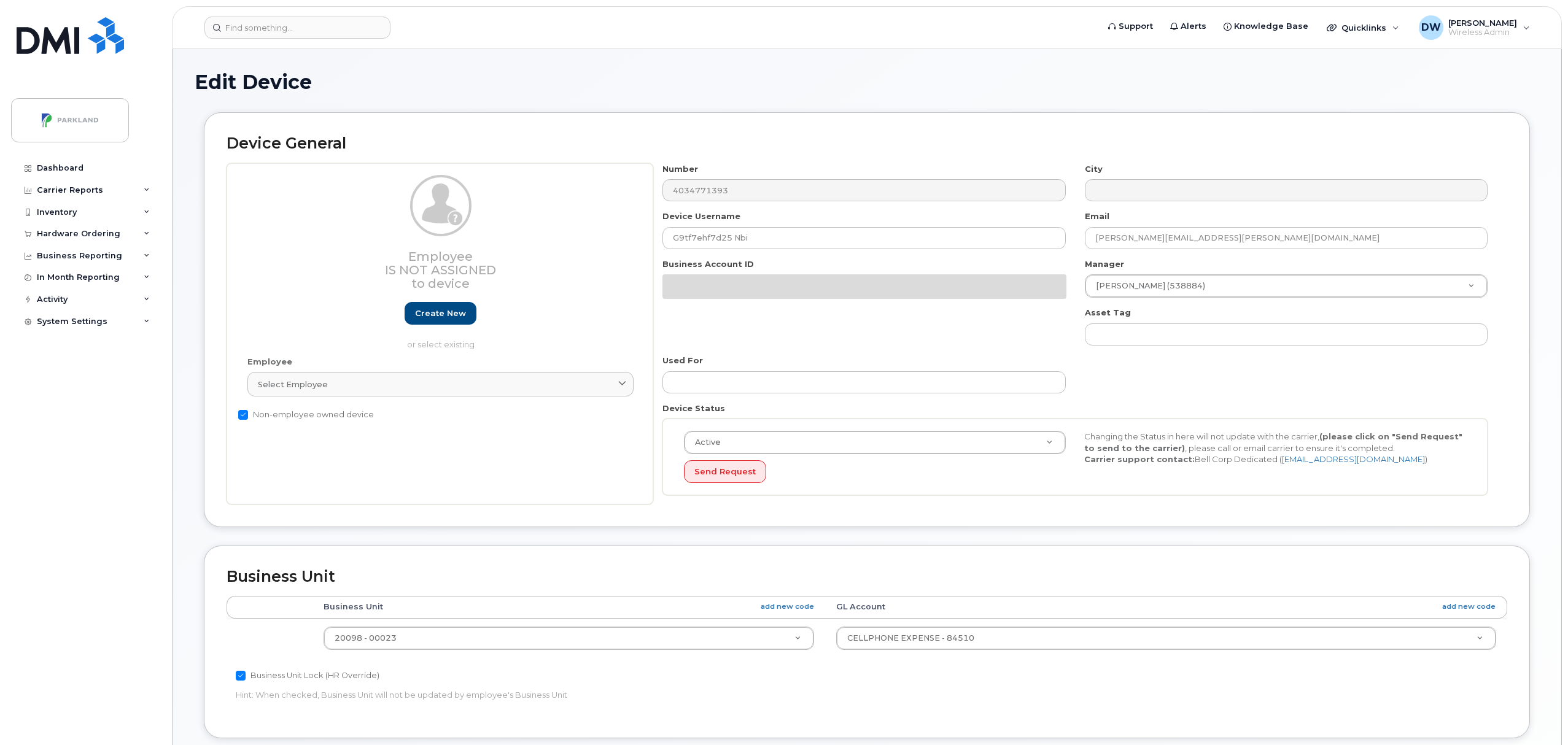
select select "1386637"
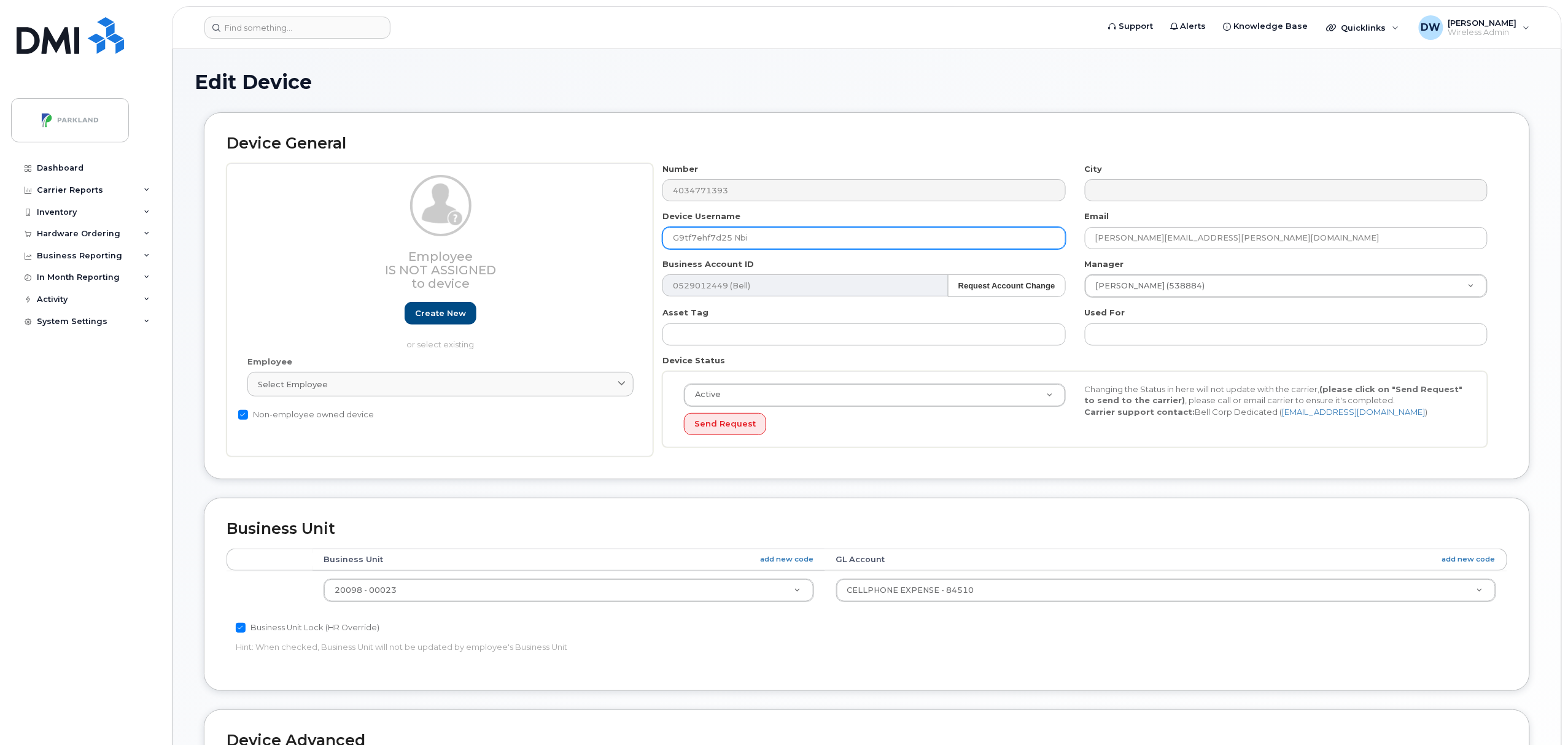
click at [690, 239] on input "G9tf7ehf7d25 Nbi" at bounding box center [864, 238] width 403 height 22
drag, startPoint x: 700, startPoint y: 241, endPoint x: 712, endPoint y: 242, distance: 12.0
click at [712, 242] on input "G9TF7ehf7d25 Nbi" at bounding box center [864, 238] width 403 height 22
click at [726, 238] on input "G9TF7EHF7d25 Nbi" at bounding box center [864, 238] width 403 height 22
drag, startPoint x: 738, startPoint y: 239, endPoint x: 823, endPoint y: 241, distance: 85.0
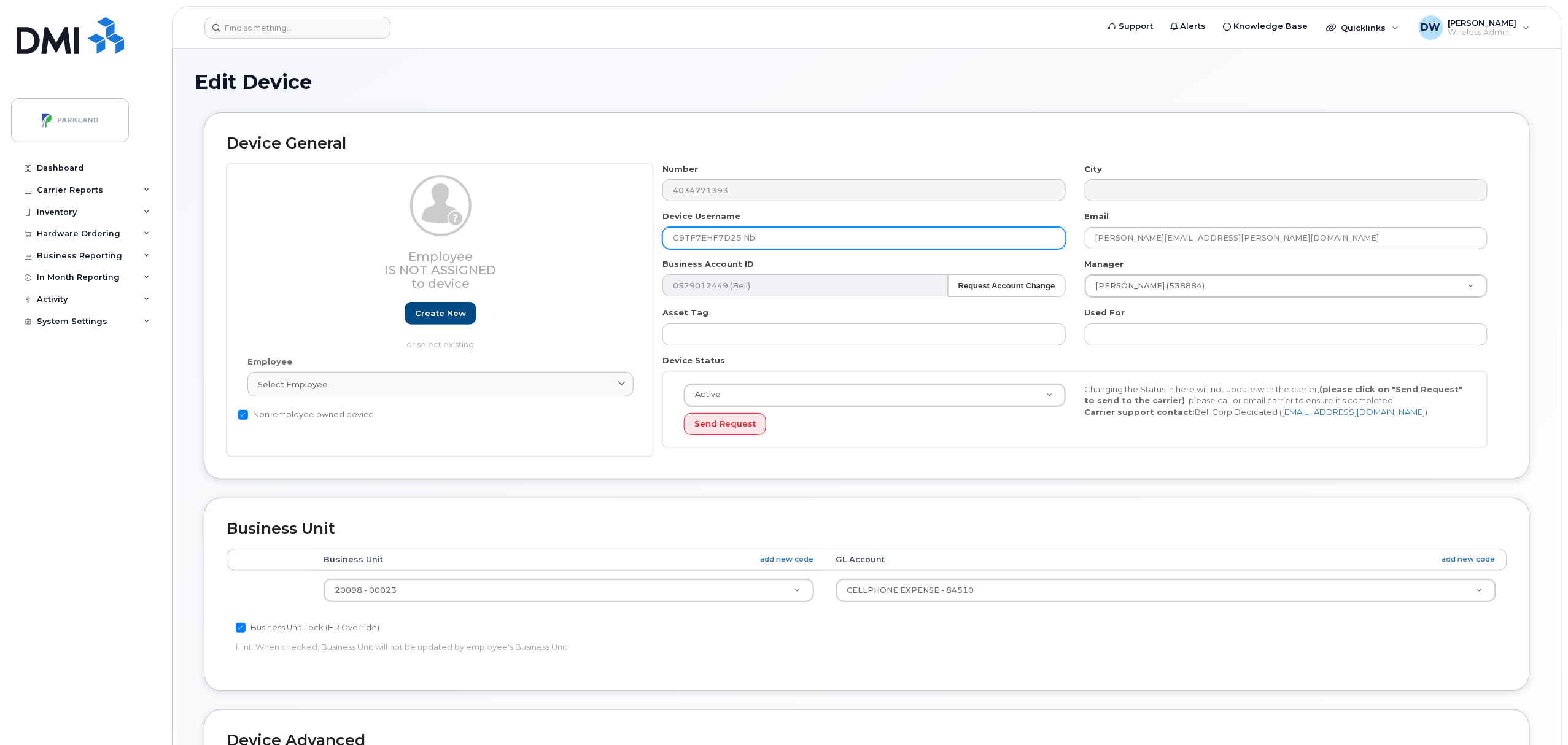
click at [823, 241] on input "G9TF7EHF7D25 Nbi" at bounding box center [864, 238] width 403 height 22
type input "G9TF7EHF7D25"
click at [1568, 624] on body "Support Alerts Knowledge Base Quicklinks Suspend / Cancel Device Change SIM Car…" at bounding box center [784, 538] width 1568 height 1076
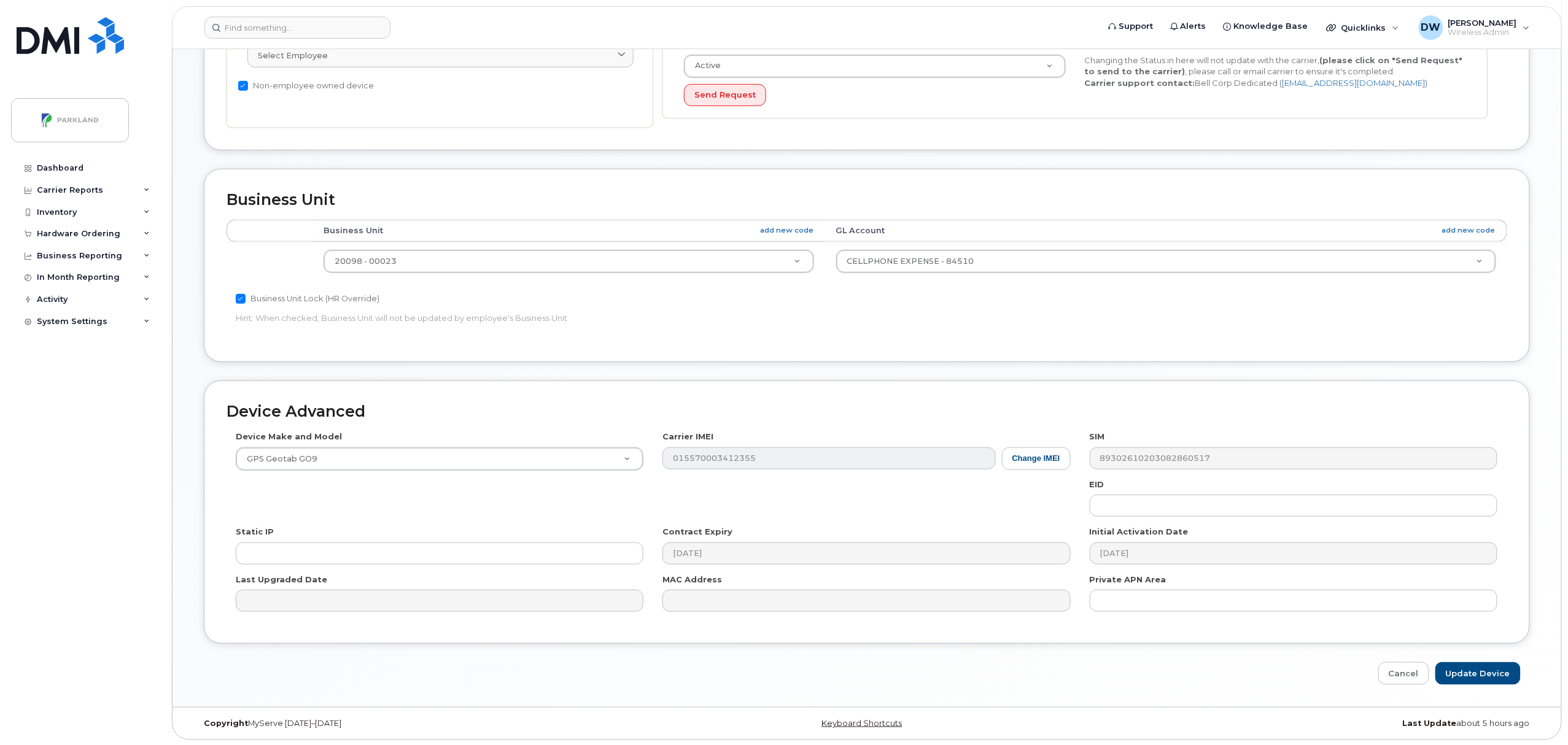
scroll to position [334, 0]
click at [1502, 666] on input "Update Device" at bounding box center [1478, 672] width 85 height 23
type input "Saving..."
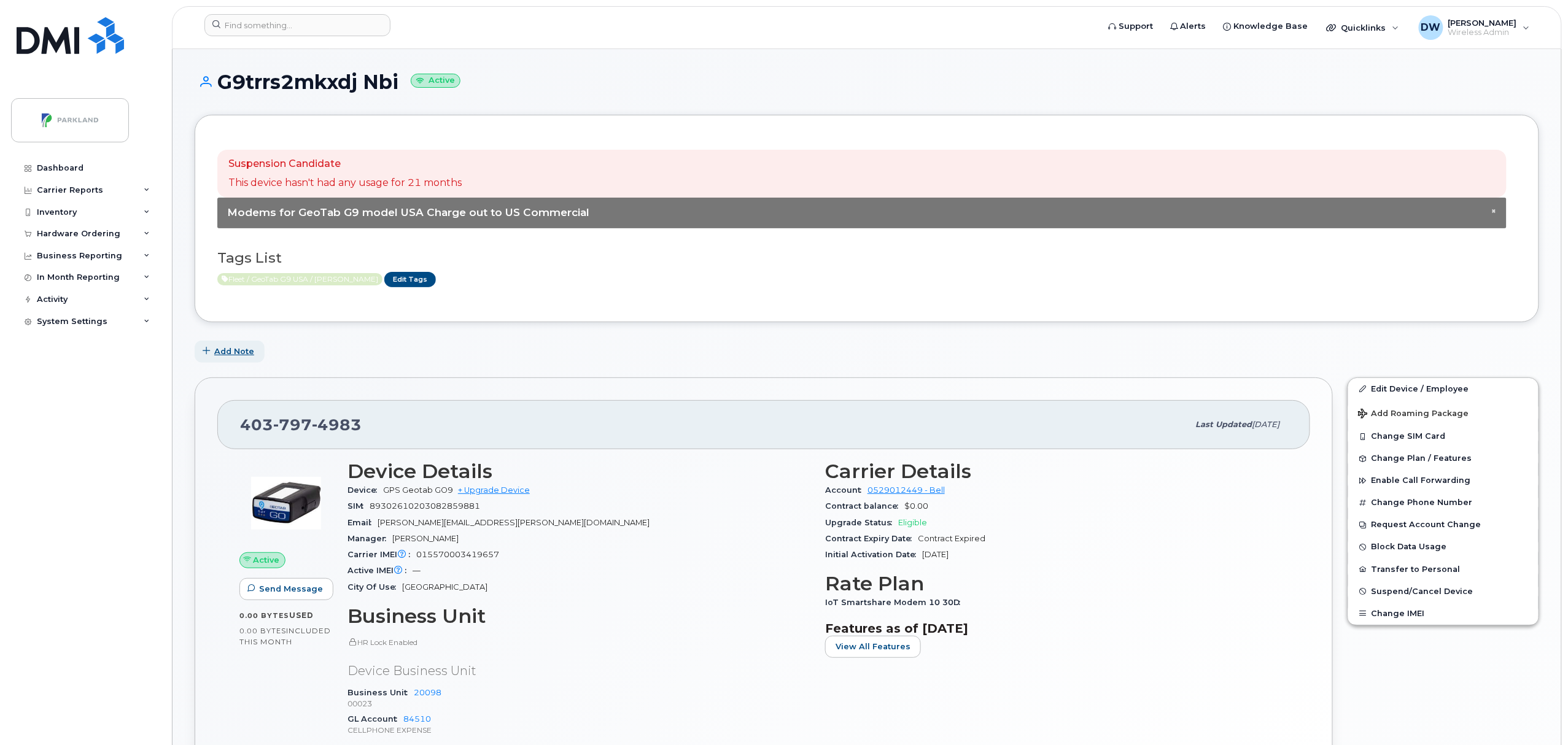
click at [233, 350] on span "Add Note" at bounding box center [234, 351] width 40 height 12
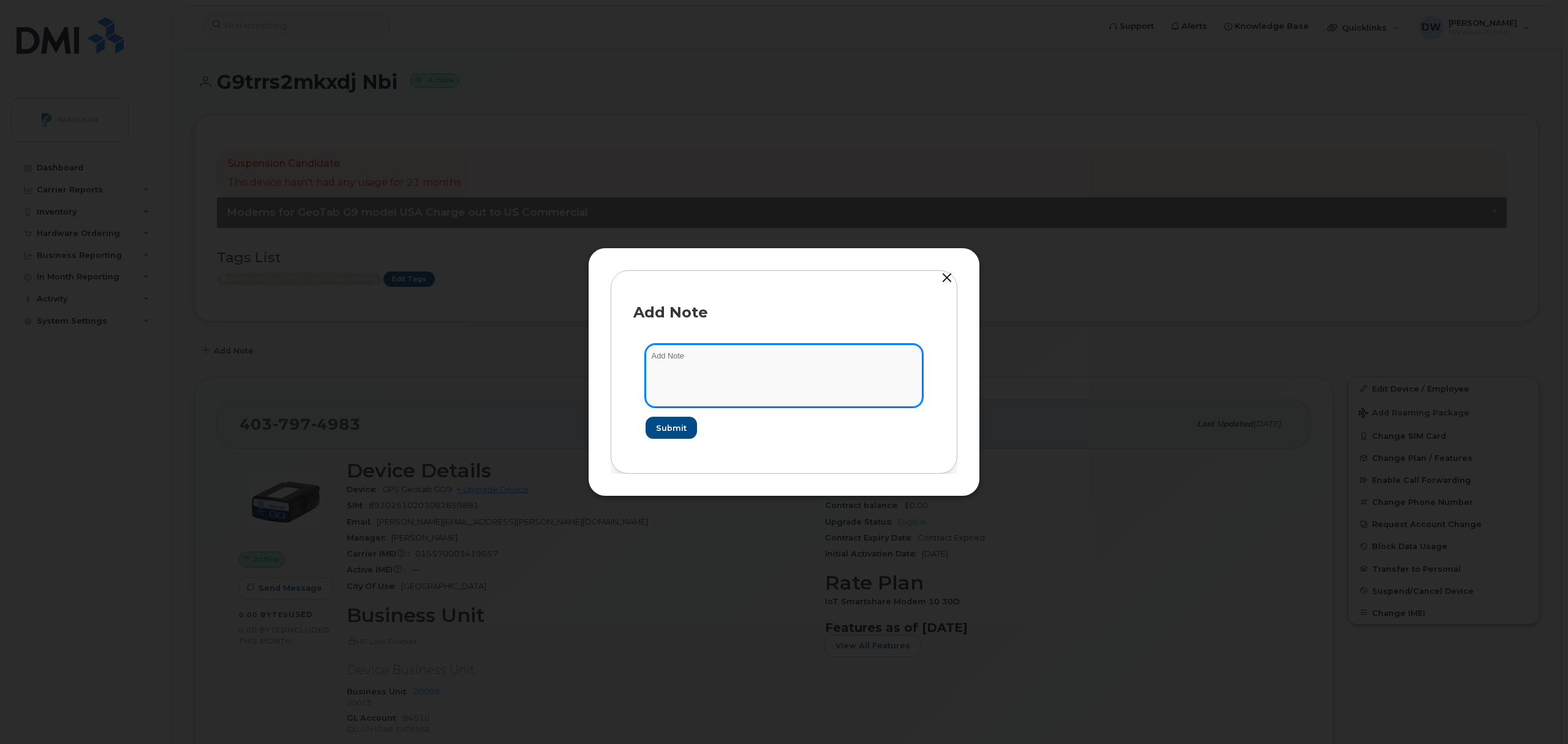
click at [665, 369] on textarea at bounding box center [784, 375] width 277 height 62
type textarea "Unit SB153"
click at [666, 427] on span "Submit" at bounding box center [670, 428] width 30 height 12
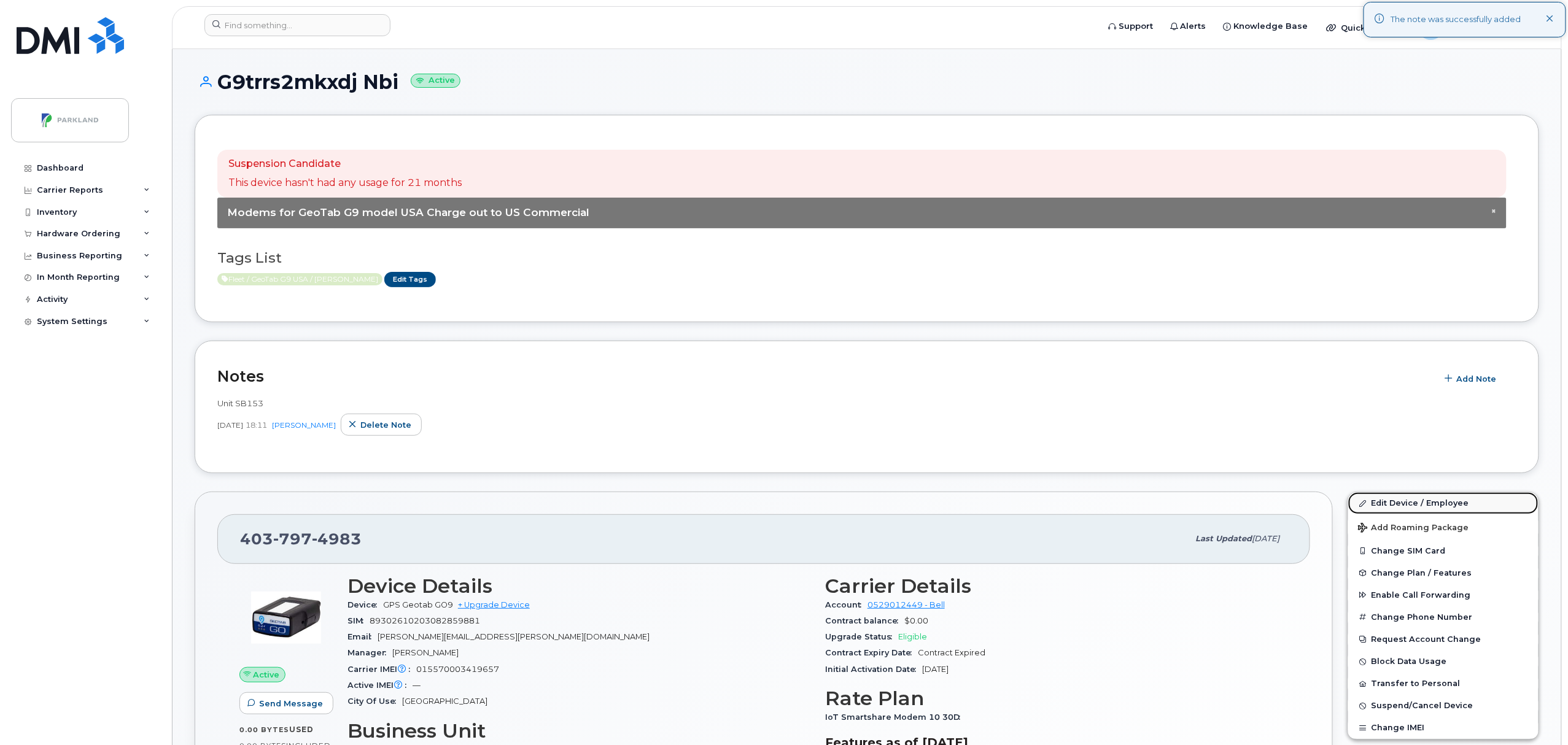
click link "Edit Device / Employee"
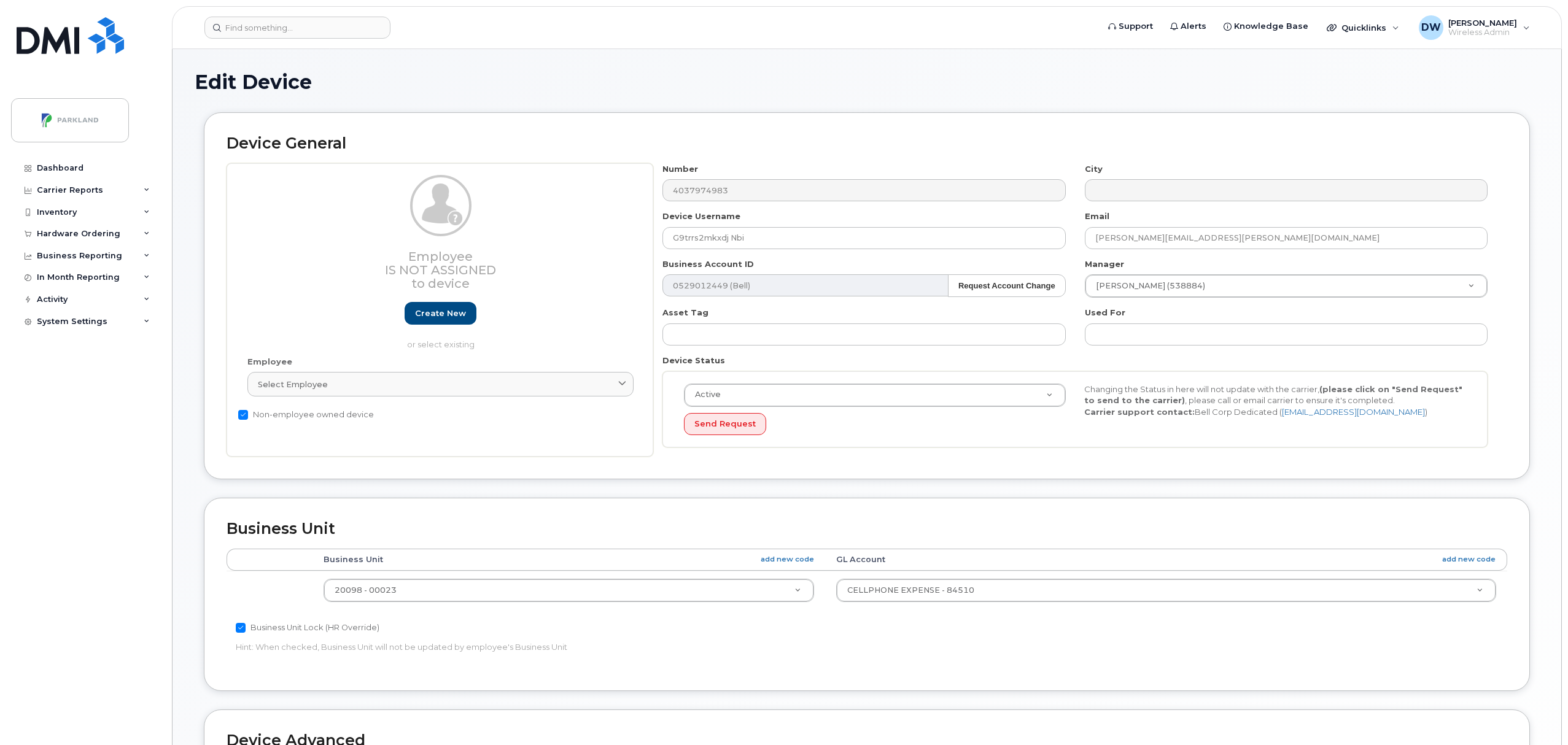
select select "1386637"
drag, startPoint x: 684, startPoint y: 239, endPoint x: 698, endPoint y: 239, distance: 14.0
click at [698, 239] on input "G9trrs2mkxdj Nbi" at bounding box center [864, 238] width 403 height 22
drag, startPoint x: 710, startPoint y: 239, endPoint x: 737, endPoint y: 238, distance: 27.0
click at [737, 238] on input "G9TRRS2mkxdj Nbi" at bounding box center [864, 238] width 403 height 22
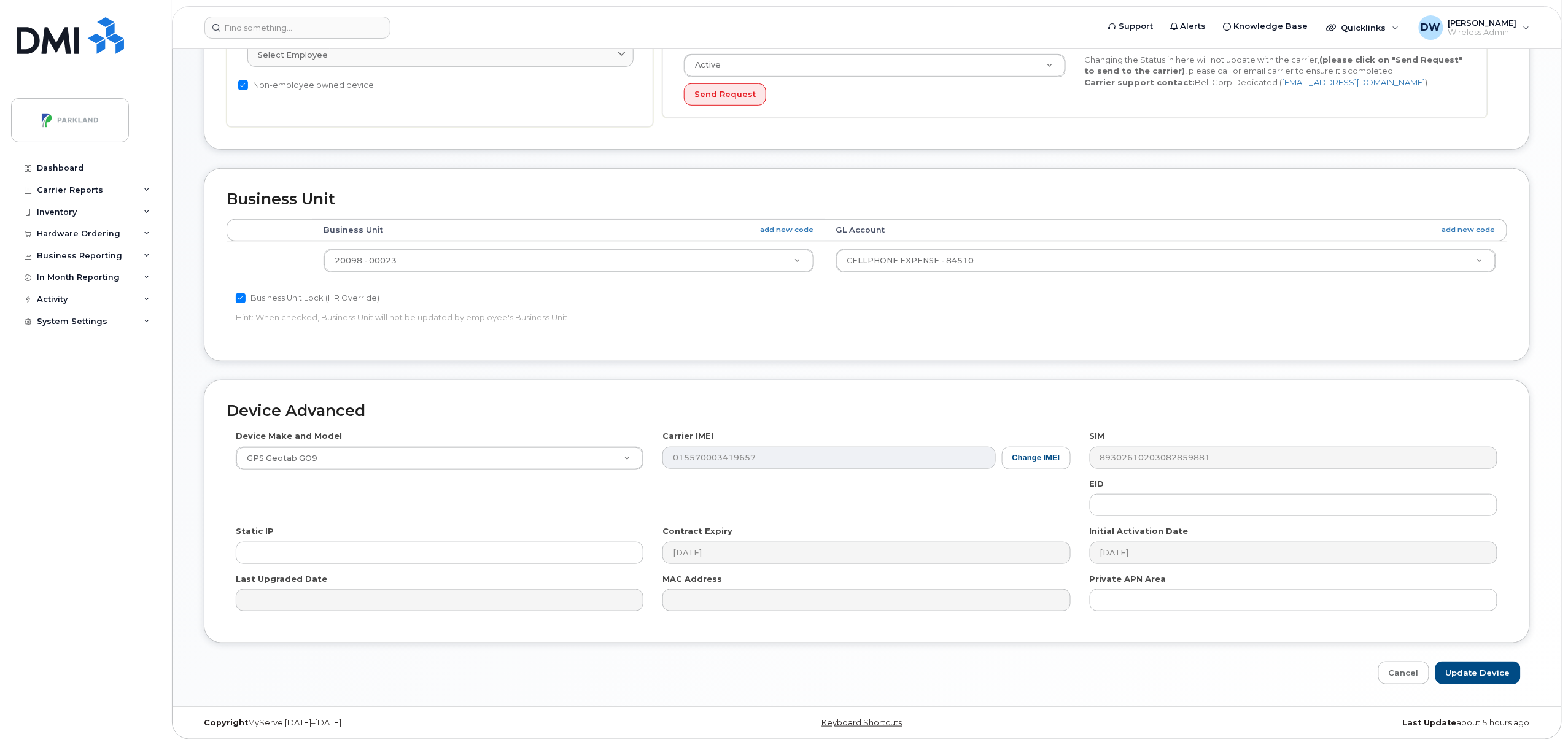
scroll to position [334, 0]
type input "G9TRRS2MKXDJ"
drag, startPoint x: 1480, startPoint y: 666, endPoint x: 1474, endPoint y: 657, distance: 10.8
click at [1481, 668] on input "Update Device" at bounding box center [1478, 672] width 85 height 23
type input "Saving..."
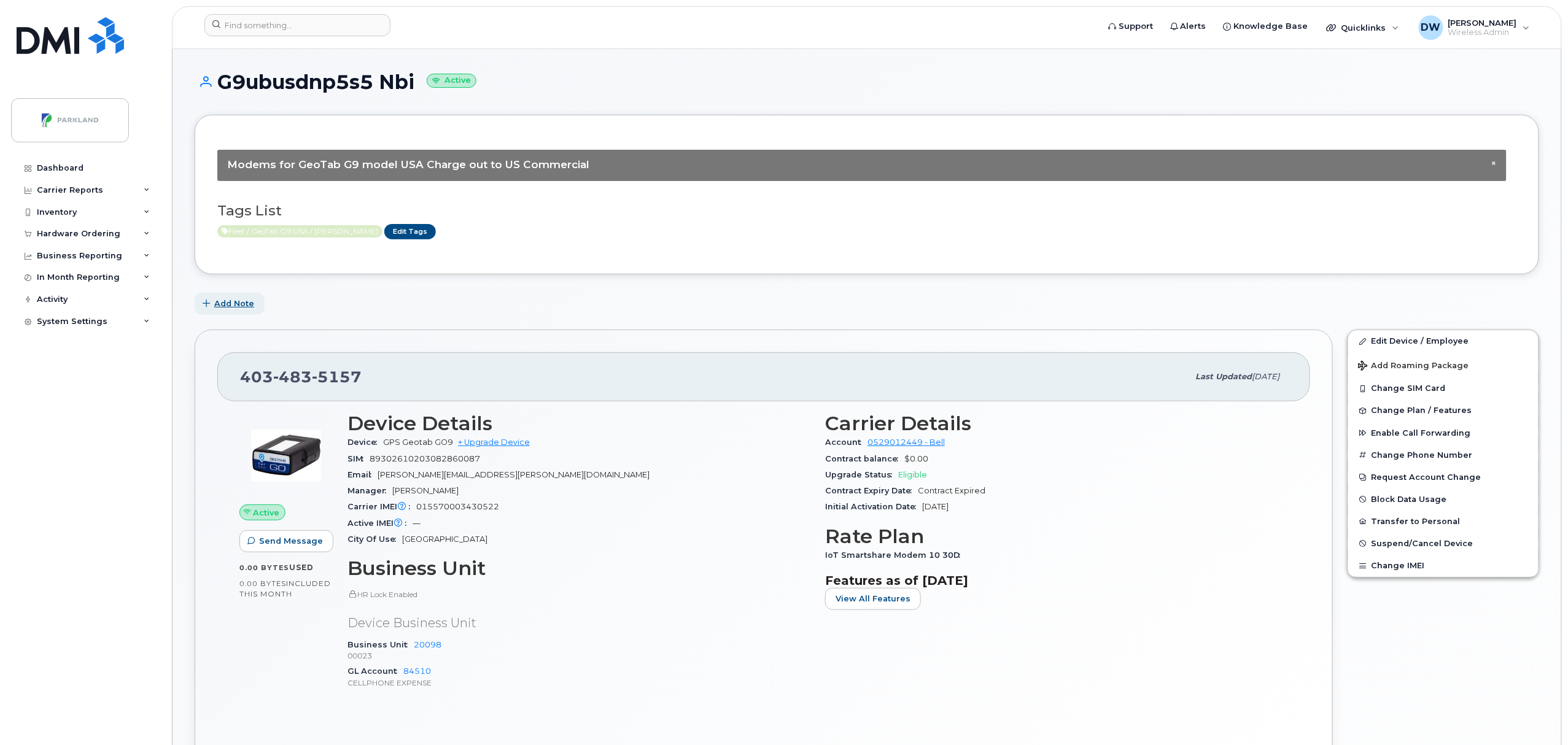
click at [235, 300] on span "Add Note" at bounding box center [234, 304] width 40 height 12
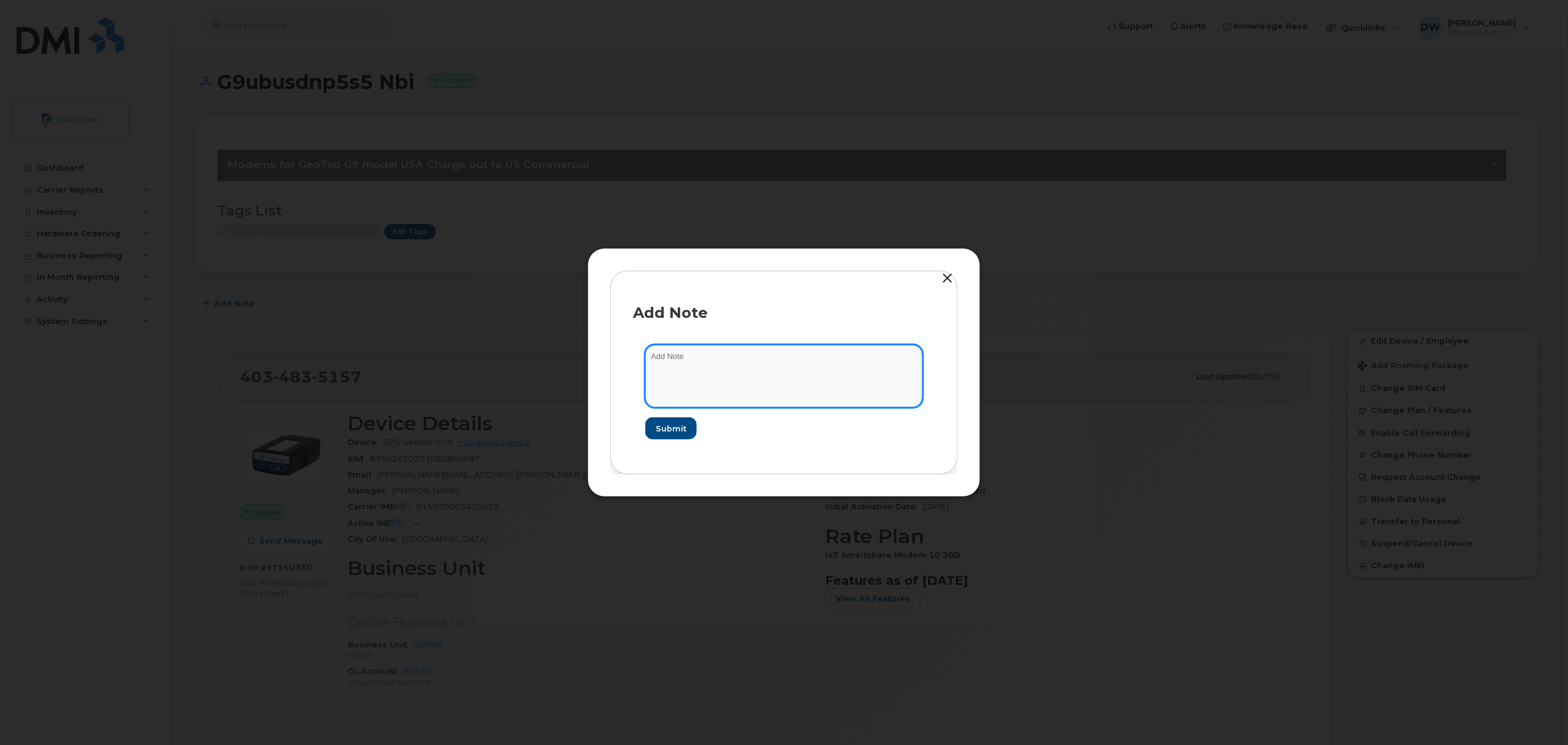
click at [717, 362] on textarea at bounding box center [783, 376] width 277 height 62
type textarea "Unit TW192"
click at [667, 428] on span "Submit" at bounding box center [670, 429] width 30 height 12
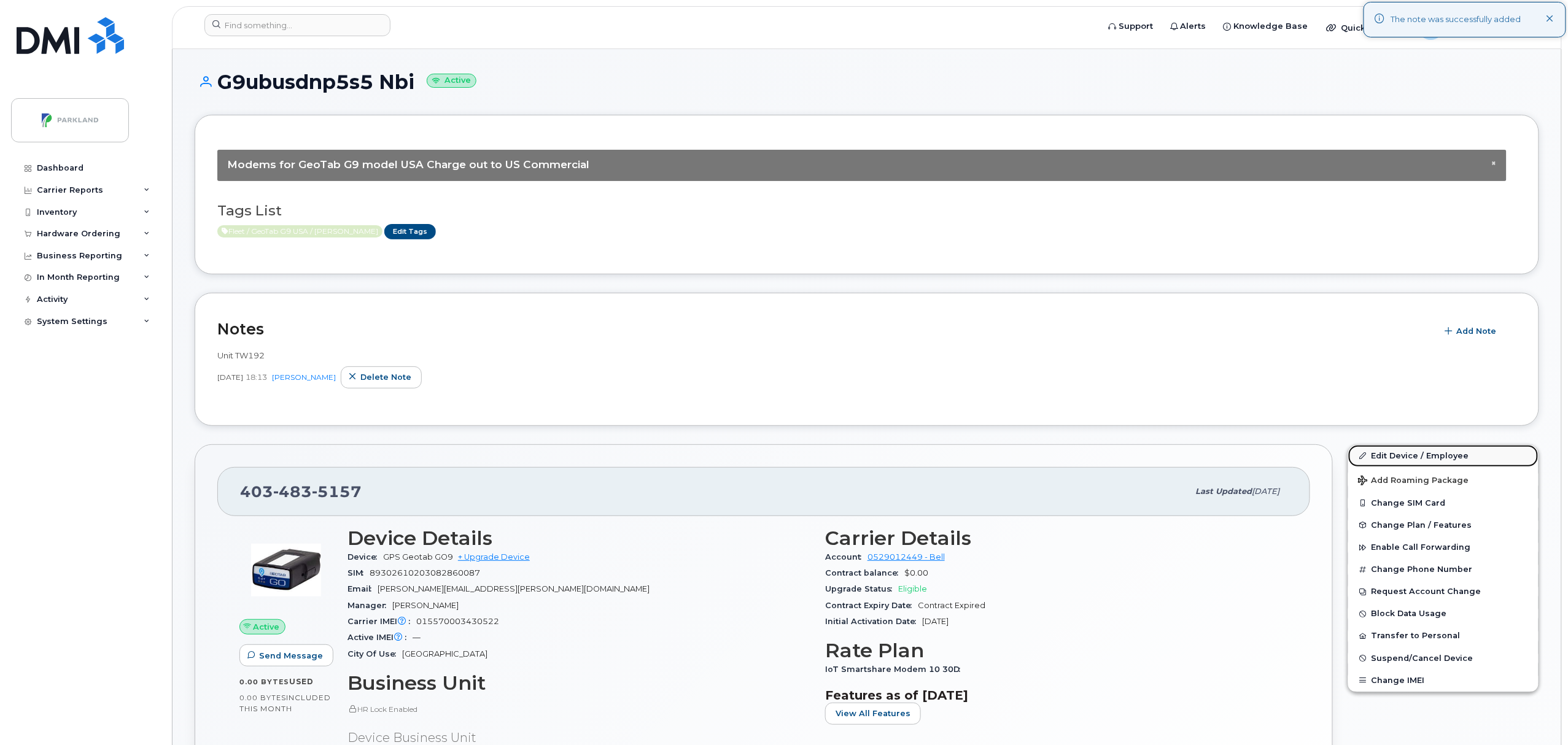
click at [1401, 452] on link "Edit Device / Employee" at bounding box center [1444, 456] width 190 height 22
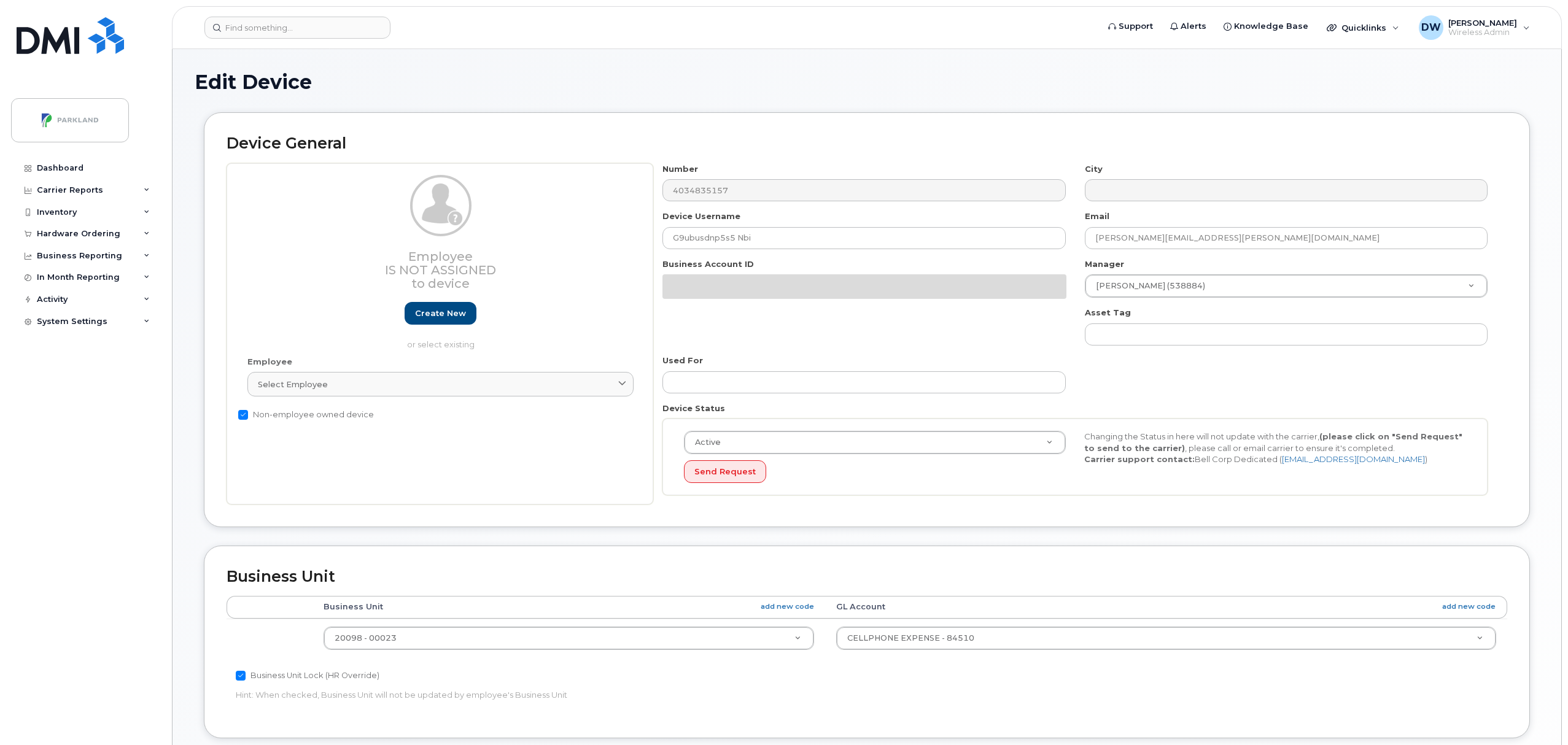
select select "1386637"
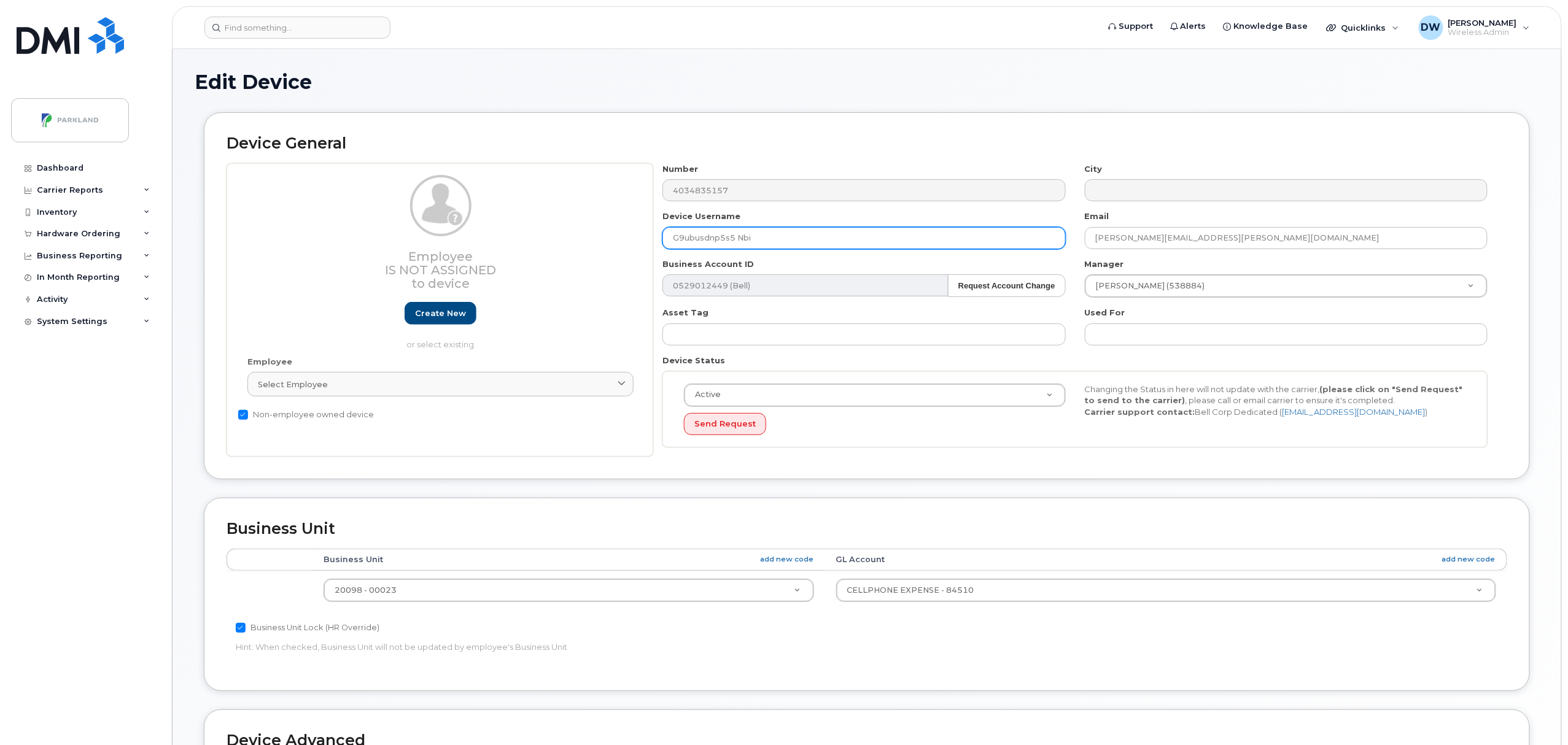
drag, startPoint x: 686, startPoint y: 243, endPoint x: 723, endPoint y: 238, distance: 37.3
click at [723, 238] on input "G9ubusdnp5s5 Nbi" at bounding box center [864, 238] width 403 height 22
click at [736, 241] on input "G9UBUSDNP5s5 Nbi" at bounding box center [864, 238] width 403 height 22
drag, startPoint x: 742, startPoint y: 239, endPoint x: 803, endPoint y: 236, distance: 61.1
click at [803, 236] on input "G9UBUSDNP5S5 Nbi" at bounding box center [864, 238] width 403 height 22
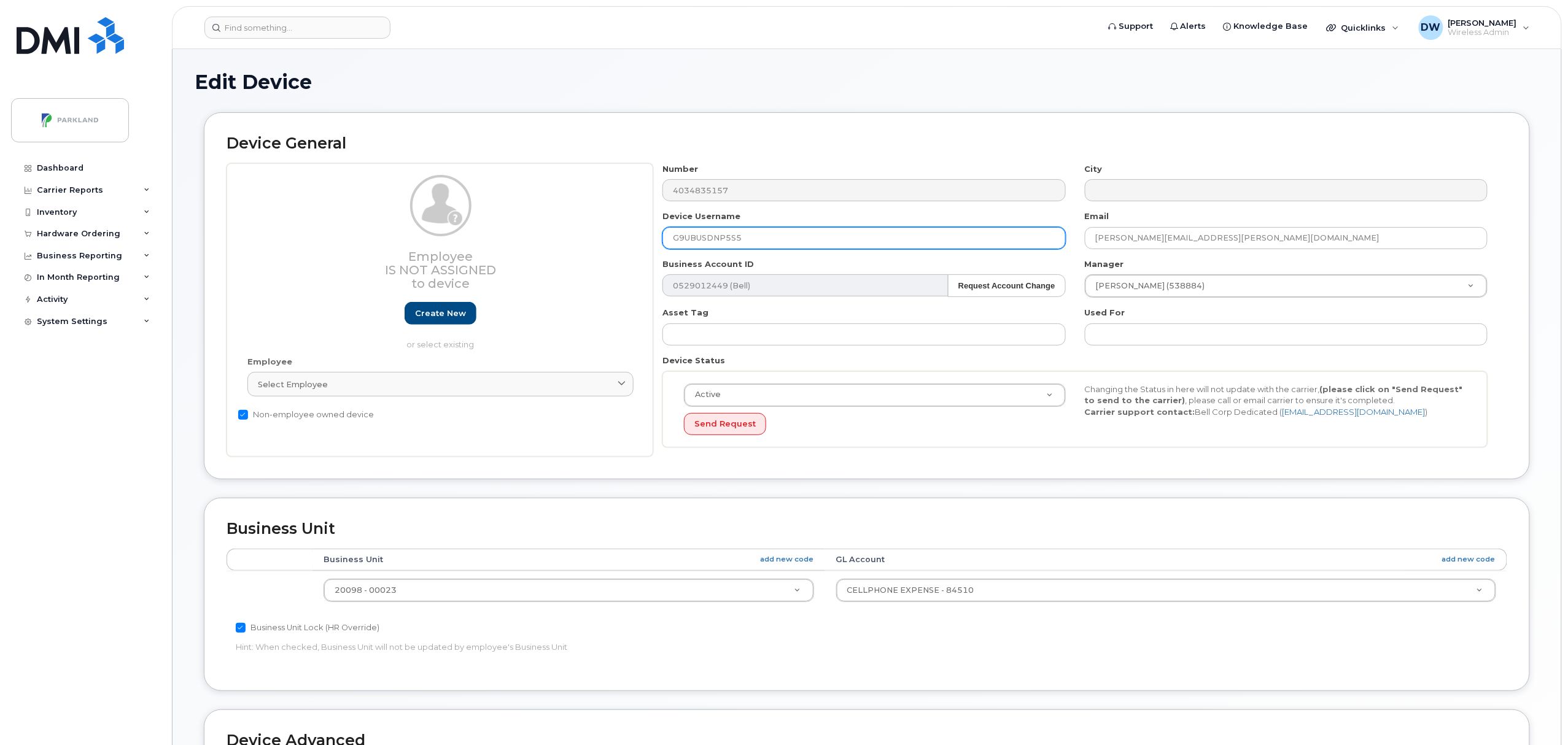
scroll to position [334, 0]
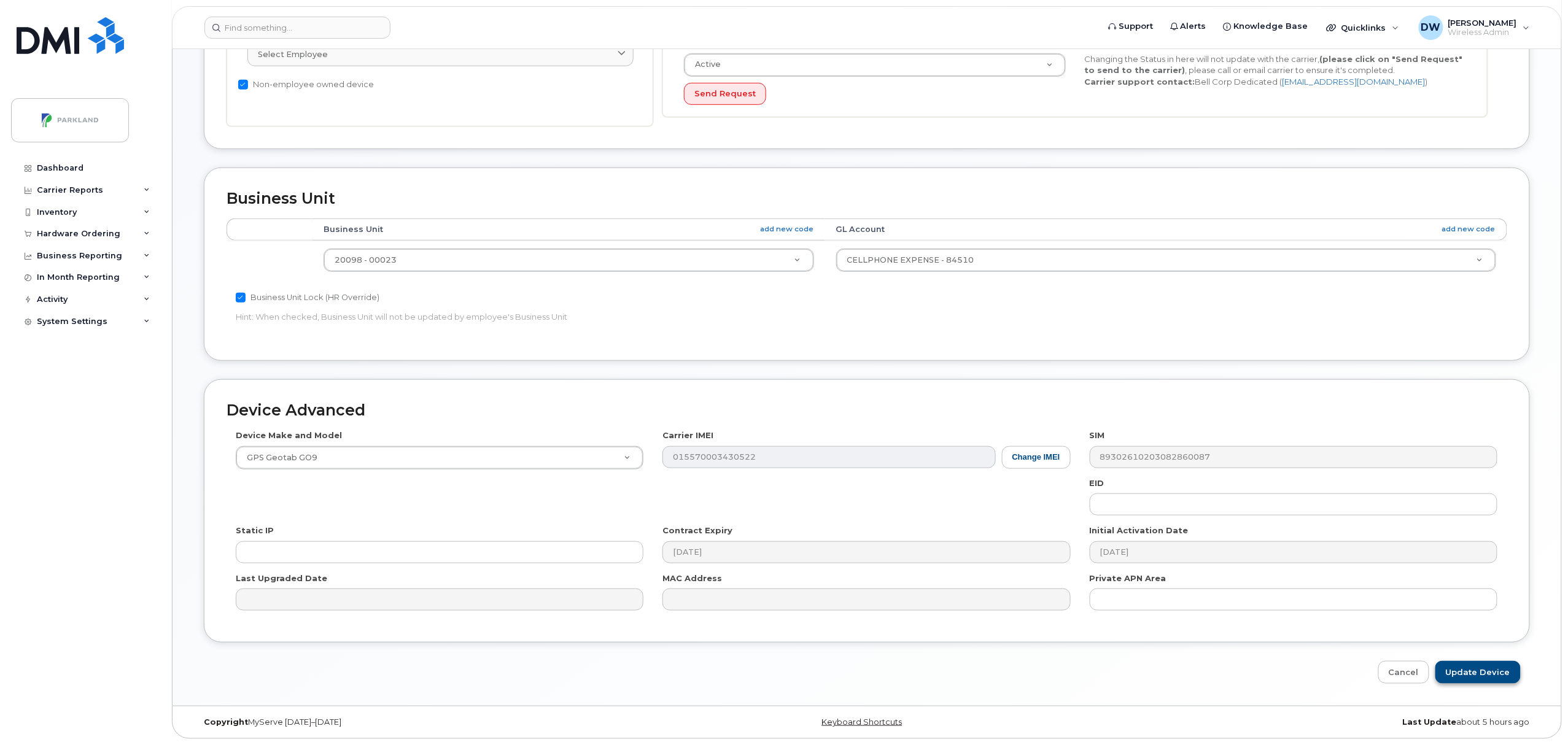
type input "G9UBUSDNP5S5"
click at [1497, 666] on input "Update Device" at bounding box center [1478, 672] width 85 height 23
type input "Saving..."
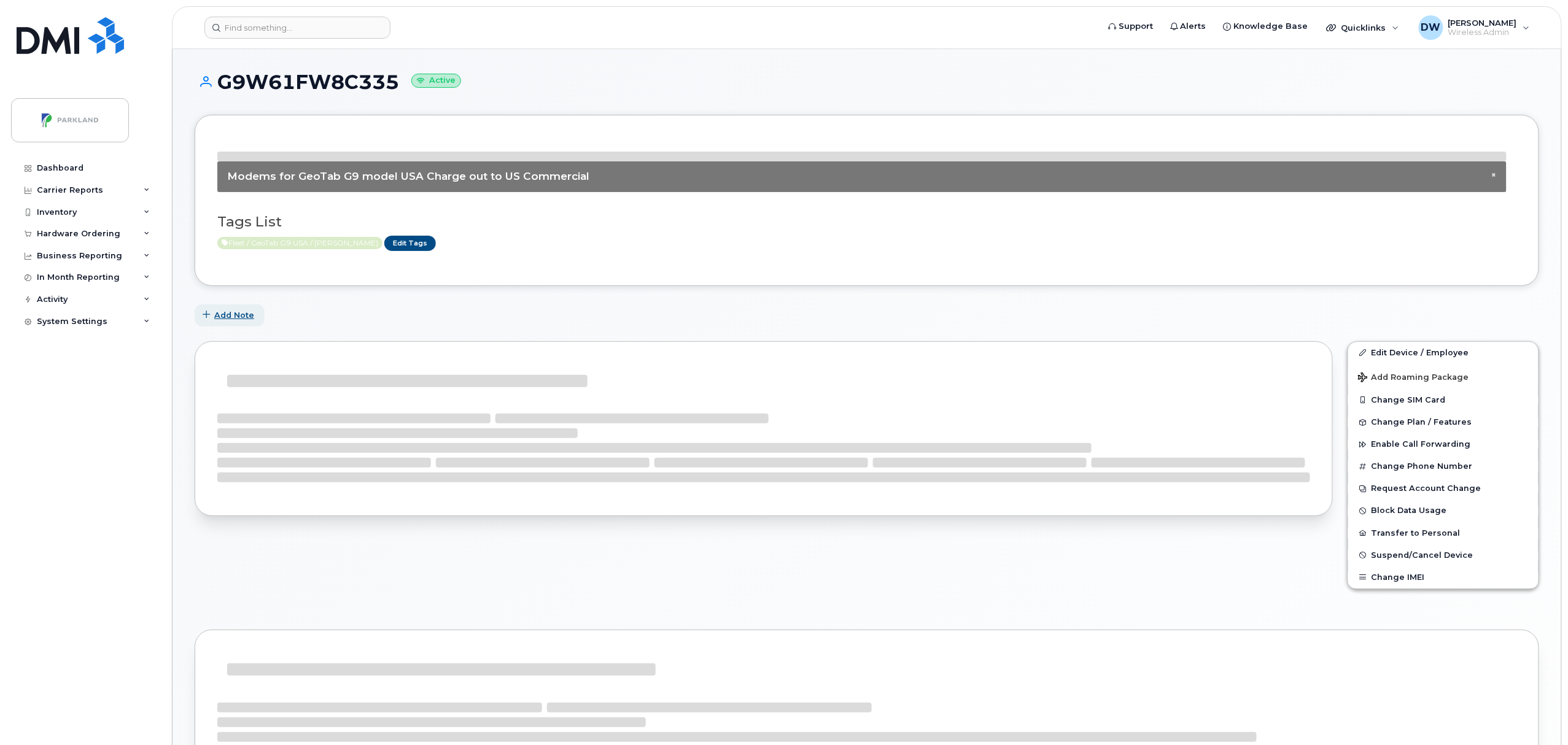
click at [236, 312] on span "Add Note" at bounding box center [234, 315] width 40 height 12
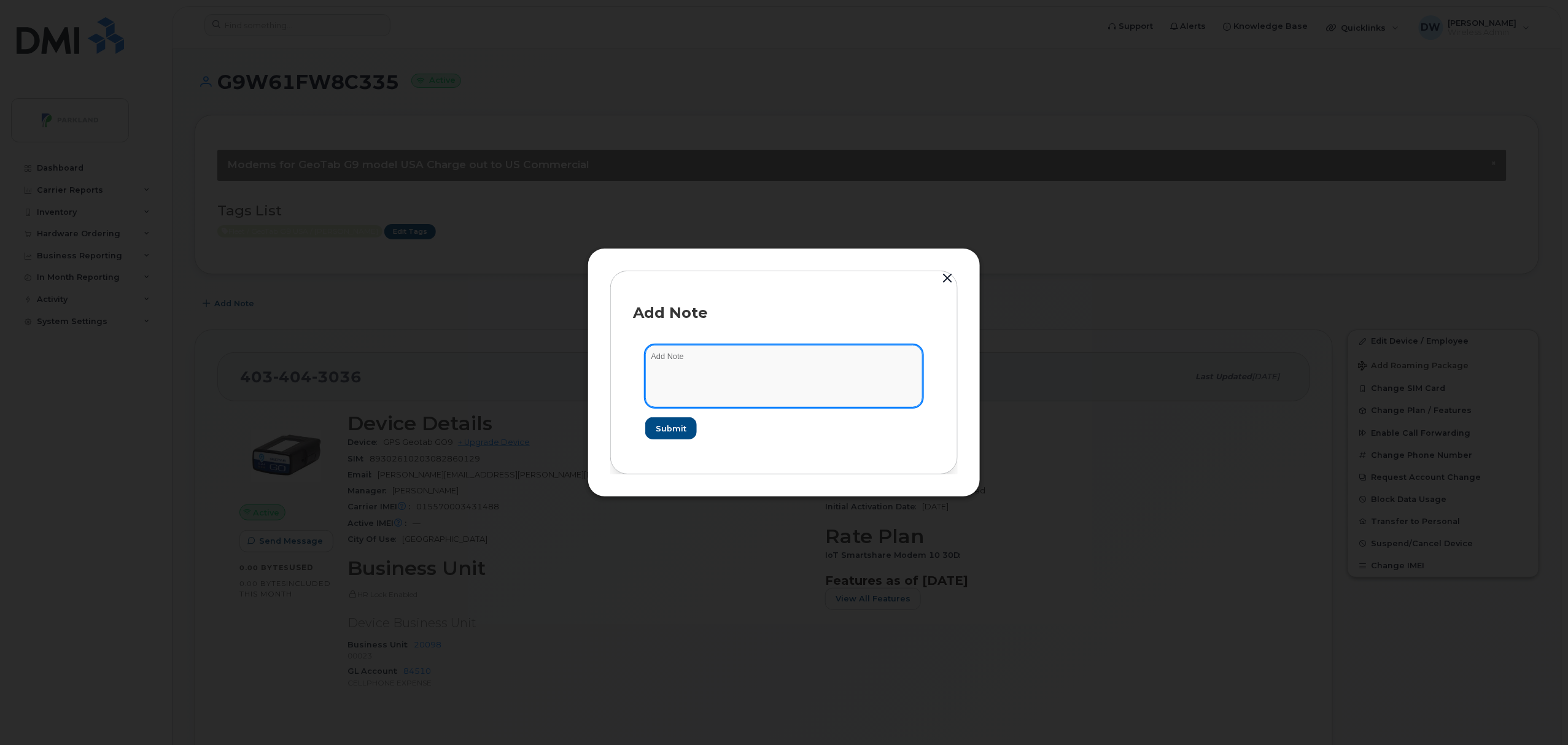
drag, startPoint x: 719, startPoint y: 363, endPoint x: 610, endPoint y: 342, distance: 111.0
click at [610, 342] on div "Add Note Submit" at bounding box center [784, 372] width 348 height 204
type textarea "Unit T191"
click at [671, 423] on span "Submit" at bounding box center [670, 429] width 30 height 12
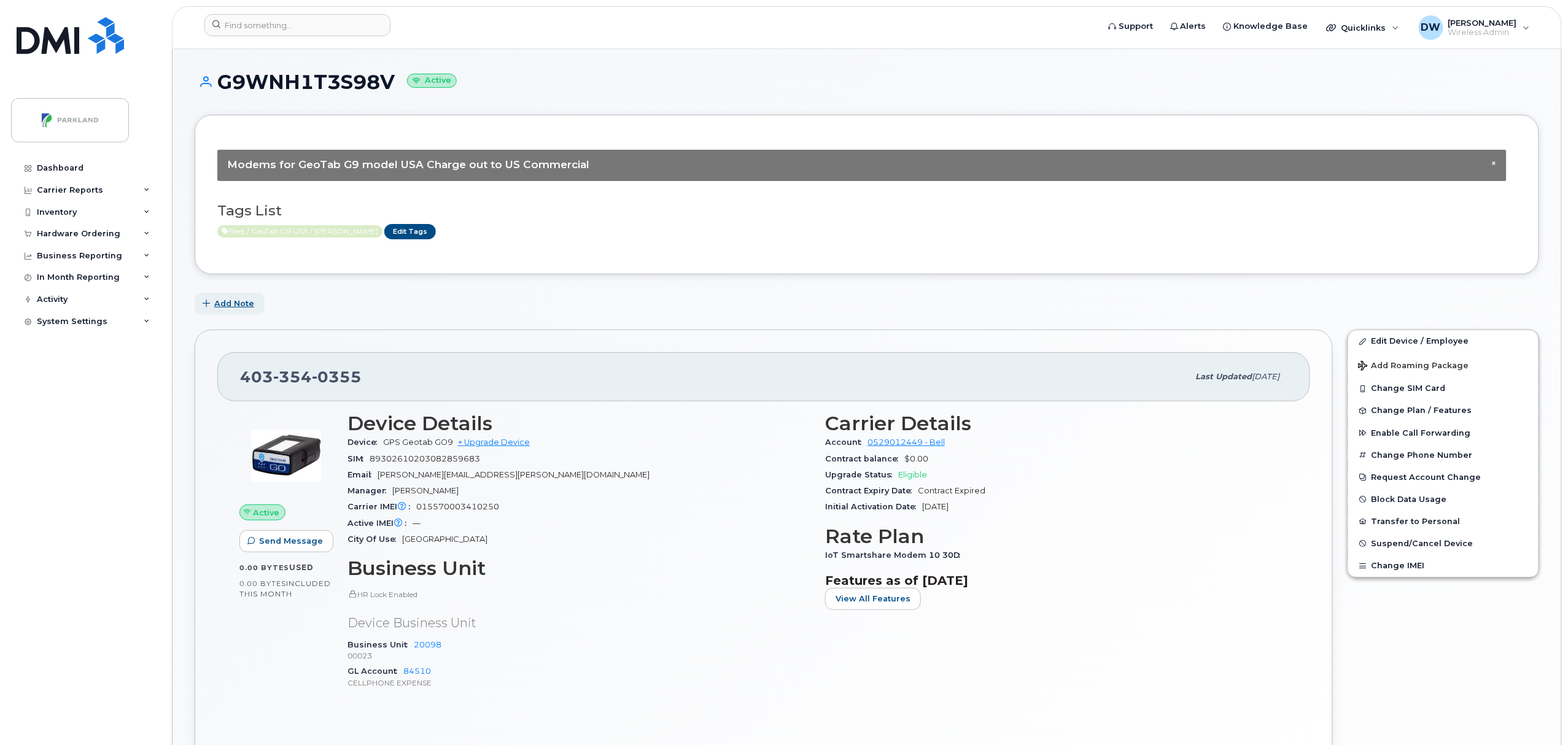
click at [244, 305] on span "Add Note" at bounding box center [234, 304] width 40 height 12
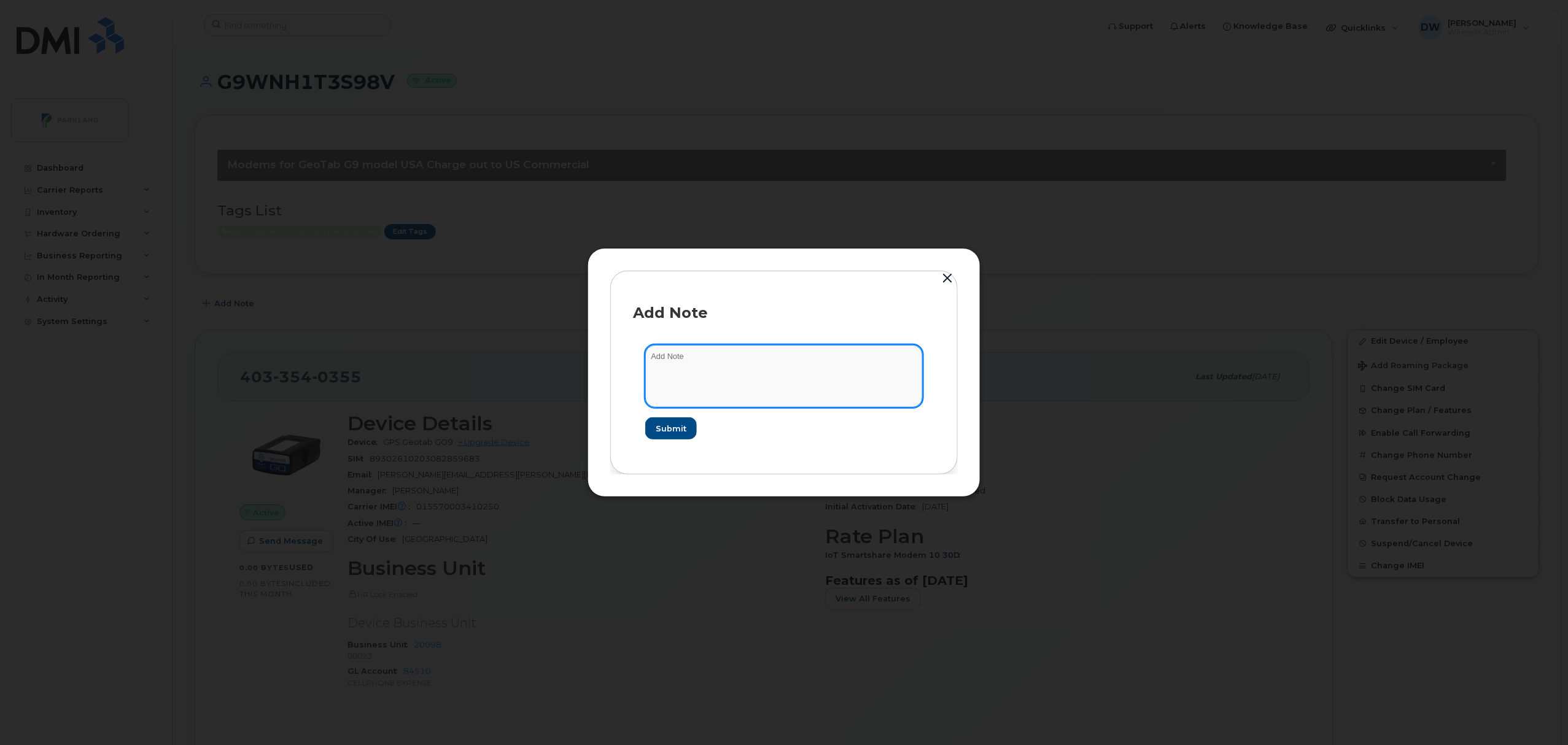
click at [717, 366] on textarea at bounding box center [783, 376] width 277 height 62
type textarea "Unit TW183"
click at [667, 423] on span "Submit" at bounding box center [670, 429] width 30 height 12
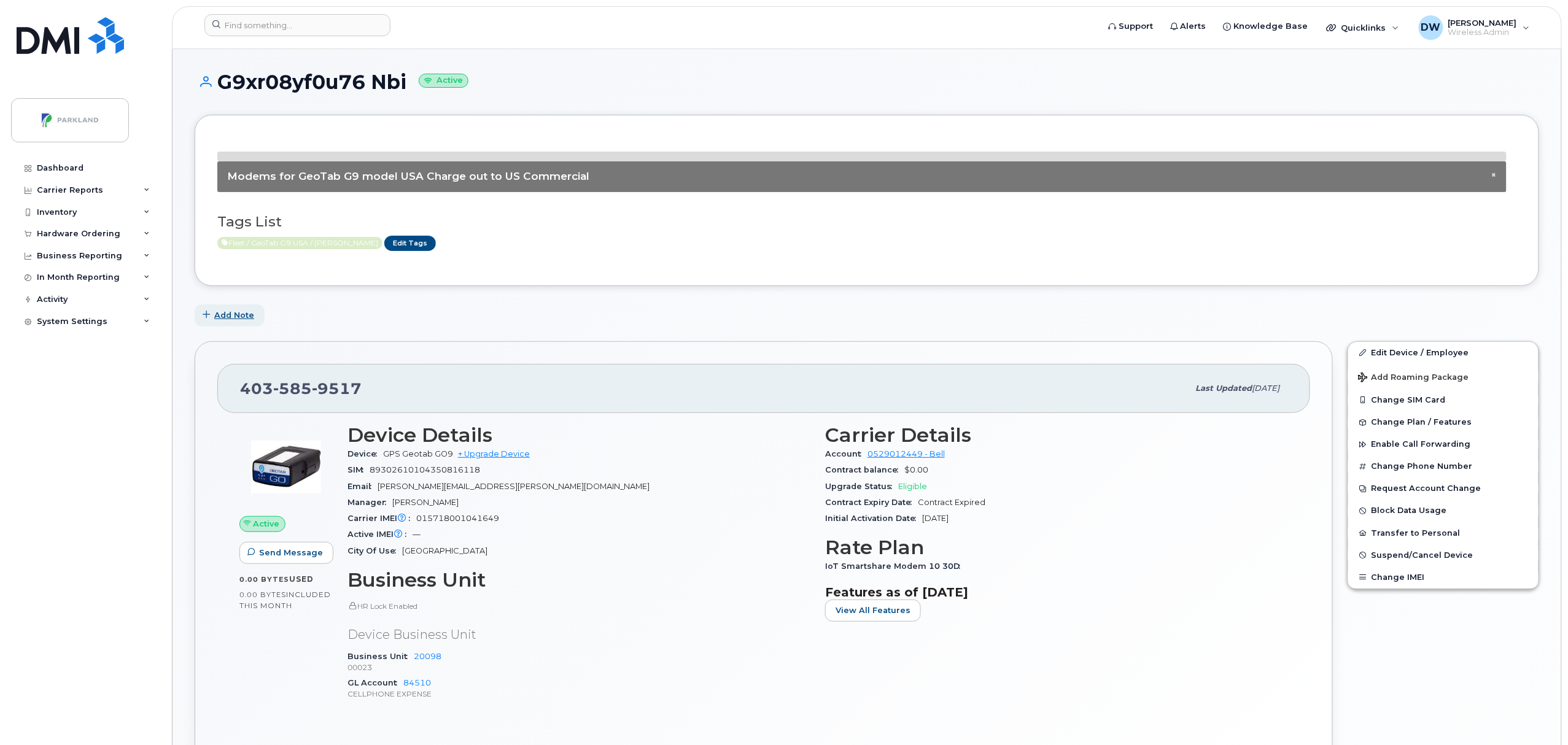
click at [237, 316] on span "Add Note" at bounding box center [234, 315] width 40 height 12
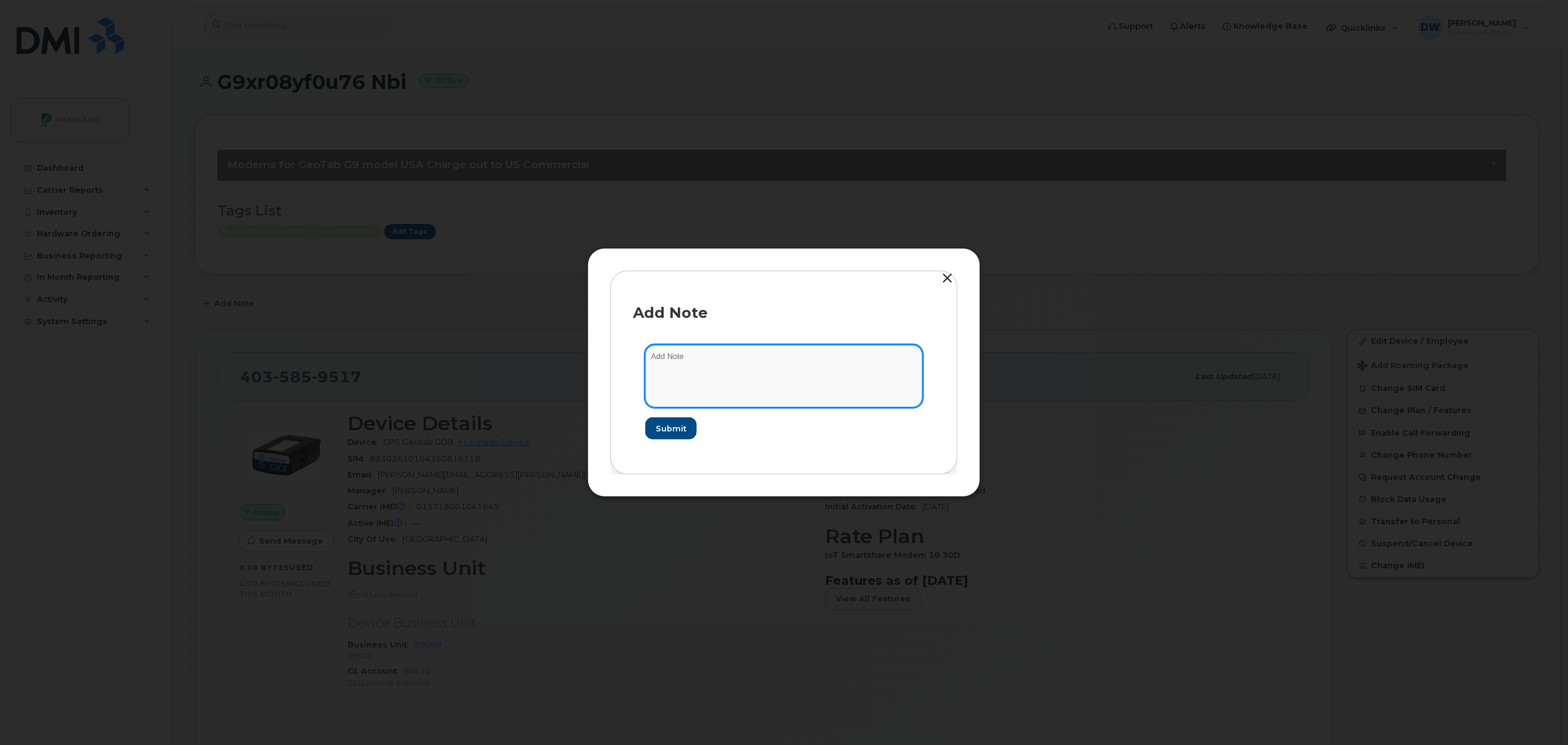
click at [728, 373] on textarea at bounding box center [783, 376] width 277 height 62
type textarea "Unit T238-272-511"
click at [676, 430] on span "Submit" at bounding box center [670, 429] width 30 height 12
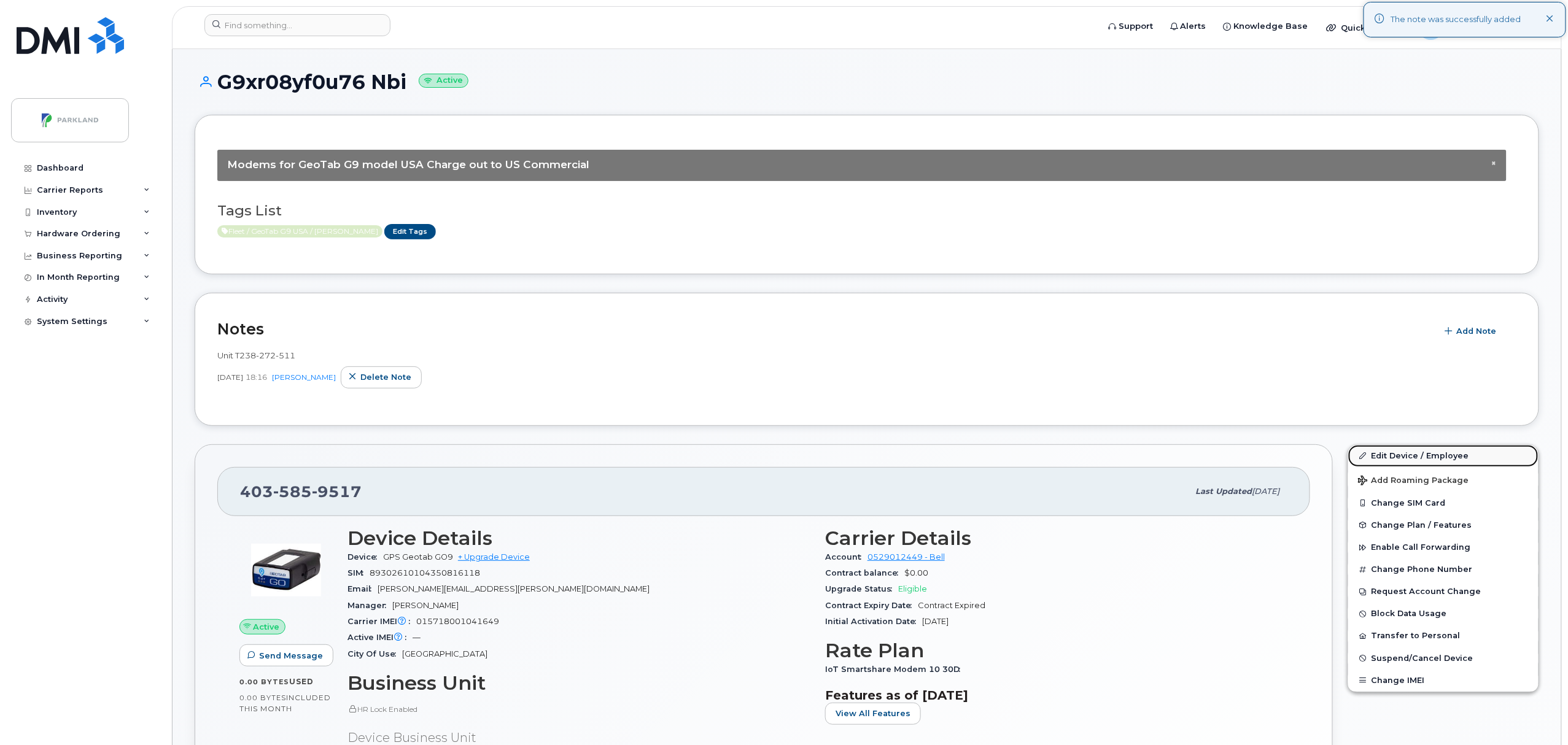
click at [1384, 455] on link "Edit Device / Employee" at bounding box center [1444, 456] width 190 height 22
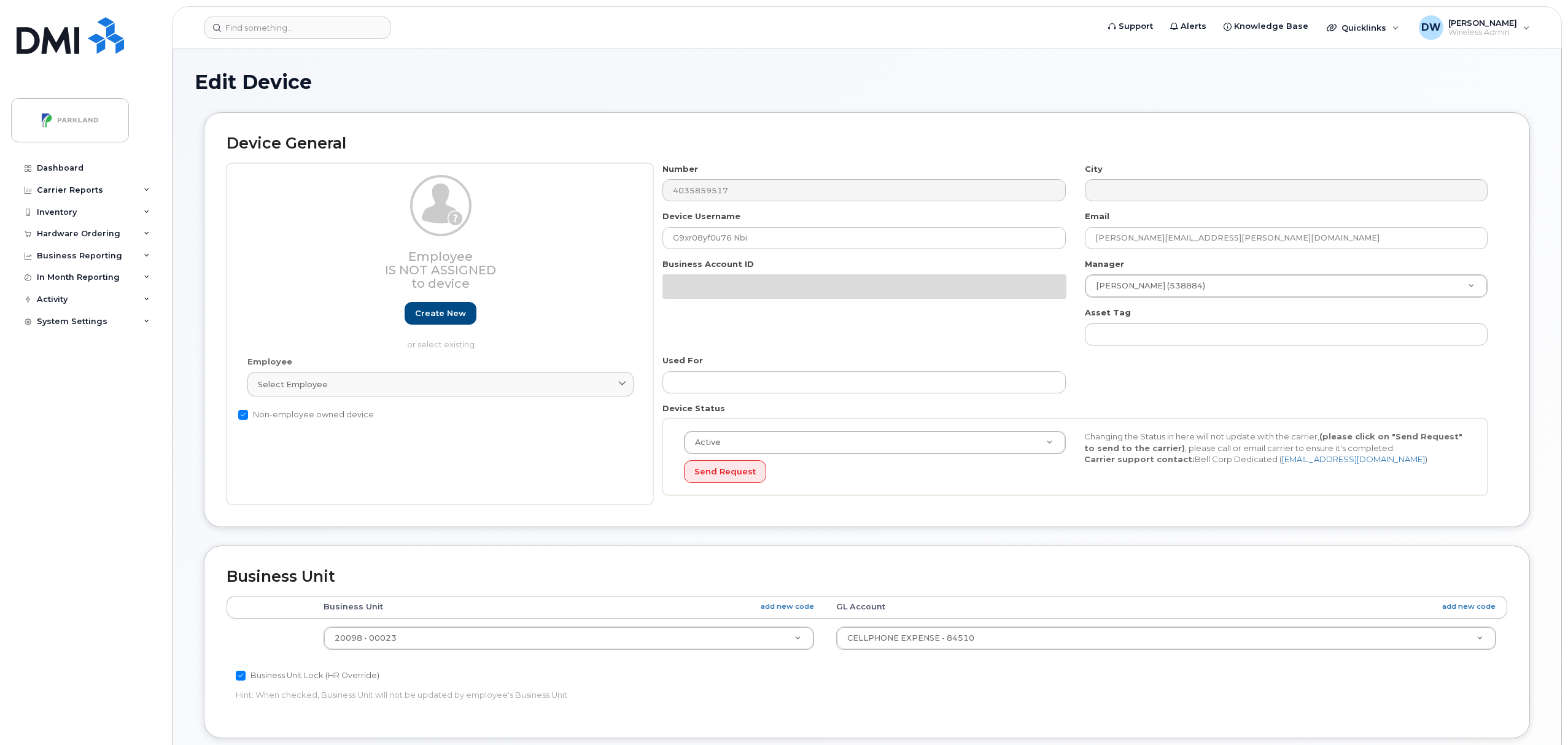
select select "1386637"
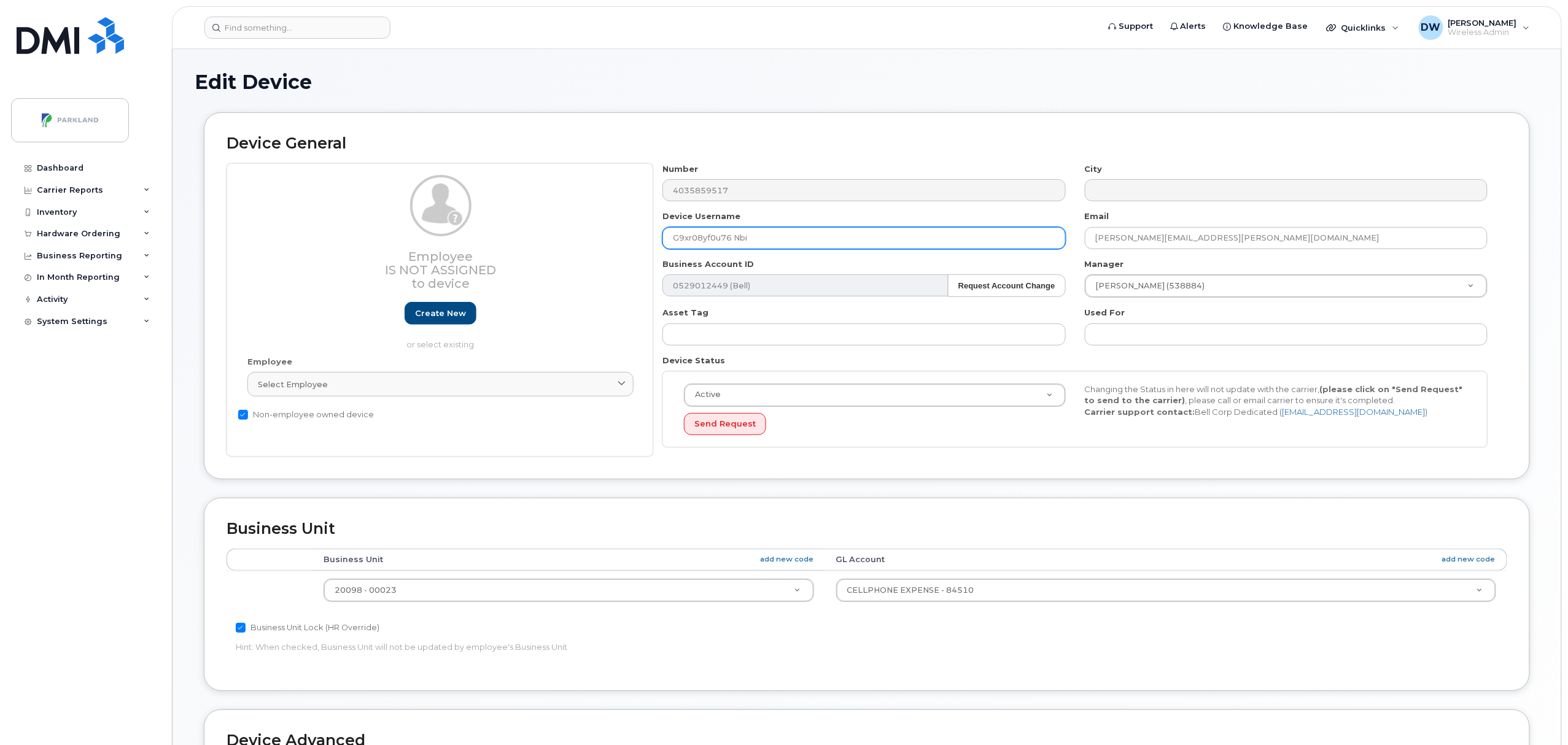
drag, startPoint x: 685, startPoint y: 241, endPoint x: 694, endPoint y: 241, distance: 9.0
click at [694, 241] on input "G9xr08yf0u76 Nbi" at bounding box center [864, 238] width 403 height 22
click at [713, 238] on input "G9XR08yf0u76 Nbi" at bounding box center [864, 238] width 403 height 22
click at [725, 236] on input "G9XR08YF0u76 Nbi" at bounding box center [864, 238] width 403 height 22
drag, startPoint x: 738, startPoint y: 238, endPoint x: 786, endPoint y: 238, distance: 48.0
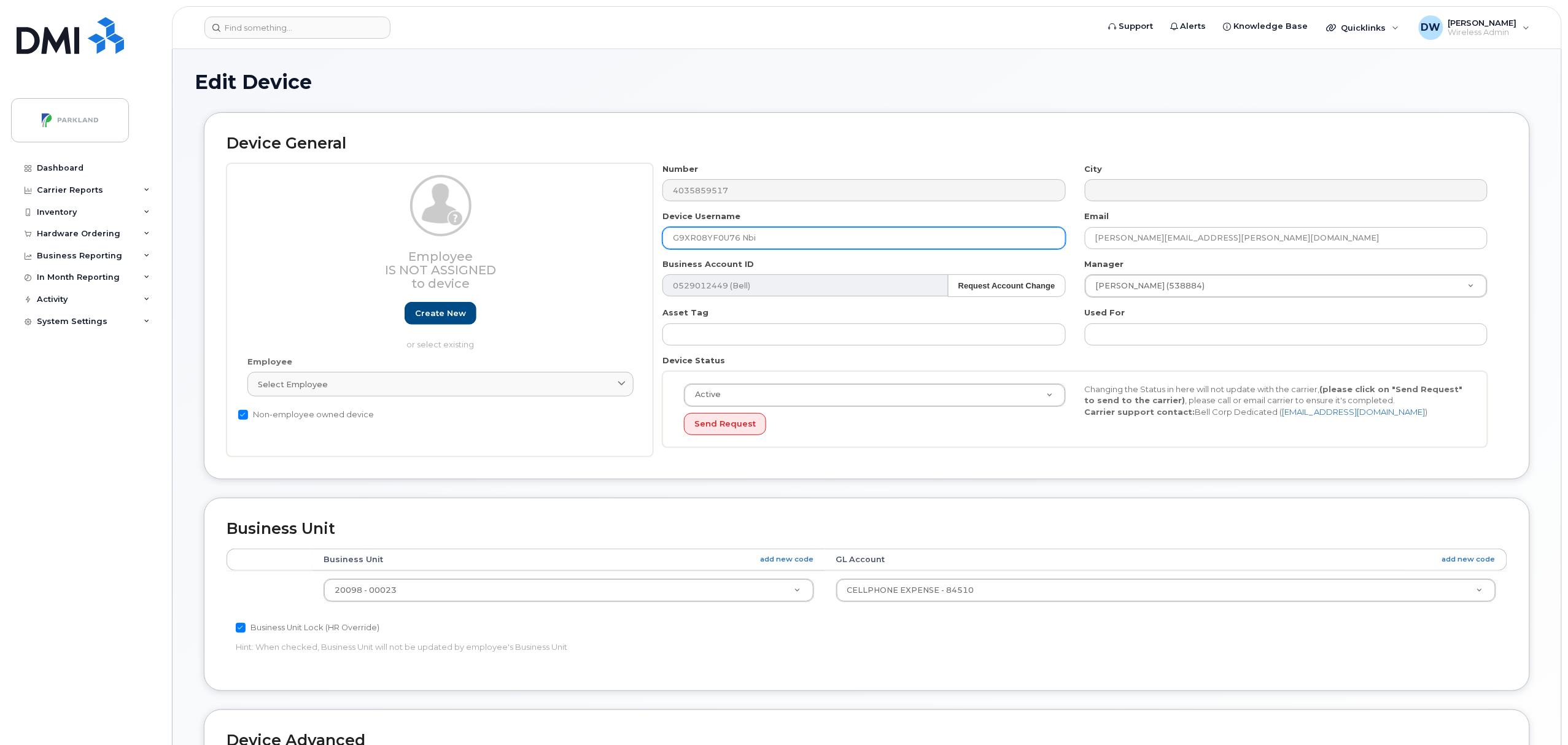
click at [786, 238] on input "G9XR08YF0U76 Nbi" at bounding box center [864, 238] width 403 height 22
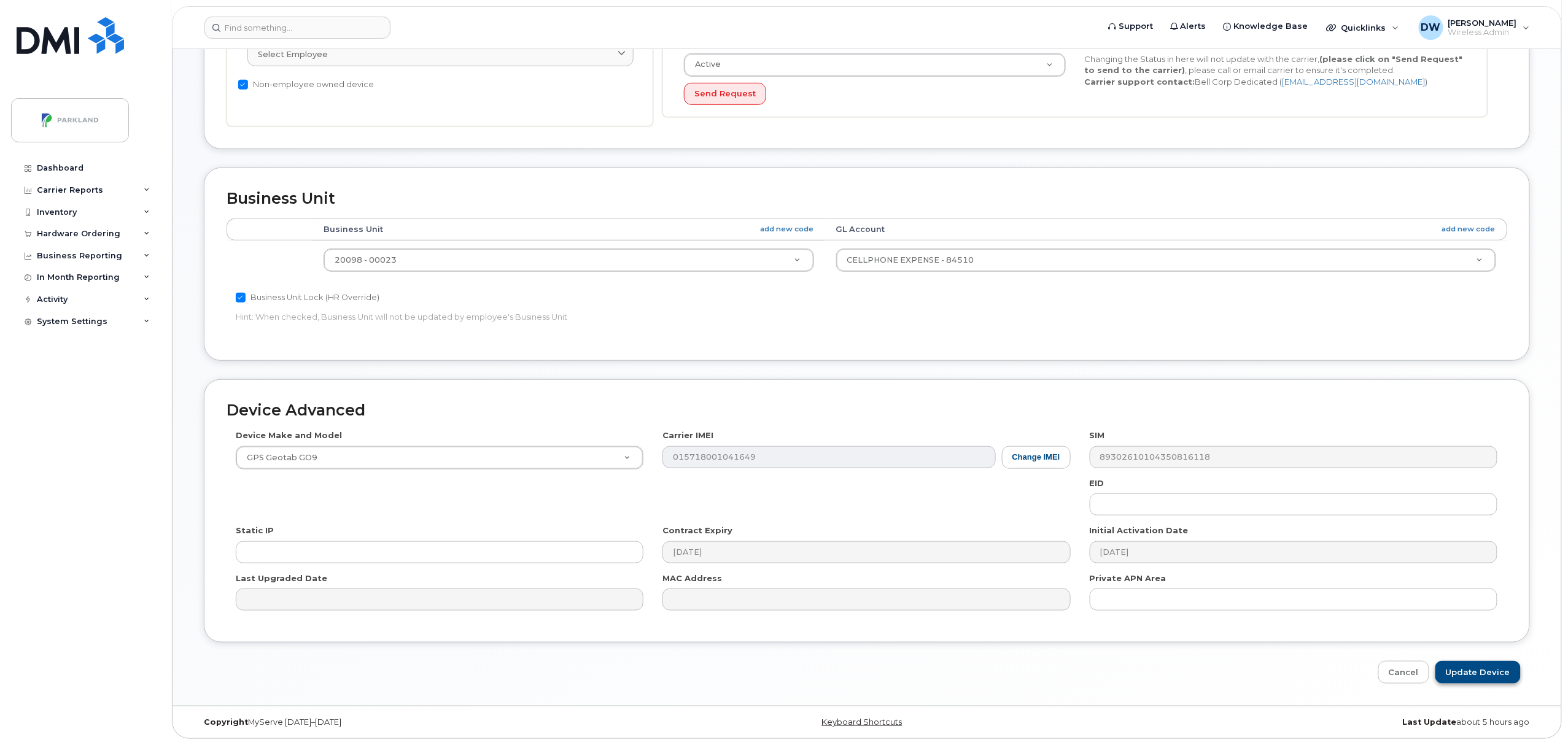
type input "G9XR08YF0U76"
click at [1482, 670] on input "Update Device" at bounding box center [1478, 672] width 85 height 23
type input "Saving..."
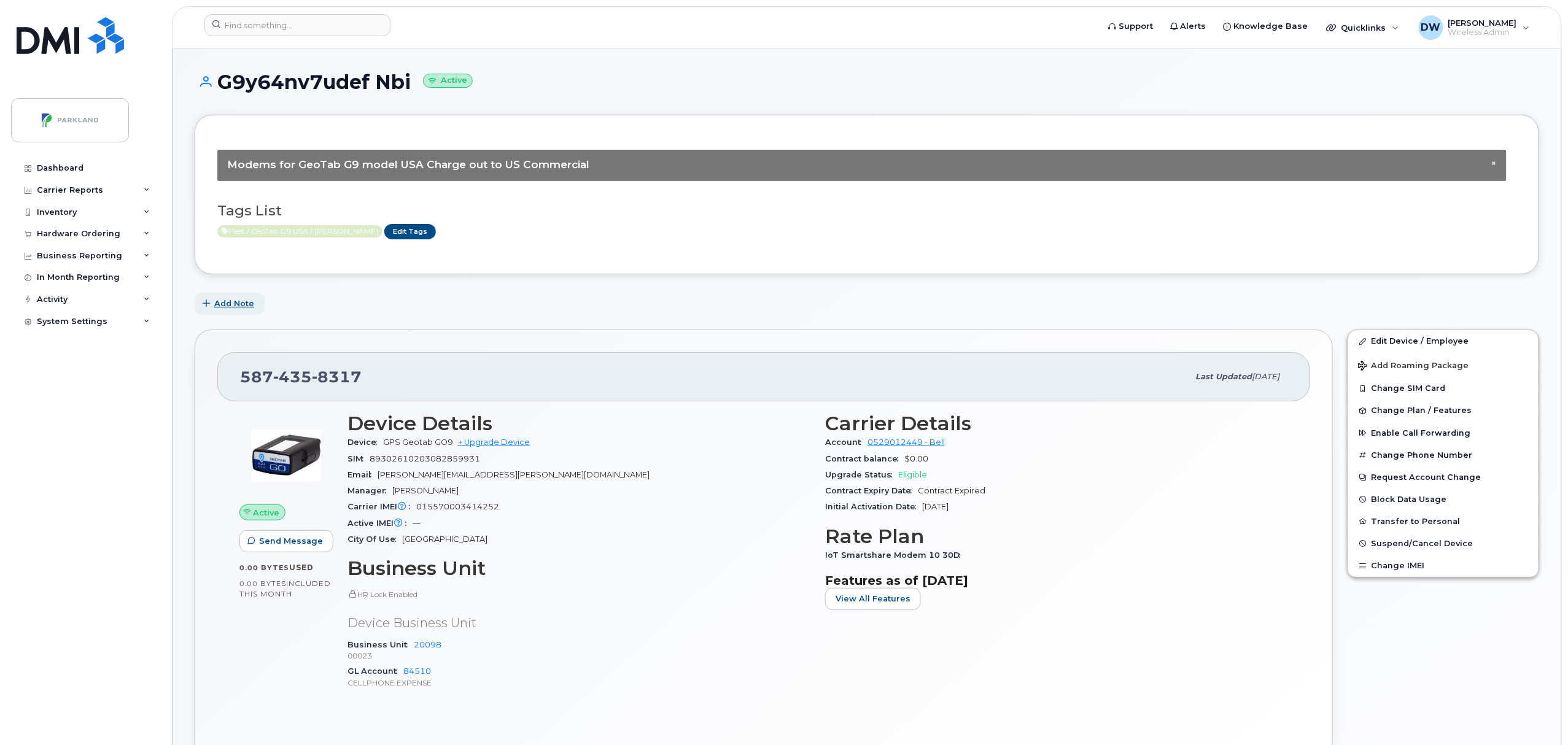
click at [231, 302] on span "Add Note" at bounding box center [234, 304] width 40 height 12
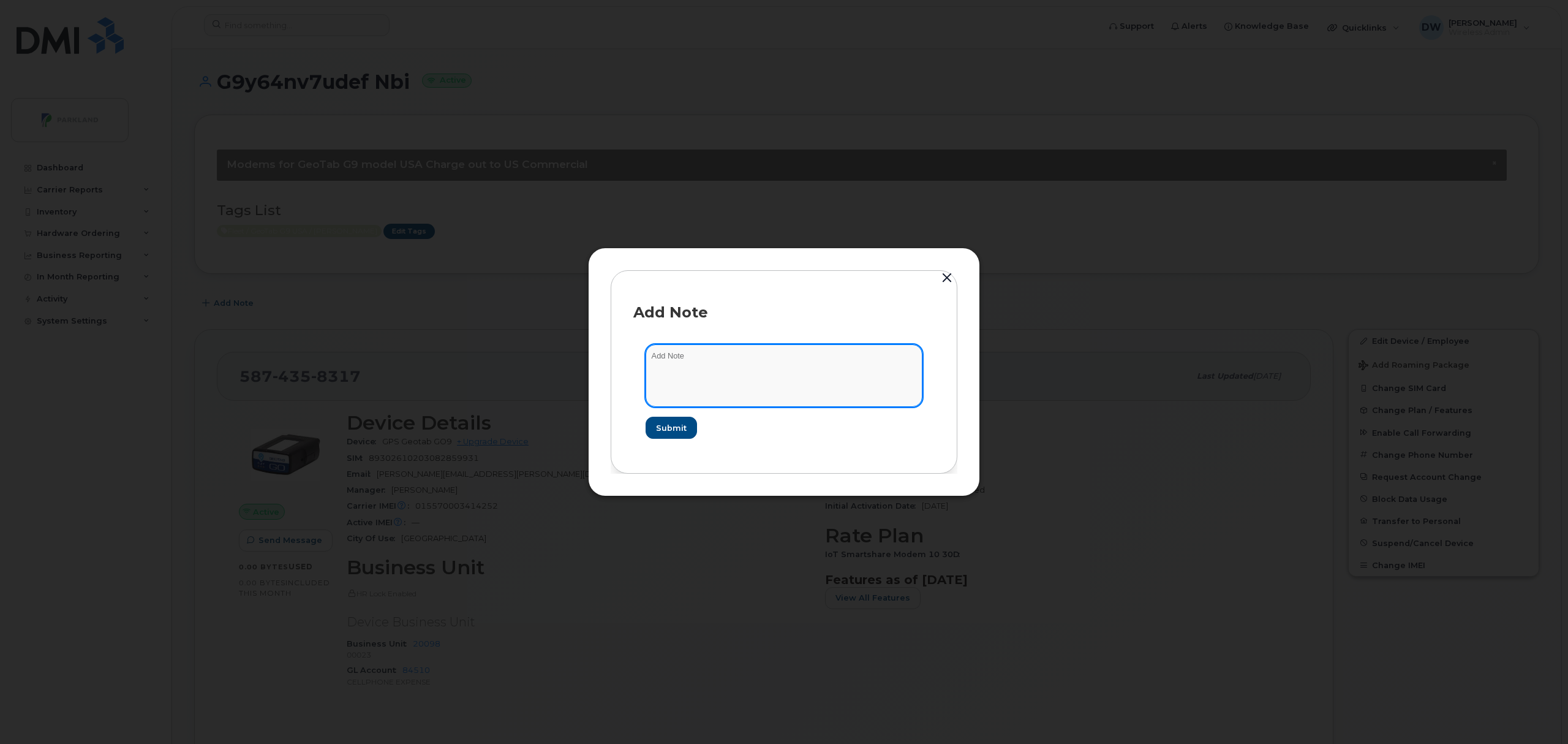
click at [661, 362] on textarea at bounding box center [784, 375] width 277 height 62
type textarea "Unit TW162"
click at [666, 419] on button "Submit" at bounding box center [671, 428] width 50 height 22
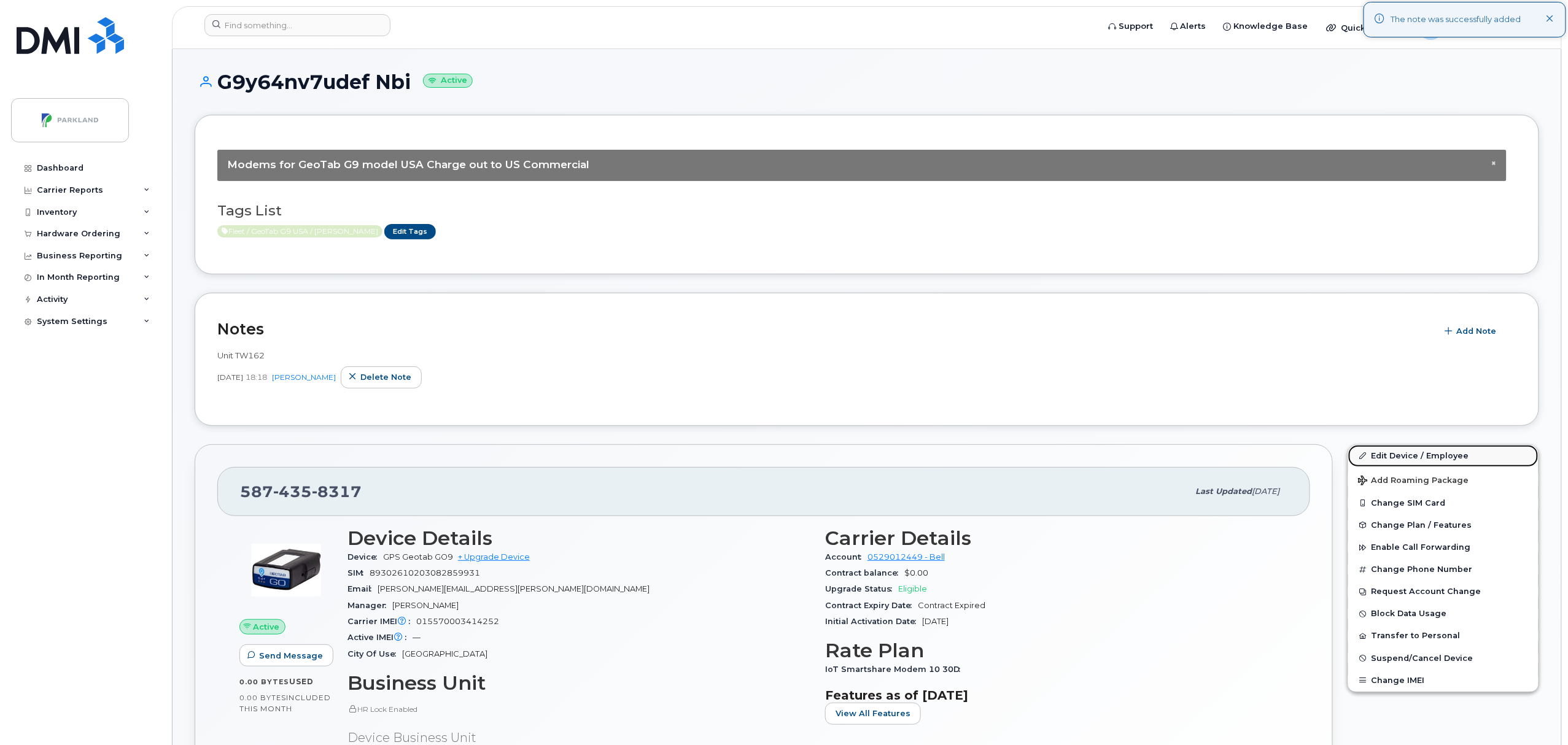
click at [1393, 457] on link "Edit Device / Employee" at bounding box center [1444, 456] width 190 height 22
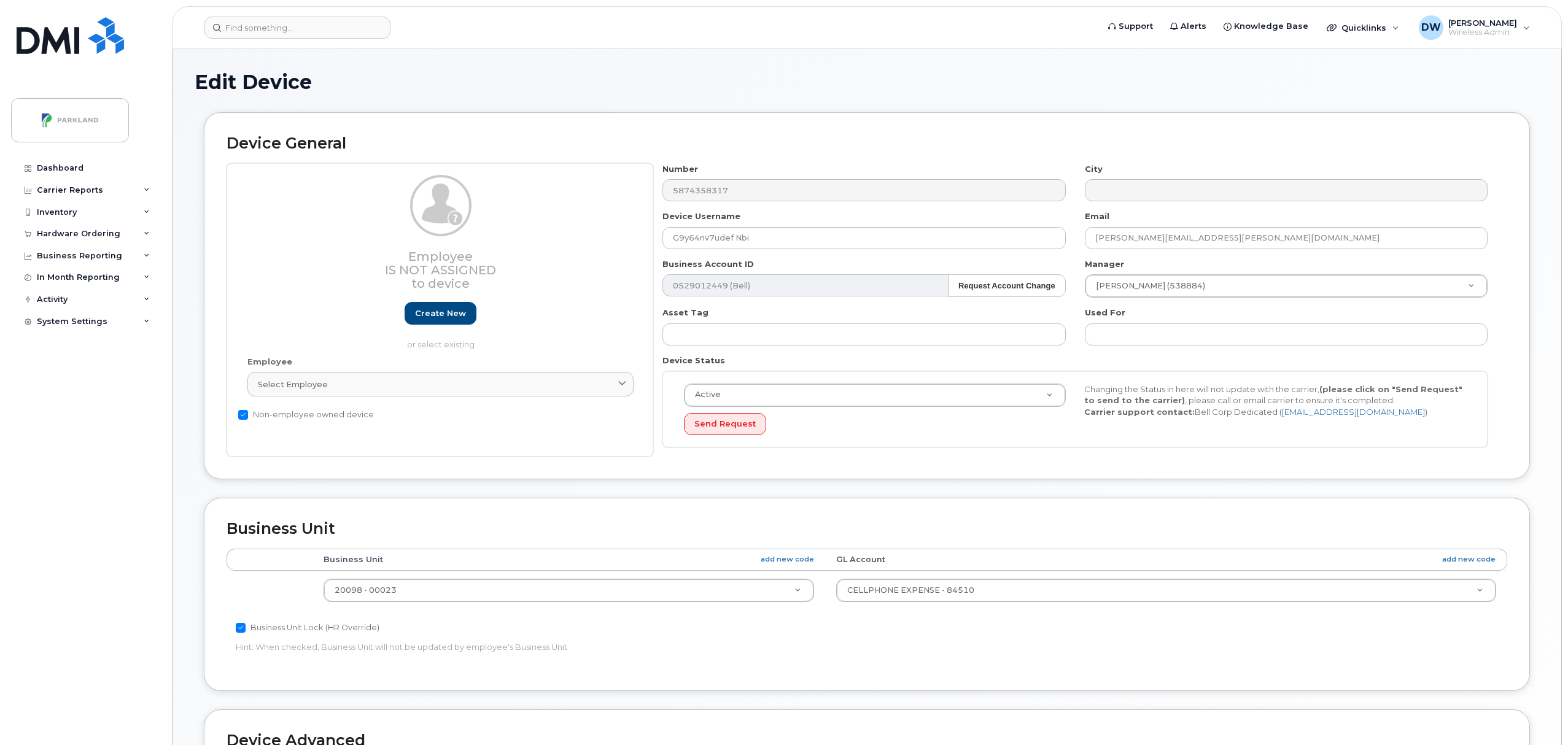
select select "1386637"
click at [689, 239] on input "G9y64nv7udef Nbi" at bounding box center [864, 238] width 403 height 22
drag, startPoint x: 702, startPoint y: 241, endPoint x: 709, endPoint y: 239, distance: 7.3
click at [709, 239] on input "G9Y64nv7udef Nbi" at bounding box center [864, 238] width 403 height 22
drag, startPoint x: 719, startPoint y: 242, endPoint x: 737, endPoint y: 243, distance: 18.0
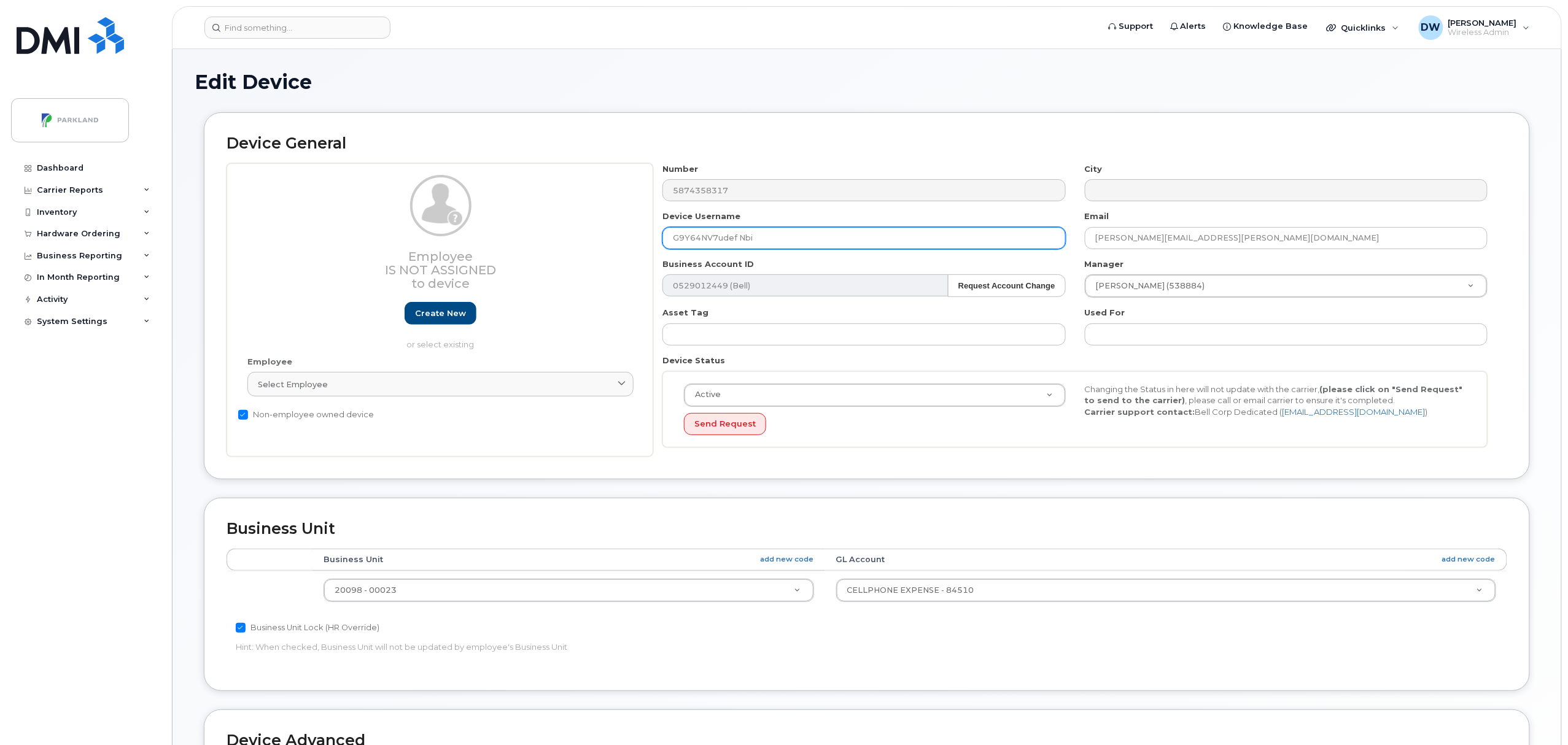
click at [737, 243] on input "G9Y64NV7udef Nbi" at bounding box center [864, 238] width 403 height 22
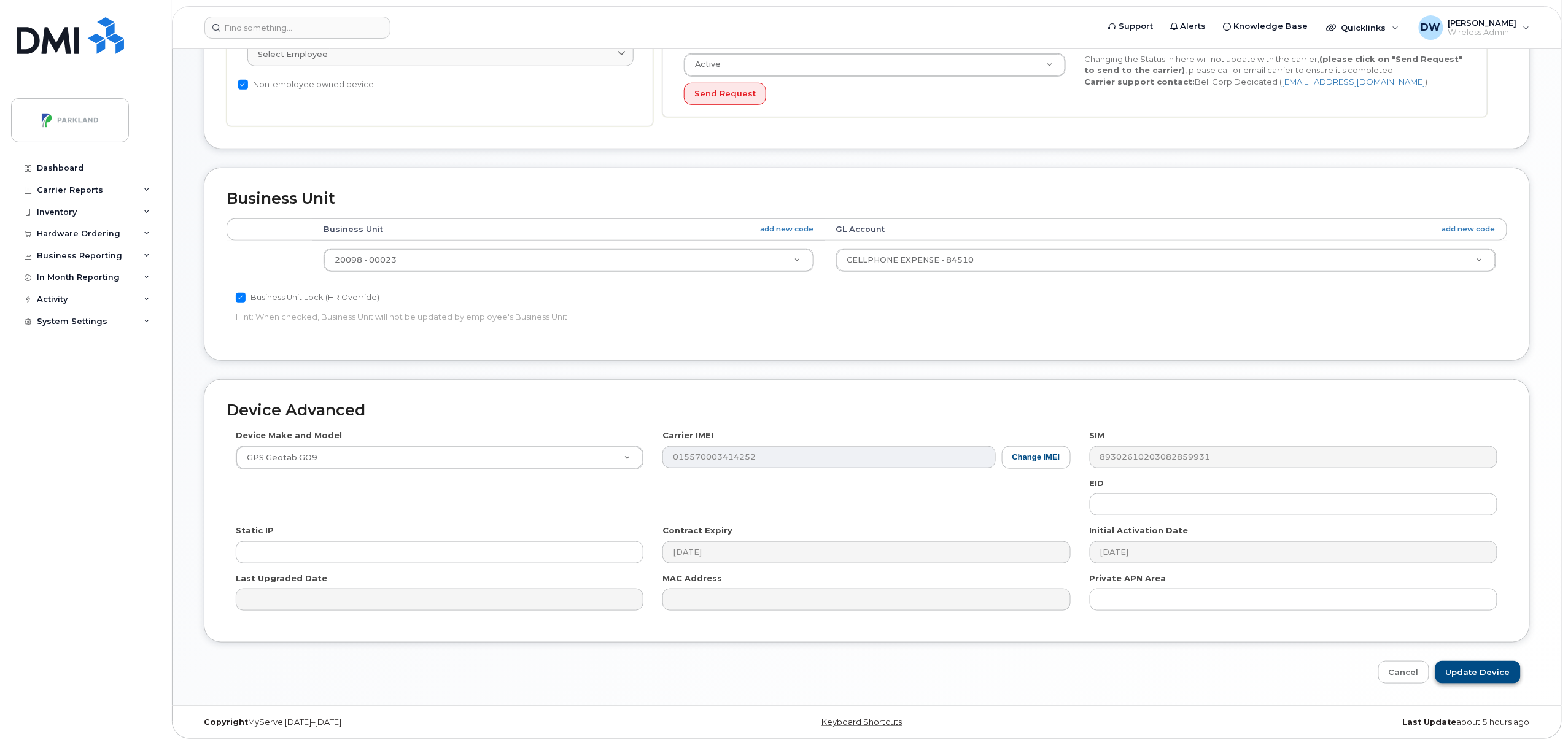
type input "G9Y64NV7UDEF"
click at [1474, 670] on input "Update Device" at bounding box center [1478, 672] width 85 height 23
type input "Saving..."
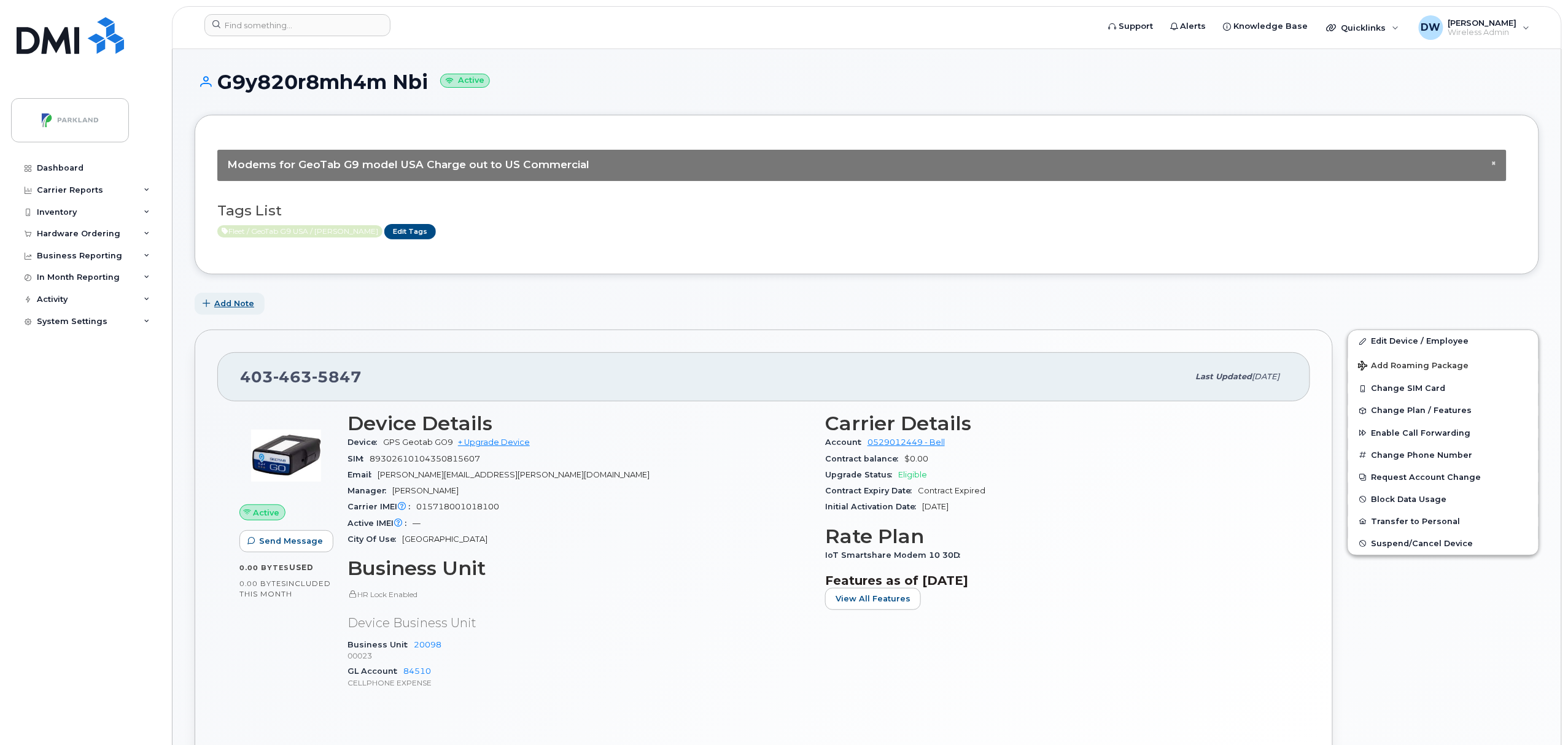
click at [236, 301] on span "Add Note" at bounding box center [234, 304] width 40 height 12
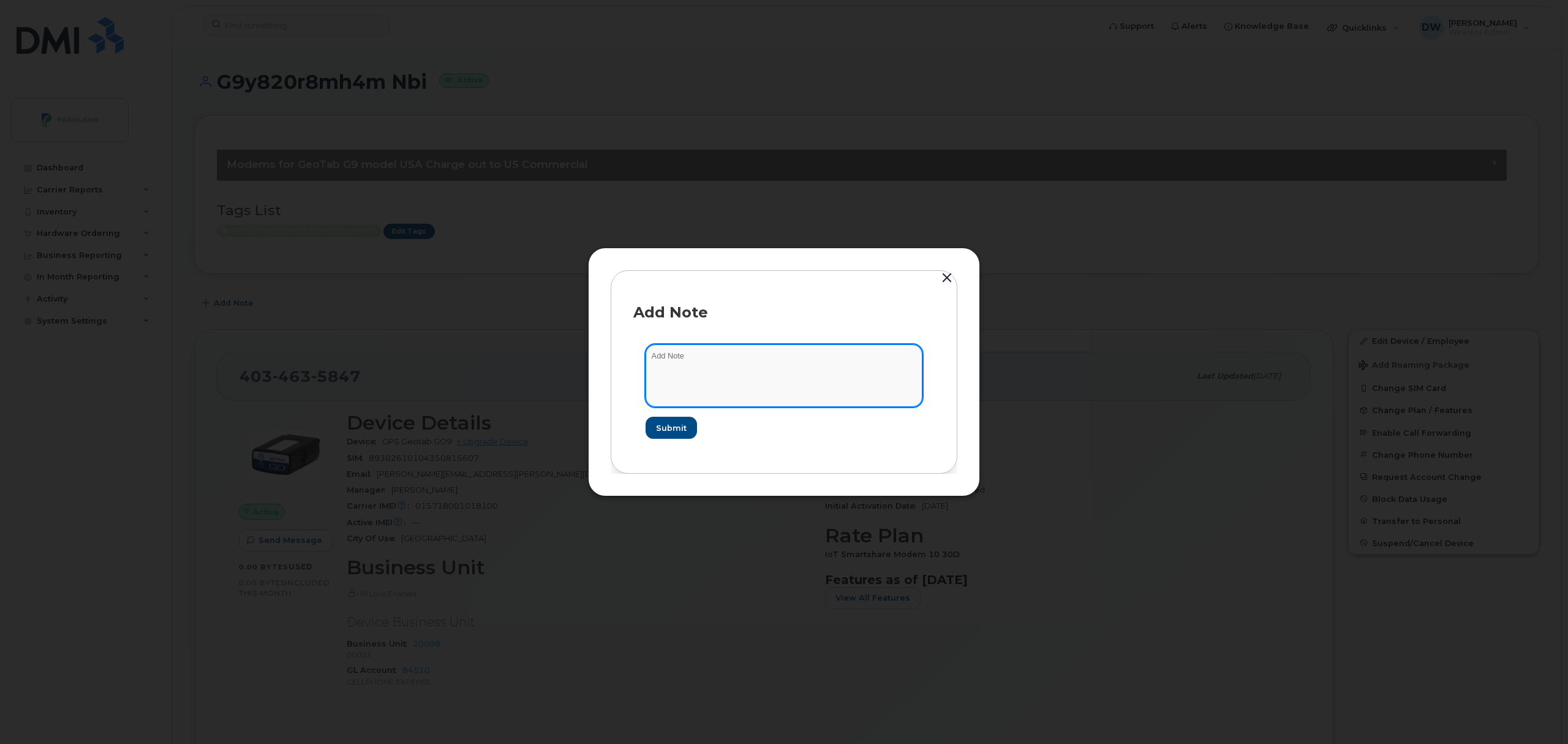
click textarea
type textarea "Unit TW233"
click span "Submit"
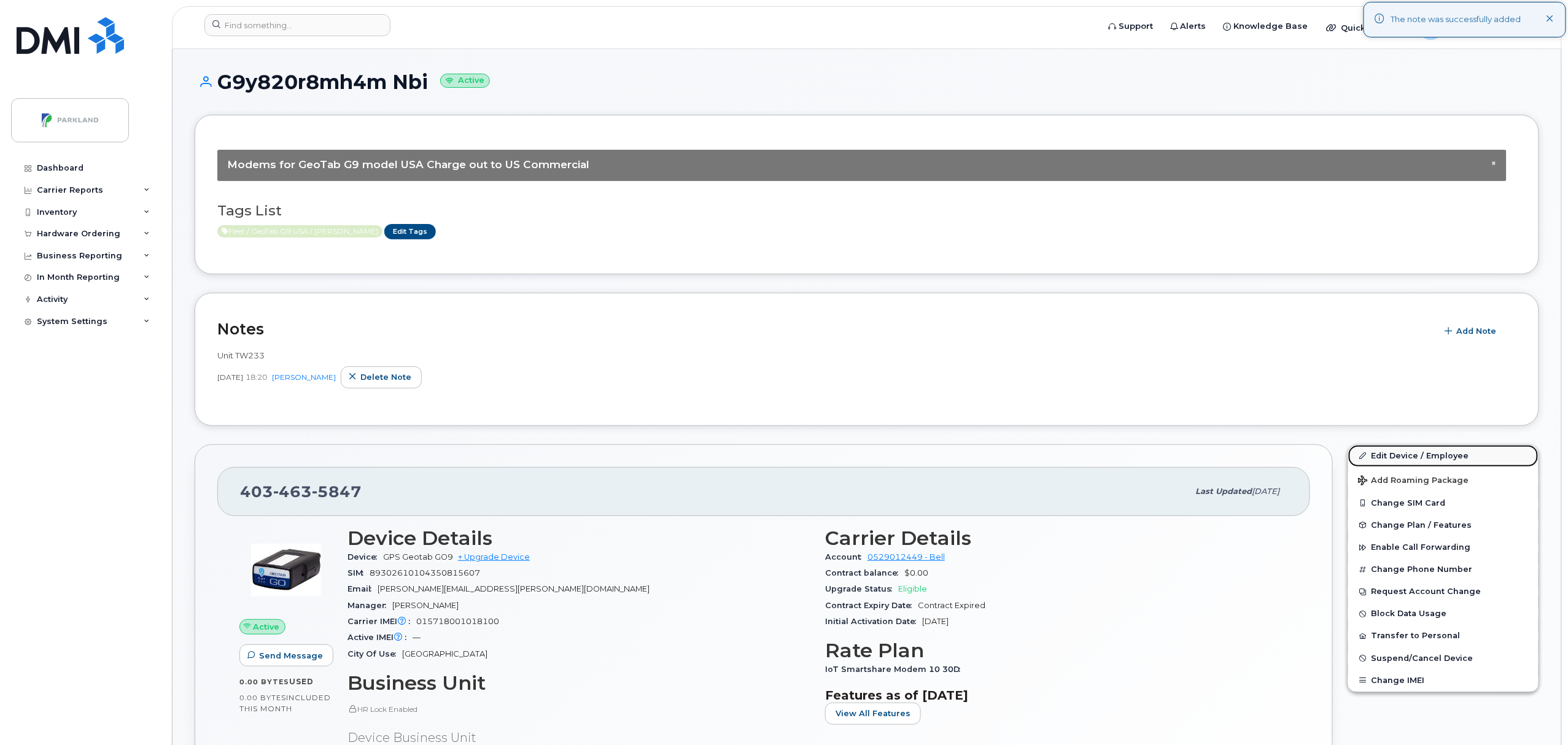
click link "Edit Device / Employee"
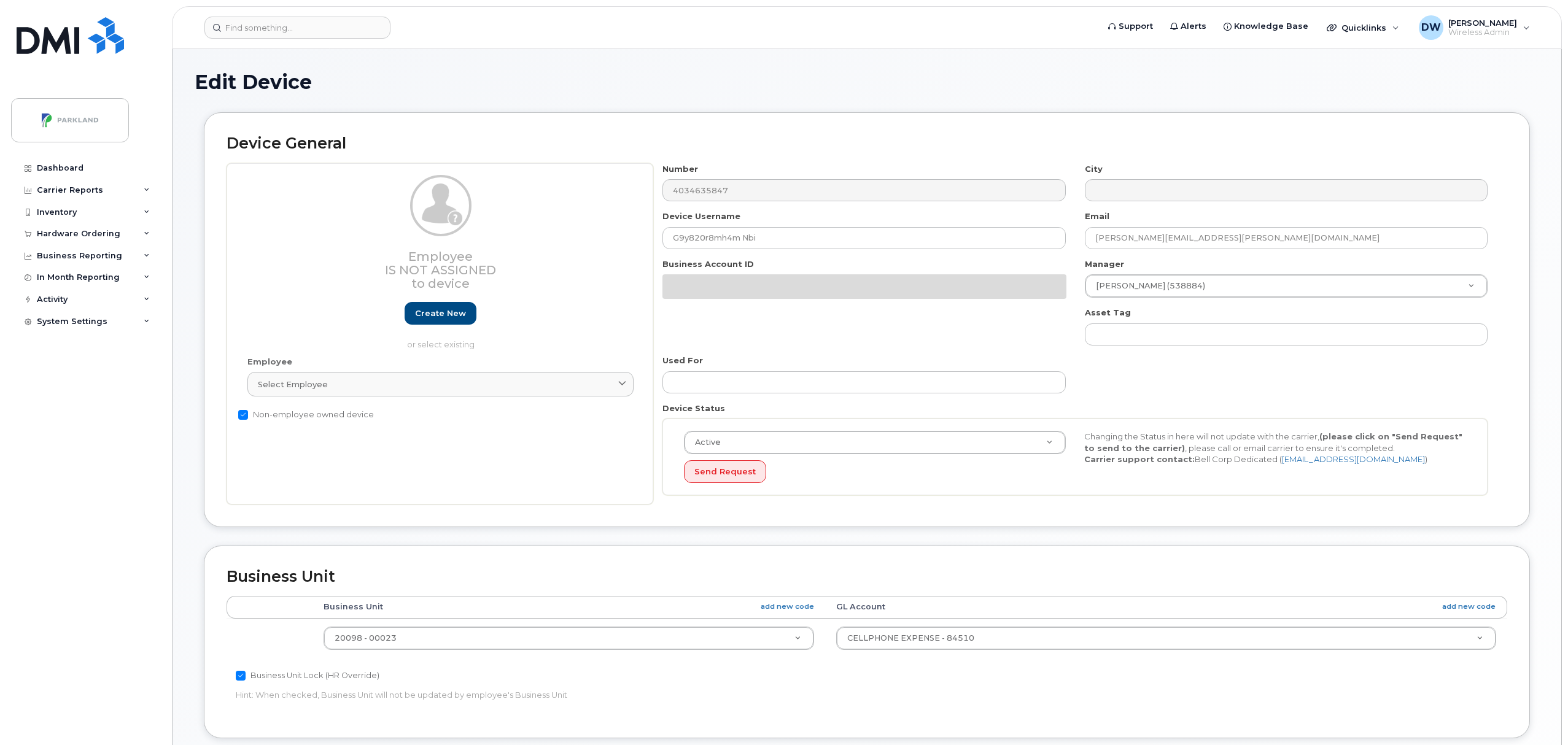
select select "1386637"
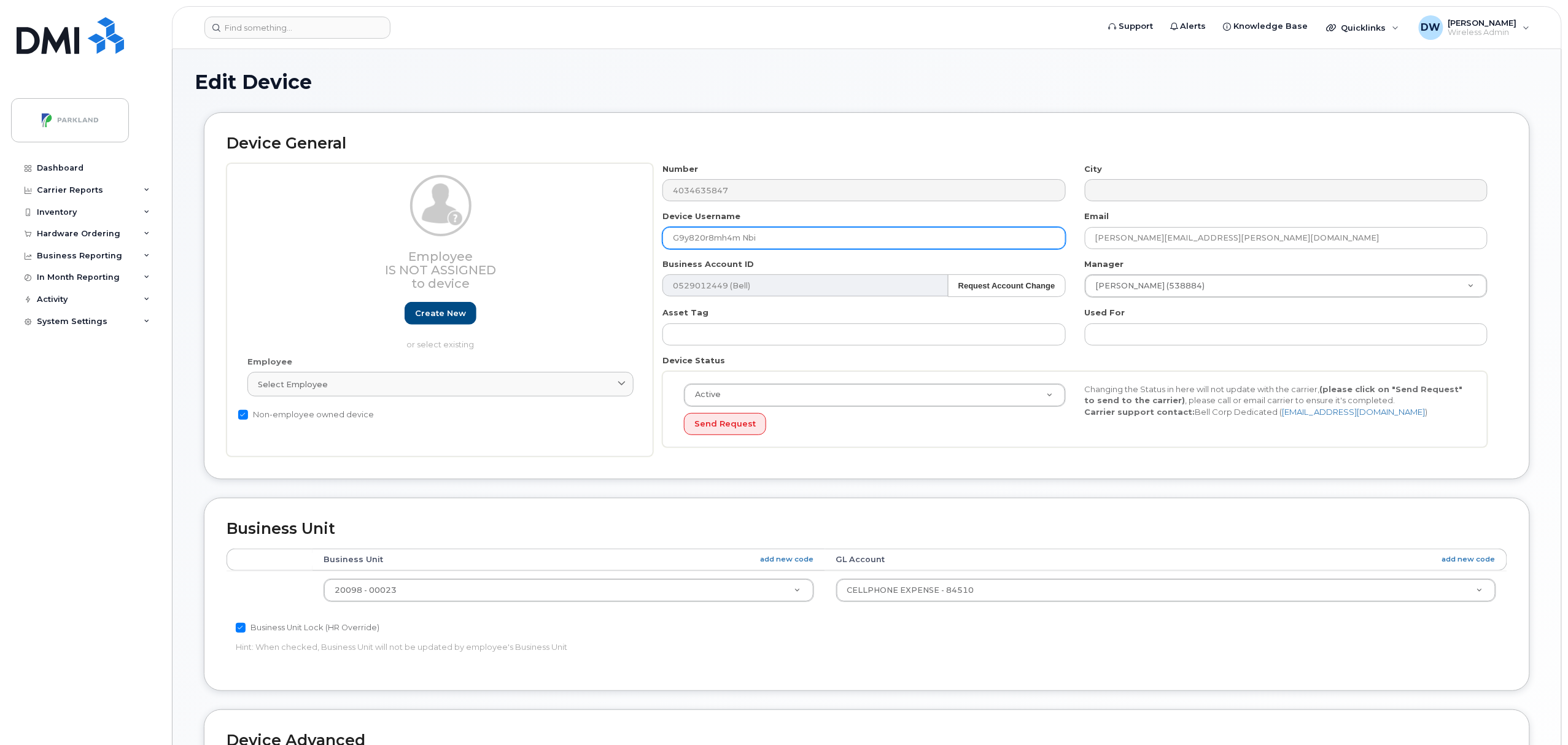
drag, startPoint x: 684, startPoint y: 244, endPoint x: 690, endPoint y: 242, distance: 6.3
click at [690, 242] on input "G9y820r8mh4m Nbi" at bounding box center [864, 238] width 403 height 22
click at [710, 242] on input "G9Y820r8mh4m Nbi" at bounding box center [864, 238] width 403 height 22
drag, startPoint x: 718, startPoint y: 241, endPoint x: 730, endPoint y: 241, distance: 12.0
click at [730, 241] on input "G9Y820R8mh4m Nbi" at bounding box center [864, 238] width 403 height 22
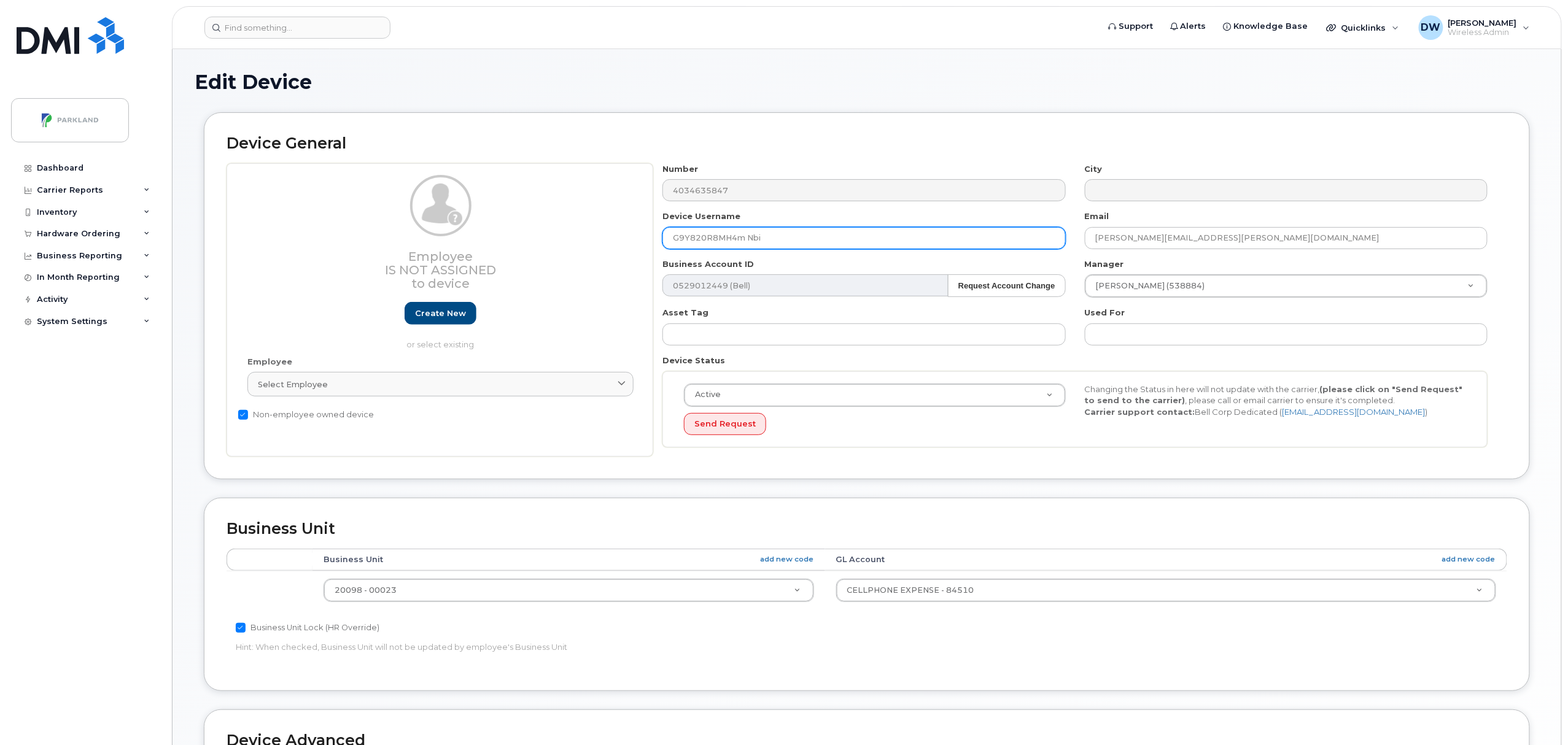
click at [742, 237] on input "G9Y820R8MH4m Nbi" at bounding box center [864, 238] width 403 height 22
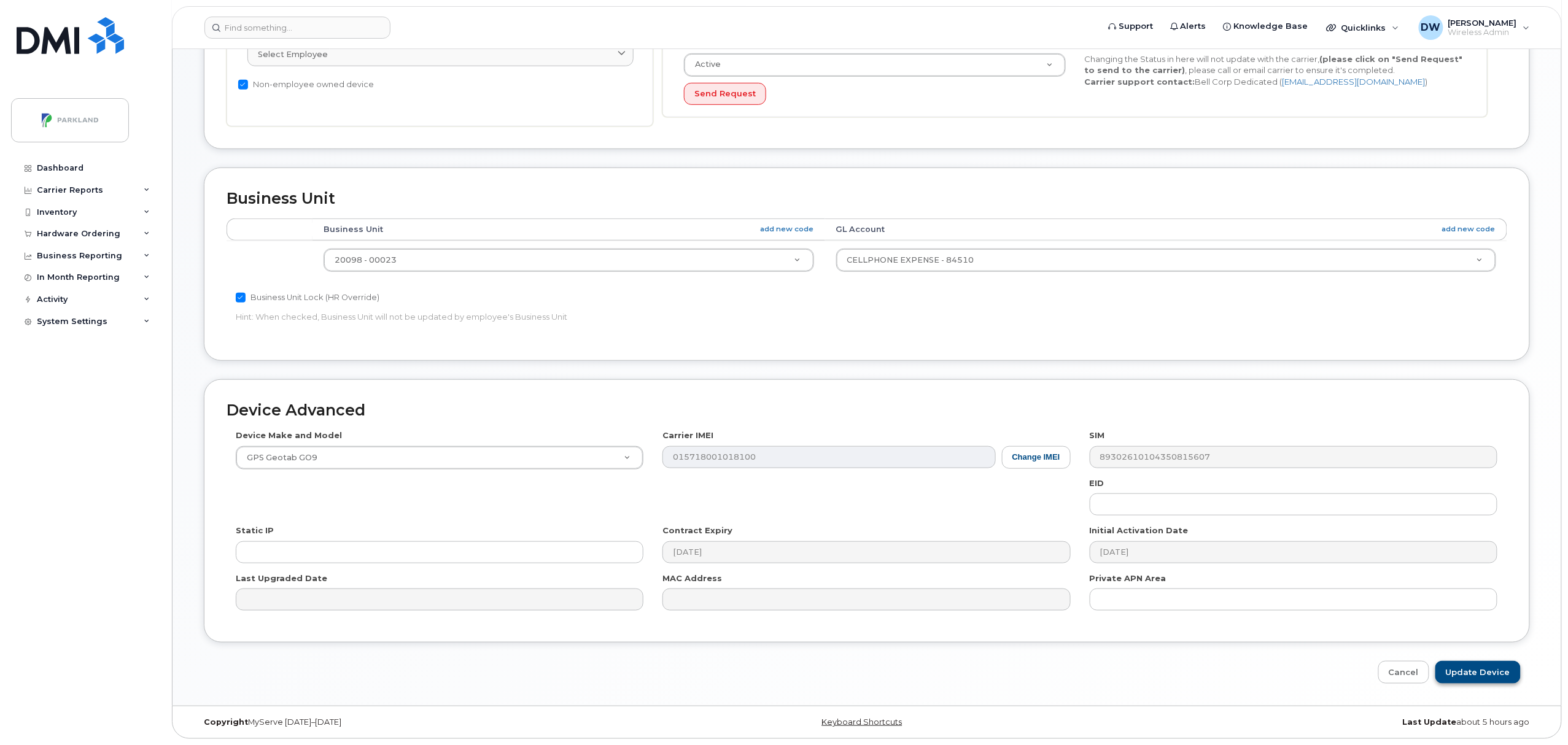
type input "G9Y820R8MH4M"
click at [1480, 674] on input "Update Device" at bounding box center [1478, 672] width 85 height 23
type input "Saving..."
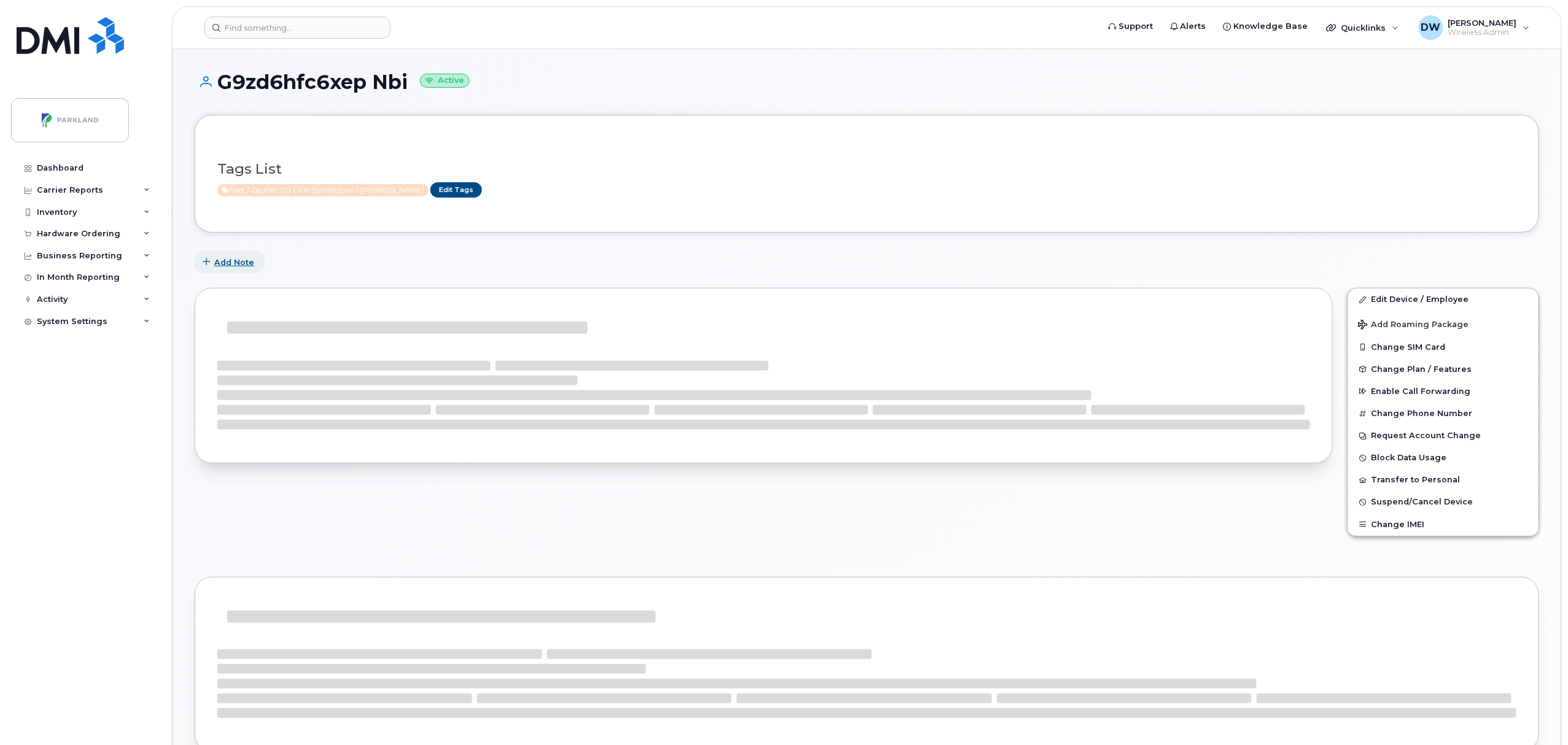
click at [235, 256] on button "Add Note" at bounding box center [230, 262] width 70 height 22
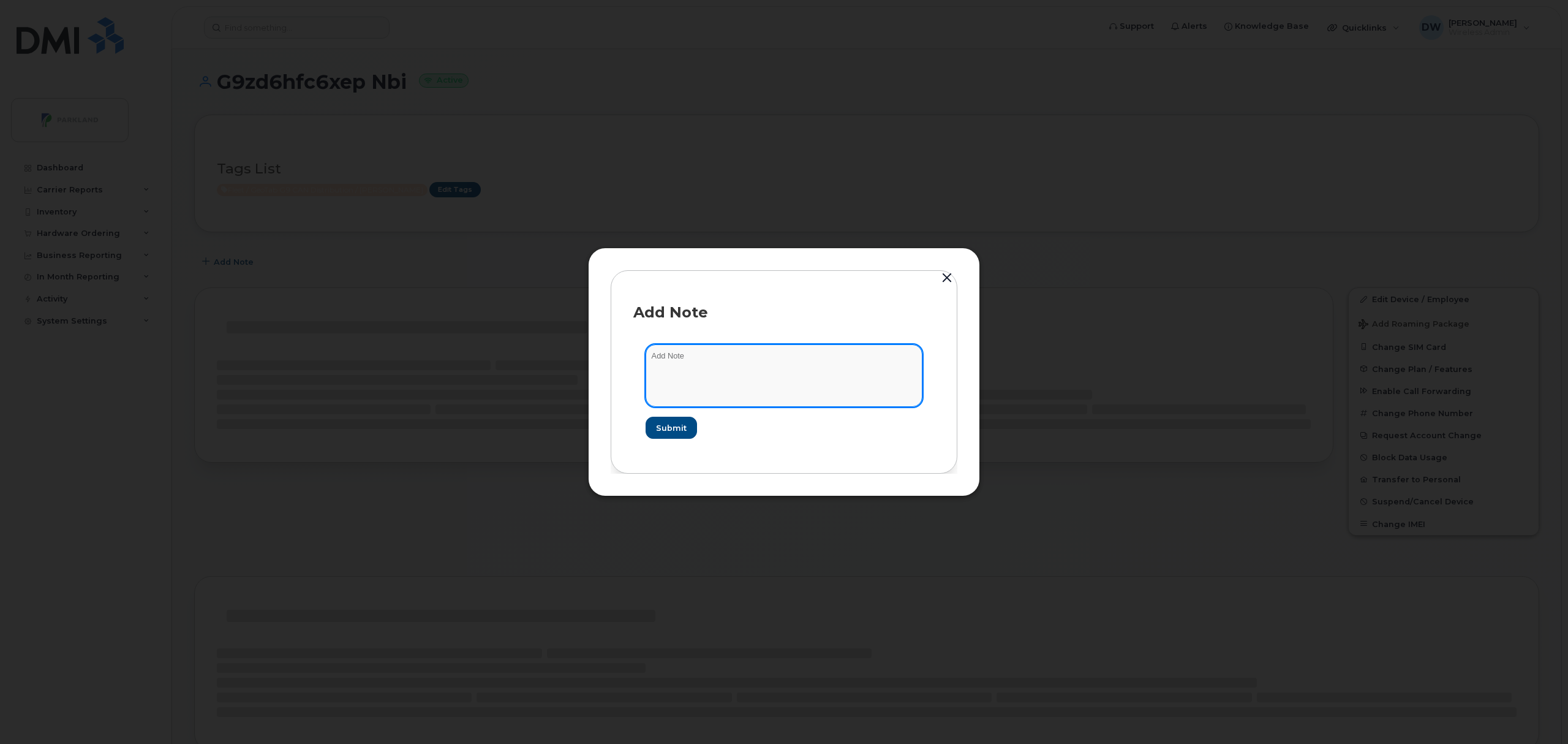
click at [707, 364] on textarea at bounding box center [784, 375] width 277 height 62
drag, startPoint x: 709, startPoint y: 363, endPoint x: 619, endPoint y: 344, distance: 92.0
click at [619, 344] on div "Add Note Submit" at bounding box center [784, 372] width 347 height 203
type textarea "ON 20203 - 400-981"
click at [664, 421] on button "Submit" at bounding box center [669, 428] width 50 height 22
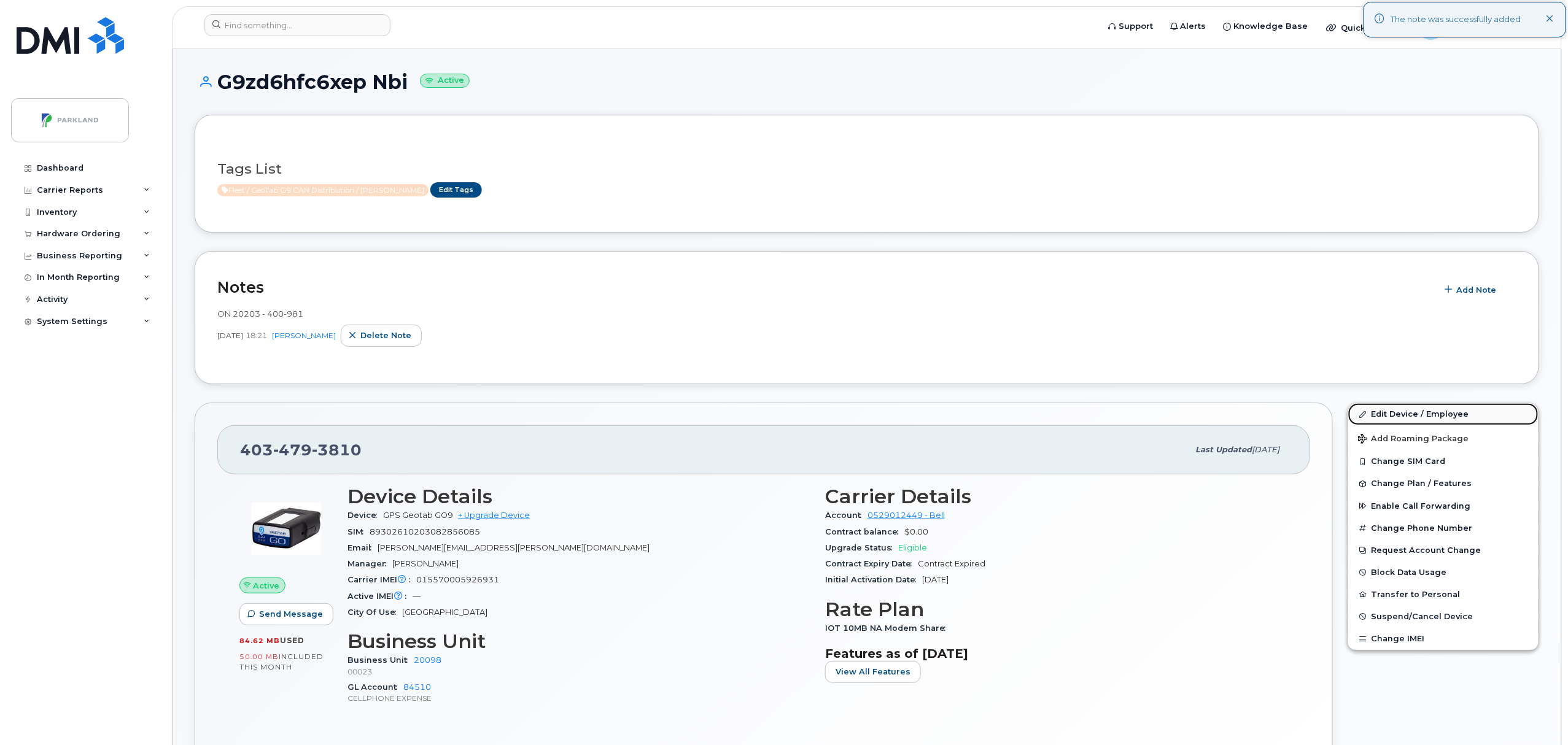
click at [1420, 412] on link "Edit Device / Employee" at bounding box center [1444, 414] width 190 height 22
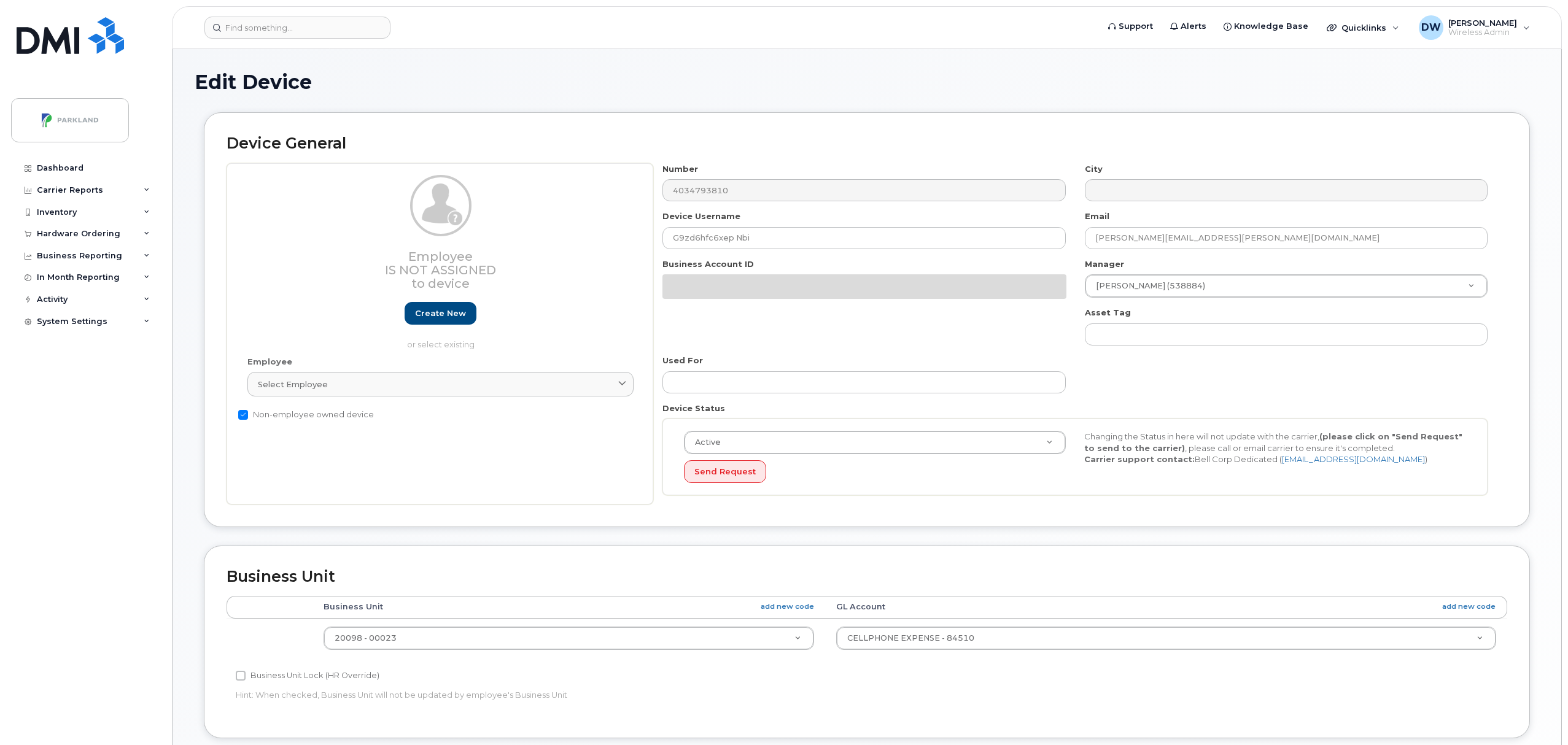
select select "1386637"
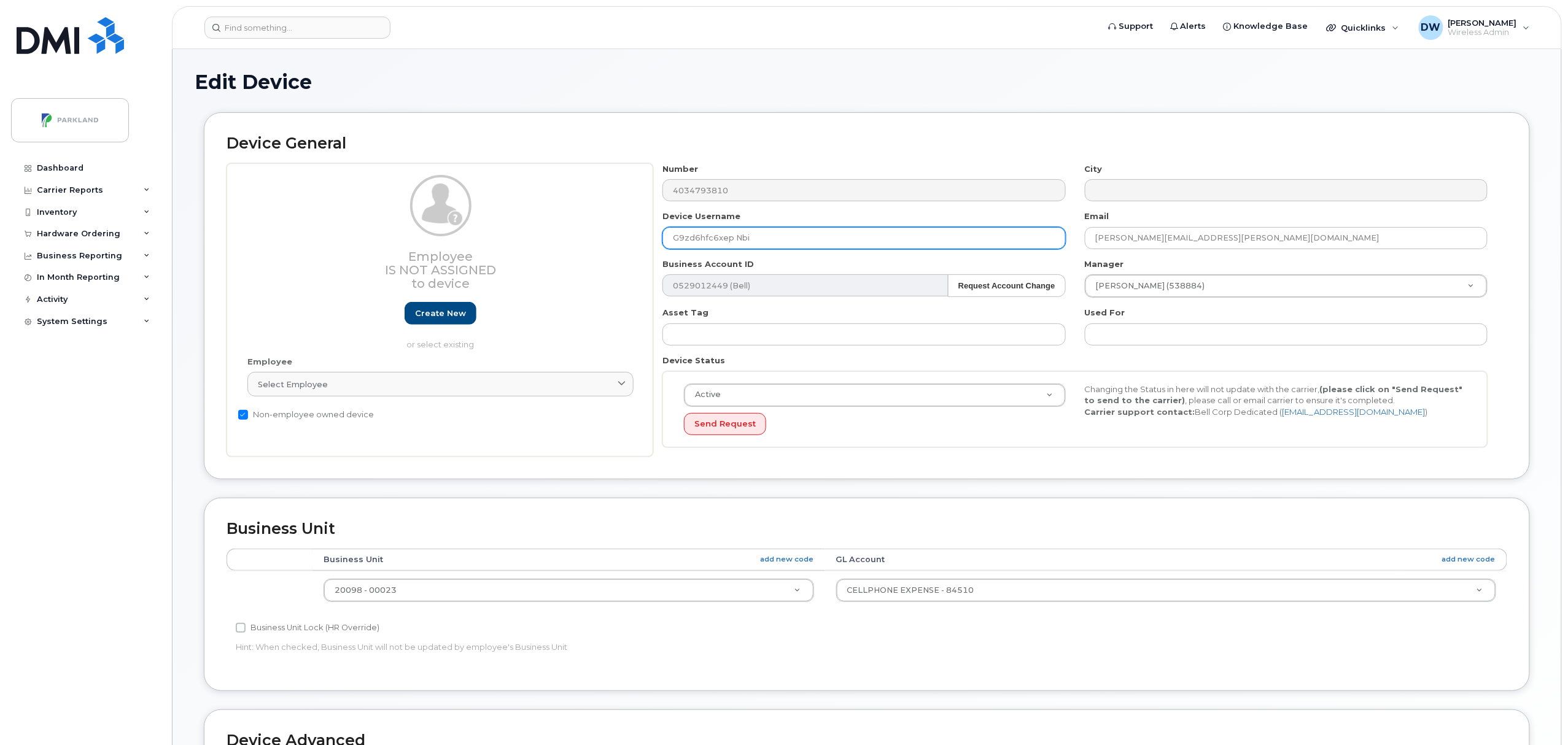
drag, startPoint x: 687, startPoint y: 241, endPoint x: 695, endPoint y: 238, distance: 8.5
click at [695, 238] on input "G9zd6hfc6xep Nbi" at bounding box center [864, 238] width 403 height 22
drag, startPoint x: 703, startPoint y: 238, endPoint x: 715, endPoint y: 238, distance: 12.0
click at [715, 238] on input "G9ZD6hfc6xep Nbi" at bounding box center [864, 238] width 403 height 22
click at [737, 241] on input "G9ZD6HFC6xep Nbi" at bounding box center [864, 238] width 403 height 22
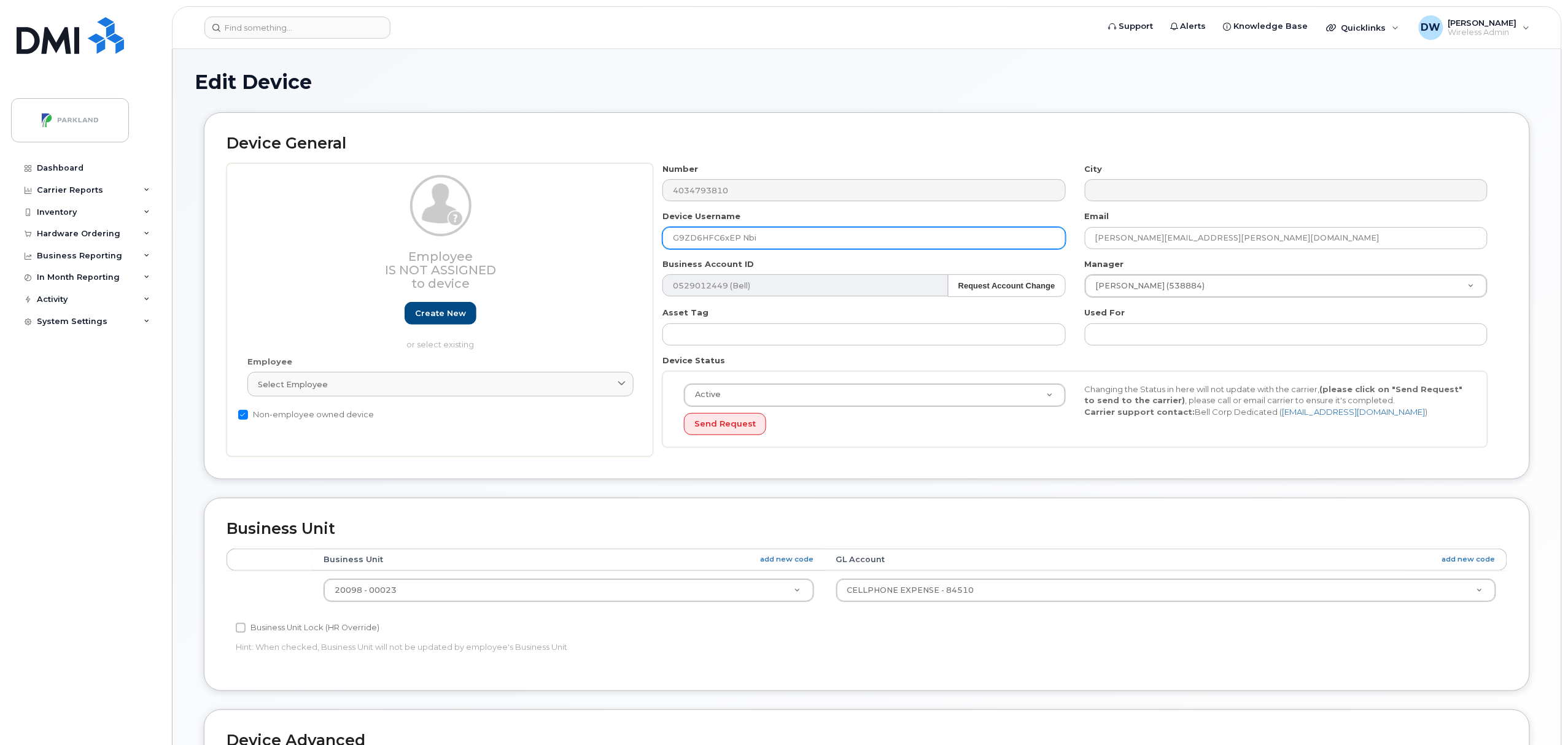
click at [728, 244] on input "G9ZD6HFC6xEP Nbi" at bounding box center [864, 238] width 403 height 22
drag, startPoint x: 740, startPoint y: 241, endPoint x: 807, endPoint y: 234, distance: 67.4
click at [741, 241] on input "G9ZD6HFC6XEP Nbi" at bounding box center [864, 238] width 403 height 22
type input "G9ZD6HFC6XEP"
click at [1566, 617] on body "Support Alerts Knowledge Base Quicklinks Suspend / Cancel Device Change SIM Car…" at bounding box center [784, 538] width 1568 height 1076
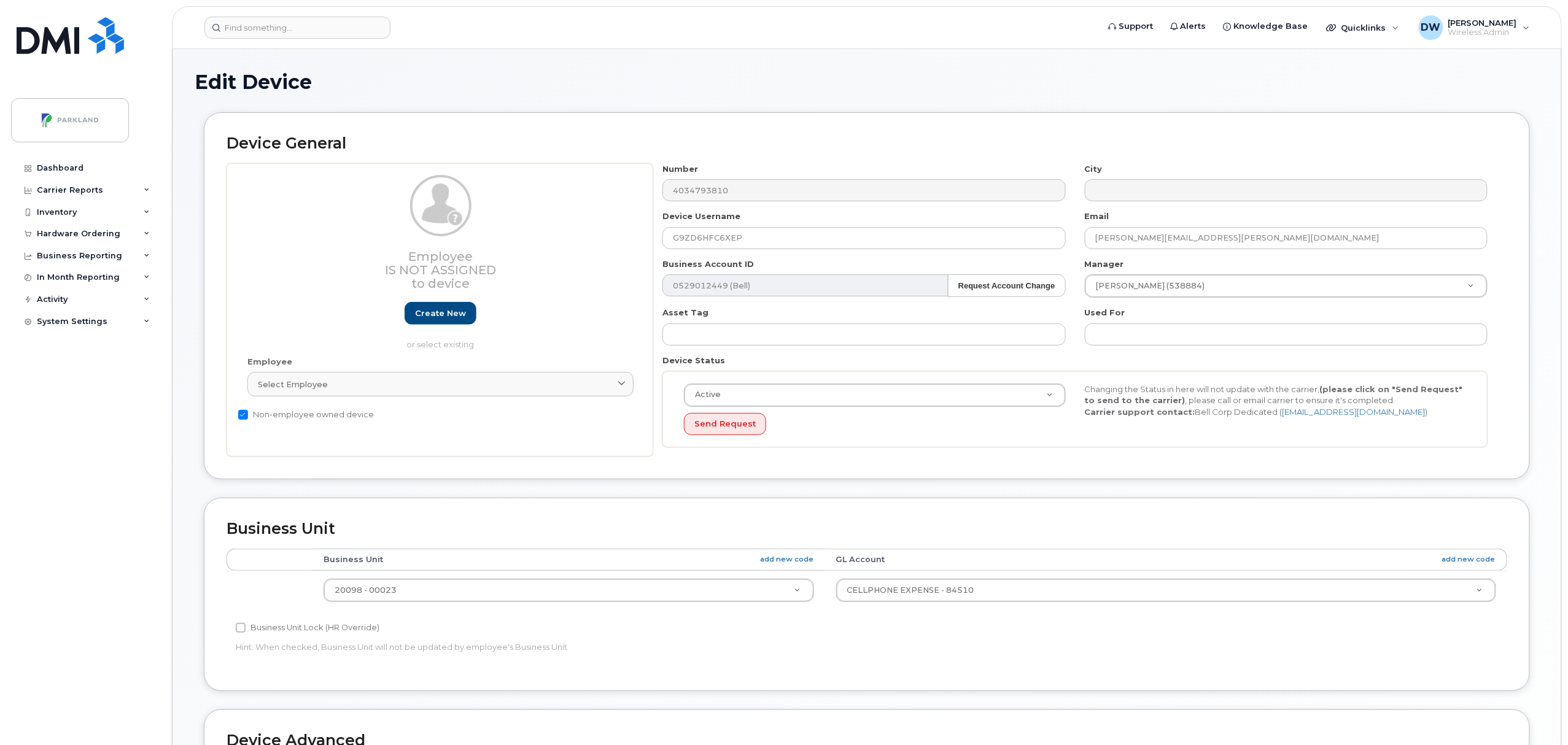
scroll to position [334, 0]
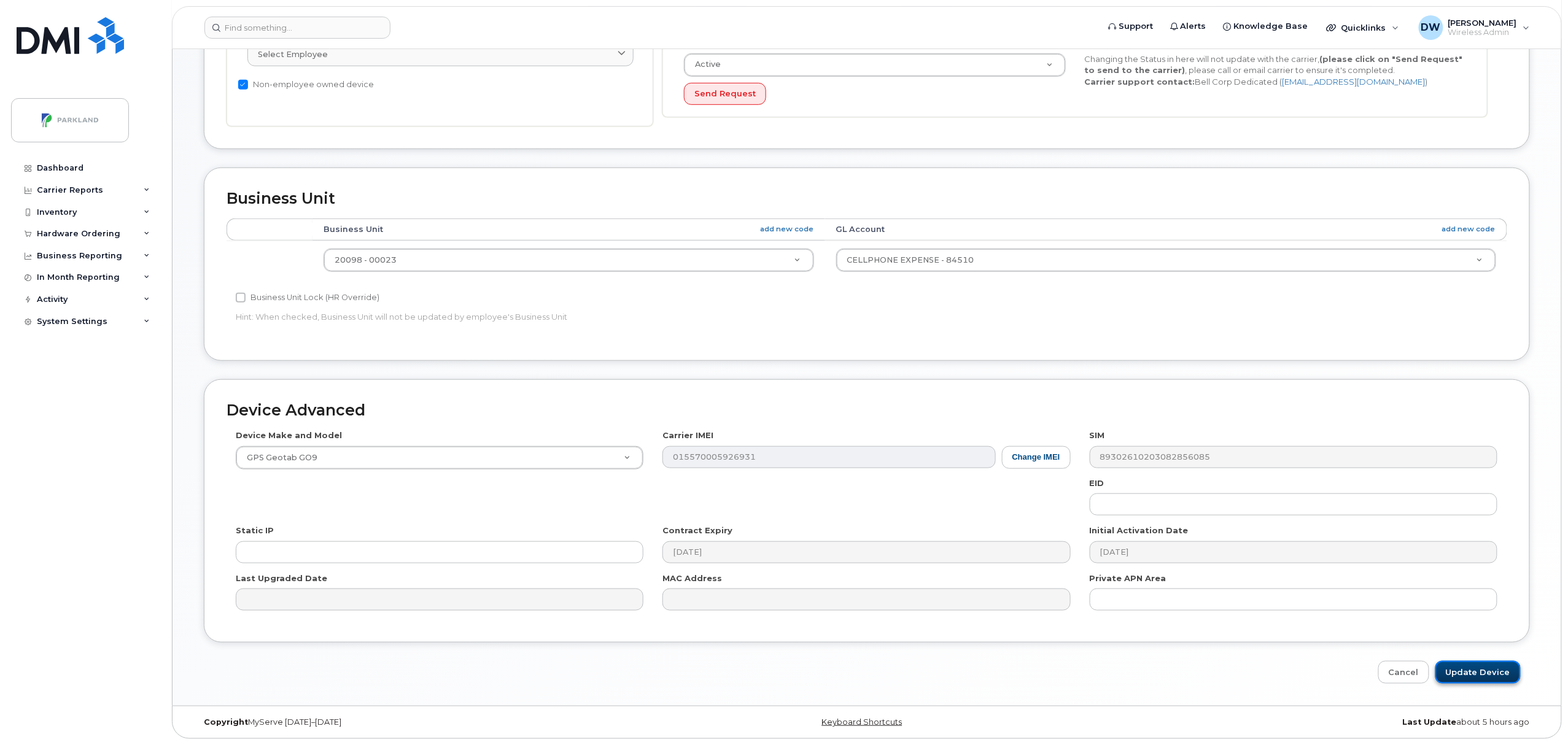
click at [1494, 671] on input "Update Device" at bounding box center [1478, 672] width 85 height 23
type input "Saving..."
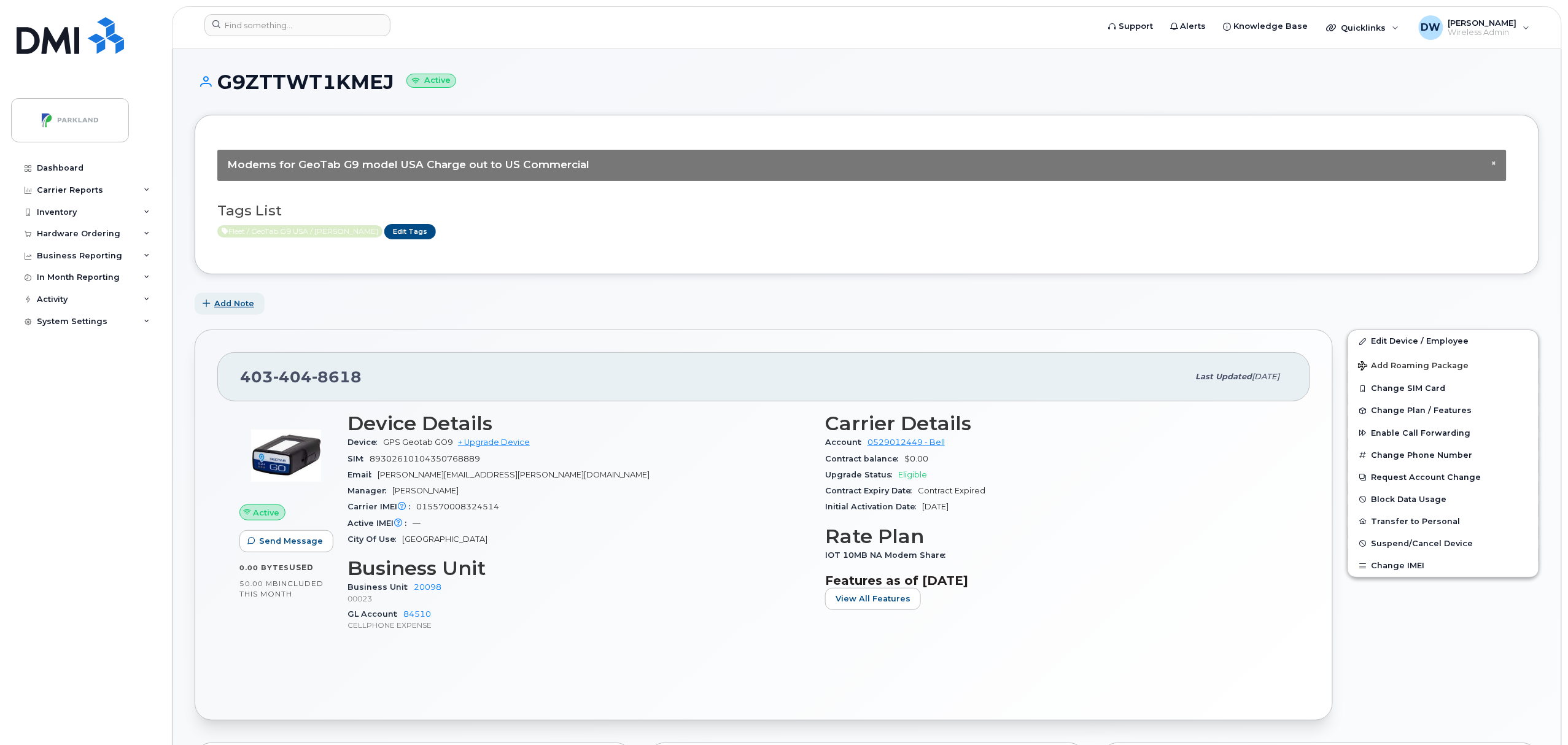
click at [239, 298] on button "Add Note" at bounding box center [230, 304] width 70 height 22
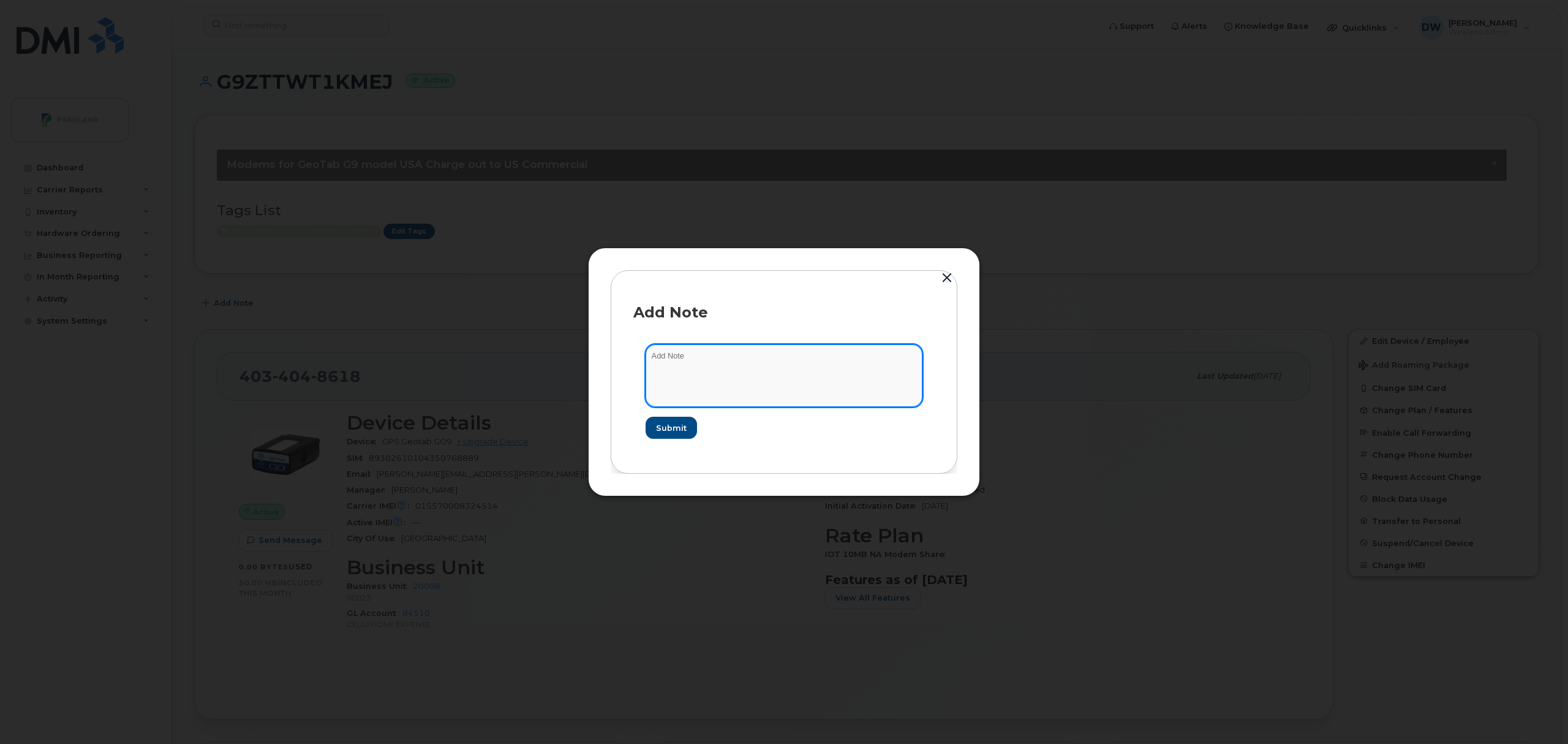
click at [715, 369] on textarea at bounding box center [784, 375] width 277 height 62
type textarea "Unit T243"
click at [666, 429] on span "Submit" at bounding box center [670, 428] width 30 height 12
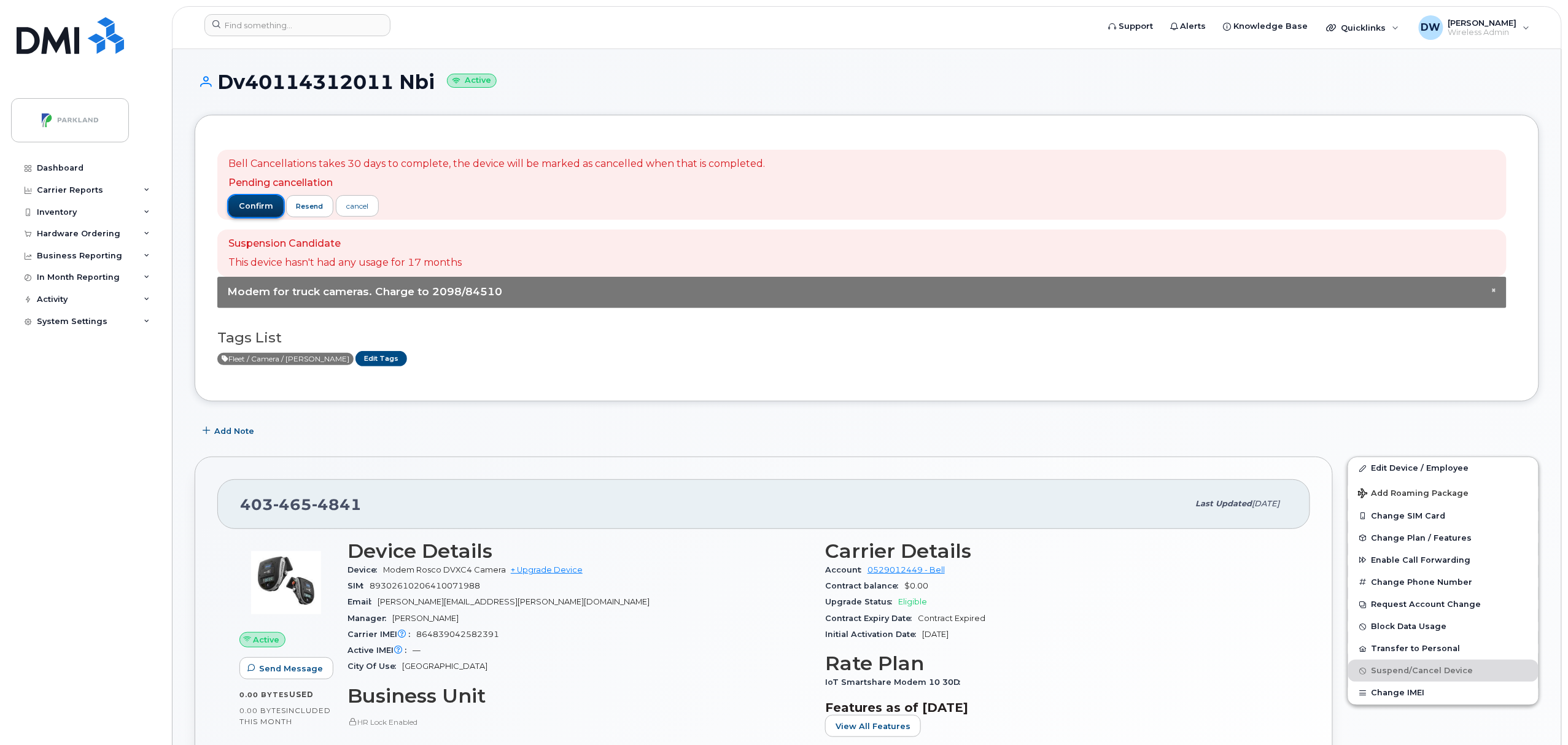
click at [253, 204] on span "confirm" at bounding box center [256, 206] width 34 height 11
